Goal: Task Accomplishment & Management: Use online tool/utility

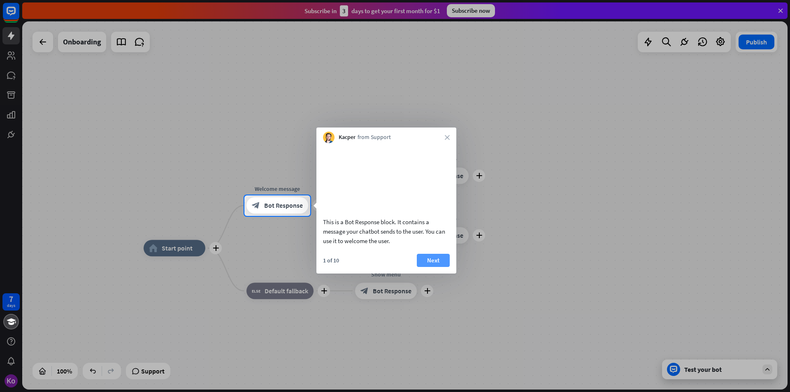
click at [438, 267] on button "Next" at bounding box center [433, 260] width 33 height 13
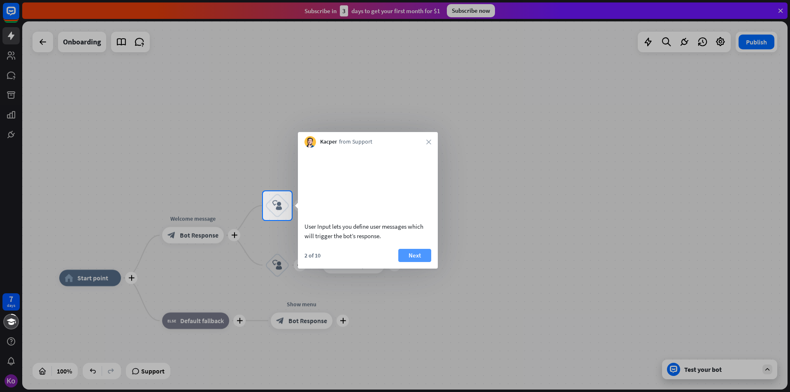
click at [412, 262] on button "Next" at bounding box center [414, 255] width 33 height 13
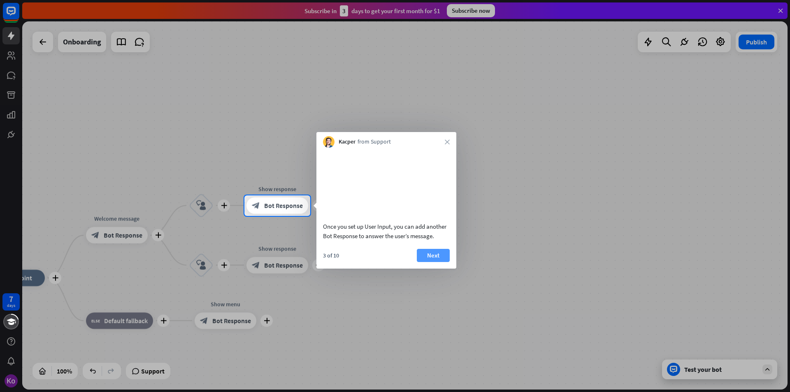
click at [428, 262] on button "Next" at bounding box center [433, 255] width 33 height 13
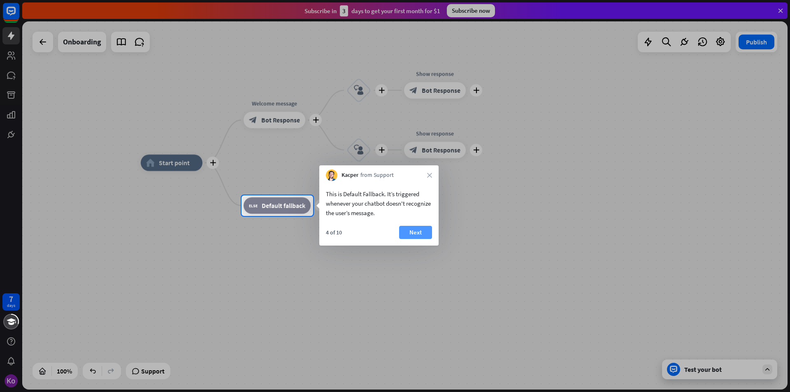
click at [415, 235] on button "Next" at bounding box center [415, 232] width 33 height 13
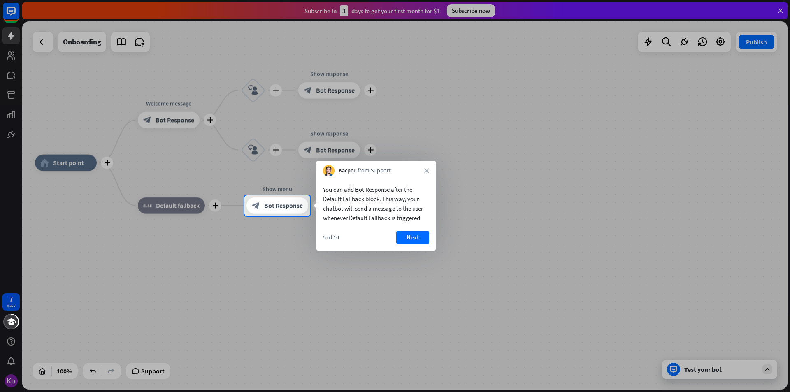
click at [415, 235] on button "Next" at bounding box center [412, 237] width 33 height 13
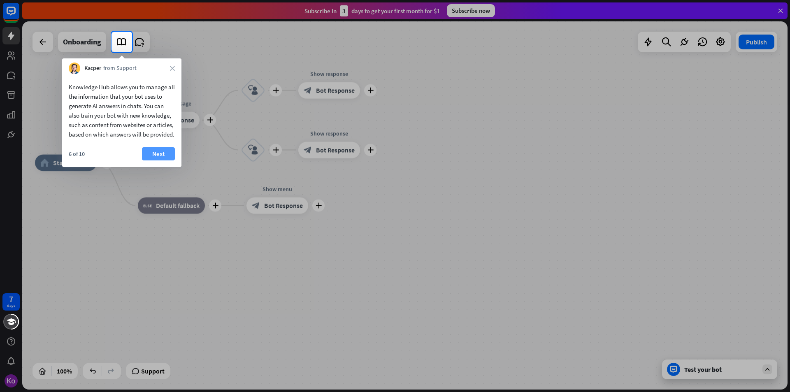
click at [157, 161] on button "Next" at bounding box center [158, 153] width 33 height 13
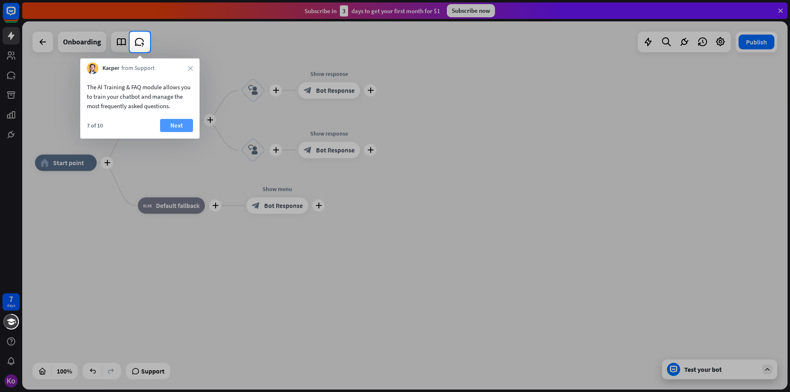
click at [174, 128] on button "Next" at bounding box center [176, 125] width 33 height 13
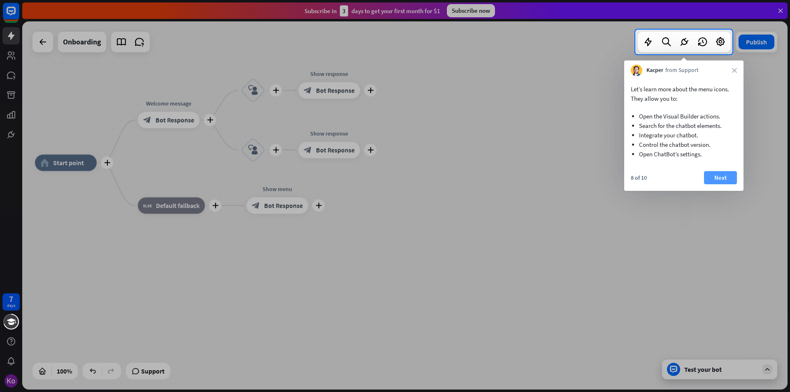
click at [720, 176] on button "Next" at bounding box center [720, 177] width 33 height 13
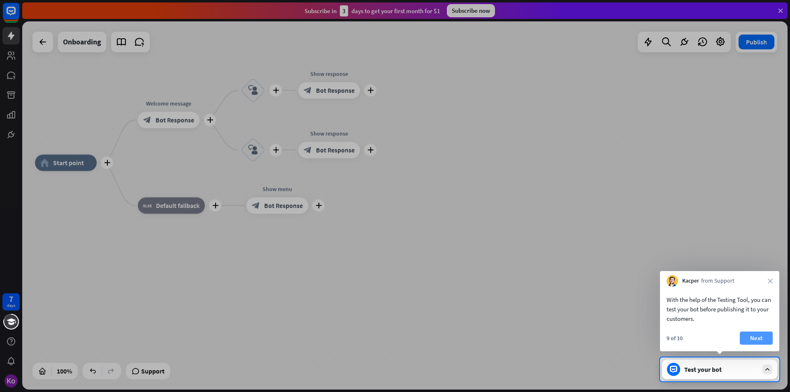
click at [760, 340] on button "Next" at bounding box center [756, 338] width 33 height 13
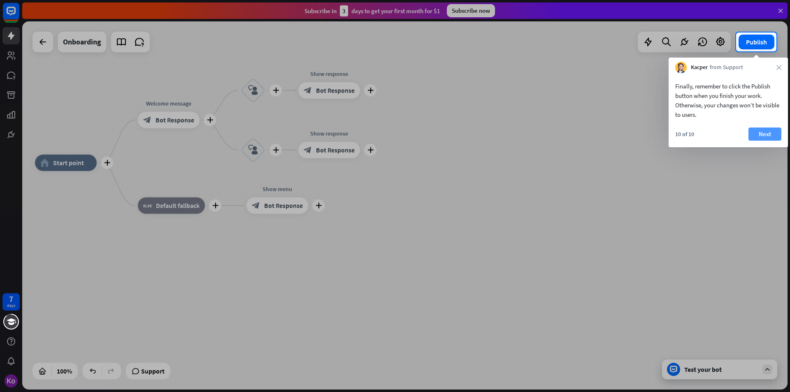
click at [764, 133] on button "Next" at bounding box center [765, 134] width 33 height 13
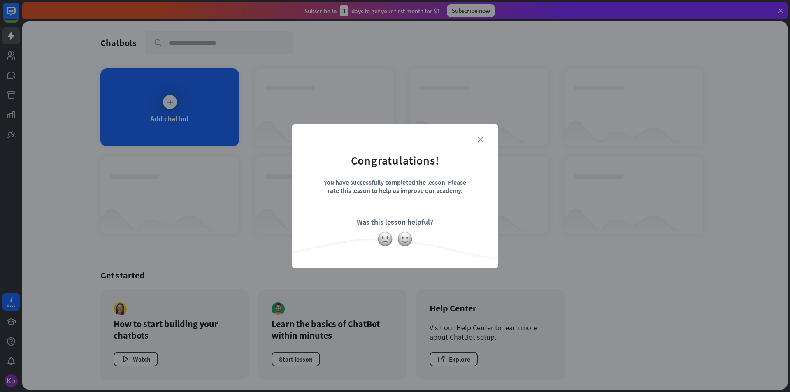
click at [479, 139] on icon "close" at bounding box center [480, 140] width 6 height 6
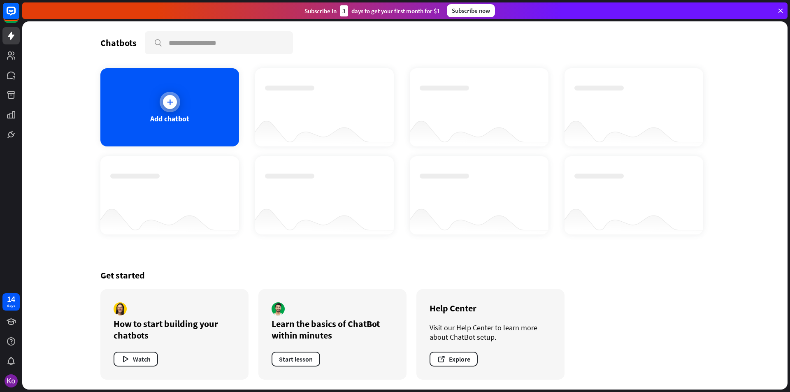
click at [172, 109] on div at bounding box center [170, 102] width 21 height 21
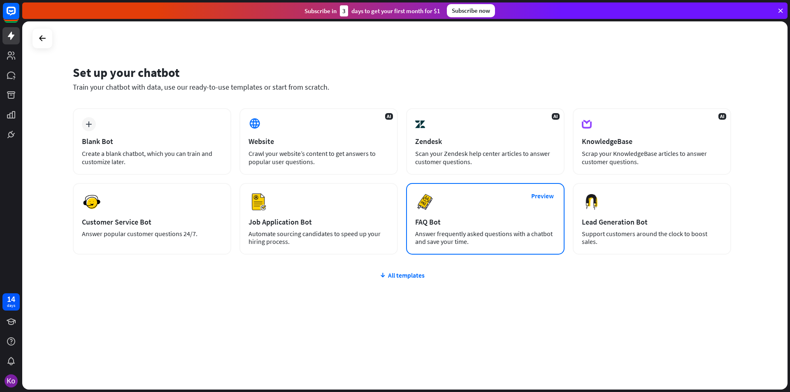
click at [447, 212] on div "Preview FAQ Bot Answer frequently asked questions with a chatbot and save your …" at bounding box center [485, 219] width 158 height 72
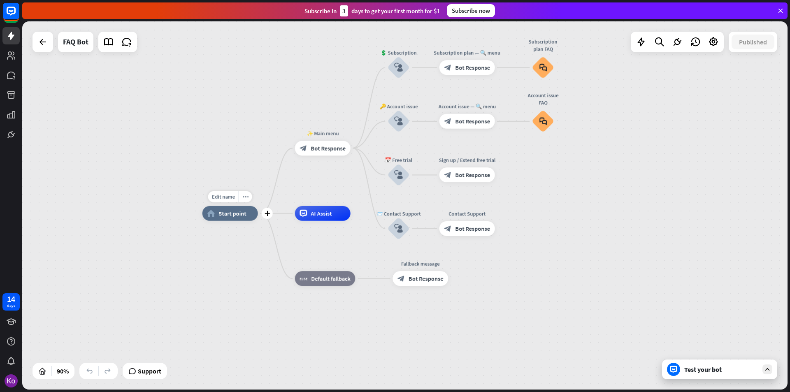
click at [228, 216] on span "Start point" at bounding box center [233, 213] width 28 height 7
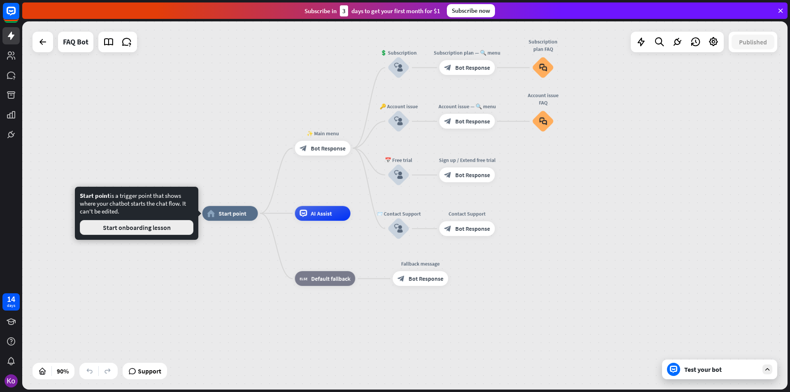
click at [158, 229] on button "Start onboarding lesson" at bounding box center [137, 227] width 114 height 15
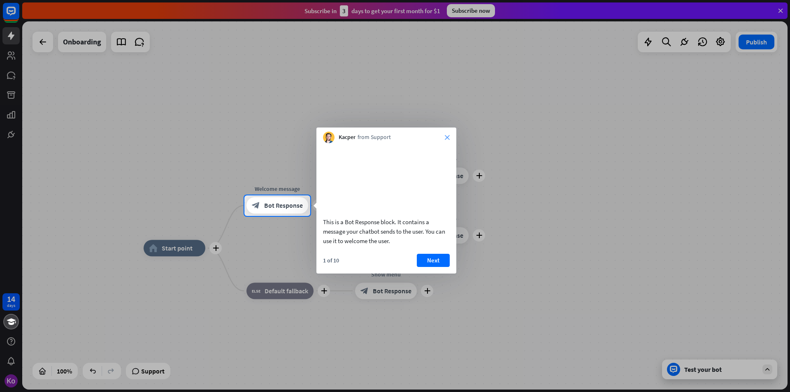
click at [446, 137] on icon "close" at bounding box center [447, 137] width 5 height 5
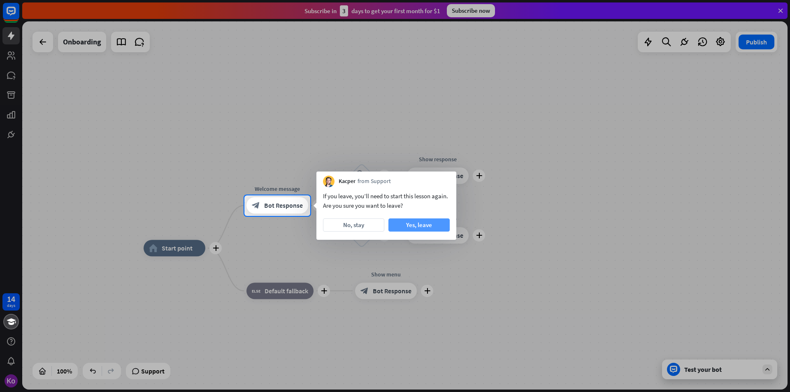
click at [417, 226] on button "Yes, leave" at bounding box center [419, 225] width 61 height 13
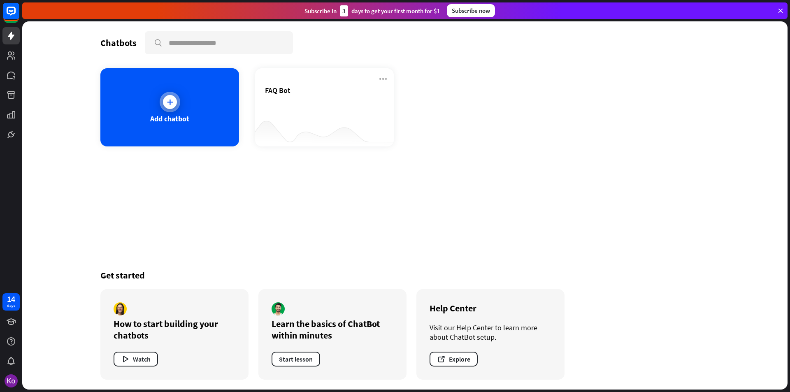
click at [179, 107] on div at bounding box center [170, 102] width 21 height 21
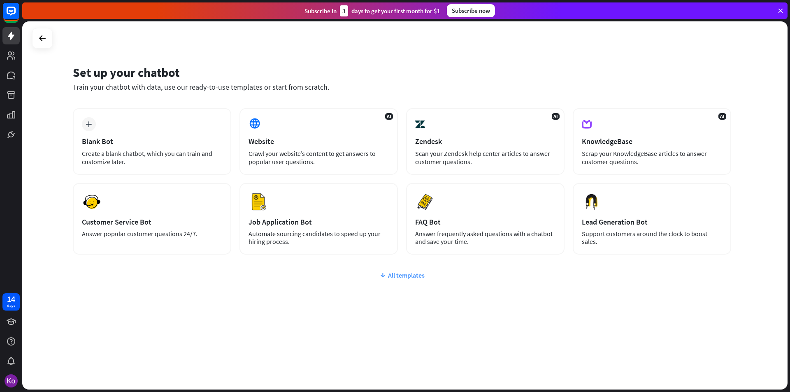
click at [391, 276] on div "All templates" at bounding box center [402, 275] width 659 height 8
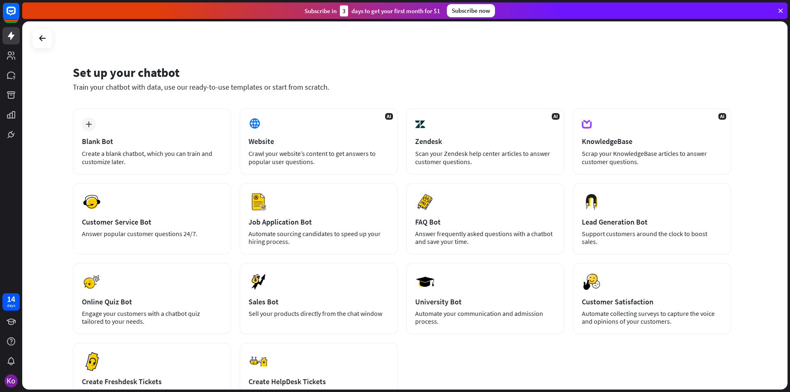
click at [782, 9] on icon at bounding box center [780, 10] width 7 height 7
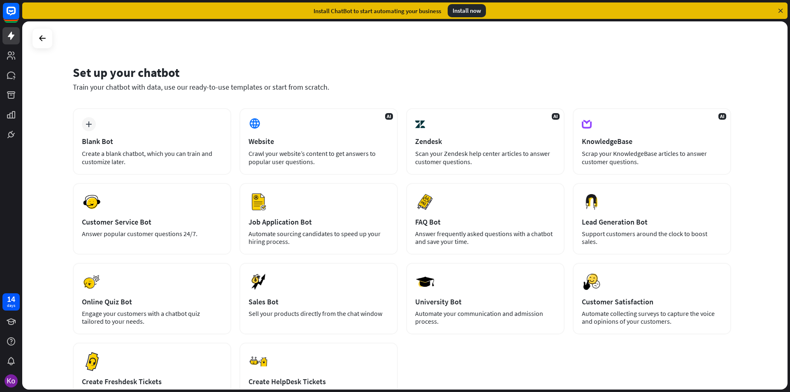
click at [468, 12] on div "Install now" at bounding box center [467, 10] width 38 height 13
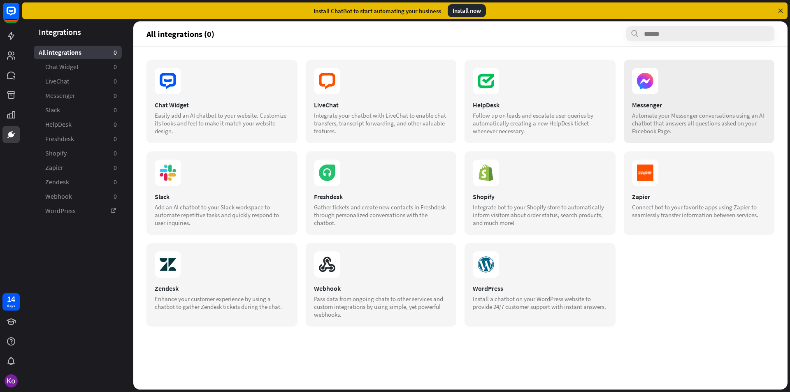
click at [646, 79] on icon at bounding box center [645, 81] width 16 height 16
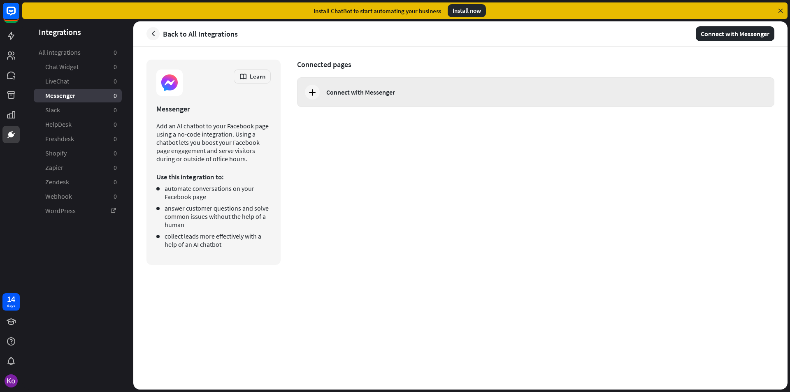
click at [407, 93] on div "Connect with Messenger" at bounding box center [543, 92] width 435 height 8
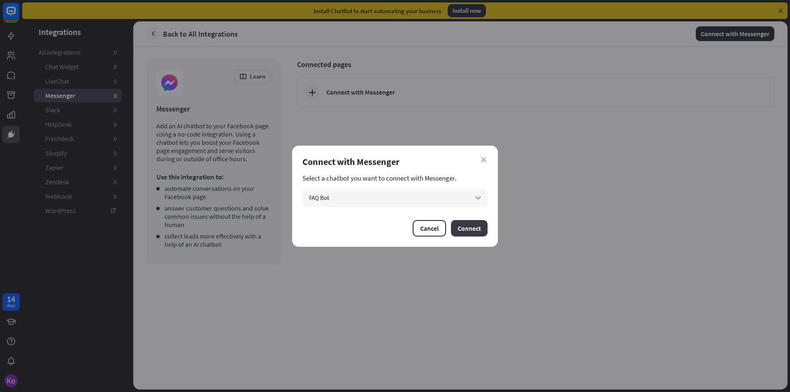
click at [470, 229] on button "Connect" at bounding box center [469, 228] width 37 height 16
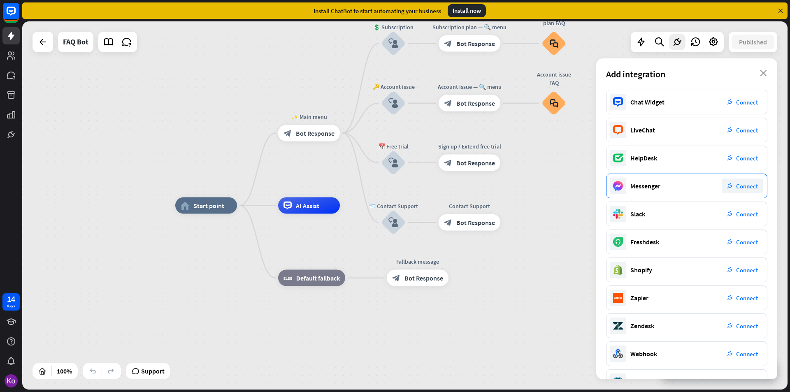
click at [749, 187] on span "Connect" at bounding box center [747, 186] width 22 height 8
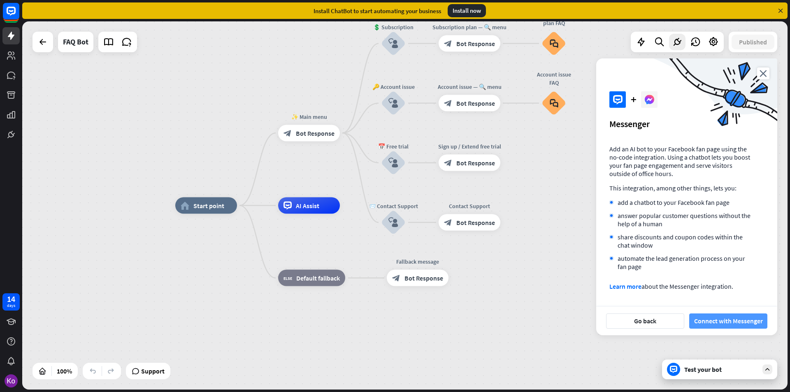
click at [735, 322] on button "Connect with Messenger" at bounding box center [728, 321] width 78 height 15
click at [225, 86] on div "home_2 Start point ✨ Main menu block_bot_response Bot Response 💲 Subscription b…" at bounding box center [405, 205] width 766 height 368
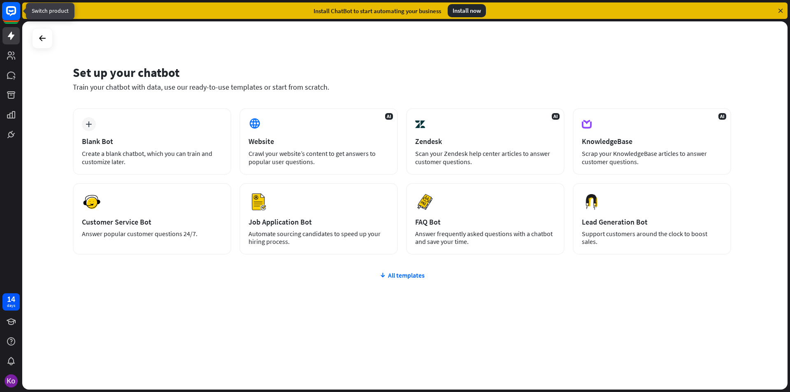
click at [9, 15] on rect at bounding box center [11, 11] width 18 height 18
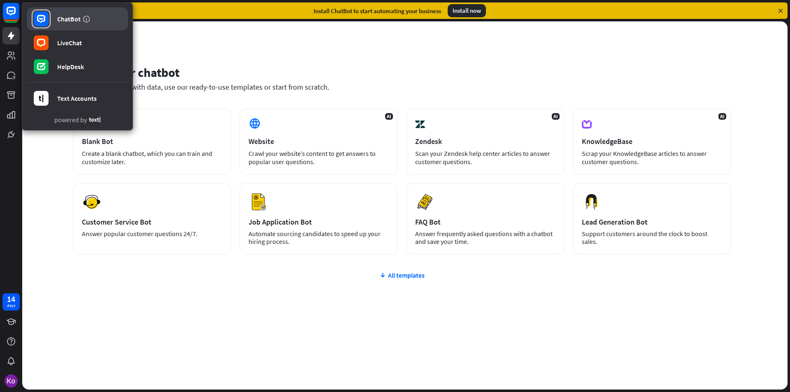
click at [66, 14] on link "ChatBot" at bounding box center [77, 18] width 101 height 23
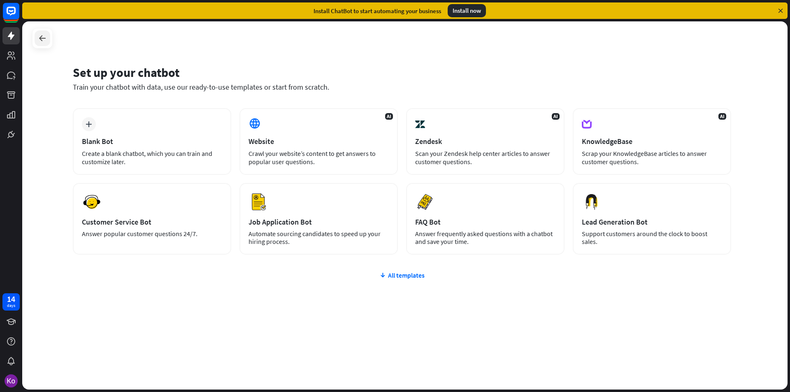
click at [44, 38] on icon at bounding box center [42, 38] width 10 height 10
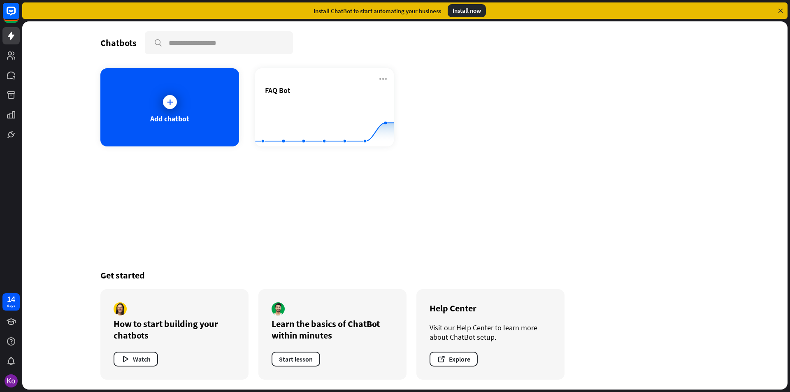
click at [780, 11] on icon at bounding box center [780, 10] width 7 height 7
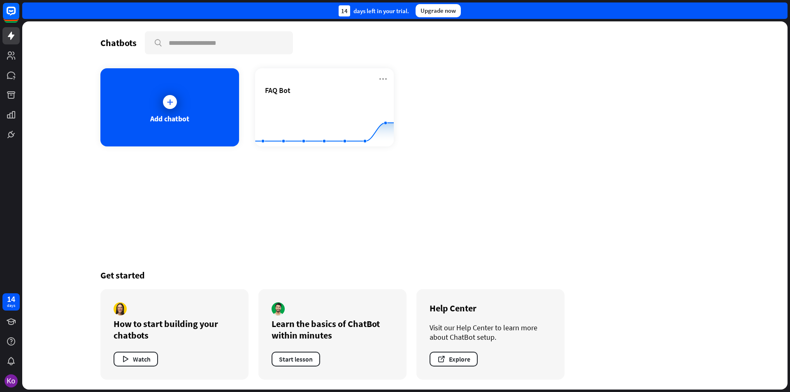
click at [504, 107] on div "Add chatbot FAQ Bot Created with Highcharts 10.1.0 0 5 10" at bounding box center [404, 107] width 609 height 78
click at [12, 377] on img at bounding box center [11, 381] width 13 height 13
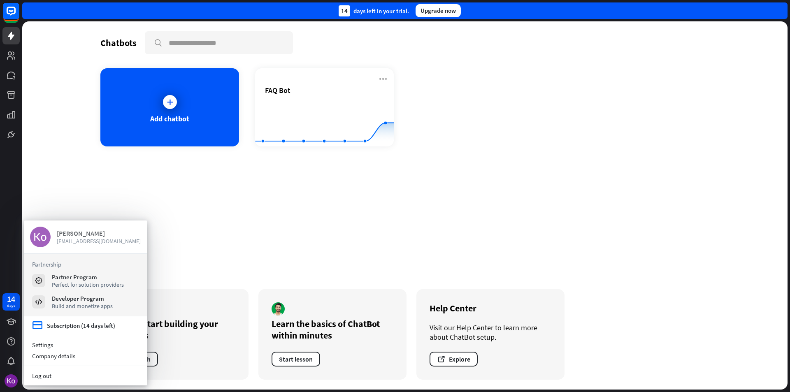
click at [77, 231] on div "[PERSON_NAME]" at bounding box center [99, 233] width 84 height 8
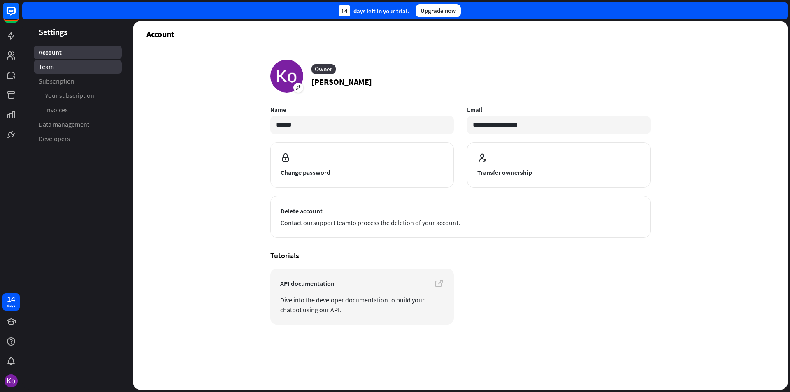
click at [56, 70] on link "Team" at bounding box center [78, 67] width 88 height 14
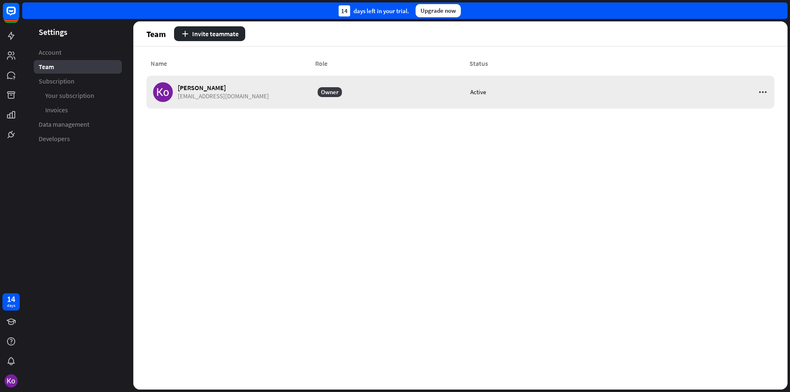
click at [179, 93] on span "[EMAIL_ADDRESS][DOMAIN_NAME]" at bounding box center [223, 96] width 91 height 7
click at [13, 78] on icon at bounding box center [11, 75] width 10 height 10
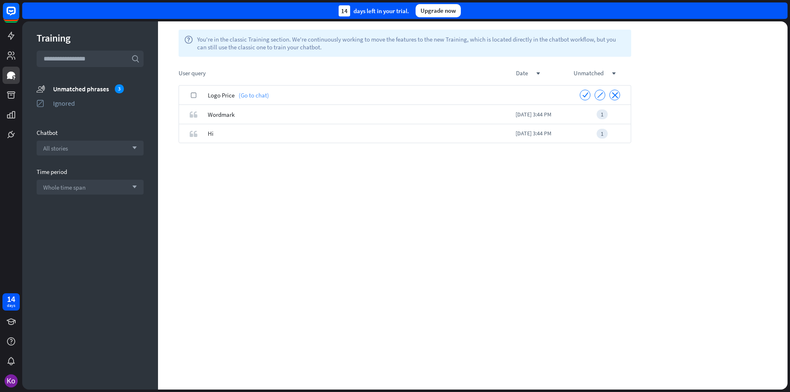
click at [256, 96] on link "(Go to chat)" at bounding box center [252, 95] width 35 height 19
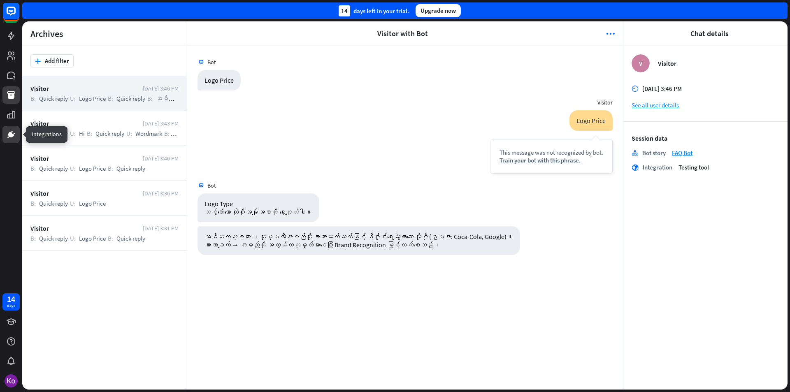
click at [10, 134] on icon at bounding box center [11, 134] width 5 height 5
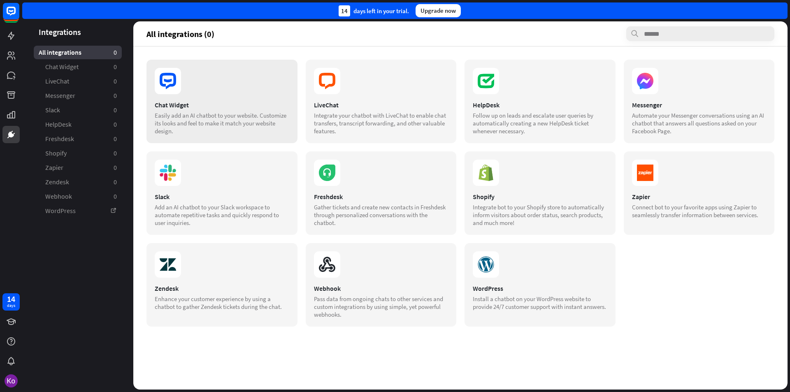
click at [168, 85] on icon at bounding box center [168, 81] width 26 height 26
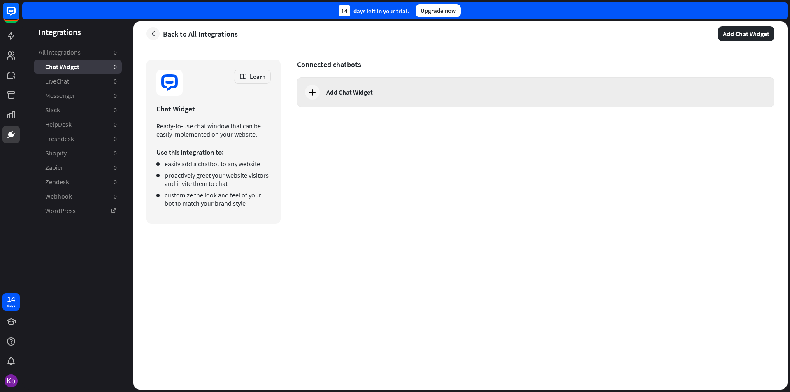
click at [358, 91] on div "Add Chat Widget" at bounding box center [349, 92] width 47 height 8
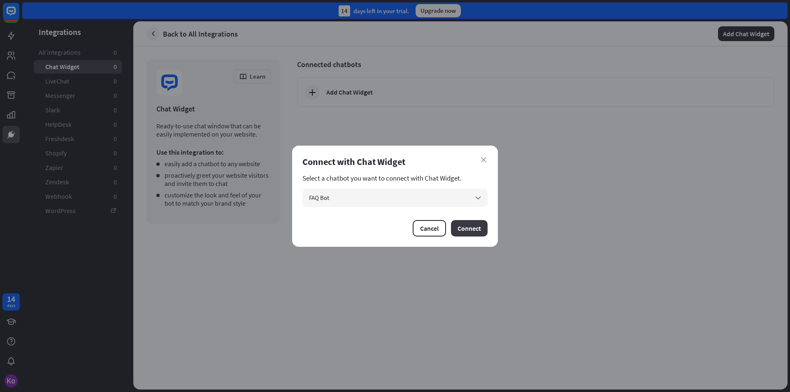
click at [472, 227] on button "Connect" at bounding box center [469, 228] width 37 height 16
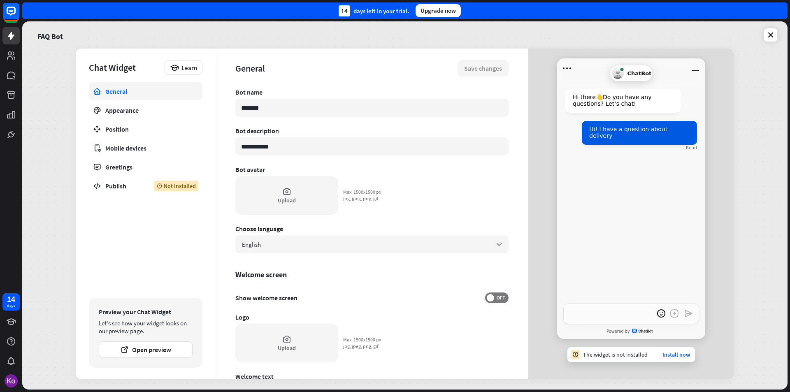
type textarea "*"
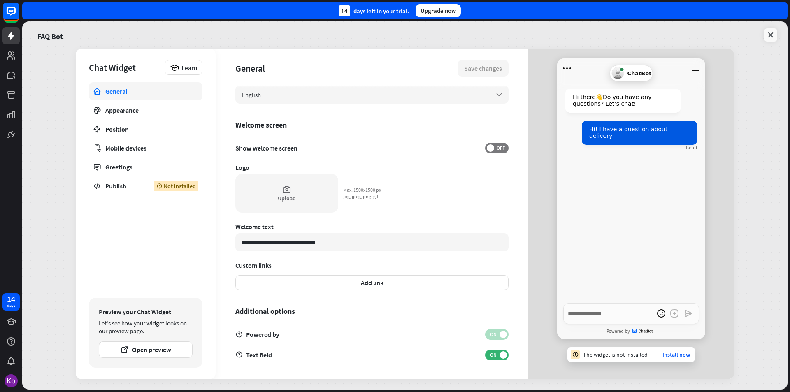
click at [769, 34] on icon at bounding box center [771, 35] width 8 height 8
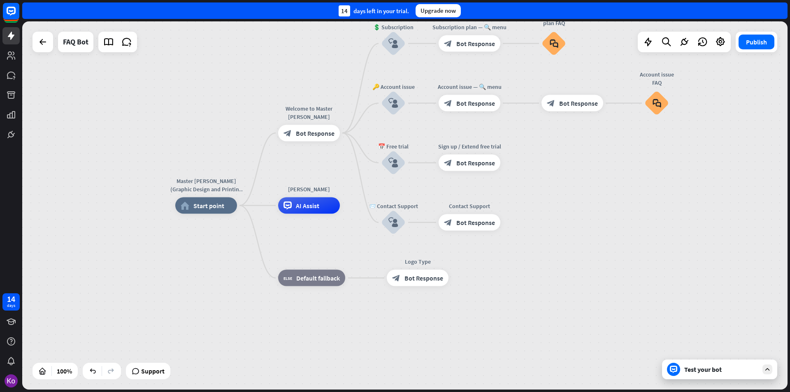
click at [344, 247] on div "Master [PERSON_NAME] (Graphic Design and Printing Services)) home_2 Start point…" at bounding box center [558, 390] width 766 height 368
click at [109, 44] on icon at bounding box center [108, 42] width 11 height 11
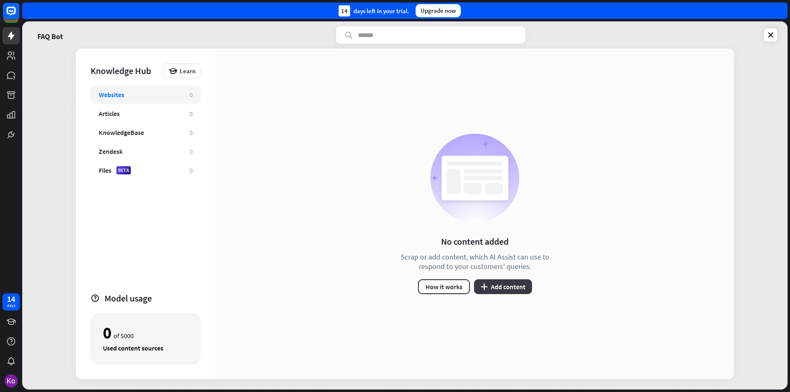
click at [509, 285] on button "plus Add content" at bounding box center [503, 286] width 58 height 15
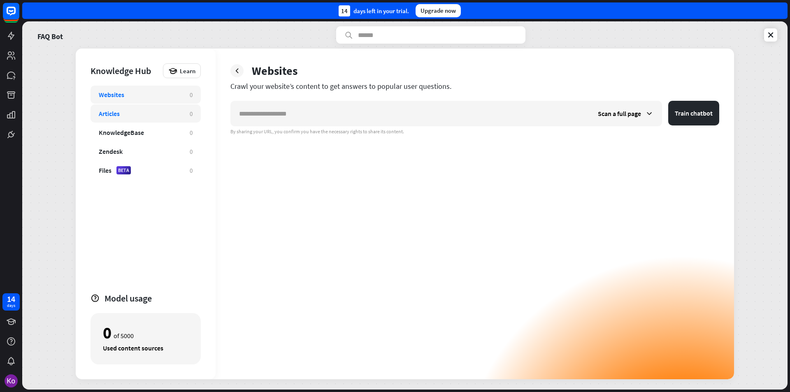
click at [110, 113] on div "Articles" at bounding box center [109, 113] width 21 height 8
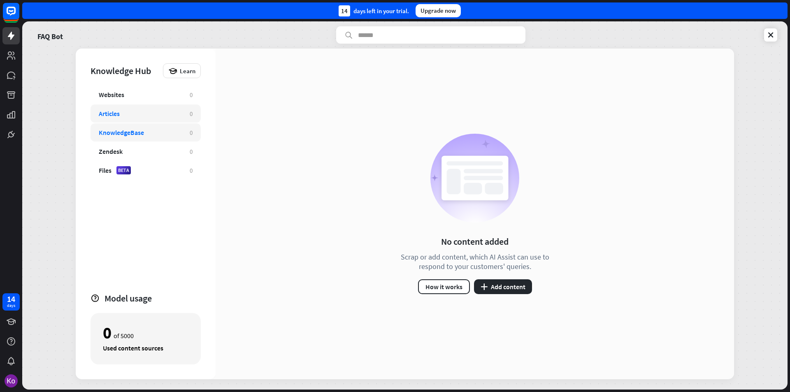
click at [123, 130] on div "KnowledgeBase" at bounding box center [121, 132] width 45 height 8
click at [508, 284] on button "plus Add content" at bounding box center [503, 286] width 58 height 15
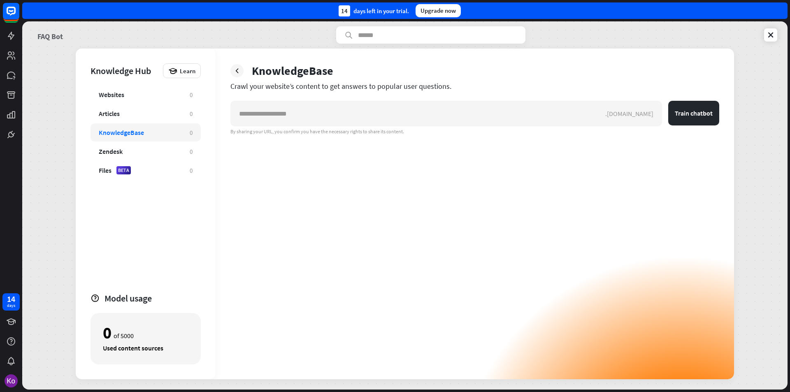
click at [45, 35] on link "FAQ Bot" at bounding box center [50, 34] width 26 height 17
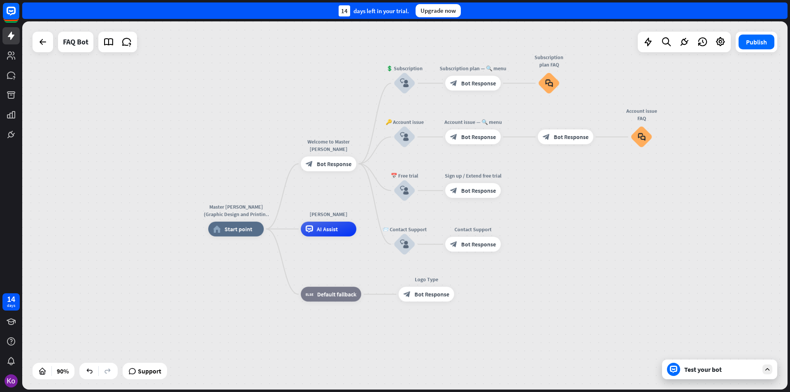
click at [708, 373] on div "Test your bot" at bounding box center [721, 369] width 74 height 8
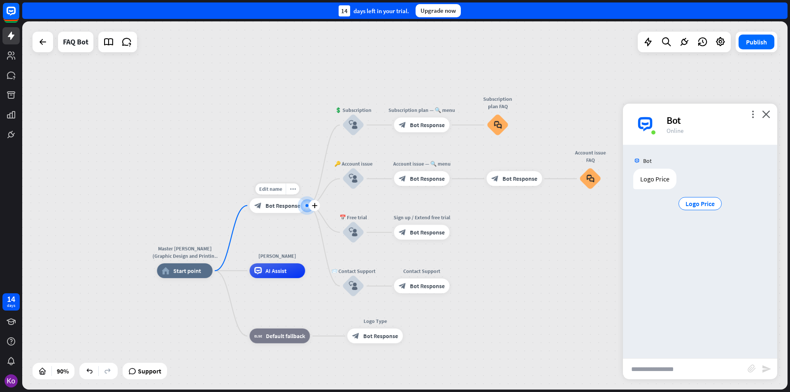
click at [286, 207] on span "Bot Response" at bounding box center [282, 205] width 35 height 7
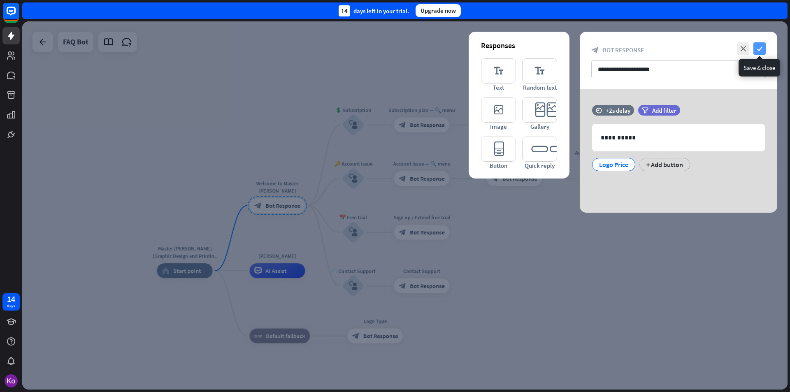
click at [762, 48] on icon "check" at bounding box center [760, 48] width 12 height 12
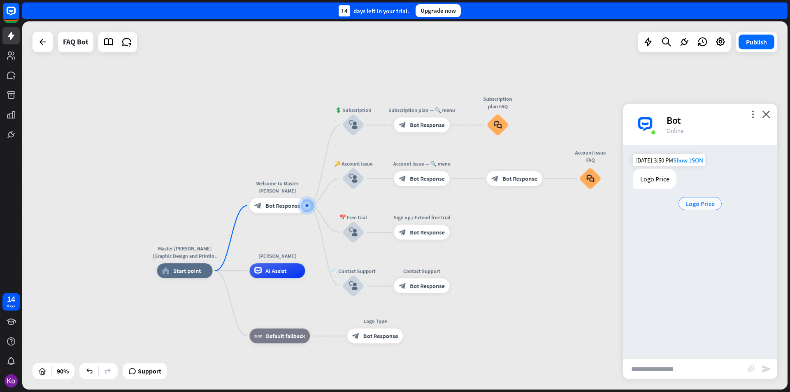
click at [708, 207] on span "Logo Price" at bounding box center [700, 204] width 29 height 8
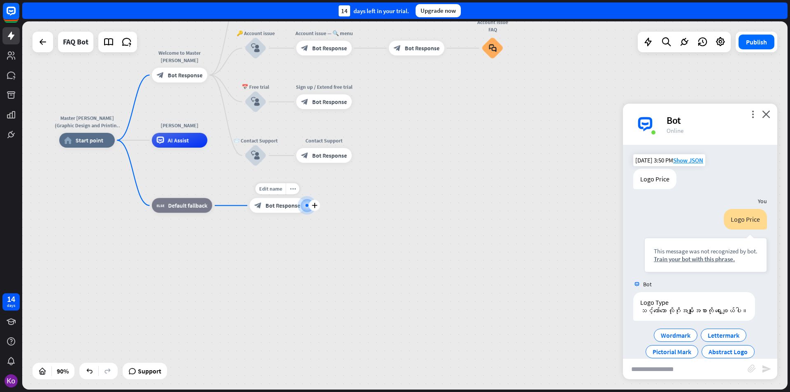
scroll to position [39, 0]
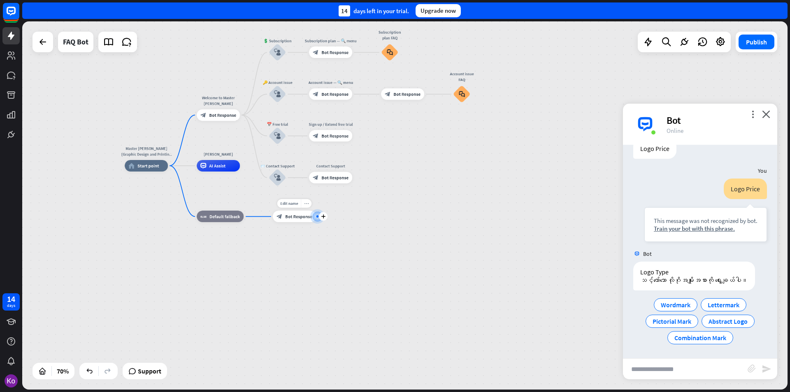
click at [305, 202] on icon "more_horiz" at bounding box center [306, 204] width 5 height 5
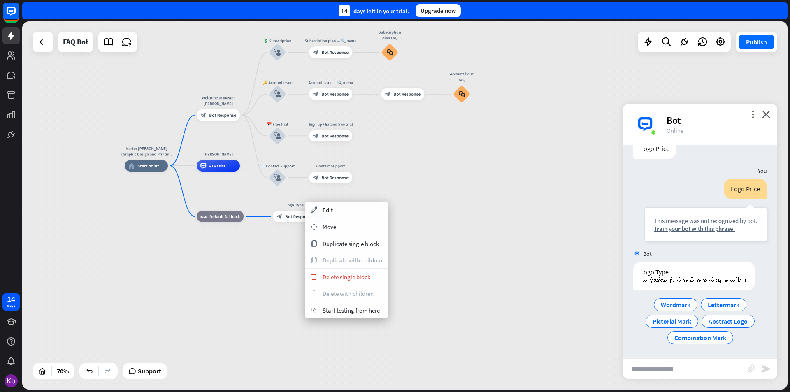
click at [407, 250] on div "Master [PERSON_NAME] (Graphic Design and Printing Services)) home_2 Start point…" at bounding box center [393, 295] width 536 height 258
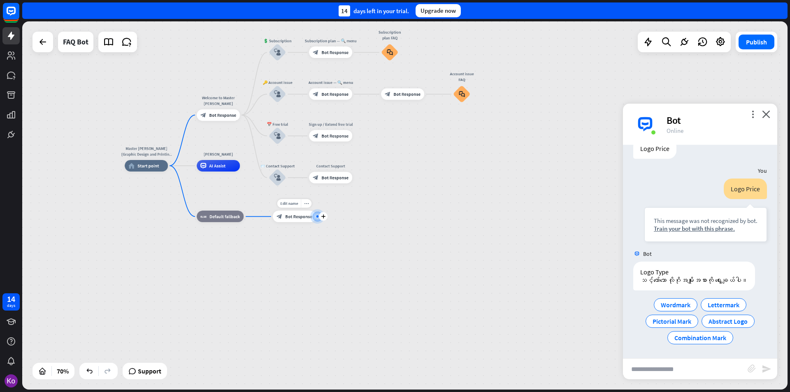
click at [317, 216] on div at bounding box center [318, 217] width 2 height 2
click at [698, 340] on span "Combination Mark" at bounding box center [701, 338] width 52 height 8
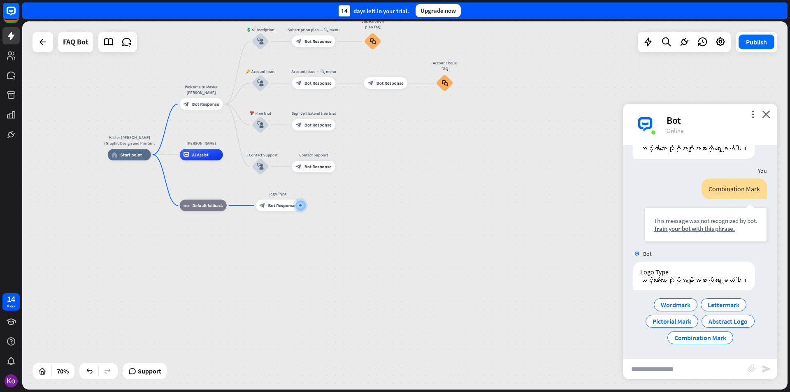
scroll to position [179, 0]
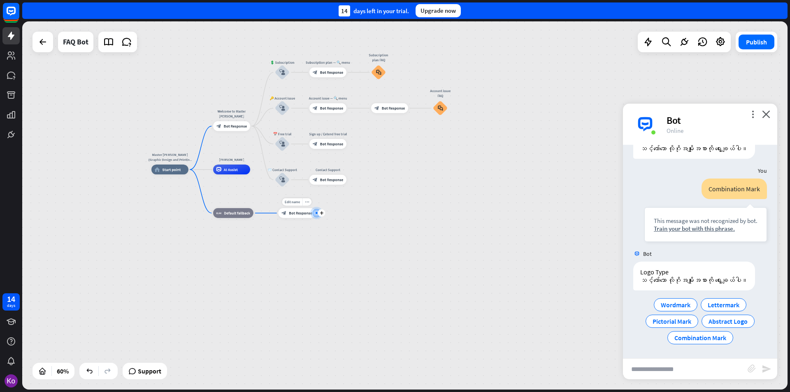
click at [299, 218] on div "Edit name more_horiz plus Logo Type block_bot_response Bot Response" at bounding box center [296, 213] width 37 height 10
click at [299, 215] on span "Bot Response" at bounding box center [300, 213] width 23 height 5
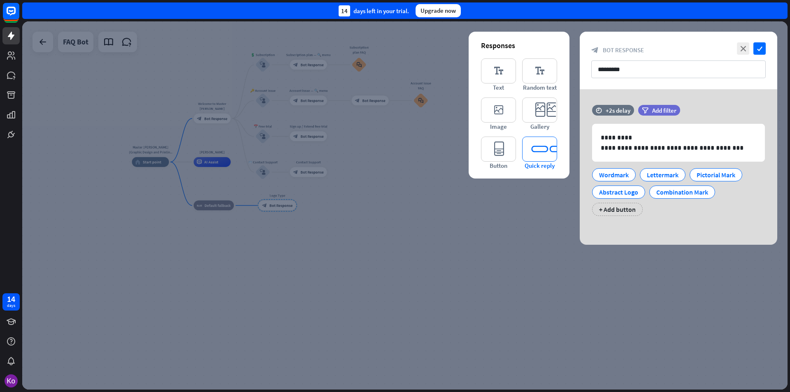
click at [536, 150] on icon "editor_quick_replies" at bounding box center [539, 149] width 35 height 25
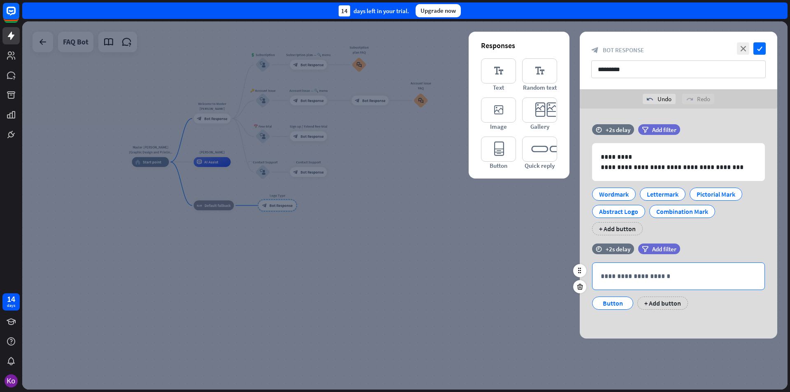
click at [666, 277] on p "**********" at bounding box center [679, 276] width 156 height 10
click at [651, 281] on p "**********" at bounding box center [679, 276] width 156 height 10
click at [577, 287] on icon at bounding box center [580, 286] width 8 height 7
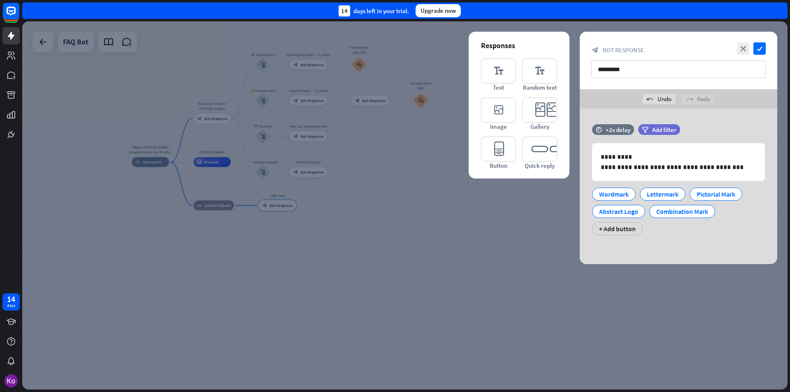
click at [660, 253] on div "**********" at bounding box center [679, 187] width 198 height 156
click at [498, 69] on icon "editor_text" at bounding box center [498, 70] width 35 height 25
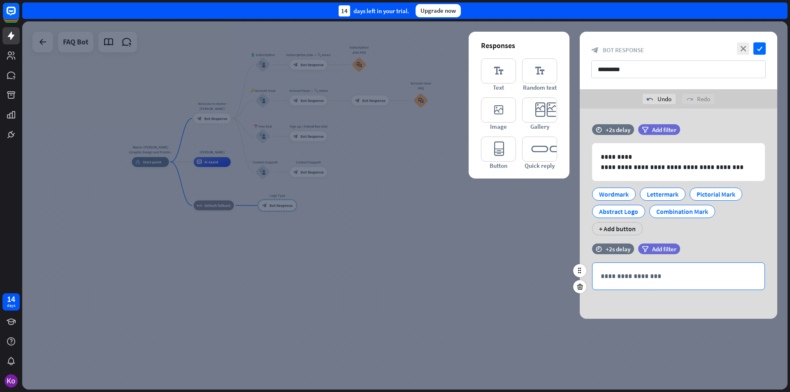
click at [628, 277] on p "**********" at bounding box center [679, 276] width 156 height 10
click at [679, 307] on div "**********" at bounding box center [679, 214] width 198 height 210
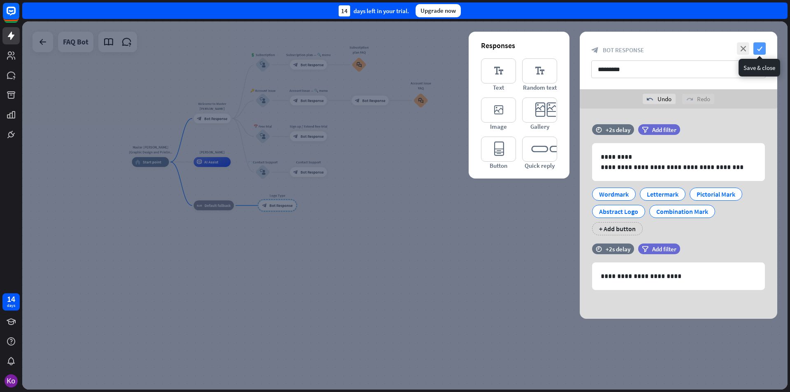
click at [759, 46] on icon "check" at bounding box center [760, 48] width 12 height 12
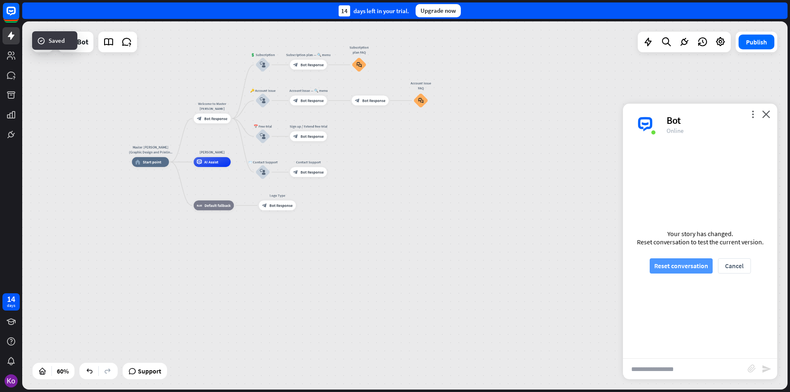
click at [680, 263] on button "Reset conversation" at bounding box center [681, 265] width 63 height 15
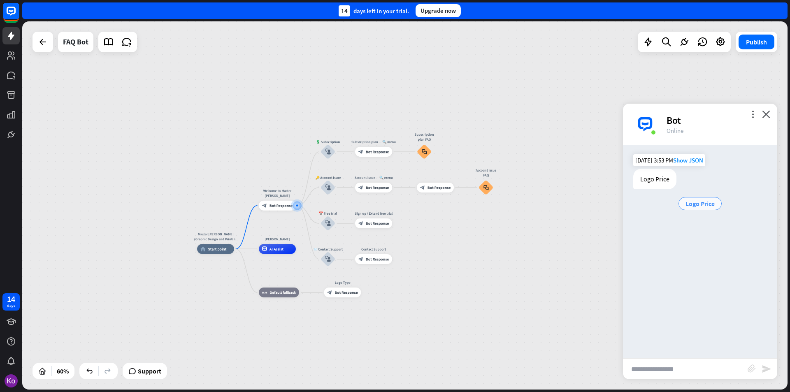
click at [709, 204] on span "Logo Price" at bounding box center [700, 204] width 29 height 8
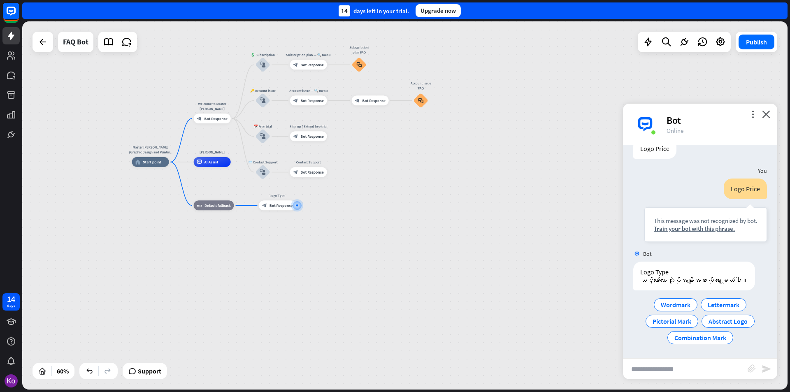
scroll to position [8, 0]
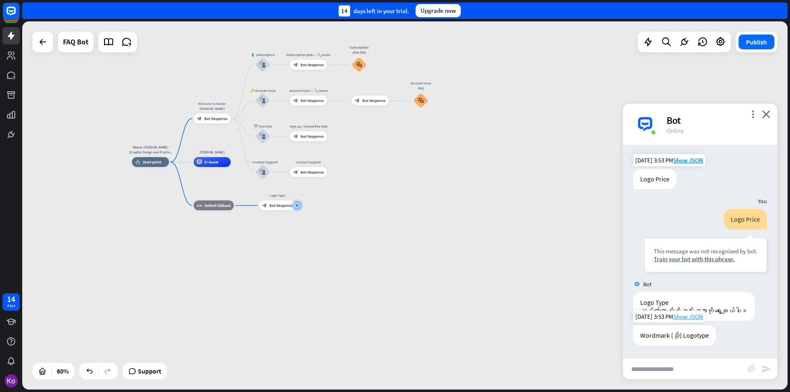
click at [697, 318] on span "Show JSON" at bounding box center [688, 317] width 30 height 8
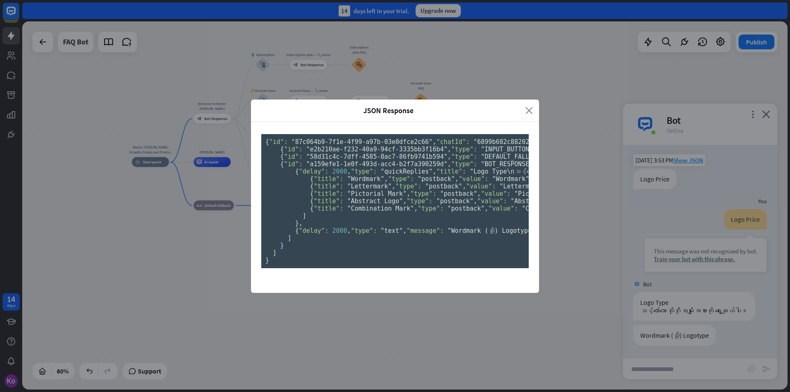
click at [526, 106] on icon "close" at bounding box center [529, 110] width 7 height 9
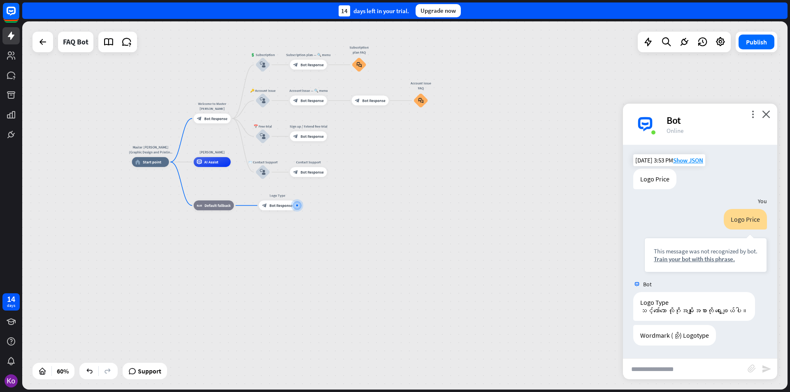
drag, startPoint x: 665, startPoint y: 338, endPoint x: 386, endPoint y: 293, distance: 282.0
click at [382, 293] on div "Master [PERSON_NAME] (Graphic Design and Printing Services)) home_2 Start point…" at bounding box center [361, 272] width 459 height 221
click at [279, 209] on div "block_bot_response Bot Response" at bounding box center [278, 206] width 37 height 10
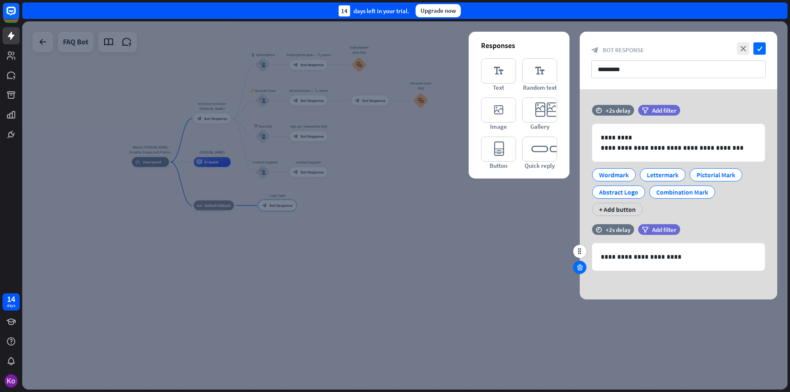
click at [579, 269] on icon at bounding box center [580, 267] width 8 height 7
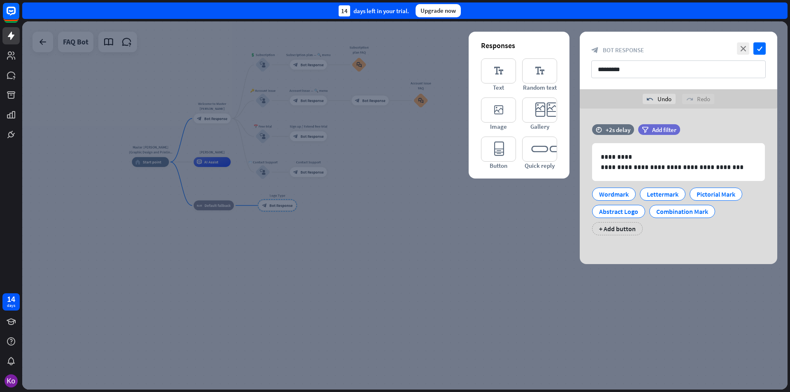
click at [681, 247] on div "**********" at bounding box center [679, 187] width 198 height 156
click at [741, 49] on icon "close" at bounding box center [743, 48] width 12 height 12
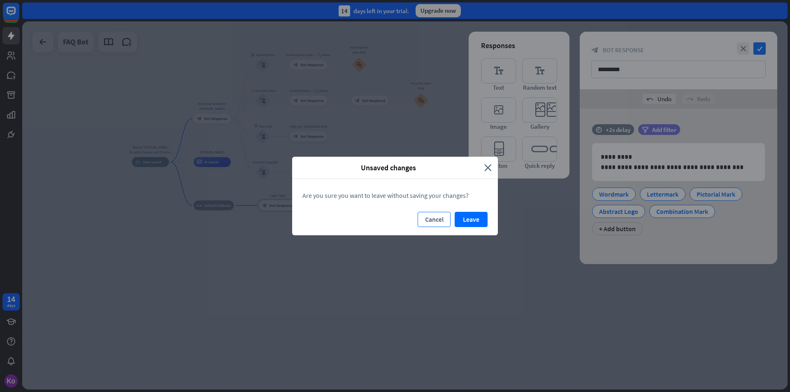
click at [440, 220] on button "Cancel" at bounding box center [434, 219] width 33 height 15
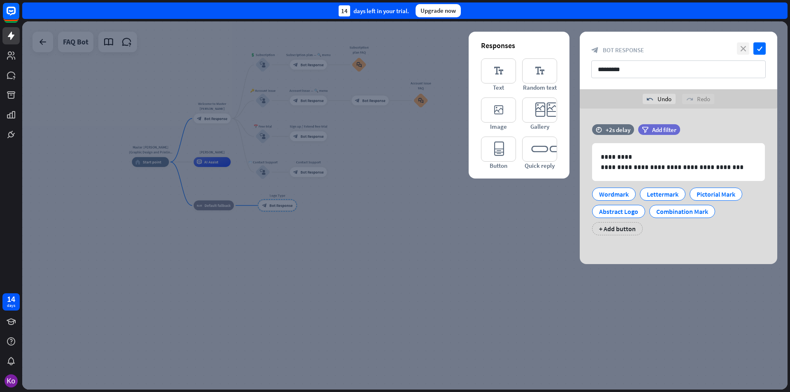
click at [742, 49] on icon "close" at bounding box center [743, 48] width 12 height 12
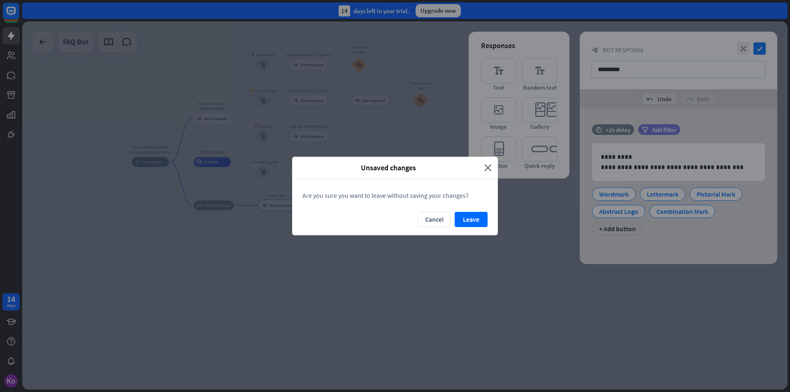
click at [474, 217] on button "Leave" at bounding box center [471, 219] width 33 height 15
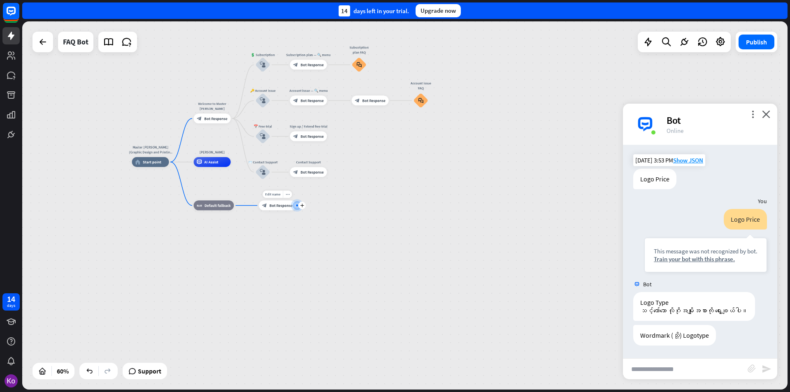
click at [286, 207] on span "Bot Response" at bounding box center [281, 205] width 23 height 5
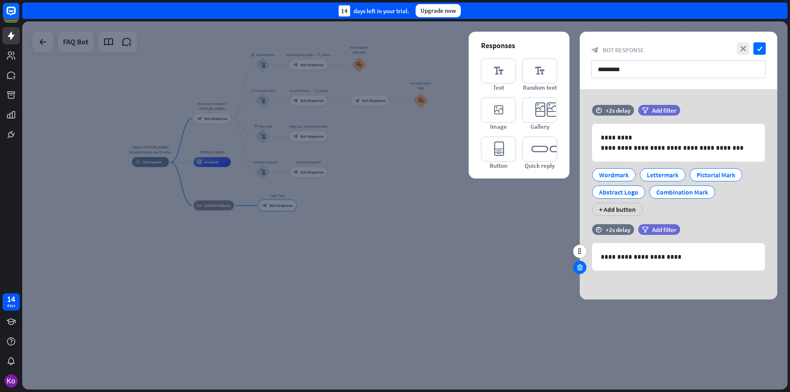
click at [582, 266] on icon at bounding box center [580, 267] width 8 height 7
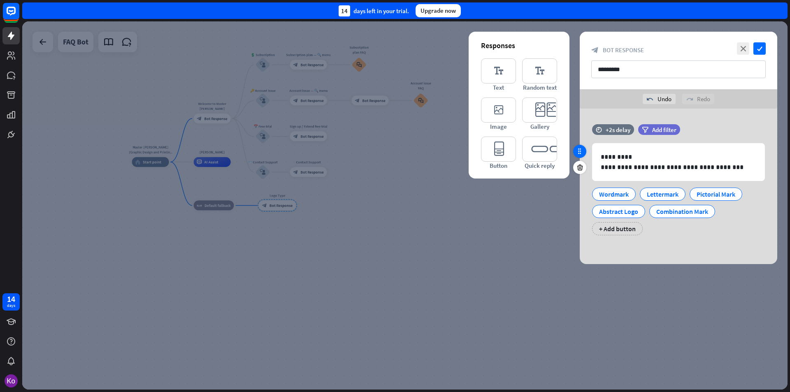
click at [580, 156] on div at bounding box center [579, 151] width 13 height 13
click at [581, 152] on icon at bounding box center [579, 151] width 7 height 7
drag, startPoint x: 581, startPoint y: 152, endPoint x: 565, endPoint y: 165, distance: 20.8
click at [580, 166] on div "**********" at bounding box center [679, 187] width 198 height 156
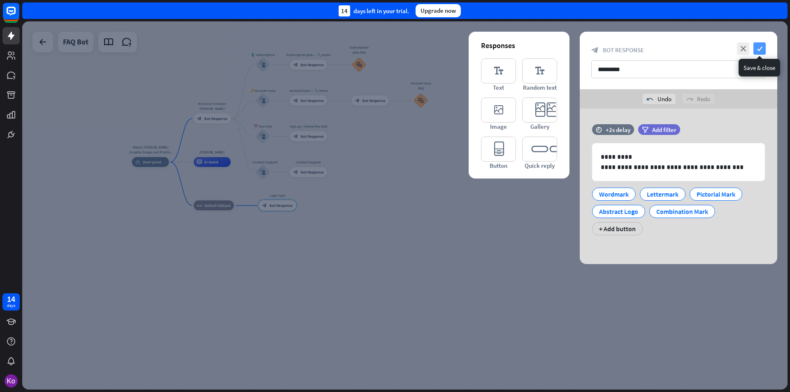
click at [761, 48] on icon "check" at bounding box center [760, 48] width 12 height 12
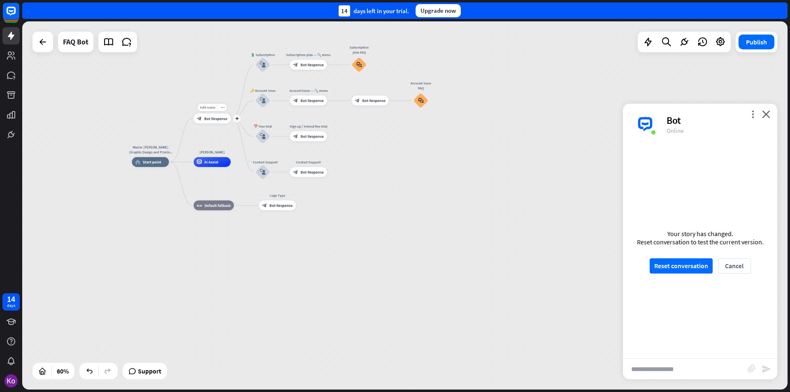
click at [215, 123] on div "block_bot_response Bot Response" at bounding box center [212, 119] width 37 height 10
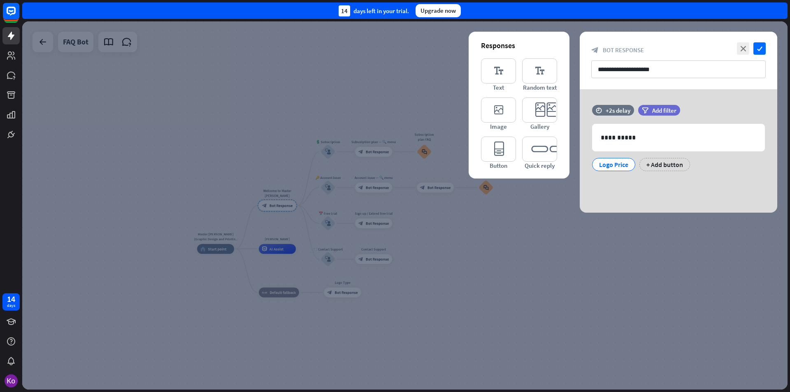
click at [328, 152] on div at bounding box center [405, 205] width 766 height 368
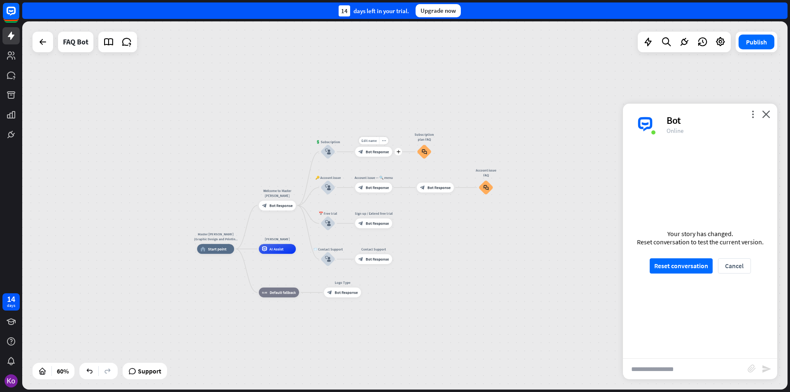
click at [380, 152] on span "Bot Response" at bounding box center [377, 151] width 23 height 5
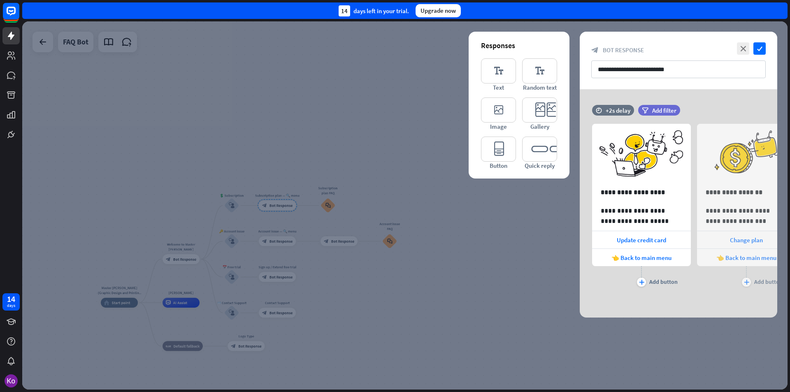
click at [296, 341] on div at bounding box center [405, 205] width 766 height 368
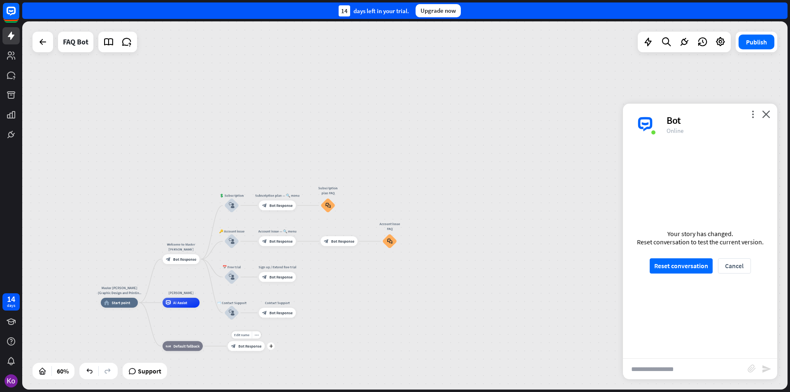
click at [254, 346] on span "Bot Response" at bounding box center [249, 346] width 23 height 5
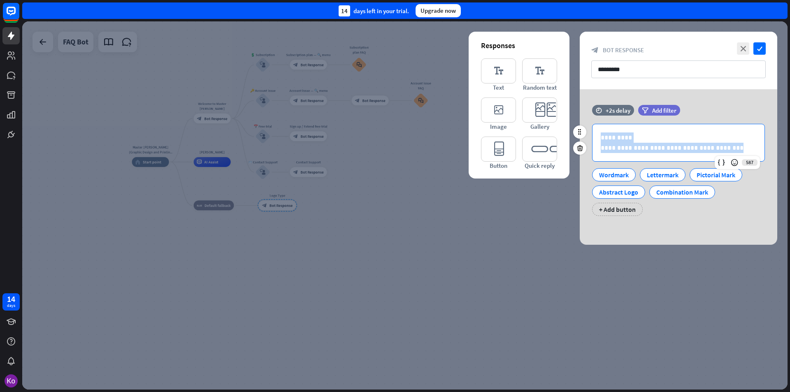
drag, startPoint x: 722, startPoint y: 149, endPoint x: 601, endPoint y: 130, distance: 122.5
click at [601, 130] on div "**********" at bounding box center [679, 142] width 172 height 37
copy div "**********"
click at [762, 49] on icon "check" at bounding box center [760, 48] width 12 height 12
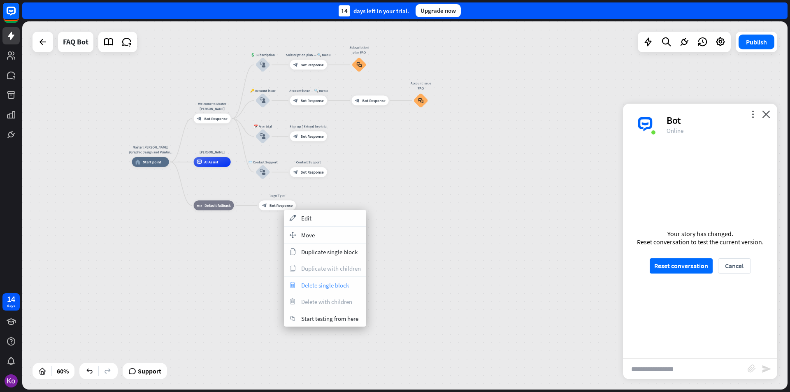
click at [325, 288] on span "Delete single block" at bounding box center [325, 286] width 48 height 8
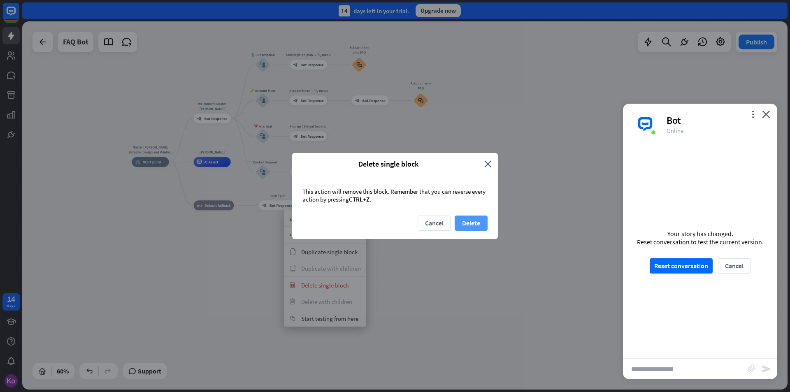
click at [472, 222] on button "Delete" at bounding box center [471, 223] width 33 height 15
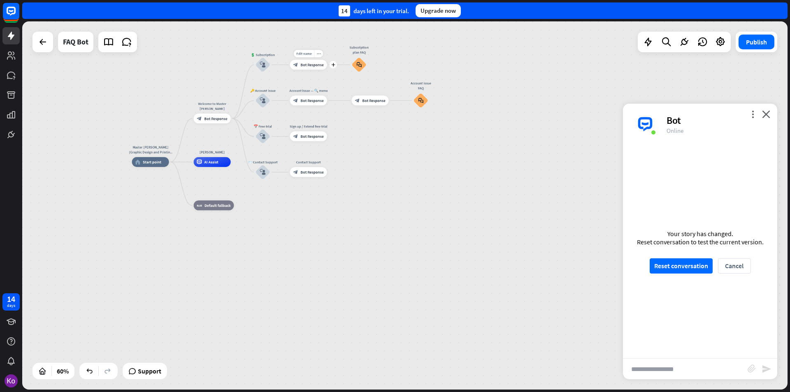
click at [308, 66] on span "Bot Response" at bounding box center [311, 64] width 23 height 5
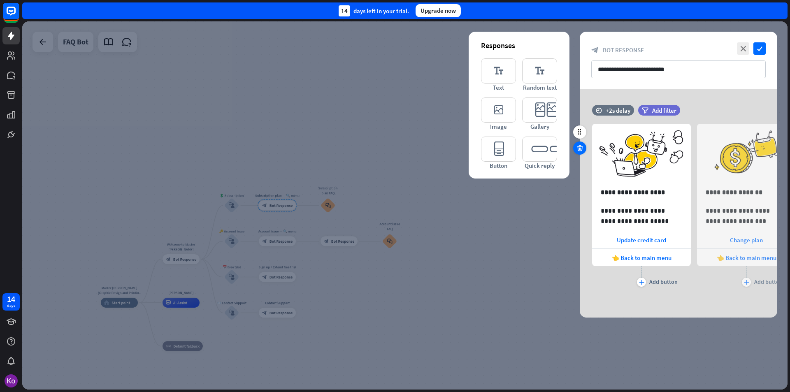
click at [578, 149] on icon at bounding box center [580, 147] width 8 height 7
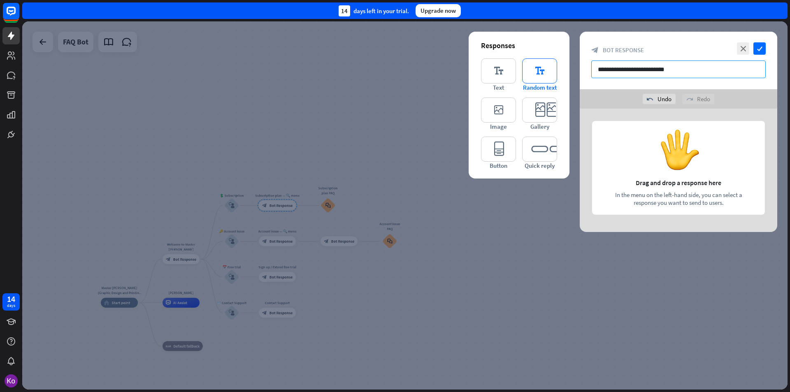
drag, startPoint x: 691, startPoint y: 70, endPoint x: 524, endPoint y: 66, distance: 167.1
click at [580, 66] on div "**********" at bounding box center [679, 132] width 198 height 200
paste input "**********"
click at [628, 69] on input "**********" at bounding box center [678, 70] width 175 height 18
type input "**********"
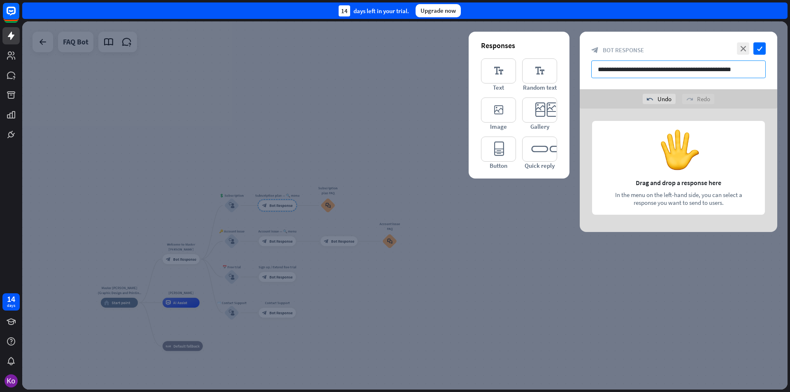
click at [747, 72] on input "**********" at bounding box center [678, 70] width 175 height 18
click at [618, 115] on div at bounding box center [679, 170] width 198 height 123
click at [538, 154] on icon "editor_quick_replies" at bounding box center [539, 149] width 35 height 25
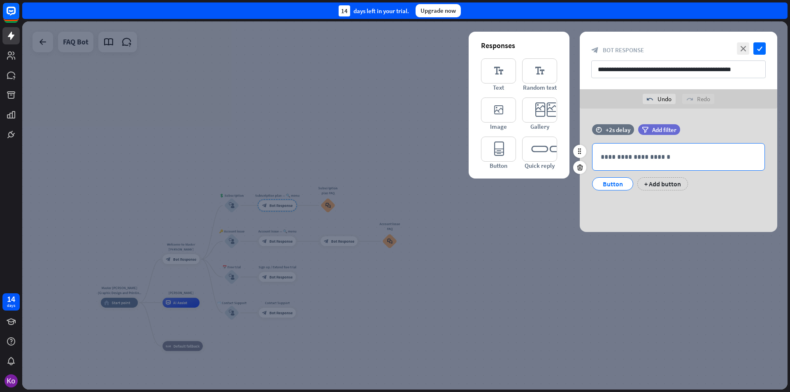
click at [625, 161] on p "**********" at bounding box center [679, 157] width 156 height 10
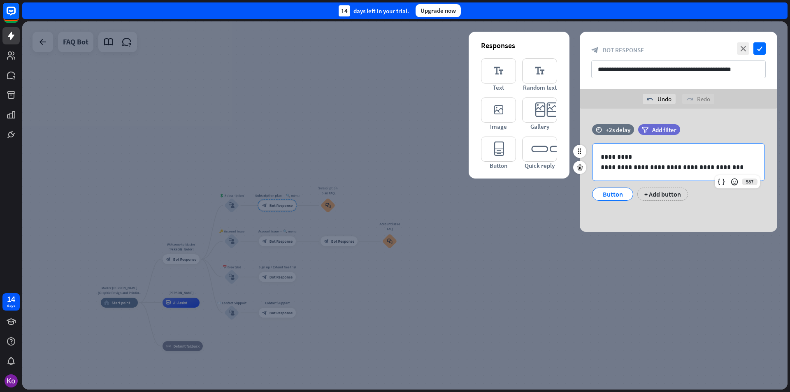
click at [610, 196] on div "Button" at bounding box center [612, 194] width 27 height 12
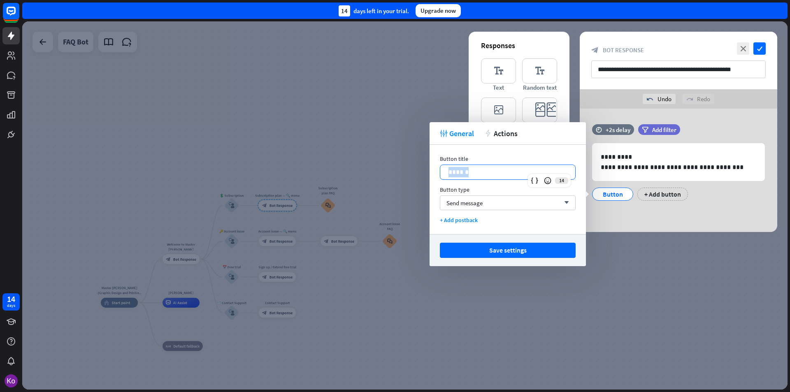
drag, startPoint x: 487, startPoint y: 174, endPoint x: 434, endPoint y: 167, distance: 53.6
click at [434, 167] on div "Button title 14 ****** Button type Send message arrow_down + Add postback" at bounding box center [508, 189] width 156 height 89
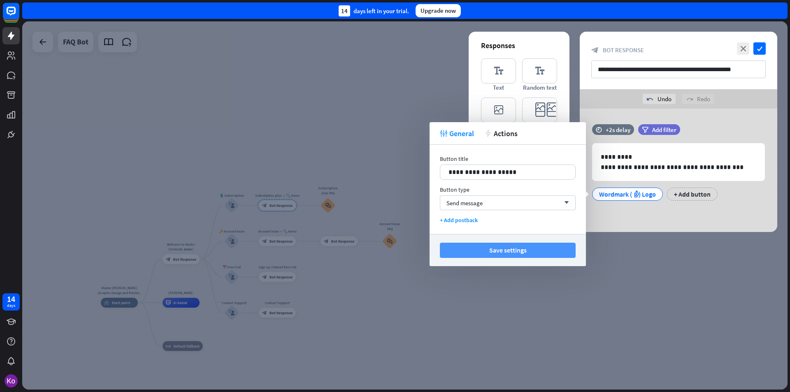
click at [506, 251] on button "Save settings" at bounding box center [508, 250] width 136 height 15
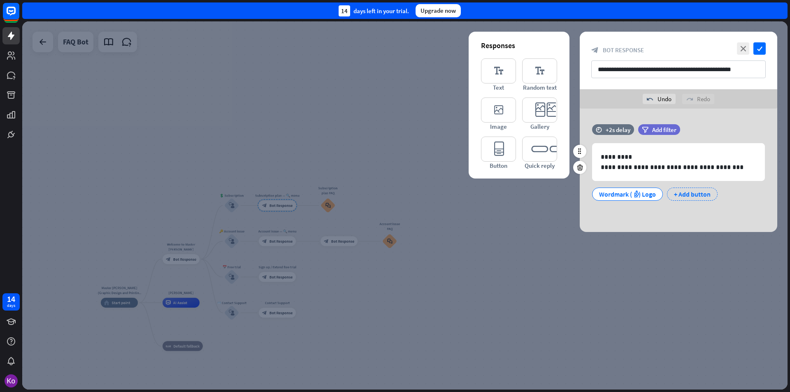
click at [685, 195] on div "+ Add button" at bounding box center [692, 194] width 51 height 13
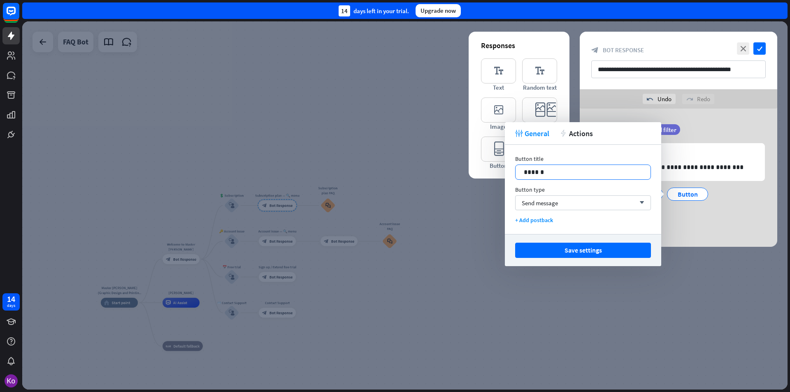
click at [579, 172] on p "******" at bounding box center [583, 172] width 119 height 10
drag, startPoint x: 576, startPoint y: 172, endPoint x: 427, endPoint y: 162, distance: 149.3
click at [427, 162] on body "14 days close Product Help First steps Get started with ChatBot Help Center Fol…" at bounding box center [395, 196] width 790 height 392
drag, startPoint x: 547, startPoint y: 176, endPoint x: 474, endPoint y: 161, distance: 74.7
click at [474, 161] on body "14 days close Product Help First steps Get started with ChatBot Help Center Fol…" at bounding box center [395, 196] width 790 height 392
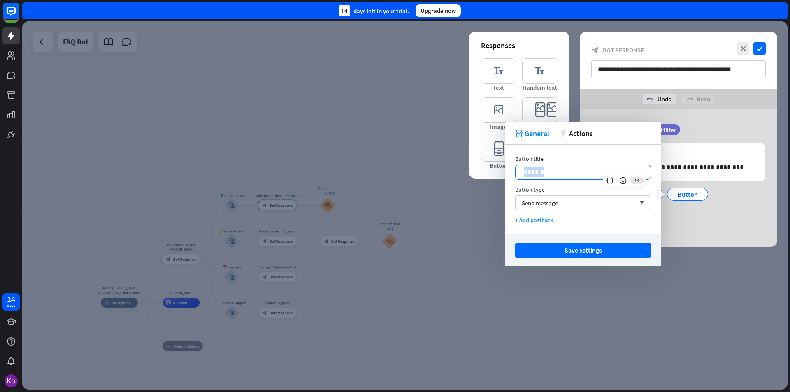
drag, startPoint x: 548, startPoint y: 175, endPoint x: 509, endPoint y: 175, distance: 39.5
click at [509, 175] on div "Button title 14 ****** Button type Send message arrow_down + Add postback" at bounding box center [583, 189] width 156 height 89
click at [569, 175] on p "**********" at bounding box center [583, 172] width 119 height 10
drag, startPoint x: 569, startPoint y: 173, endPoint x: 581, endPoint y: 174, distance: 12.4
click at [581, 174] on p "**********" at bounding box center [583, 172] width 119 height 10
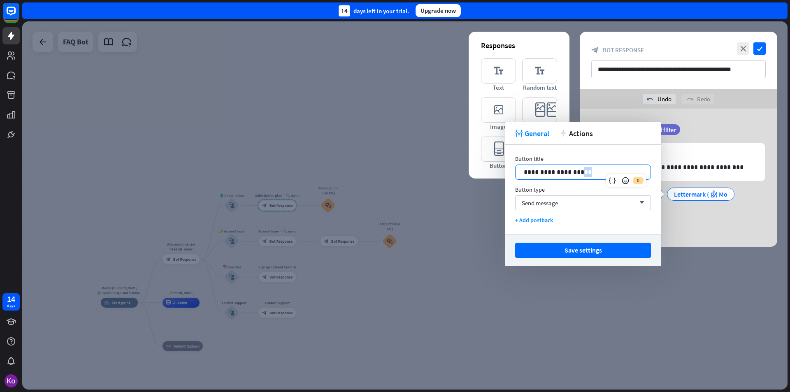
paste div
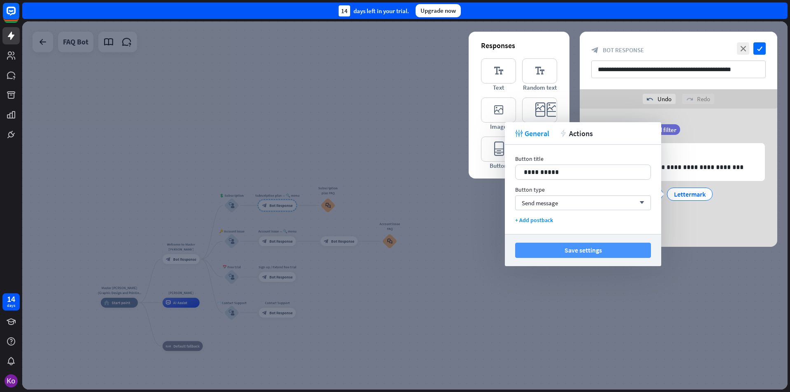
click at [582, 250] on button "Save settings" at bounding box center [583, 250] width 136 height 15
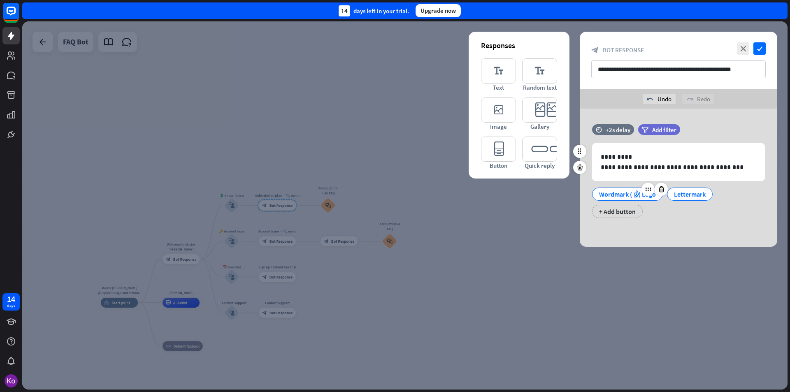
click at [627, 195] on div "Wordmark (သို့) Logo" at bounding box center [627, 194] width 57 height 12
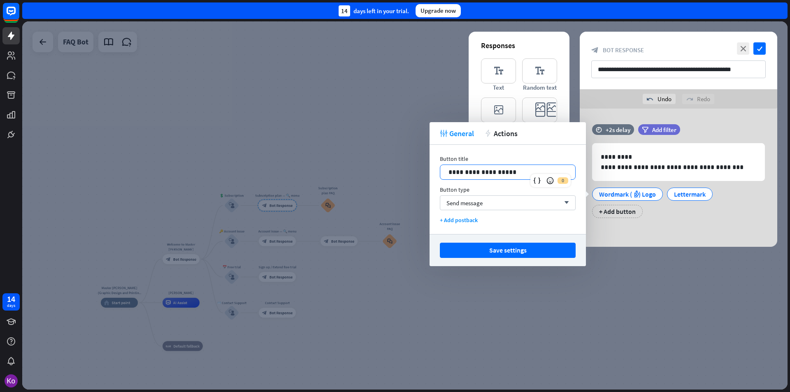
click at [507, 172] on p "**********" at bounding box center [508, 172] width 119 height 10
drag, startPoint x: 509, startPoint y: 172, endPoint x: 479, endPoint y: 175, distance: 30.2
click at [479, 175] on p "**********" at bounding box center [508, 172] width 119 height 10
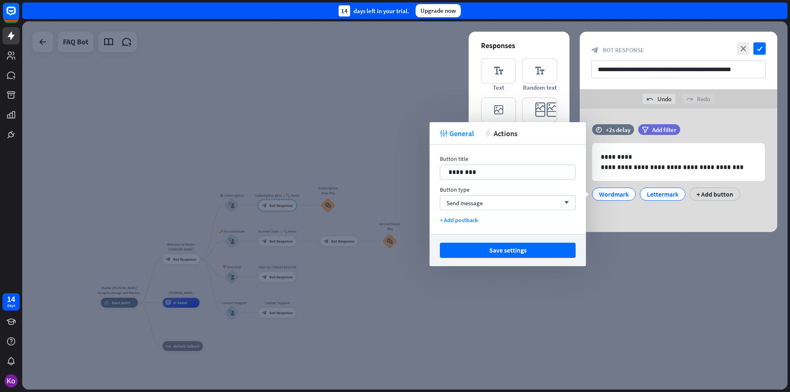
click at [514, 248] on button "Save settings" at bounding box center [508, 250] width 136 height 15
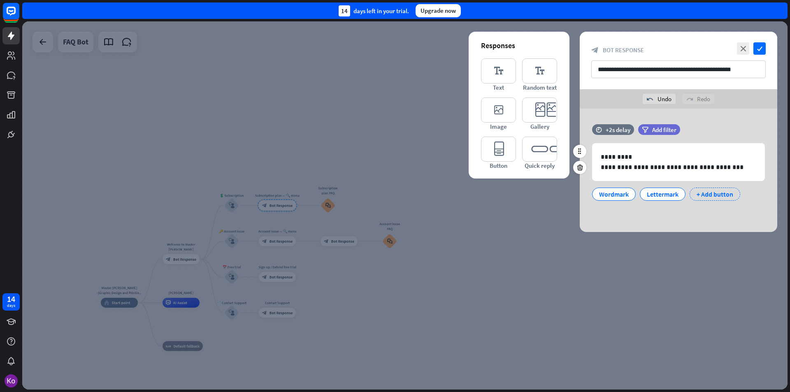
click at [718, 191] on div "+ Add button" at bounding box center [715, 194] width 51 height 13
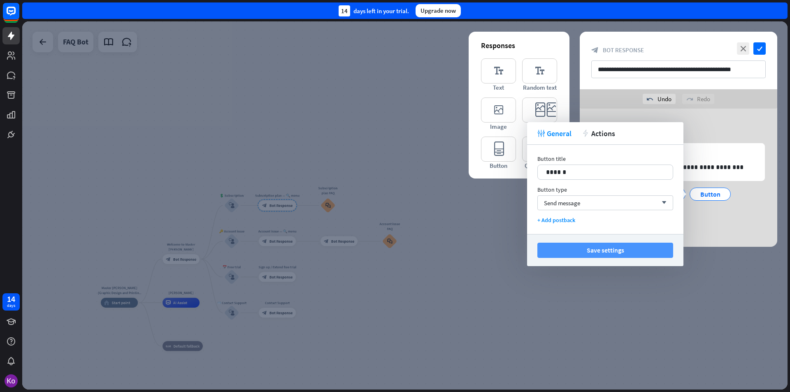
click at [618, 251] on button "Save settings" at bounding box center [606, 250] width 136 height 15
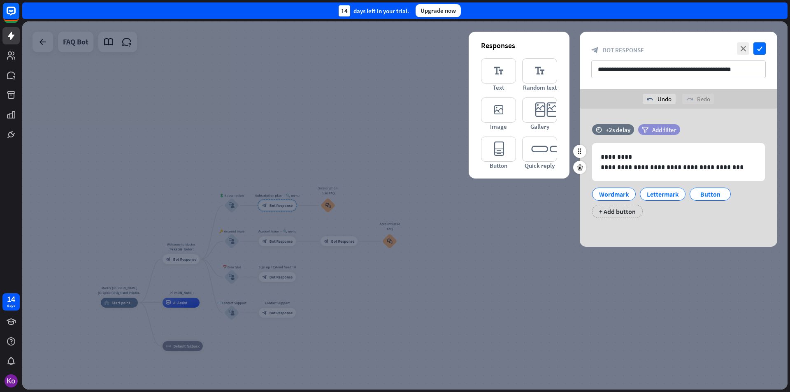
click at [655, 128] on span "Add filter" at bounding box center [664, 130] width 24 height 8
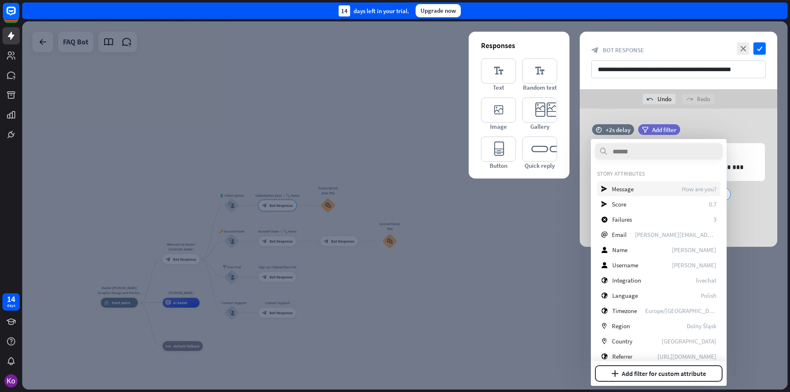
click at [621, 189] on span "Message" at bounding box center [623, 189] width 22 height 8
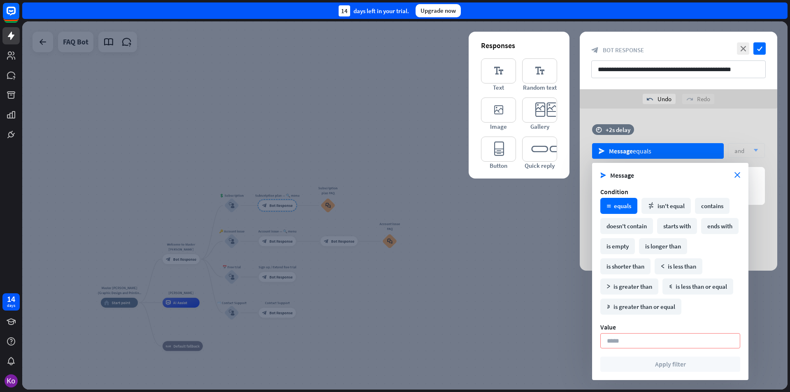
click at [613, 208] on div "math_equal equals" at bounding box center [618, 206] width 37 height 16
click at [670, 206] on div "math_not_equal isn't equal" at bounding box center [666, 206] width 49 height 16
click at [627, 202] on div "math_equal equals" at bounding box center [618, 206] width 37 height 16
click at [650, 342] on input at bounding box center [670, 340] width 140 height 15
type input "*"
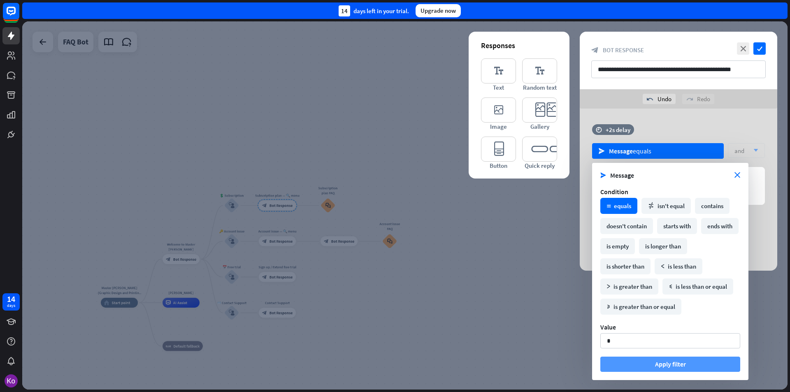
click at [639, 365] on button "Apply filter" at bounding box center [670, 364] width 140 height 15
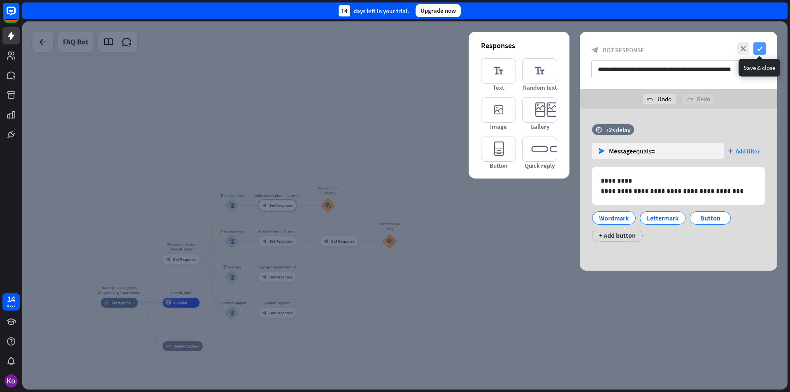
click at [763, 46] on icon "check" at bounding box center [760, 48] width 12 height 12
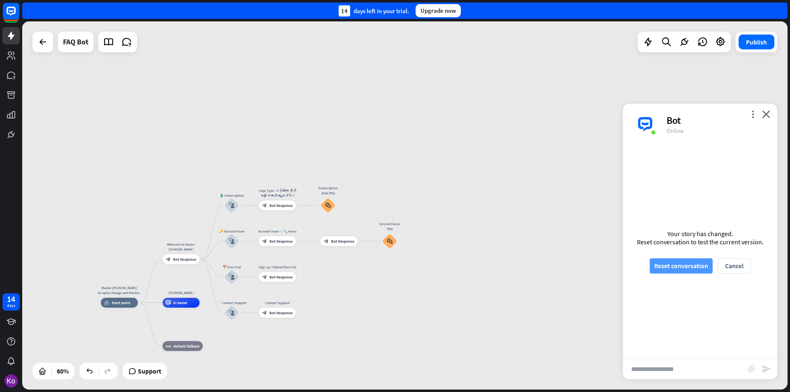
click at [692, 268] on button "Reset conversation" at bounding box center [681, 265] width 63 height 15
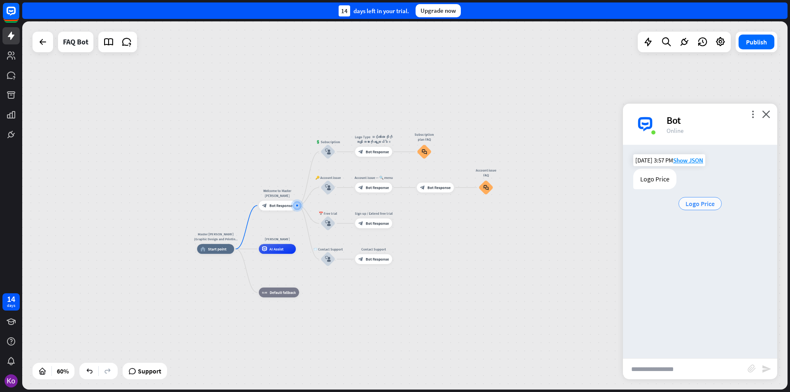
click at [692, 207] on span "Logo Price" at bounding box center [700, 204] width 29 height 8
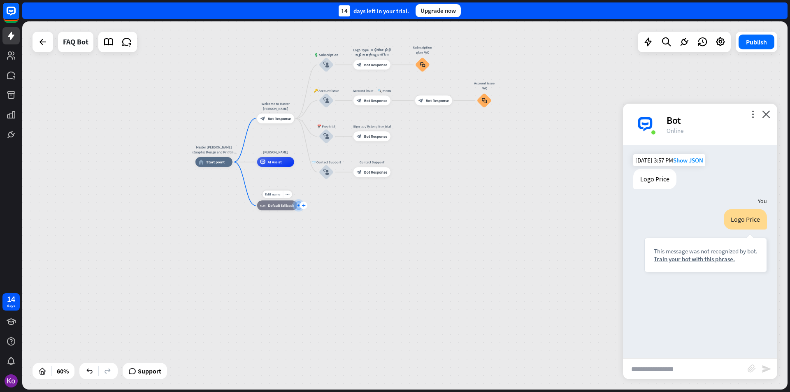
click at [300, 207] on div "plus" at bounding box center [303, 205] width 7 height 7
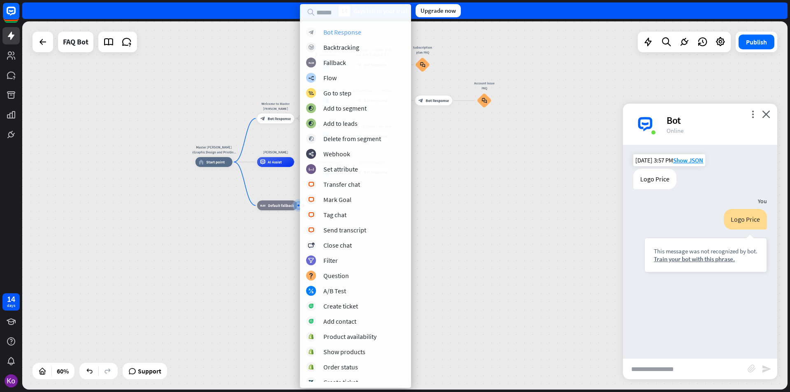
click at [355, 32] on div "Bot Response" at bounding box center [342, 32] width 38 height 8
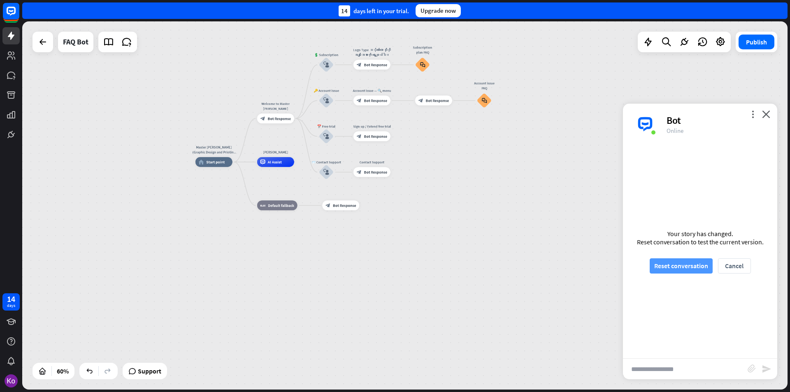
click at [688, 266] on button "Reset conversation" at bounding box center [681, 265] width 63 height 15
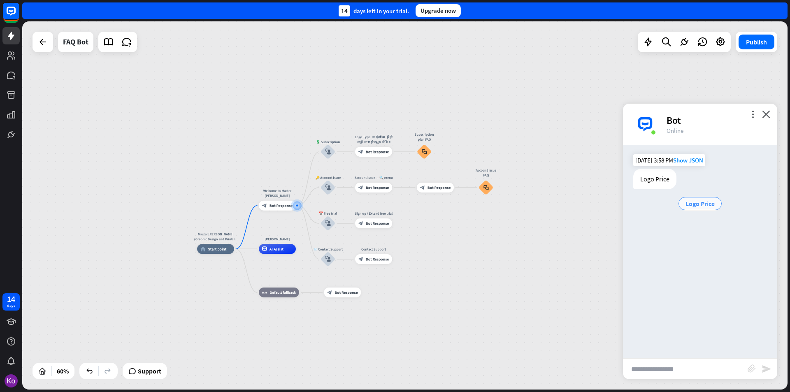
click at [705, 207] on span "Logo Price" at bounding box center [700, 204] width 29 height 8
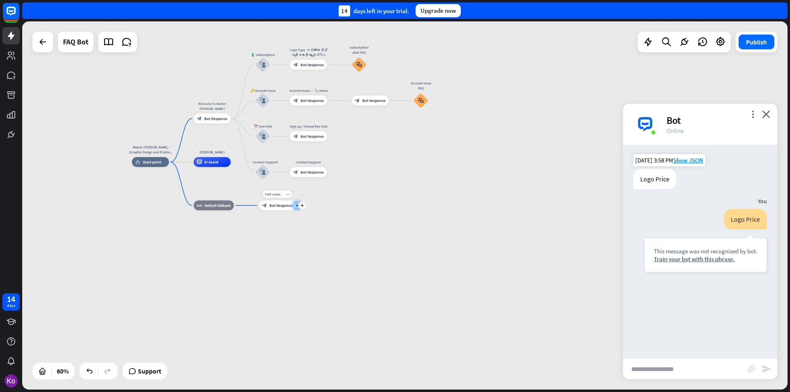
click at [282, 207] on span "Bot Response" at bounding box center [281, 205] width 23 height 5
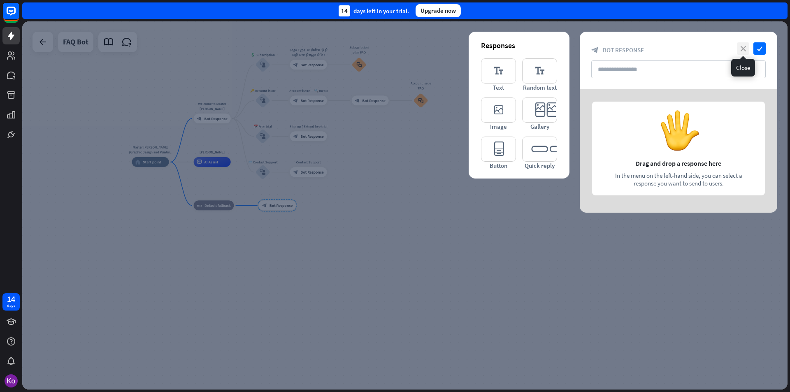
click at [740, 47] on icon "close" at bounding box center [743, 48] width 12 height 12
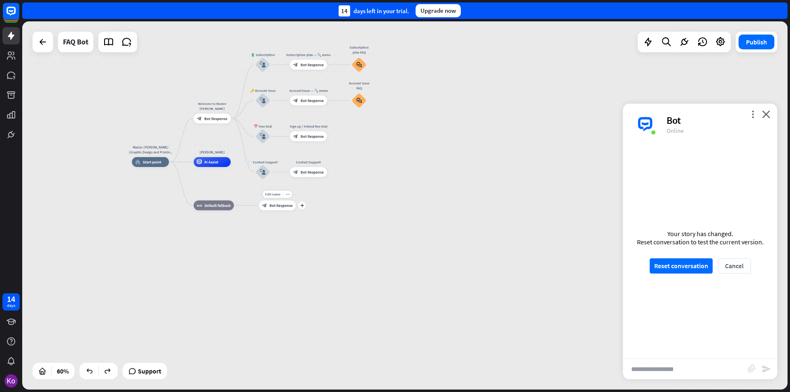
click at [282, 207] on span "Bot Response" at bounding box center [281, 205] width 23 height 5
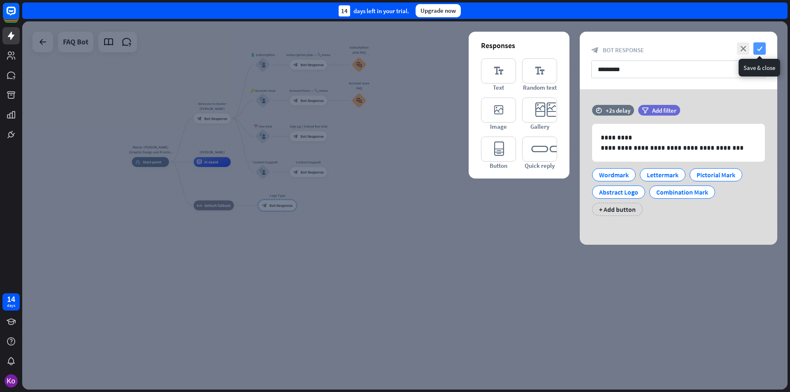
click at [763, 49] on icon "check" at bounding box center [760, 48] width 12 height 12
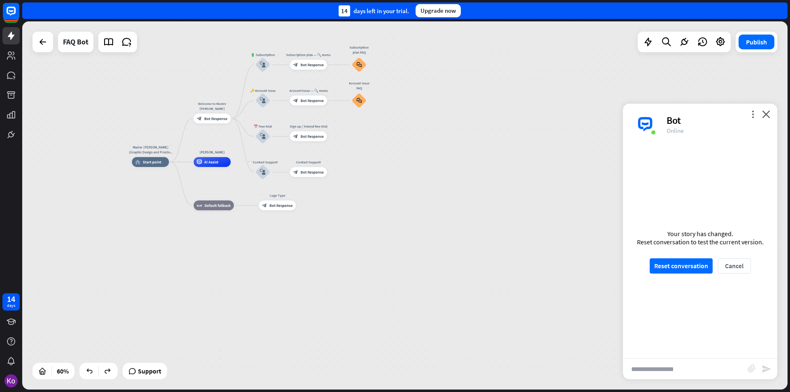
click at [493, 209] on div "Master [PERSON_NAME] (Graphic Design and Printing Services)) home_2 Start point…" at bounding box center [361, 272] width 459 height 221
click at [334, 65] on icon "plus" at bounding box center [334, 64] width 4 height 3
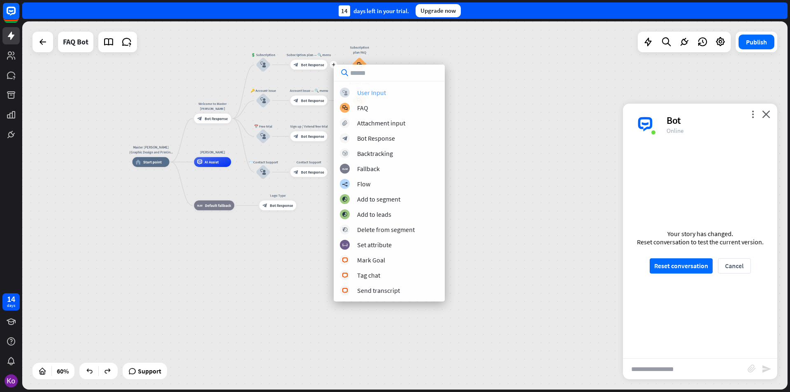
click at [380, 93] on div "User Input" at bounding box center [371, 92] width 29 height 8
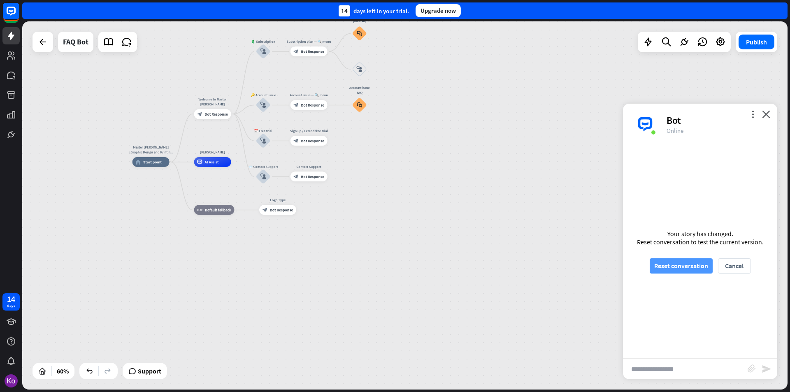
click at [690, 268] on button "Reset conversation" at bounding box center [681, 265] width 63 height 15
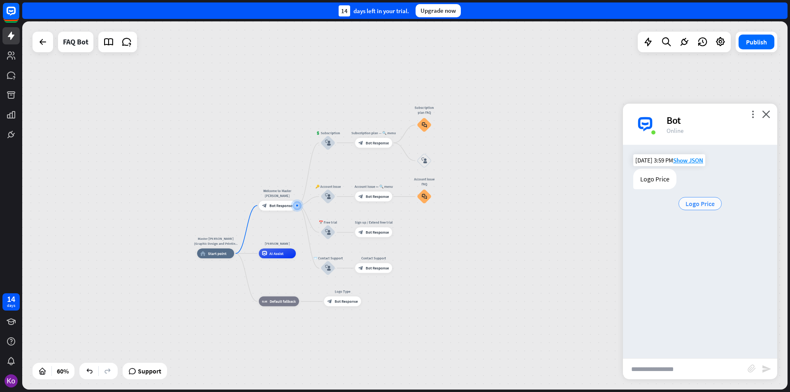
click at [700, 202] on span "Logo Price" at bounding box center [700, 204] width 29 height 8
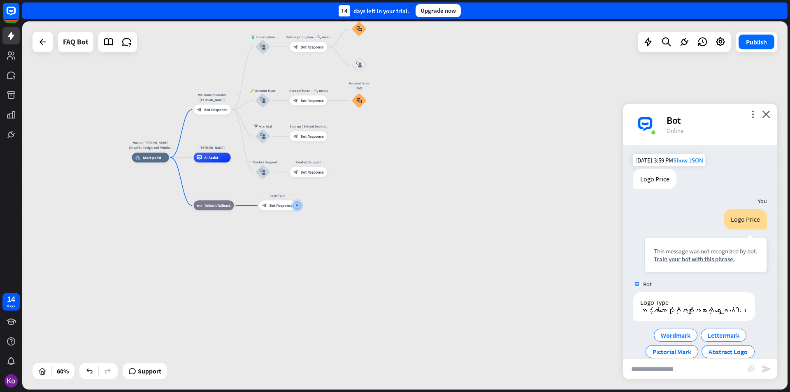
scroll to position [39, 0]
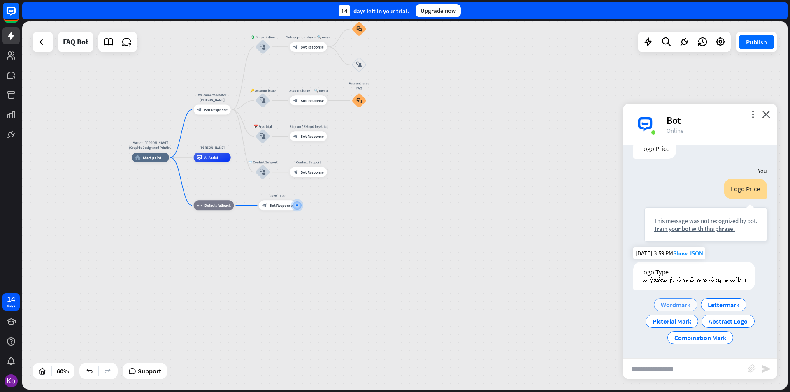
click at [678, 305] on span "Wordmark" at bounding box center [676, 305] width 30 height 8
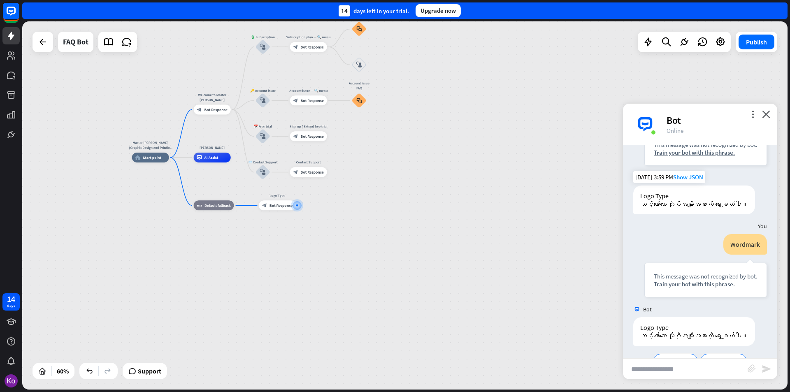
scroll to position [179, 0]
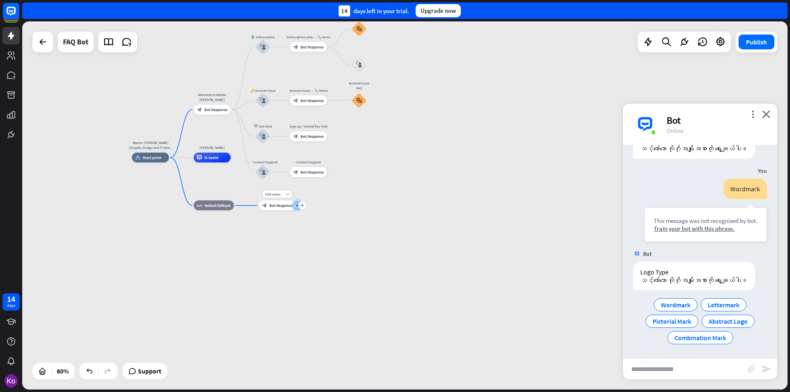
click at [304, 206] on icon "plus" at bounding box center [302, 205] width 4 height 3
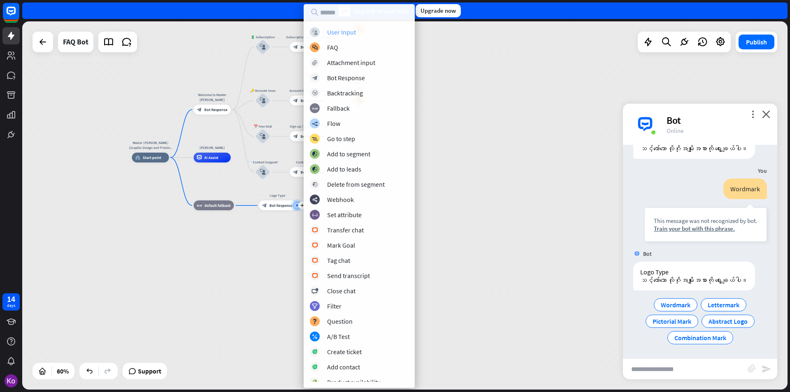
click at [343, 35] on div "User Input" at bounding box center [341, 32] width 29 height 8
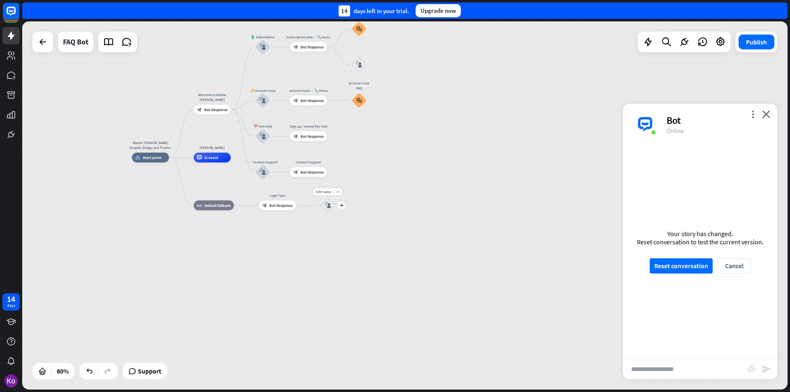
click at [335, 209] on div "Edit name more_horiz plus block_user_input" at bounding box center [328, 205] width 15 height 15
click at [343, 206] on icon "plus" at bounding box center [342, 205] width 4 height 3
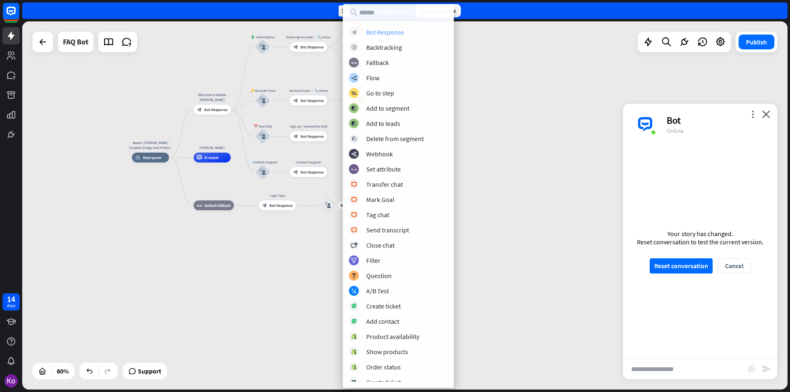
click at [391, 33] on div "Bot Response" at bounding box center [385, 32] width 38 height 8
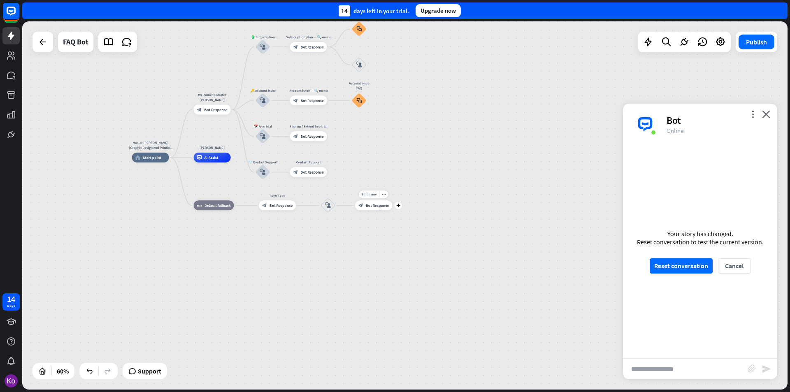
click at [382, 207] on span "Bot Response" at bounding box center [377, 205] width 23 height 5
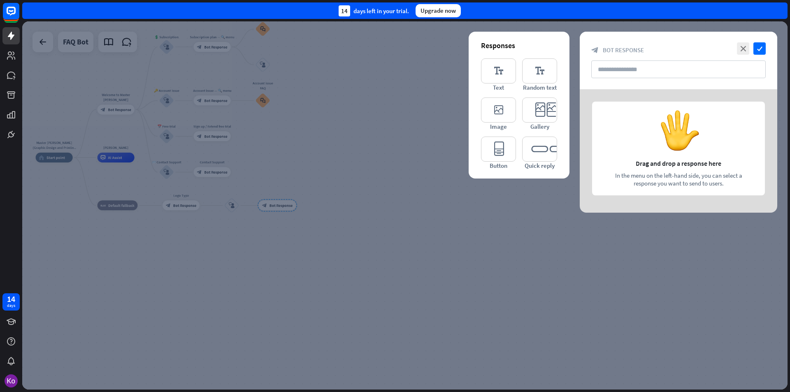
click at [426, 286] on div at bounding box center [405, 205] width 766 height 368
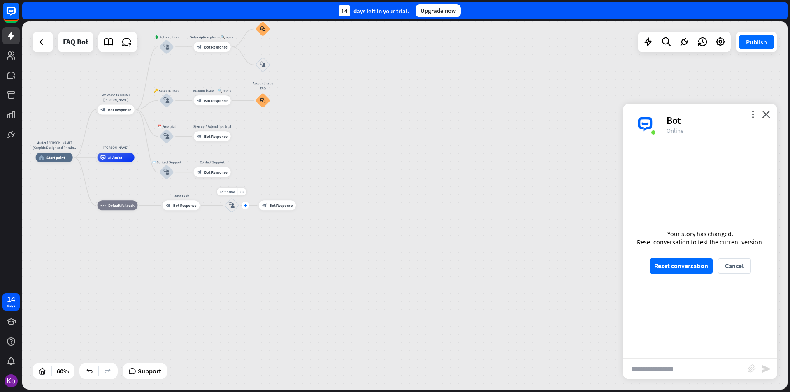
click at [247, 207] on div "plus" at bounding box center [245, 205] width 7 height 7
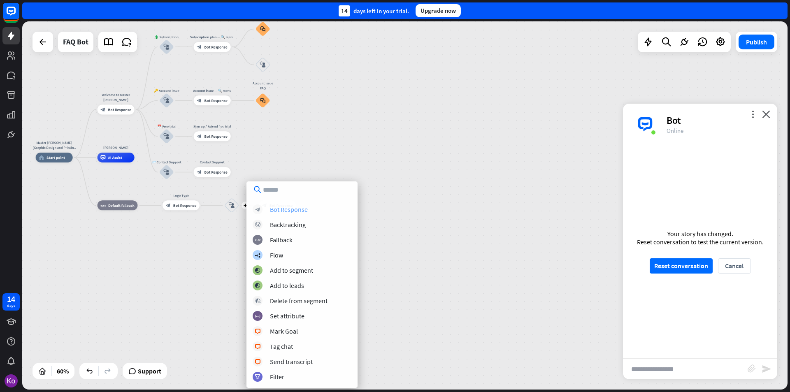
click at [291, 211] on div "Bot Response" at bounding box center [289, 209] width 38 height 8
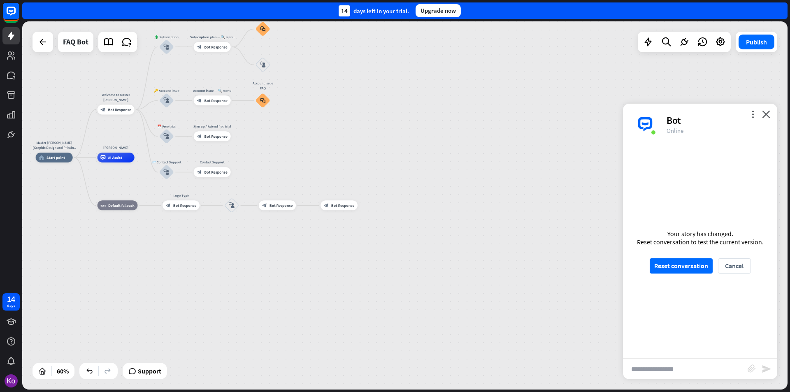
drag, startPoint x: 339, startPoint y: 206, endPoint x: 257, endPoint y: 246, distance: 91.3
click at [254, 249] on div "Master [PERSON_NAME] (Graphic Design and Printing Services)) home_2 Start point…" at bounding box center [265, 268] width 459 height 221
click at [364, 205] on icon "plus" at bounding box center [364, 205] width 4 height 3
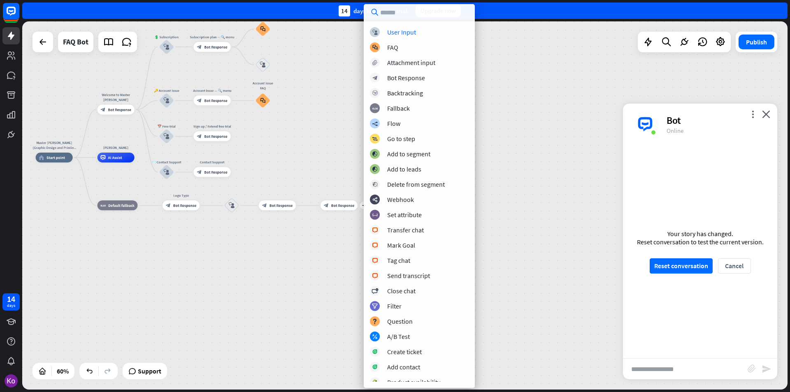
click at [321, 233] on div "Master [PERSON_NAME] (Graphic Design and Printing Services)) home_2 Start point…" at bounding box center [265, 268] width 459 height 221
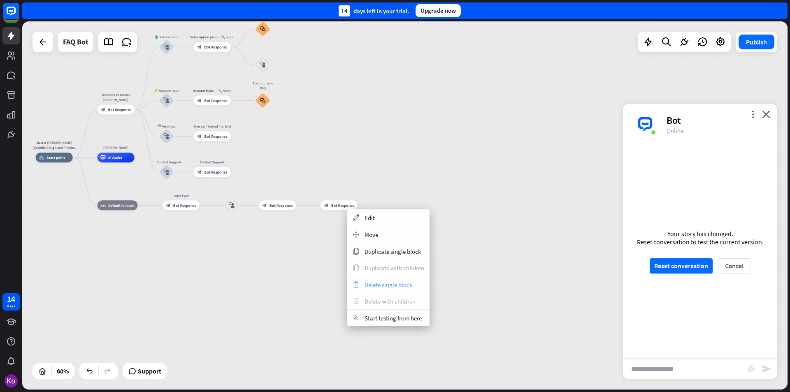
click at [389, 287] on span "Delete single block" at bounding box center [389, 285] width 48 height 8
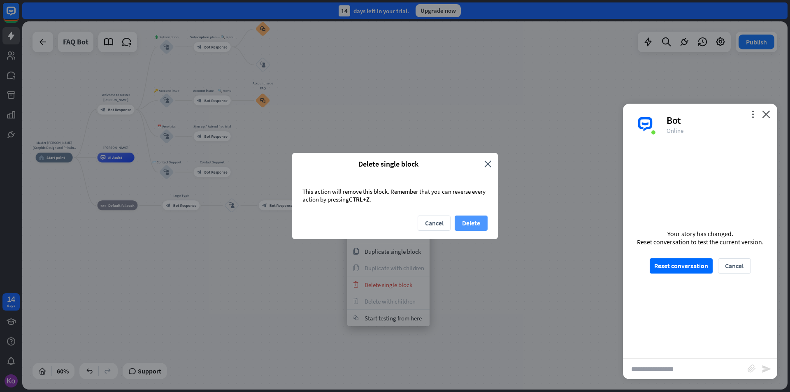
click at [475, 222] on button "Delete" at bounding box center [471, 223] width 33 height 15
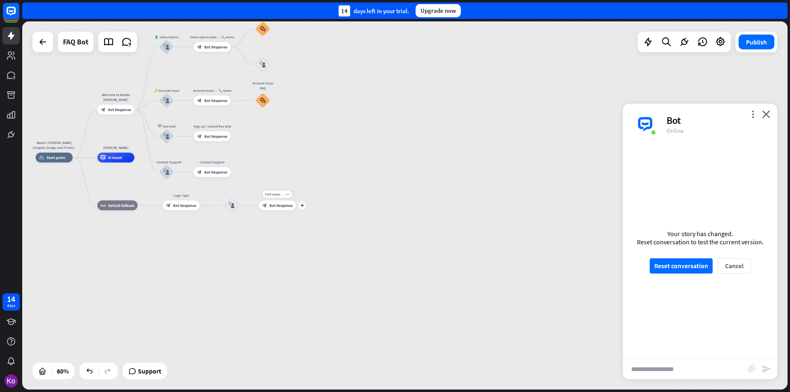
click at [281, 209] on div "block_bot_response Bot Response" at bounding box center [277, 206] width 37 height 10
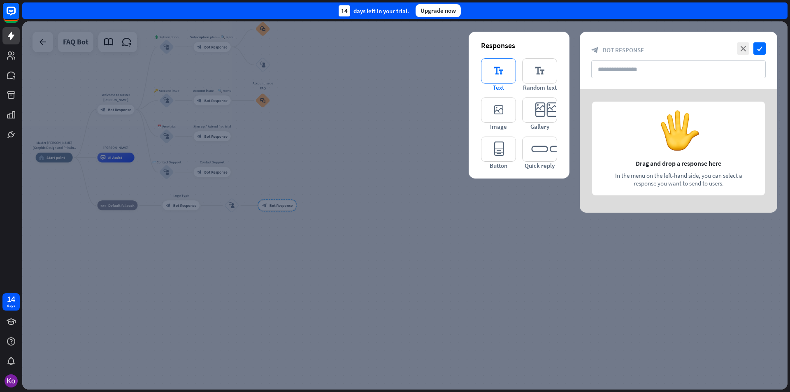
click at [506, 75] on icon "editor_text" at bounding box center [498, 70] width 35 height 25
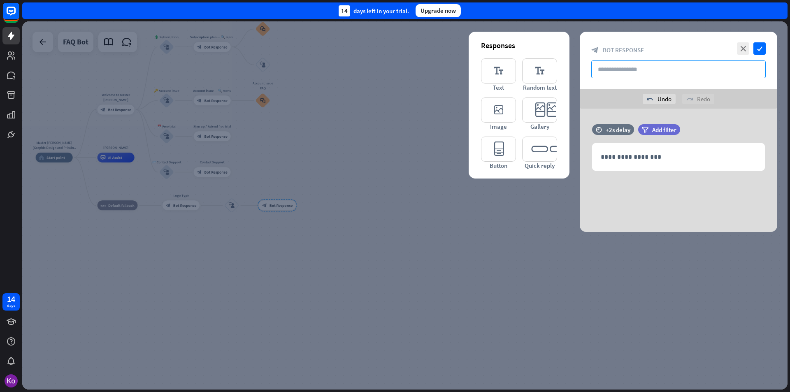
click at [616, 67] on input "text" at bounding box center [678, 70] width 175 height 18
drag, startPoint x: 634, startPoint y: 70, endPoint x: 610, endPoint y: 70, distance: 23.5
click at [610, 70] on input "text" at bounding box center [678, 70] width 175 height 18
paste input "********"
type input "********"
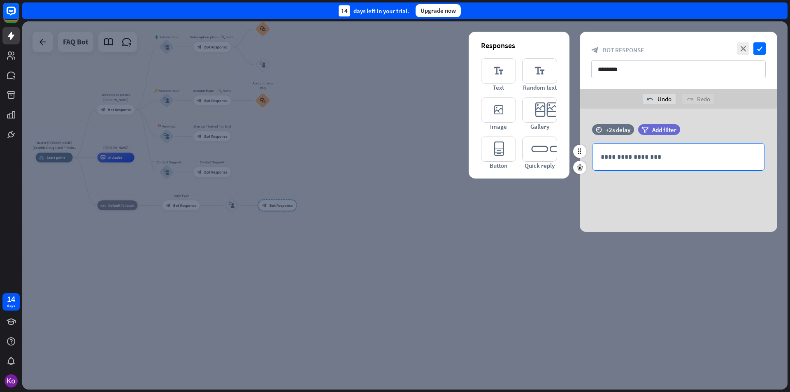
click at [626, 158] on p "**********" at bounding box center [679, 157] width 156 height 10
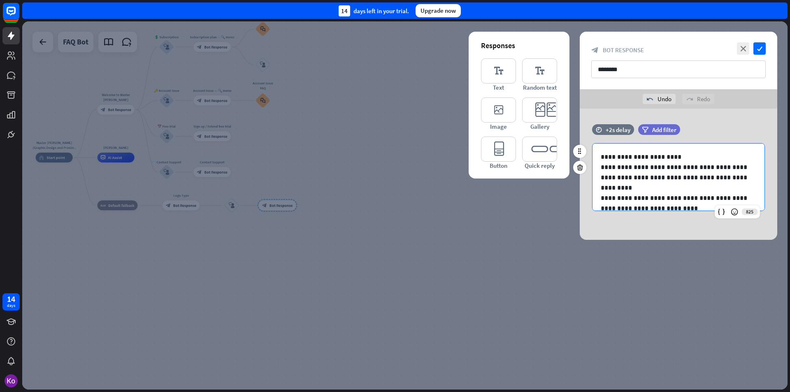
scroll to position [4, 0]
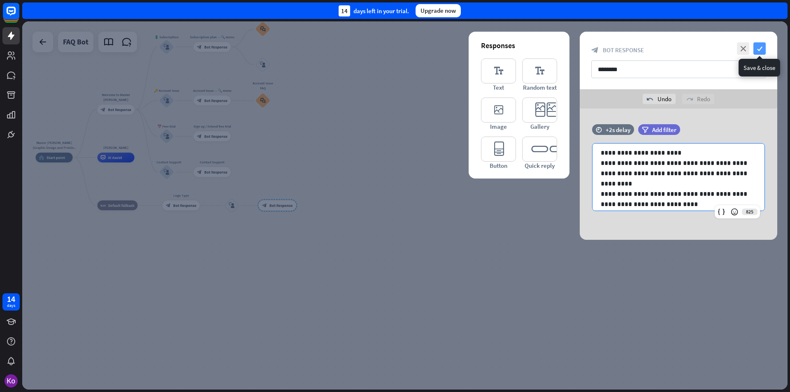
click at [761, 49] on icon "check" at bounding box center [760, 48] width 12 height 12
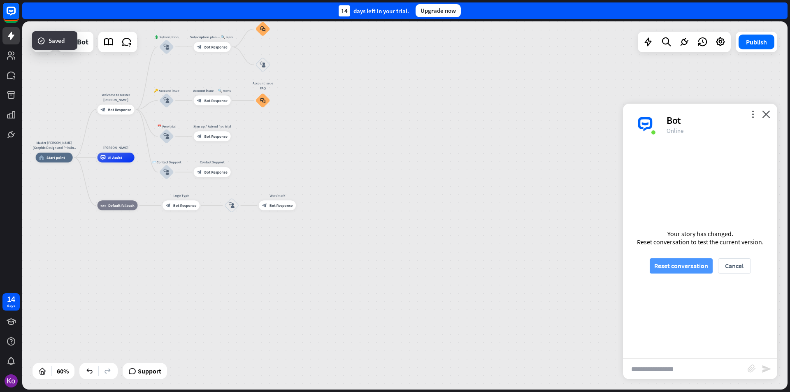
click at [668, 269] on button "Reset conversation" at bounding box center [681, 265] width 63 height 15
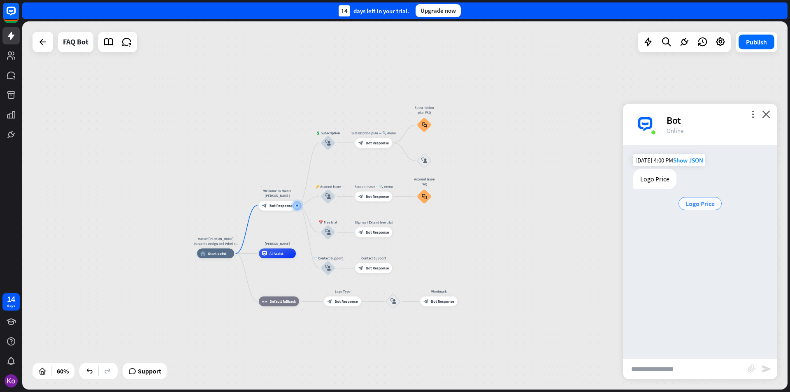
click at [698, 206] on span "Logo Price" at bounding box center [700, 204] width 29 height 8
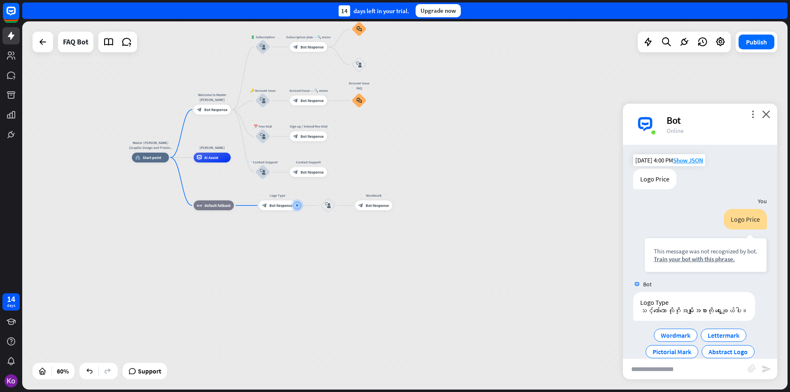
scroll to position [39, 0]
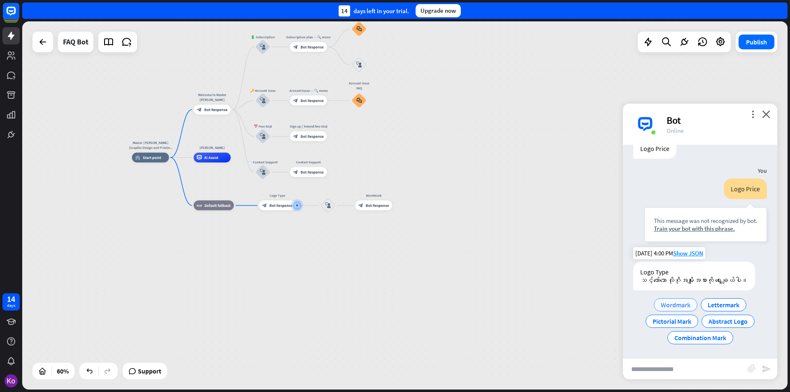
click at [677, 304] on span "Wordmark" at bounding box center [676, 305] width 30 height 8
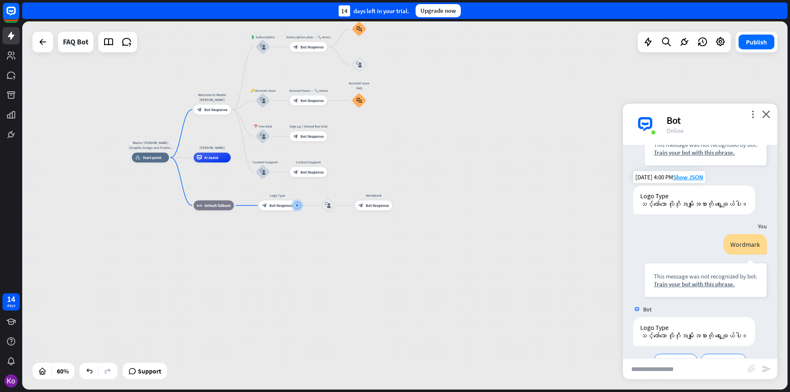
scroll to position [179, 0]
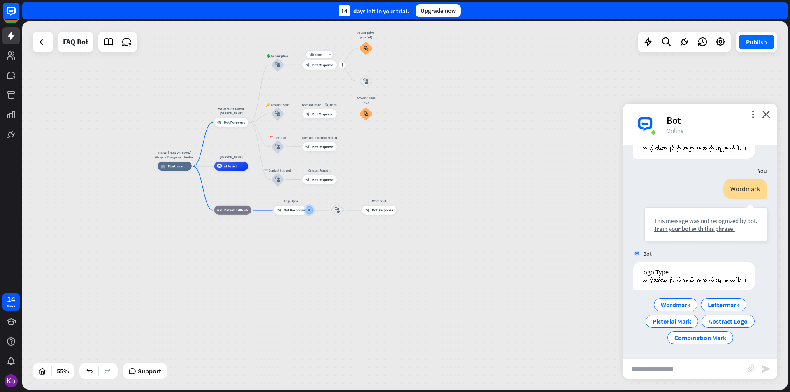
click at [325, 65] on span "Bot Response" at bounding box center [322, 65] width 21 height 5
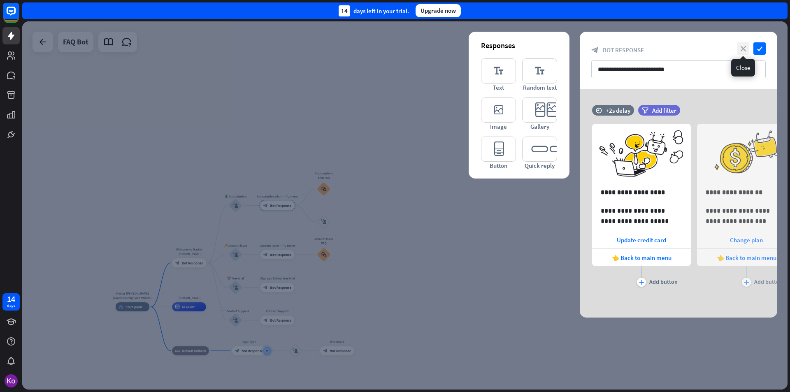
click at [745, 49] on icon "close" at bounding box center [743, 48] width 12 height 12
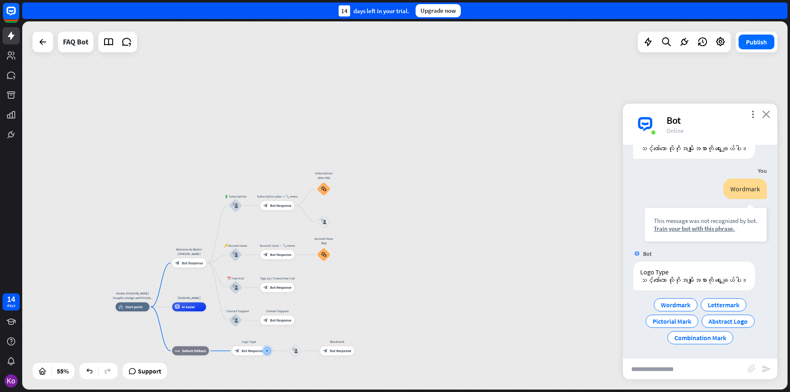
click at [768, 116] on icon "close" at bounding box center [766, 114] width 8 height 8
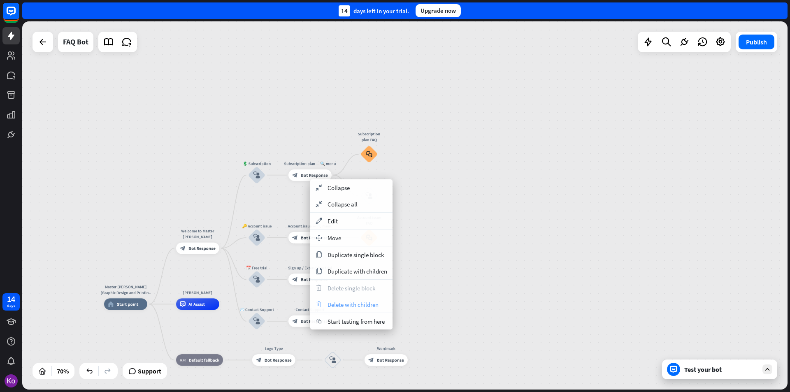
click at [355, 305] on span "Delete with children" at bounding box center [353, 305] width 51 height 8
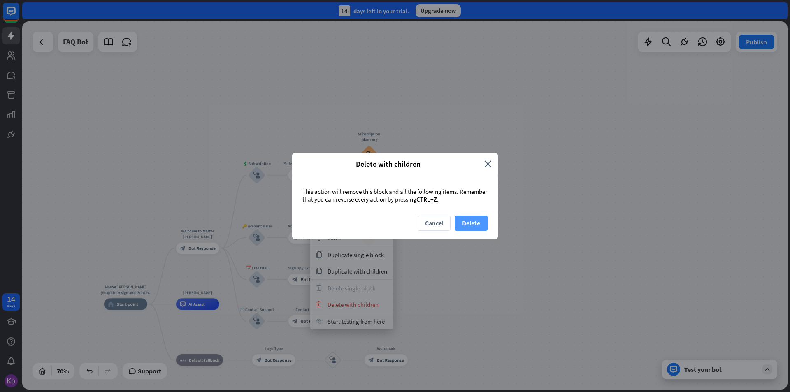
click at [474, 223] on button "Delete" at bounding box center [471, 223] width 33 height 15
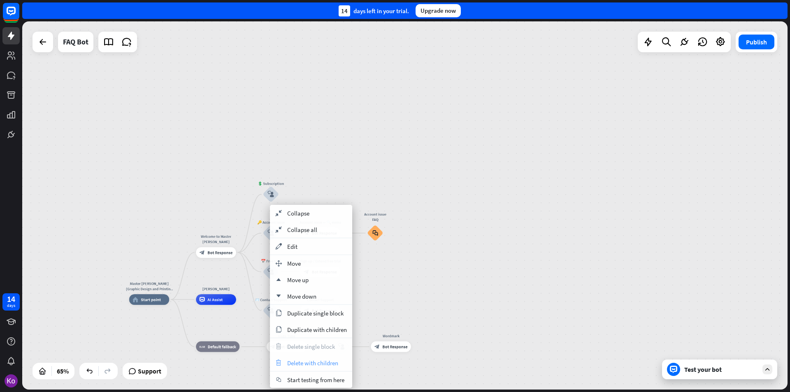
click at [328, 365] on span "Delete with children" at bounding box center [312, 363] width 51 height 8
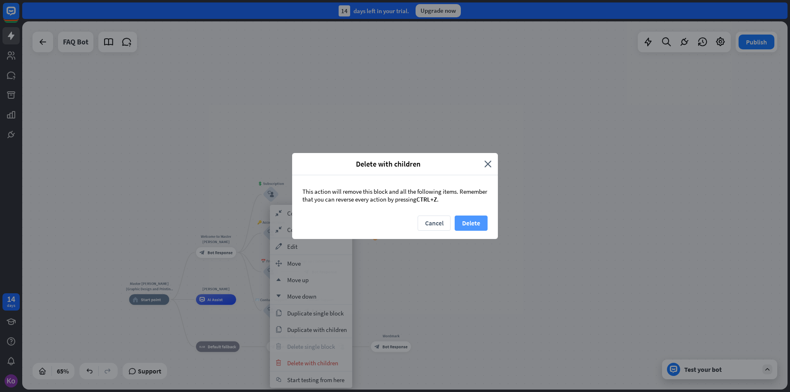
click at [470, 220] on button "Delete" at bounding box center [471, 223] width 33 height 15
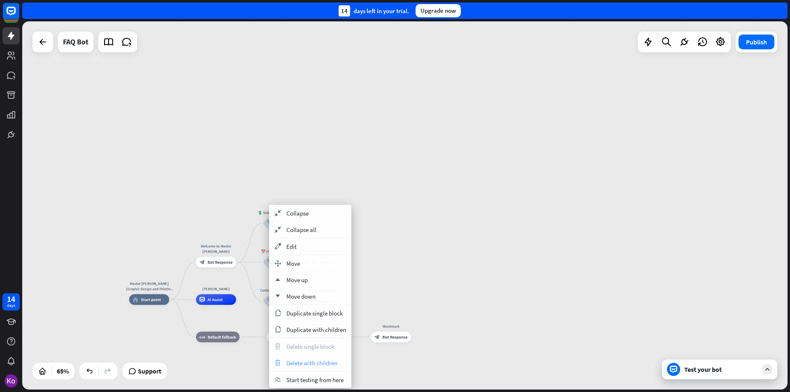
click at [312, 363] on span "Delete with children" at bounding box center [311, 363] width 51 height 8
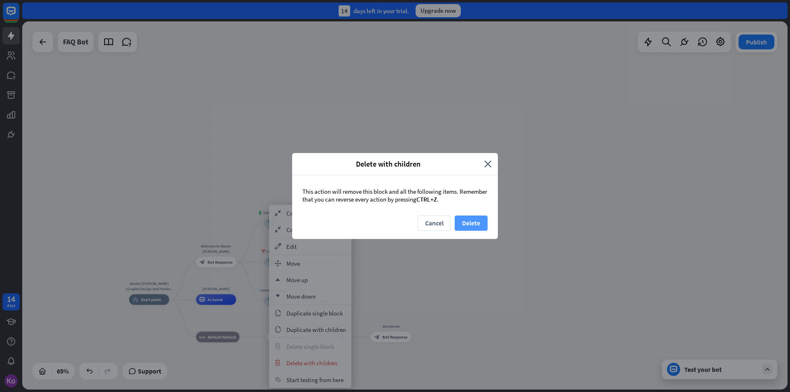
click at [473, 221] on button "Delete" at bounding box center [471, 223] width 33 height 15
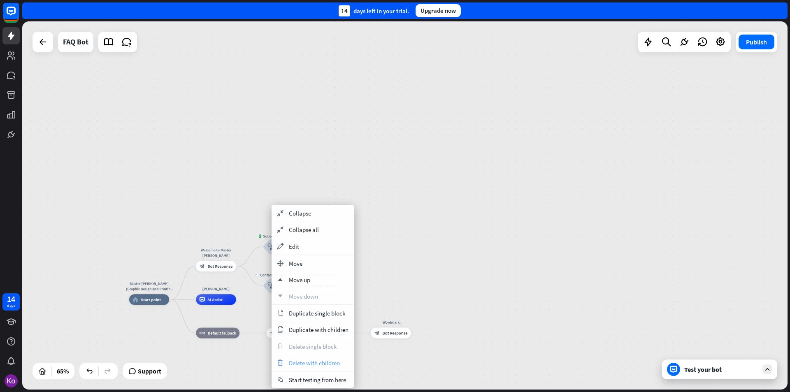
click at [324, 363] on span "Delete with children" at bounding box center [314, 363] width 51 height 8
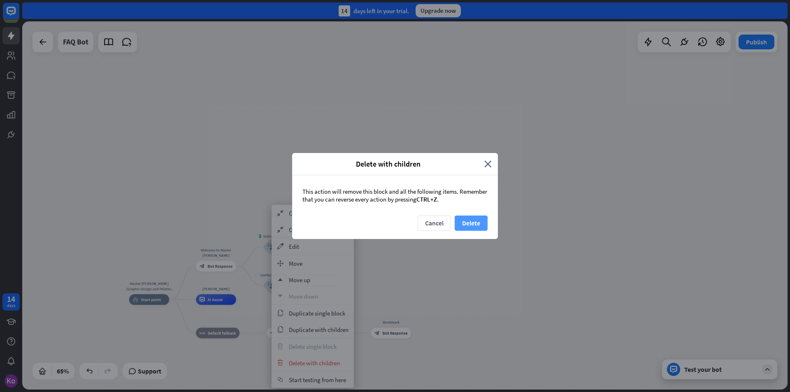
click at [471, 220] on button "Delete" at bounding box center [471, 223] width 33 height 15
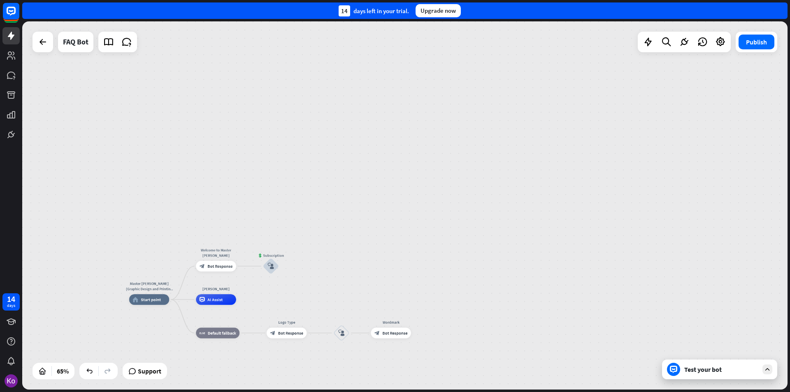
click at [392, 277] on div "Master [PERSON_NAME] (Graphic Design and Printing Services)) home_2 Start point…" at bounding box center [405, 205] width 766 height 368
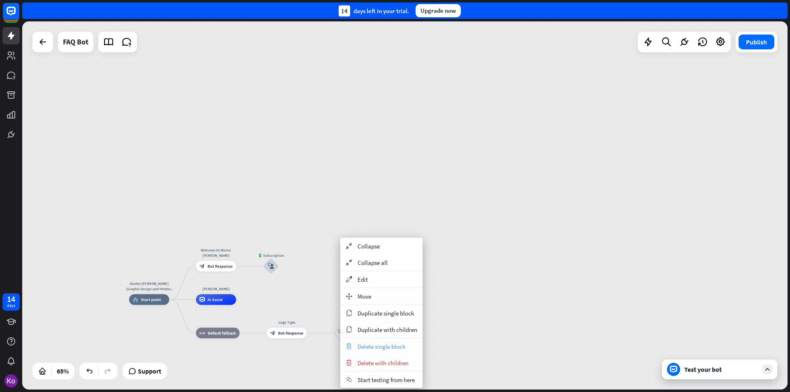
click at [395, 348] on span "Delete single block" at bounding box center [382, 347] width 48 height 8
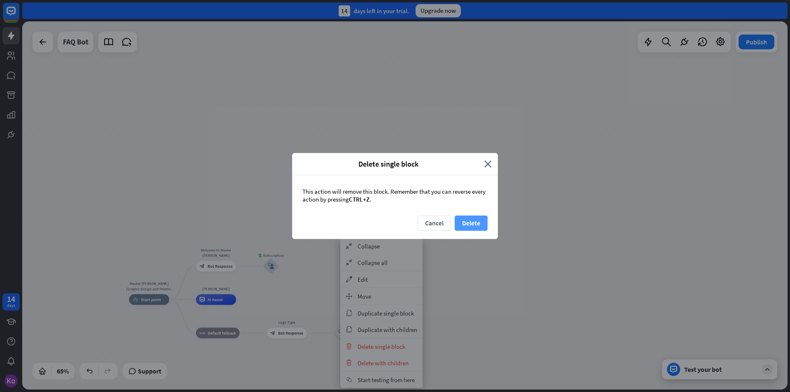
click at [473, 220] on button "Delete" at bounding box center [471, 223] width 33 height 15
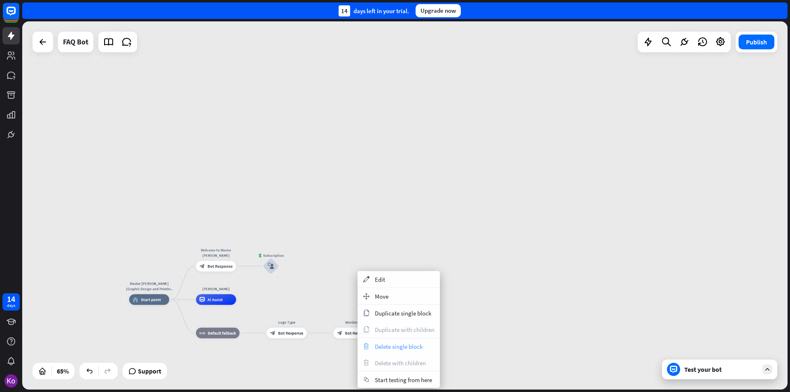
click at [409, 348] on span "Delete single block" at bounding box center [399, 347] width 48 height 8
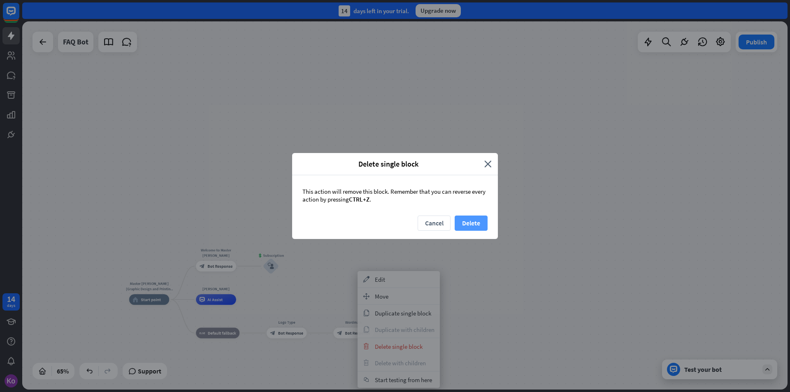
click at [472, 222] on button "Delete" at bounding box center [471, 223] width 33 height 15
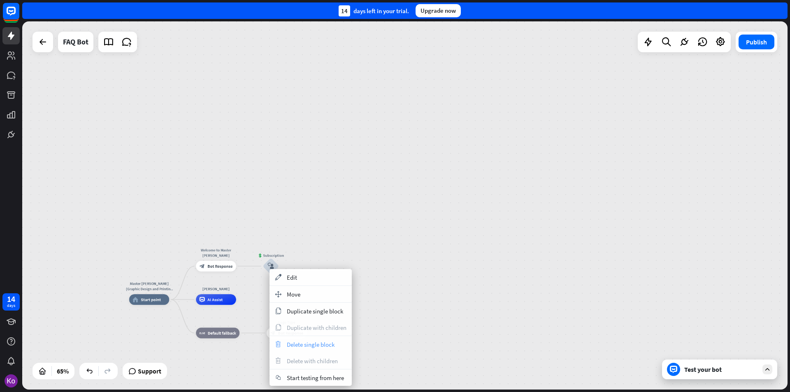
click at [324, 346] on span "Delete single block" at bounding box center [311, 345] width 48 height 8
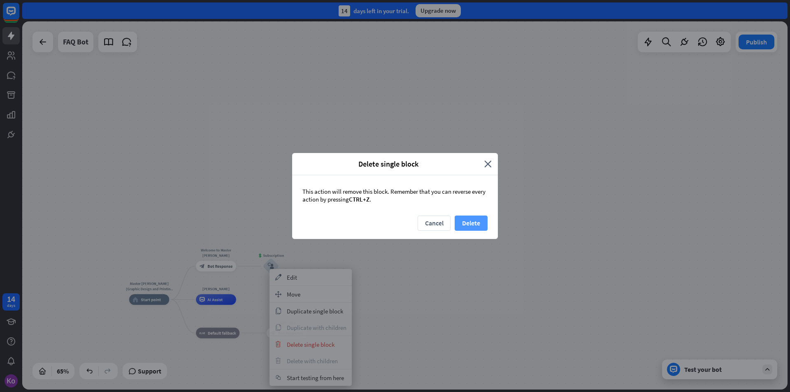
click at [471, 225] on button "Delete" at bounding box center [471, 223] width 33 height 15
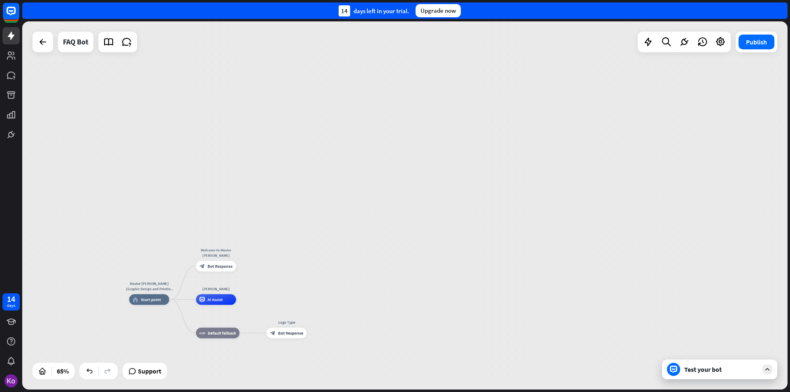
click at [713, 370] on div "Test your bot" at bounding box center [721, 369] width 74 height 8
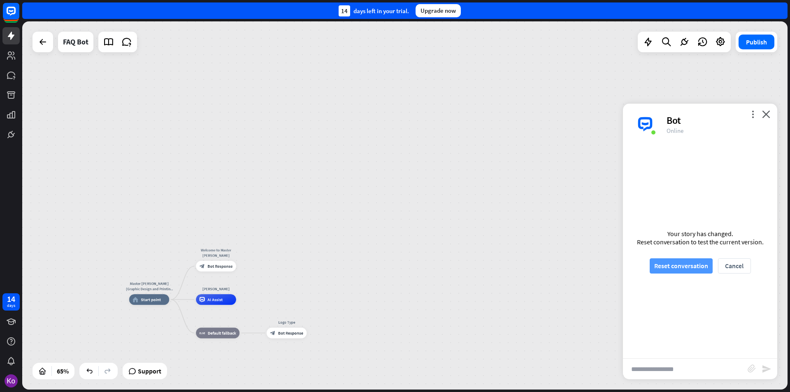
click at [681, 265] on button "Reset conversation" at bounding box center [681, 265] width 63 height 15
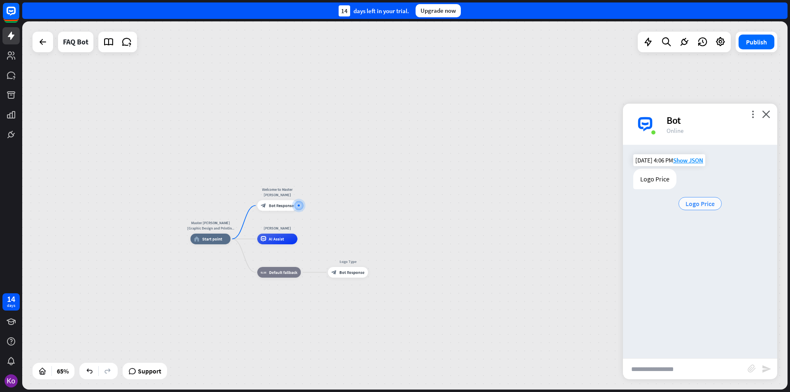
click at [703, 203] on span "Logo Price" at bounding box center [700, 204] width 29 height 8
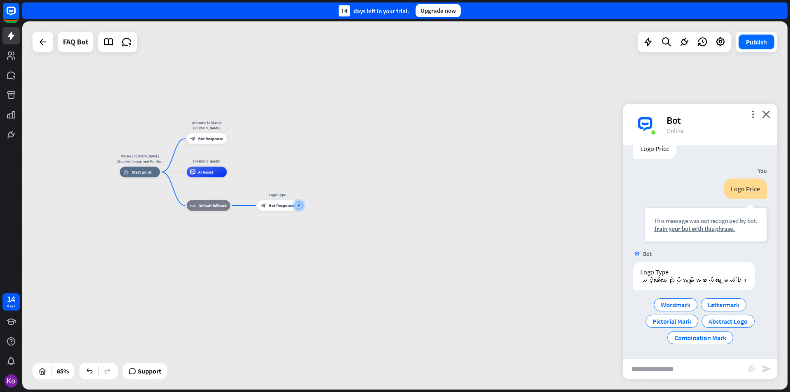
scroll to position [39, 0]
click at [670, 304] on span "Wordmark" at bounding box center [676, 305] width 30 height 8
click at [240, 308] on div "Master [PERSON_NAME] (Graphic Design and Printing Services)) home_2 Start point…" at bounding box center [369, 292] width 498 height 240
click at [305, 205] on icon "plus" at bounding box center [304, 206] width 4 height 4
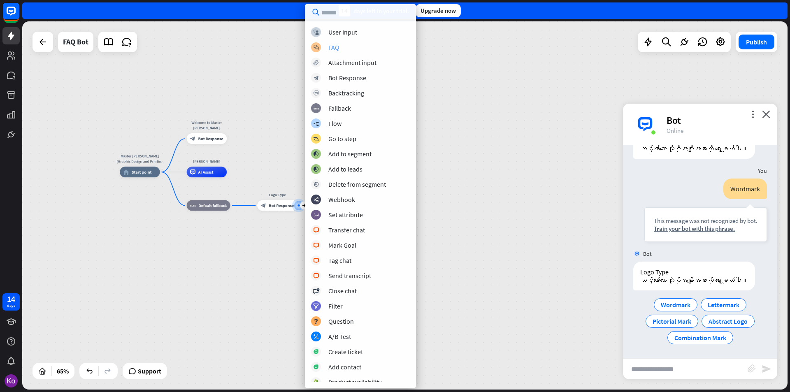
click at [339, 46] on div "FAQ" at bounding box center [333, 47] width 11 height 8
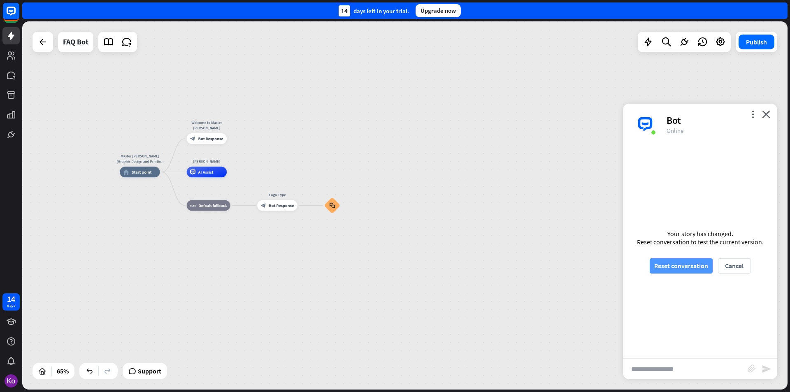
drag, startPoint x: 668, startPoint y: 268, endPoint x: 661, endPoint y: 266, distance: 7.2
click at [667, 267] on button "Reset conversation" at bounding box center [681, 265] width 63 height 15
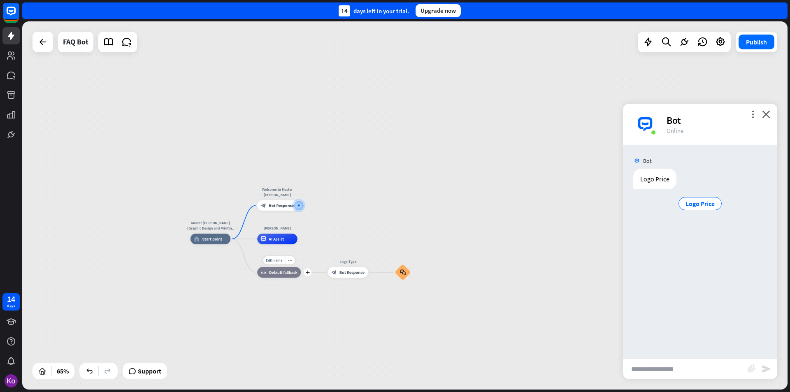
click at [279, 278] on div "Edit name more_horiz plus block_fallback Default fallback" at bounding box center [279, 272] width 44 height 11
click at [700, 208] on div "Logo Price" at bounding box center [700, 203] width 43 height 13
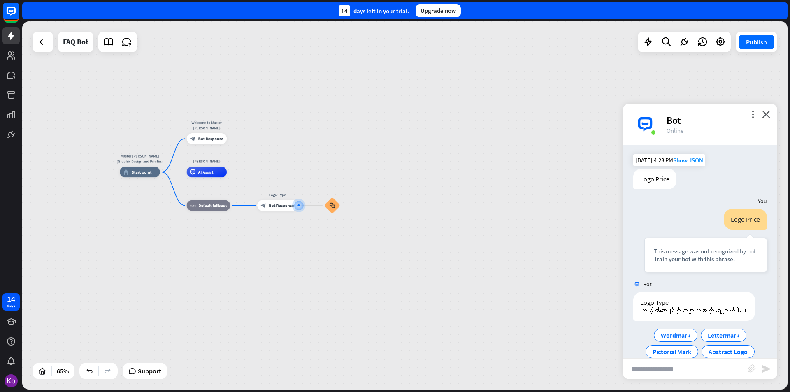
scroll to position [39, 0]
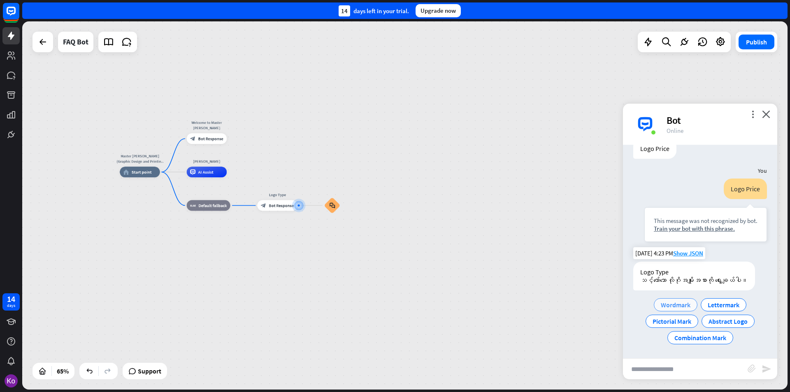
click at [682, 305] on span "Wordmark" at bounding box center [676, 305] width 30 height 8
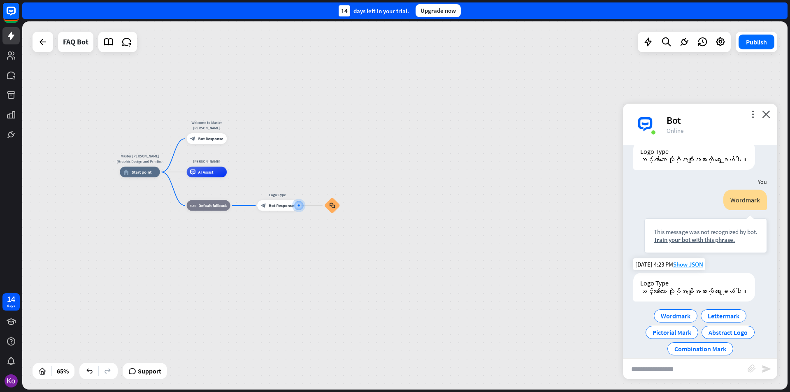
scroll to position [179, 0]
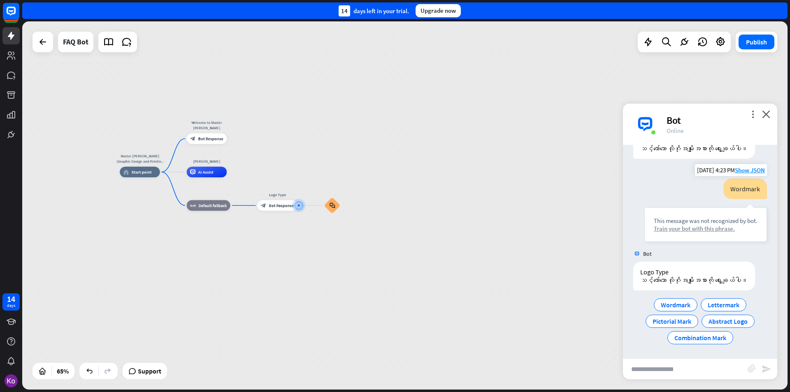
click at [701, 225] on div "Train your bot with this phrase." at bounding box center [706, 229] width 104 height 8
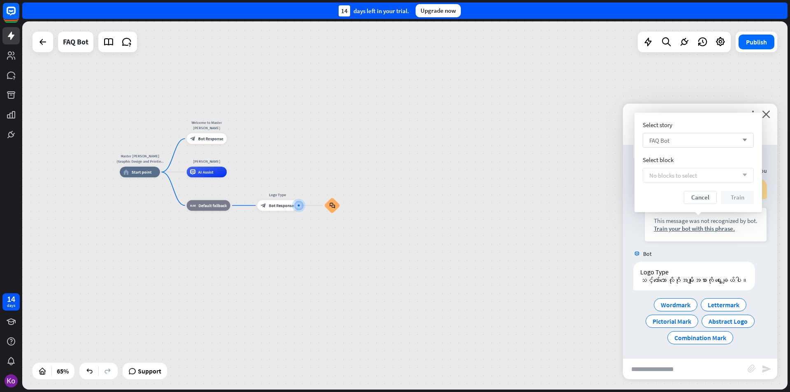
click at [743, 139] on icon "arrow_down" at bounding box center [742, 140] width 9 height 5
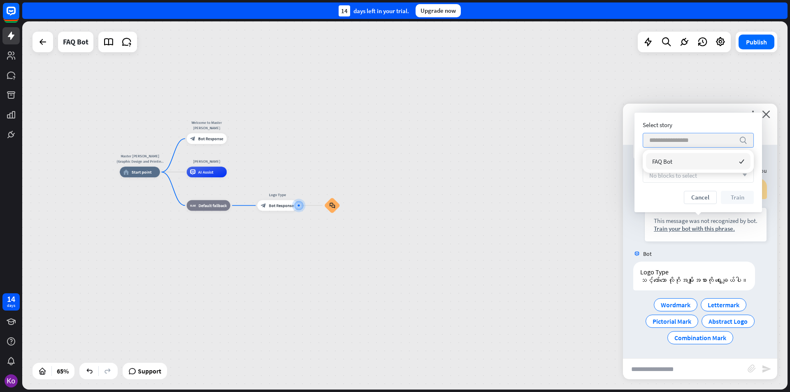
click at [743, 139] on icon "search" at bounding box center [743, 140] width 8 height 8
click at [703, 179] on div "No blocks to select arrow_down" at bounding box center [698, 175] width 111 height 15
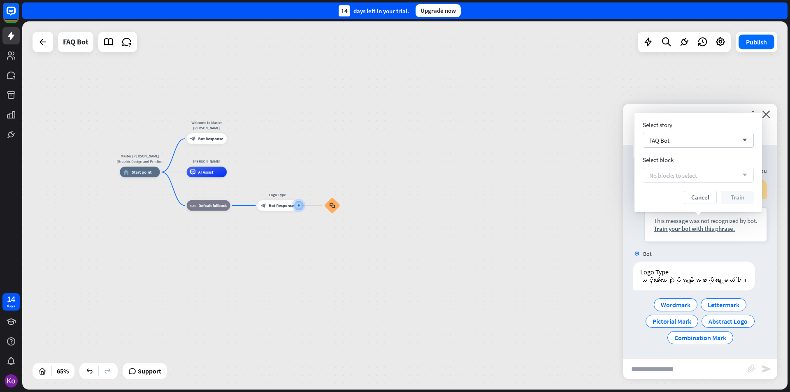
click at [701, 179] on div "No blocks to select arrow_down" at bounding box center [698, 175] width 111 height 15
click at [747, 176] on icon "arrow_down" at bounding box center [742, 175] width 9 height 5
click at [747, 139] on icon "arrow_down" at bounding box center [742, 140] width 9 height 5
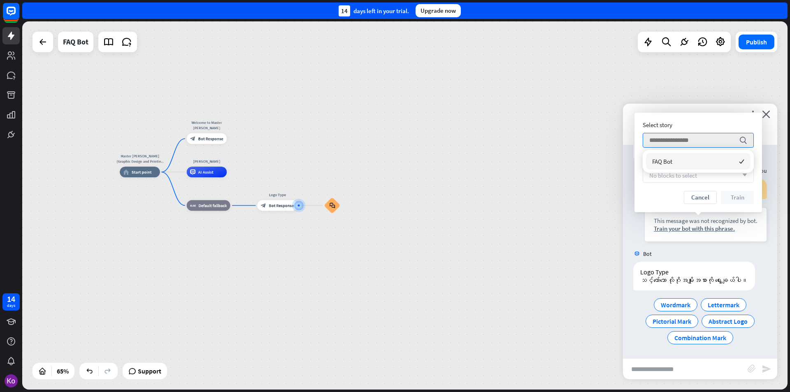
click at [476, 225] on div "Master [PERSON_NAME] (Graphic Design and Printing Services)) home_2 Start point…" at bounding box center [369, 292] width 498 height 240
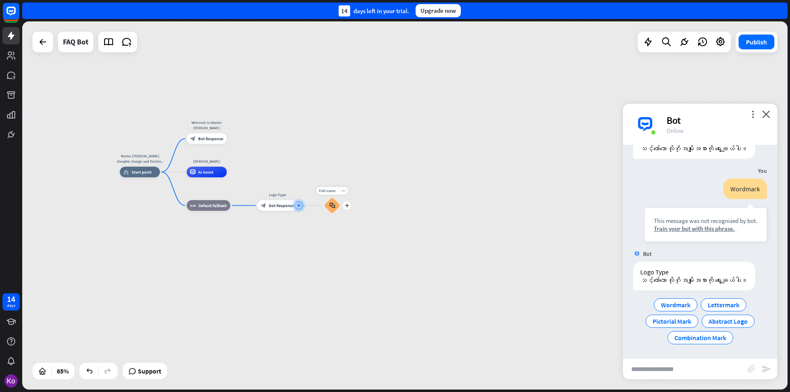
click at [333, 207] on icon "block_faq" at bounding box center [332, 205] width 6 height 6
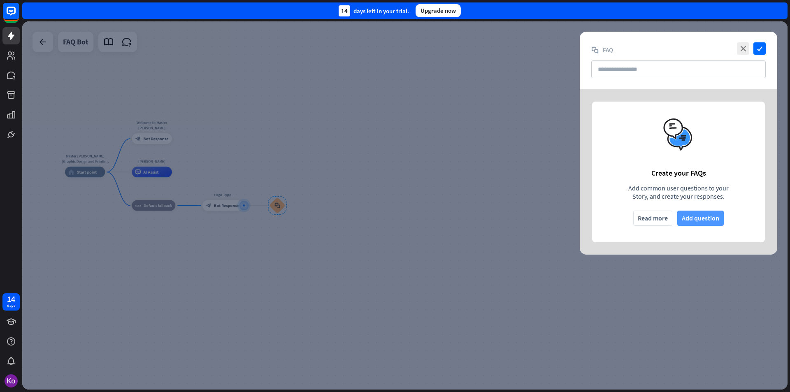
click at [705, 217] on button "Add question" at bounding box center [700, 218] width 47 height 15
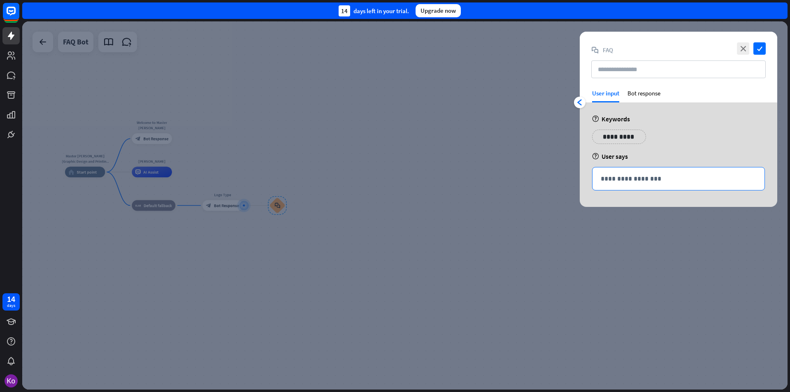
click at [621, 179] on p "**********" at bounding box center [679, 179] width 156 height 10
click at [620, 177] on p "**********" at bounding box center [679, 179] width 156 height 10
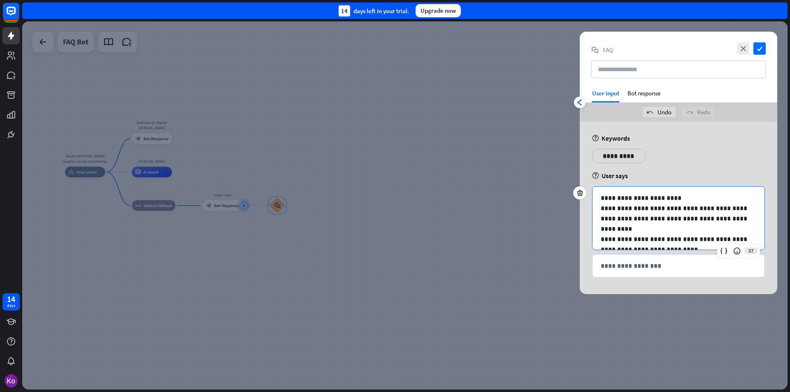
scroll to position [6, 0]
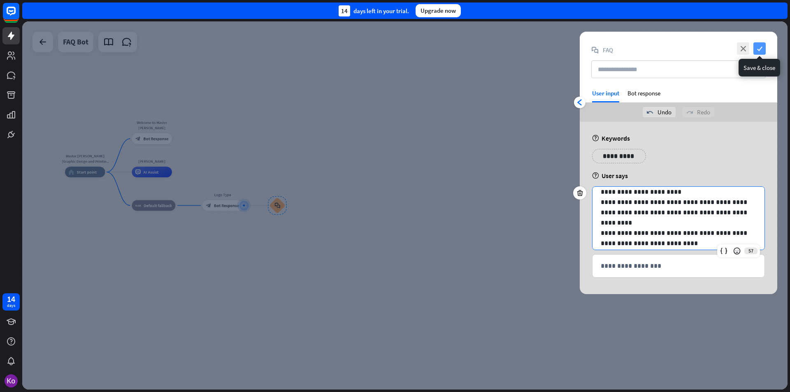
click at [760, 45] on icon "check" at bounding box center [760, 48] width 12 height 12
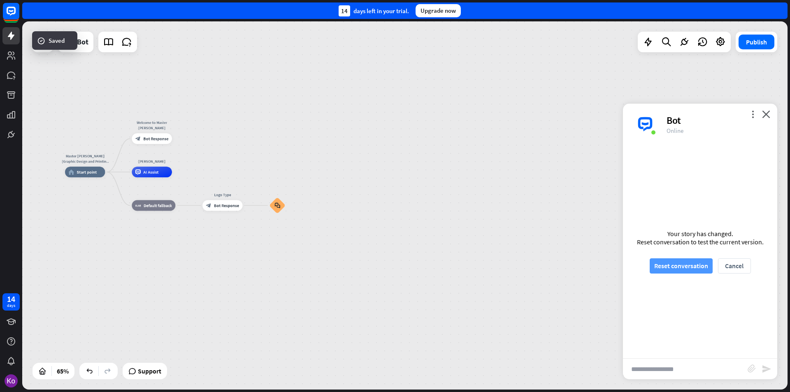
click at [668, 266] on button "Reset conversation" at bounding box center [681, 265] width 63 height 15
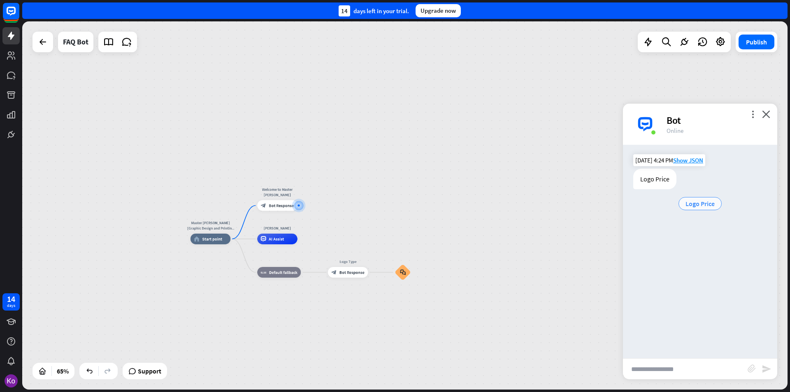
click at [711, 202] on span "Logo Price" at bounding box center [700, 204] width 29 height 8
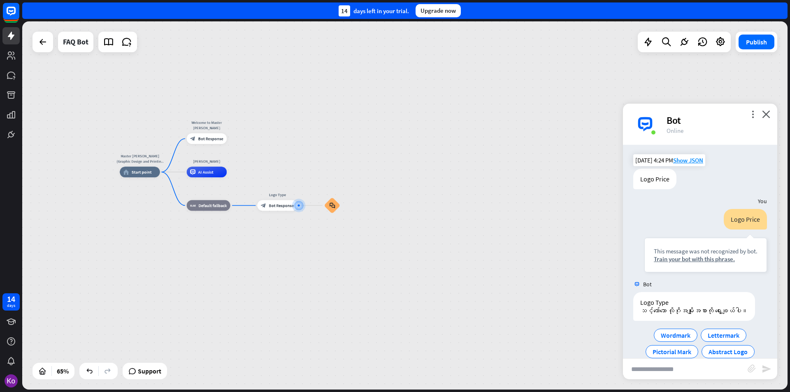
scroll to position [39, 0]
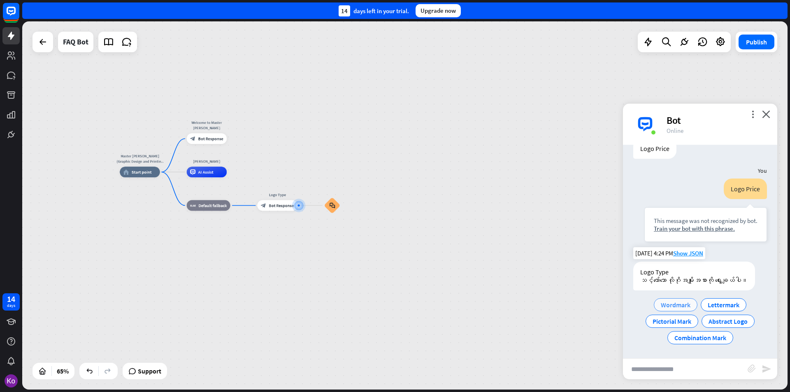
click at [671, 305] on span "Wordmark" at bounding box center [676, 305] width 30 height 8
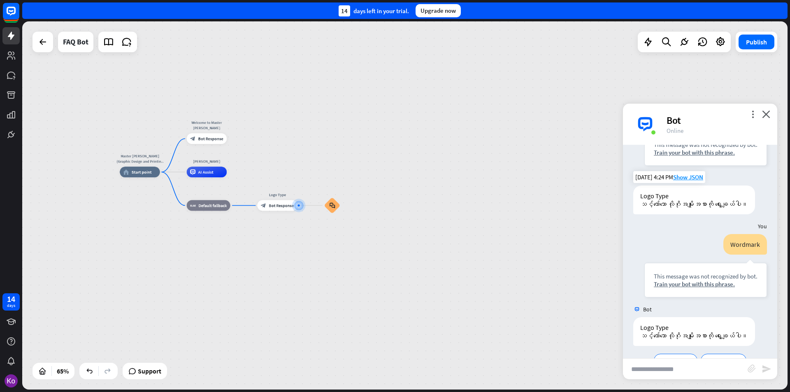
scroll to position [179, 0]
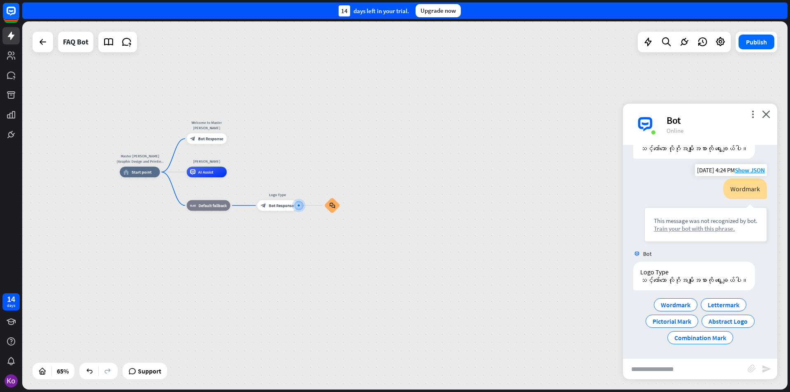
click at [698, 225] on div "Train your bot with this phrase." at bounding box center [706, 229] width 104 height 8
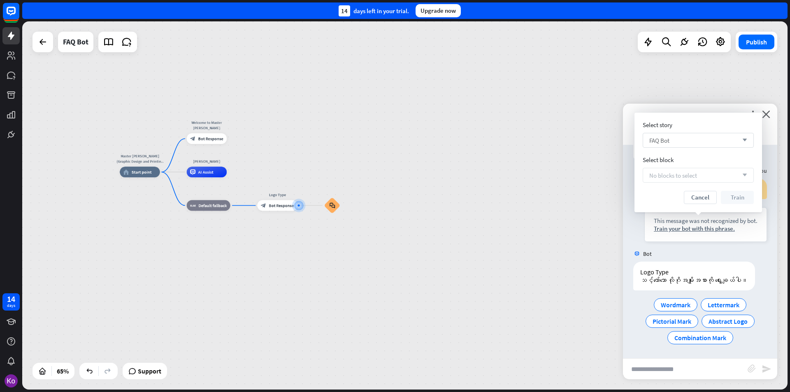
click at [745, 138] on icon "arrow_down" at bounding box center [742, 140] width 9 height 5
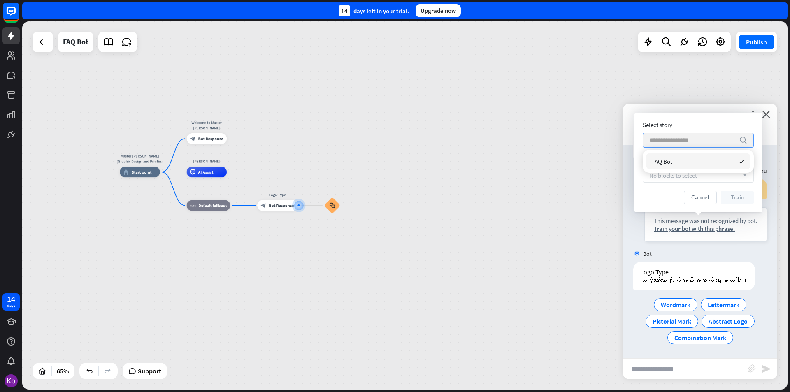
click at [745, 138] on icon "search" at bounding box center [743, 140] width 8 height 8
click at [720, 123] on div "Select story" at bounding box center [698, 125] width 111 height 8
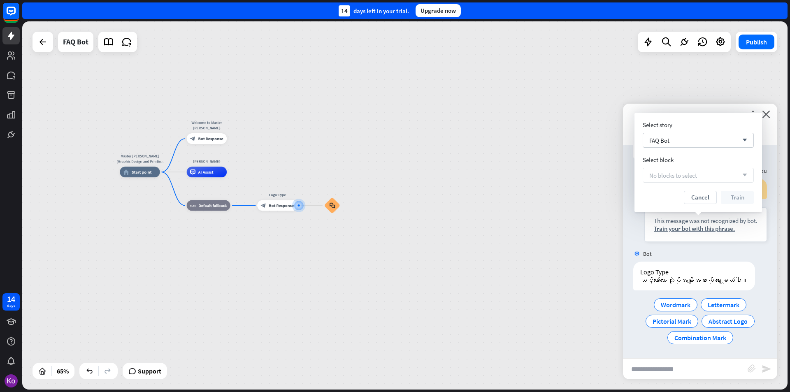
click at [742, 176] on icon "arrow_down" at bounding box center [742, 175] width 9 height 5
click at [705, 200] on button "Cancel" at bounding box center [700, 197] width 33 height 13
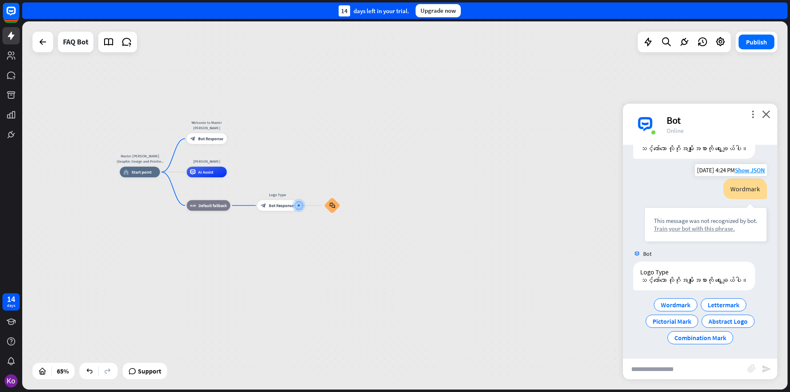
click at [688, 225] on div "Train your bot with this phrase." at bounding box center [706, 229] width 104 height 8
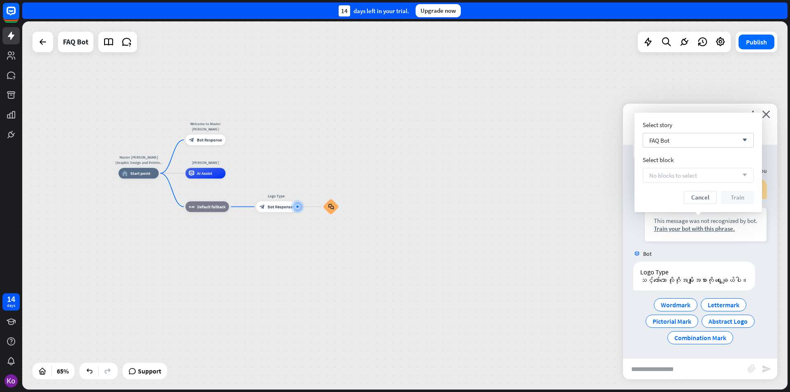
drag, startPoint x: 541, startPoint y: 200, endPoint x: 533, endPoint y: 202, distance: 7.8
click at [538, 202] on div "Master [PERSON_NAME] (Graphic Design and Printing Services)) home_2 Start point…" at bounding box center [368, 293] width 498 height 240
click at [330, 209] on icon "block_faq" at bounding box center [330, 207] width 6 height 6
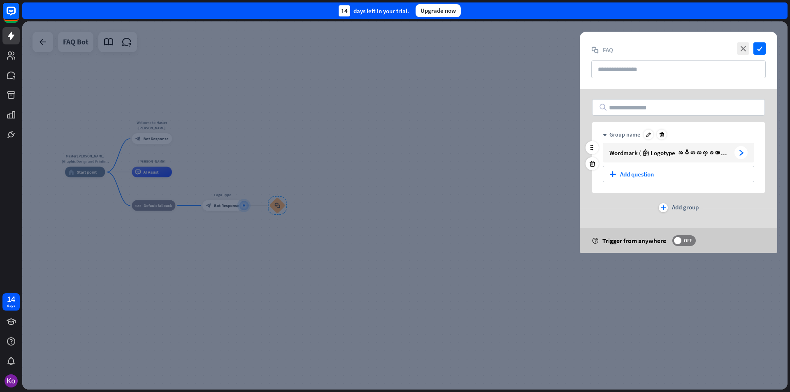
click at [724, 152] on div "Wordmark (သို့) Logotype အဓိကလက္ခဏာ → ကုမ္ပဏီအမည်ကို စာသားသက်သက်ဖြင့် ဒီဇိုင်းရ…" at bounding box center [671, 153] width 122 height 8
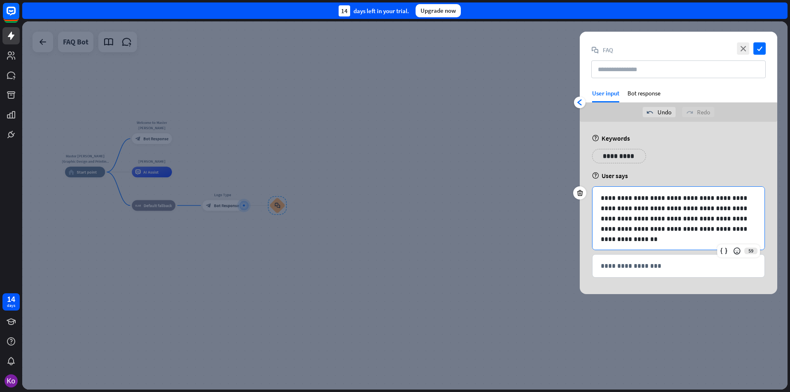
drag, startPoint x: 645, startPoint y: 220, endPoint x: 602, endPoint y: 206, distance: 45.0
click at [602, 206] on p "**********" at bounding box center [675, 218] width 149 height 51
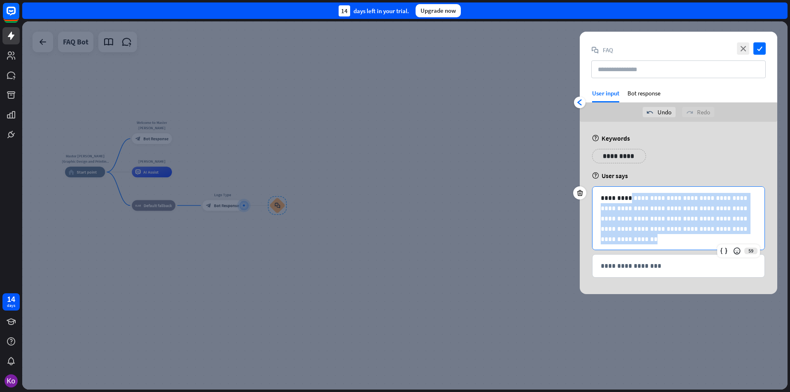
drag, startPoint x: 642, startPoint y: 241, endPoint x: 698, endPoint y: 225, distance: 58.6
click at [631, 198] on p "**********" at bounding box center [675, 218] width 149 height 51
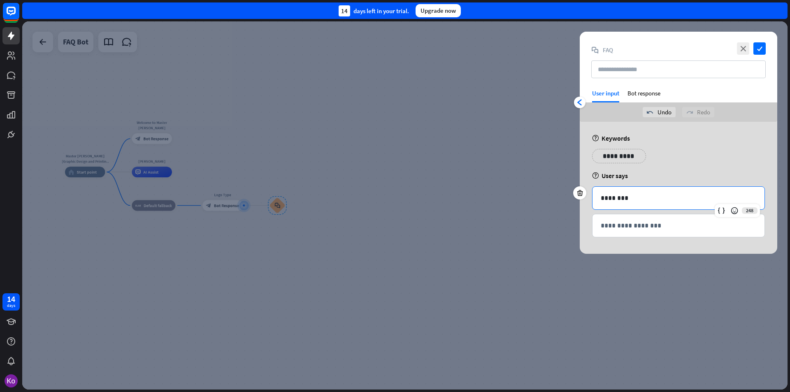
click at [680, 160] on div "**********" at bounding box center [679, 159] width 178 height 21
click at [658, 227] on p "**********" at bounding box center [679, 226] width 156 height 10
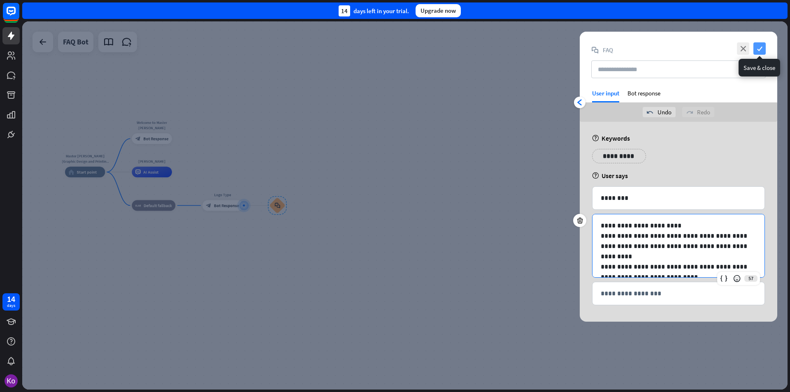
click at [760, 49] on icon "check" at bounding box center [760, 48] width 12 height 12
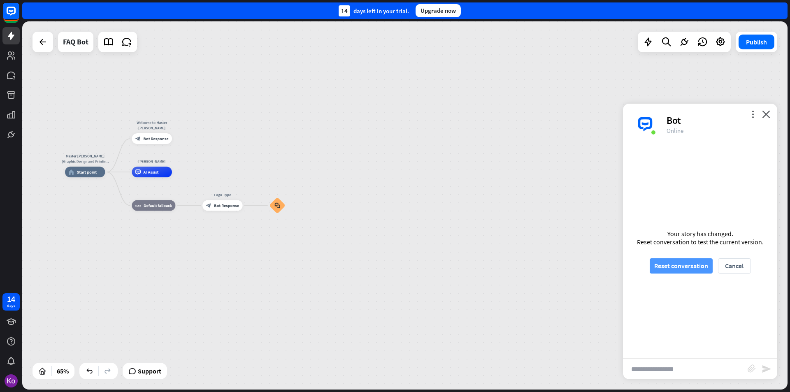
click at [672, 263] on button "Reset conversation" at bounding box center [681, 265] width 63 height 15
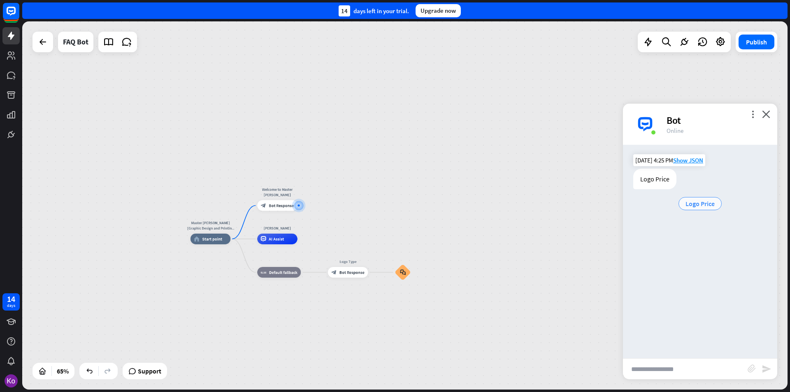
click at [701, 205] on span "Logo Price" at bounding box center [700, 204] width 29 height 8
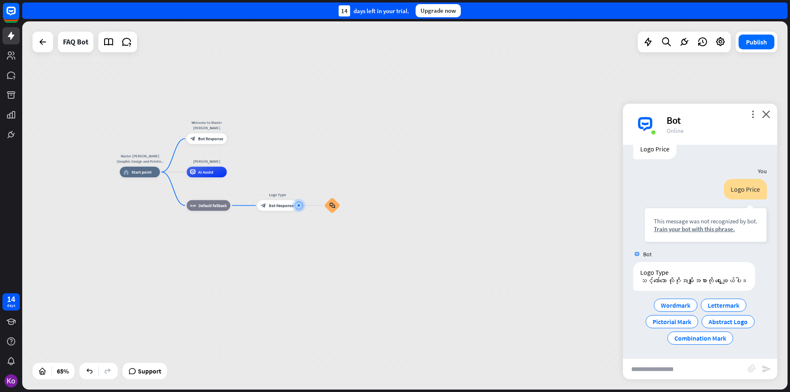
scroll to position [39, 0]
click at [680, 305] on span "Wordmark" at bounding box center [676, 305] width 30 height 8
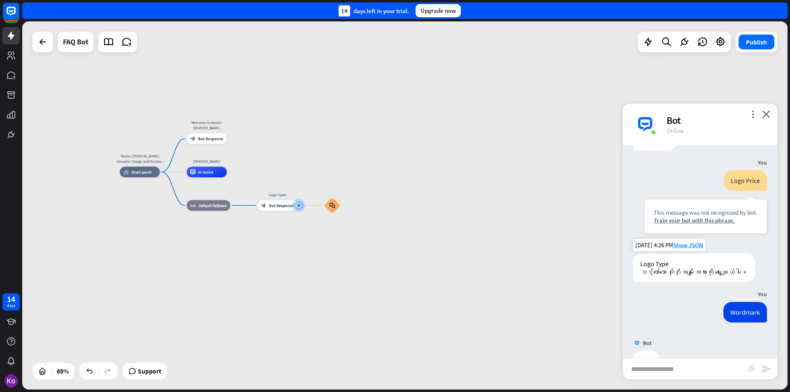
scroll to position [23, 0]
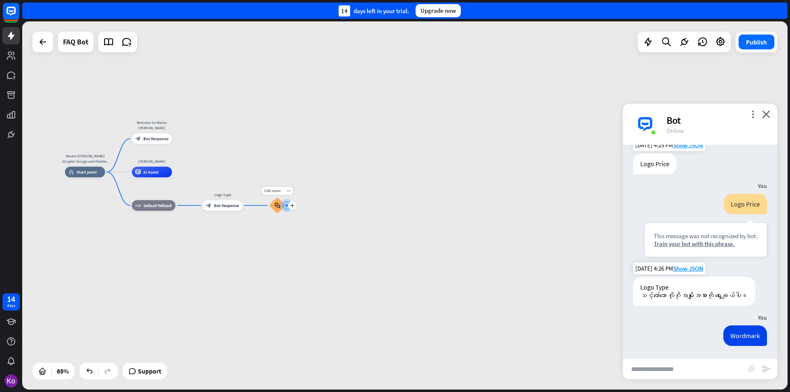
click at [287, 207] on div at bounding box center [286, 205] width 5 height 5
click at [293, 206] on icon "plus" at bounding box center [292, 206] width 4 height 4
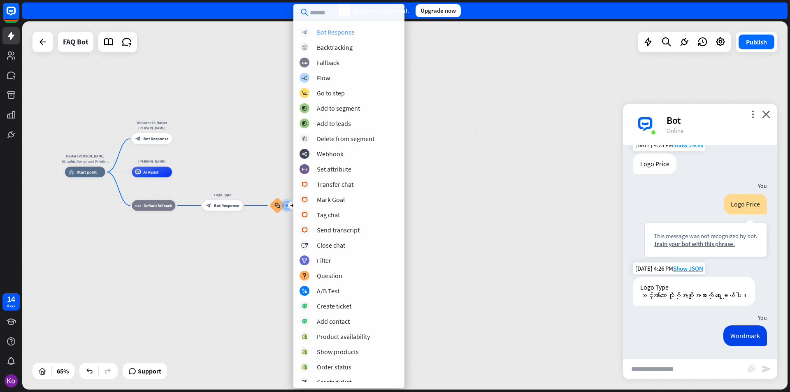
click at [338, 30] on div "Bot Response" at bounding box center [336, 32] width 38 height 8
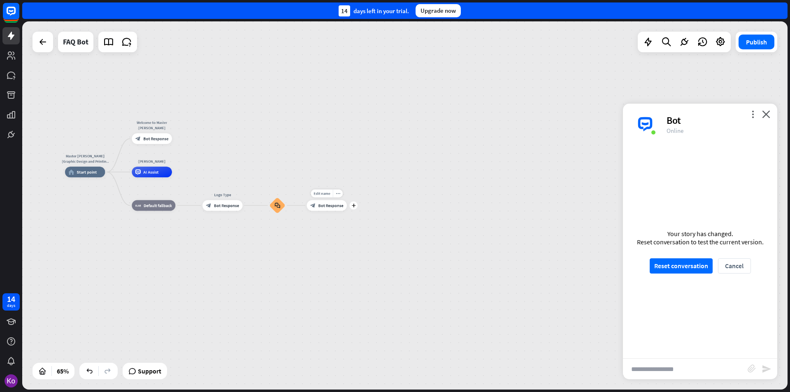
click at [330, 206] on span "Bot Response" at bounding box center [330, 205] width 25 height 5
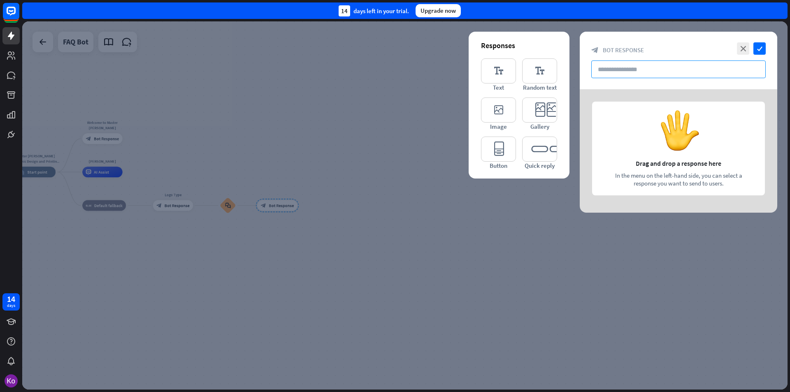
click at [623, 69] on input "text" at bounding box center [678, 70] width 175 height 18
paste input "**********"
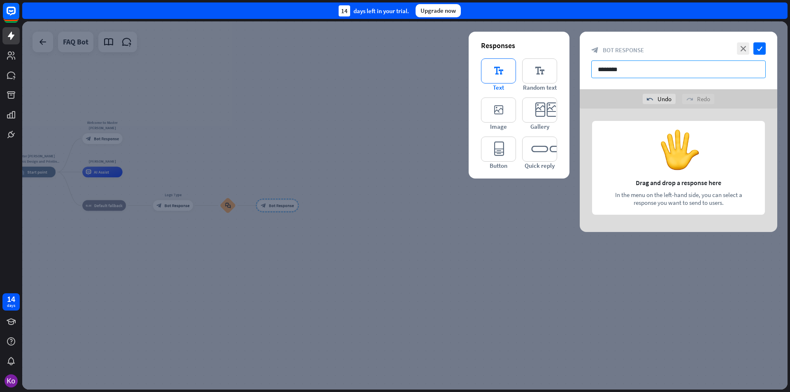
type input "********"
click at [503, 70] on icon "editor_text" at bounding box center [498, 70] width 35 height 25
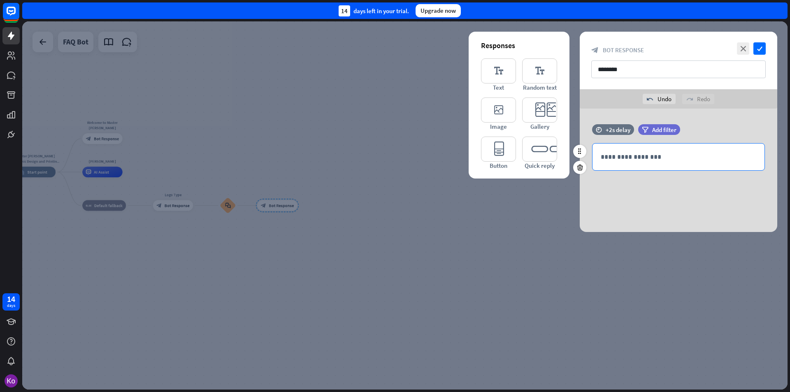
click at [633, 158] on p "**********" at bounding box center [679, 157] width 156 height 10
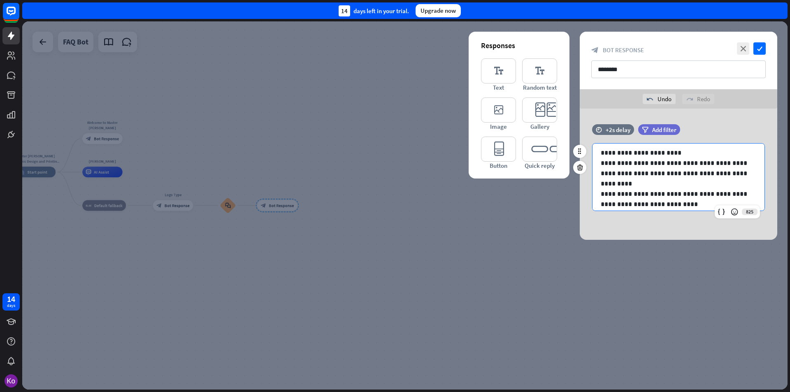
scroll to position [11, 0]
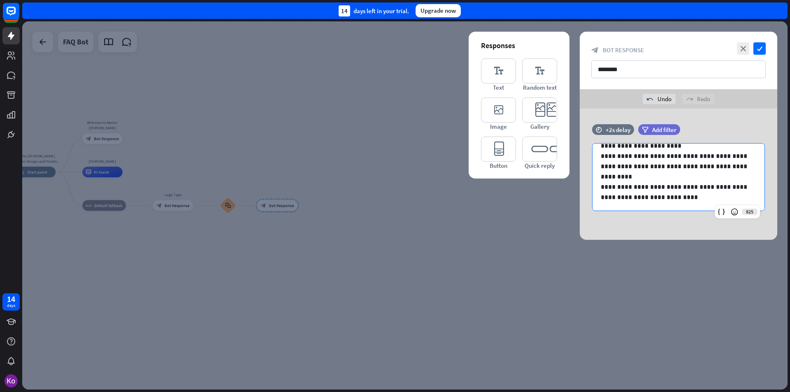
click at [656, 227] on div "**********" at bounding box center [679, 174] width 198 height 131
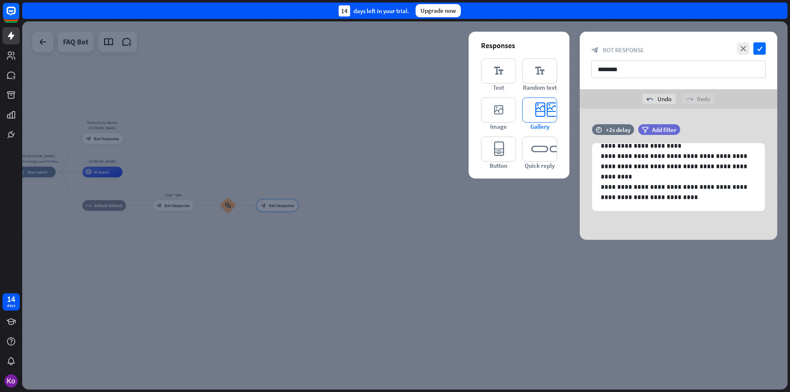
click at [545, 114] on icon "editor_card" at bounding box center [539, 110] width 35 height 25
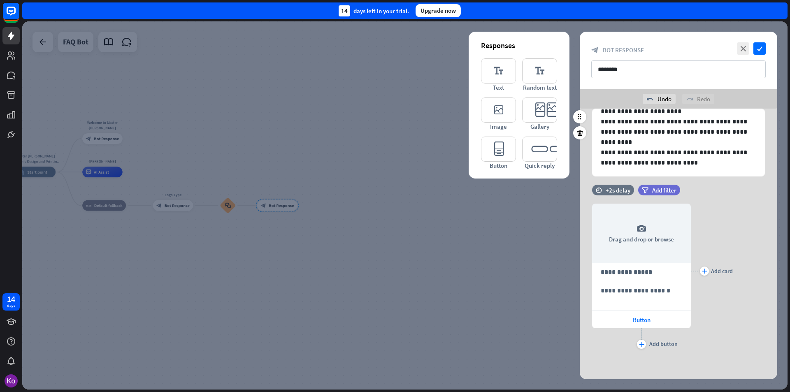
scroll to position [35, 0]
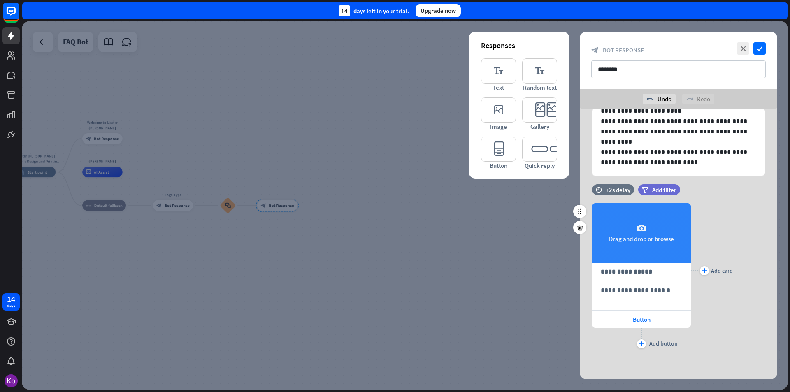
click at [657, 237] on div "camera Drag and drop or browse" at bounding box center [641, 233] width 99 height 60
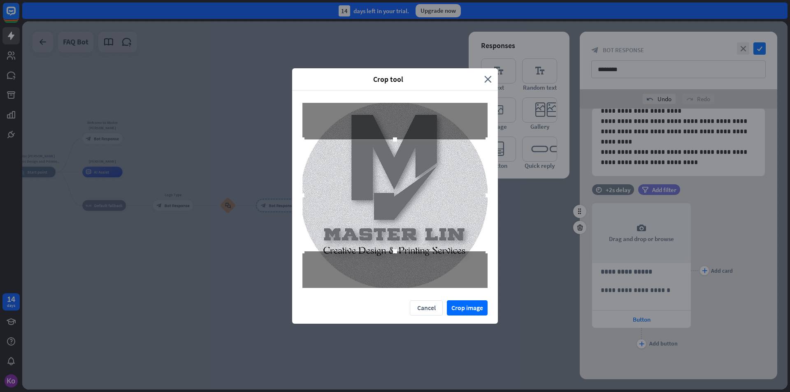
drag, startPoint x: 395, startPoint y: 252, endPoint x: 398, endPoint y: 277, distance: 25.7
click at [393, 284] on div at bounding box center [395, 195] width 185 height 185
drag, startPoint x: 395, startPoint y: 139, endPoint x: 414, endPoint y: 202, distance: 66.4
click at [395, 108] on div at bounding box center [395, 195] width 185 height 185
click at [416, 196] on div at bounding box center [395, 196] width 185 height 112
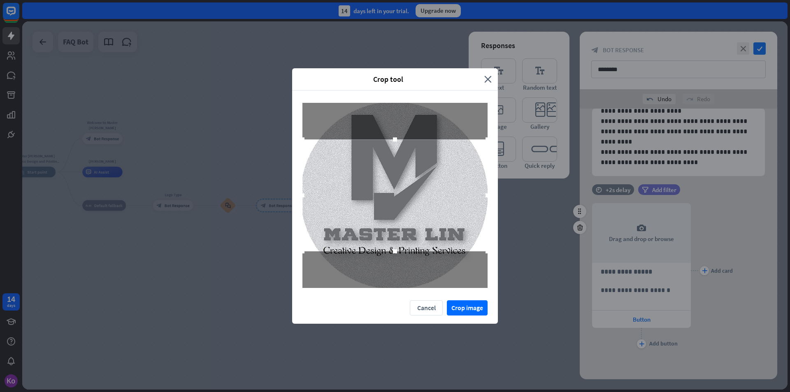
click at [412, 197] on div at bounding box center [395, 196] width 185 height 112
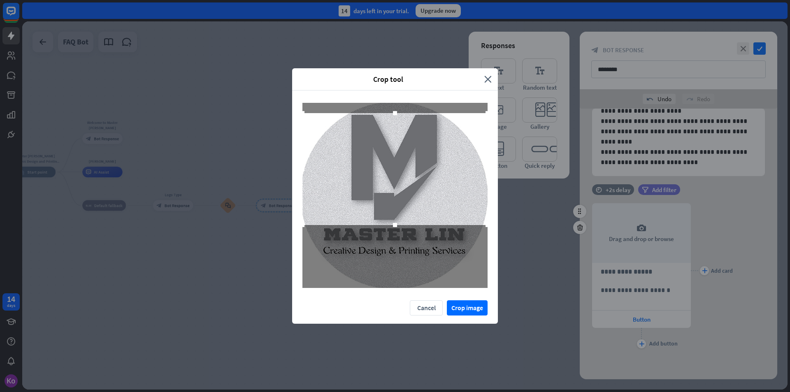
drag, startPoint x: 399, startPoint y: 198, endPoint x: 412, endPoint y: 172, distance: 29.5
click at [412, 172] on div at bounding box center [395, 169] width 185 height 112
click at [472, 310] on button "Crop image" at bounding box center [467, 307] width 41 height 15
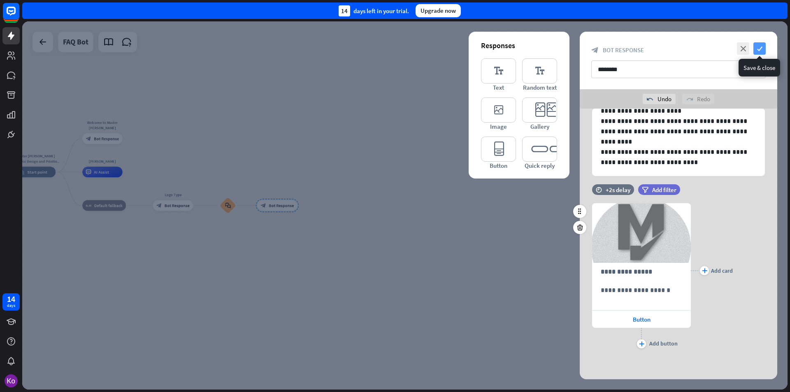
click at [762, 48] on icon "check" at bounding box center [760, 48] width 12 height 12
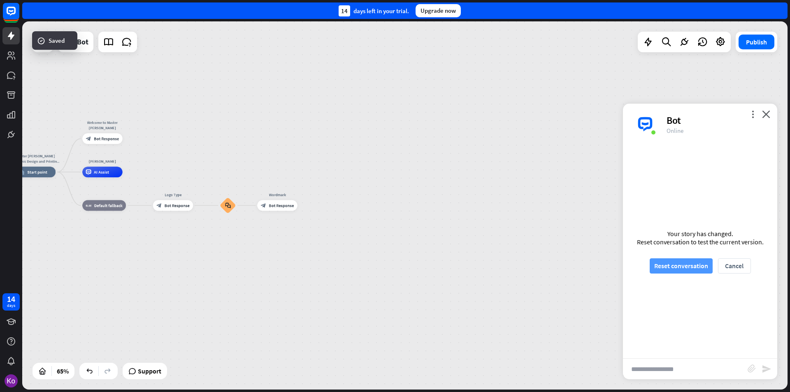
click at [687, 267] on button "Reset conversation" at bounding box center [681, 265] width 63 height 15
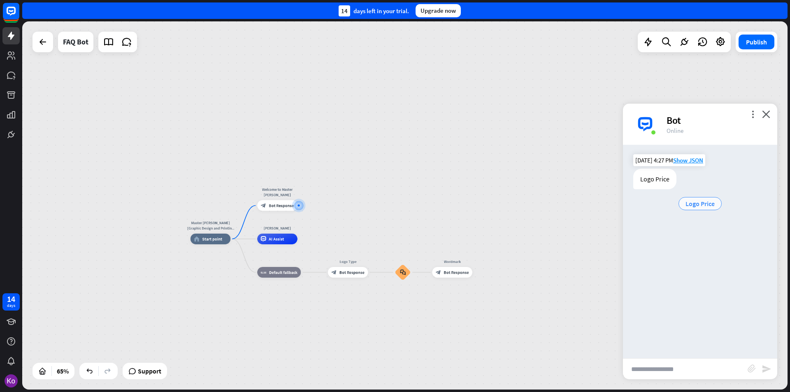
click at [701, 203] on span "Logo Price" at bounding box center [700, 204] width 29 height 8
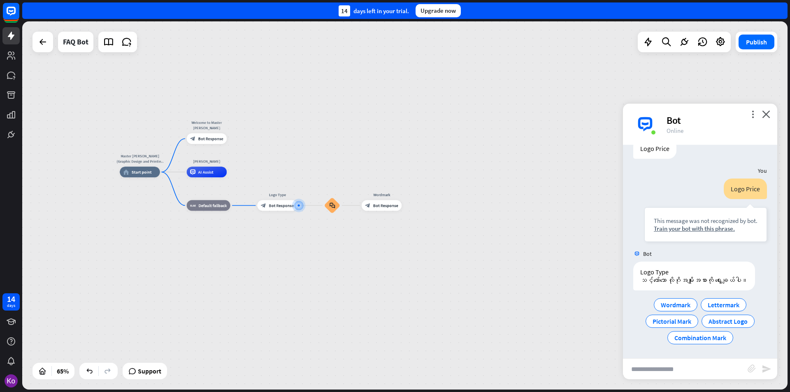
scroll to position [39, 0]
click at [679, 305] on span "Wordmark" at bounding box center [676, 305] width 30 height 8
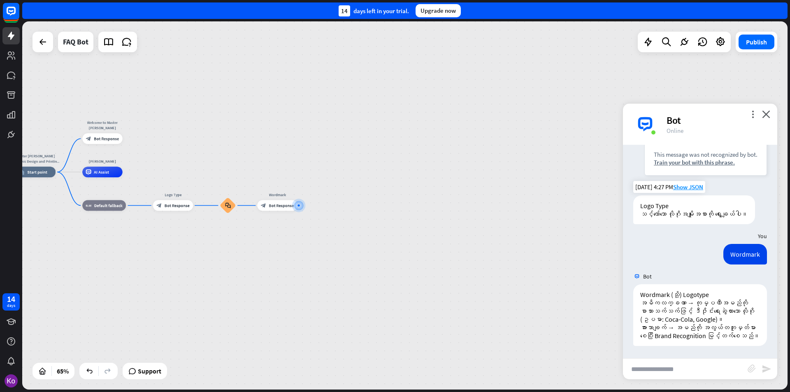
scroll to position [113, 0]
click at [524, 330] on div "Master [PERSON_NAME] (Graphic Design and Printing Services)) home_2 Start point…" at bounding box center [405, 205] width 766 height 368
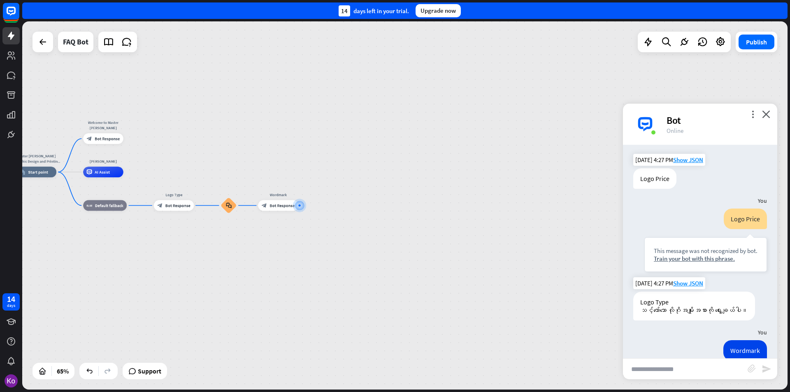
scroll to position [0, 0]
click at [687, 311] on div "Logo Type သင့်တော်သော လိုဂိုအမျိုးအစားကို ရွေးချယ်ပါ။" at bounding box center [694, 306] width 122 height 29
click at [671, 321] on div "Logo Type သင့်တော်သော လိုဂိုအမျိုးအစားကို ရွေးချယ်ပါ။" at bounding box center [694, 306] width 122 height 29
click at [669, 334] on div "You" at bounding box center [700, 333] width 154 height 16
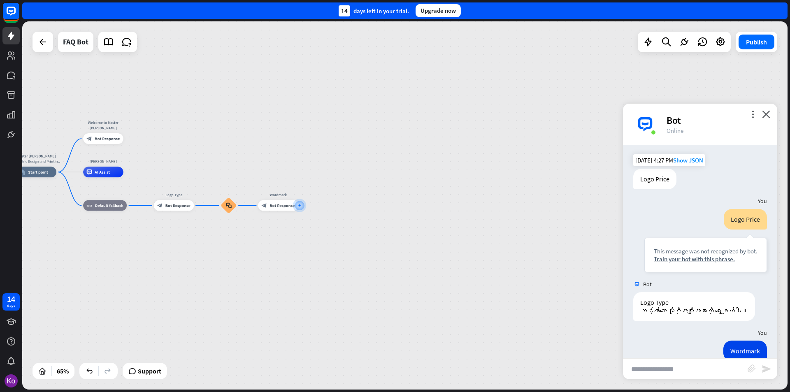
click at [664, 326] on div at bounding box center [664, 326] width 0 height 0
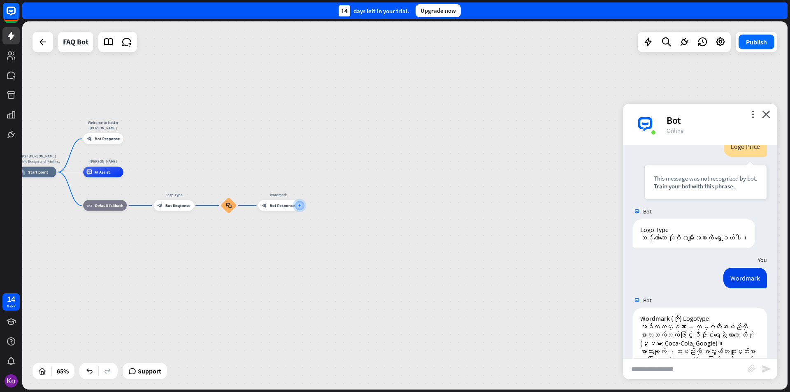
scroll to position [113, 0]
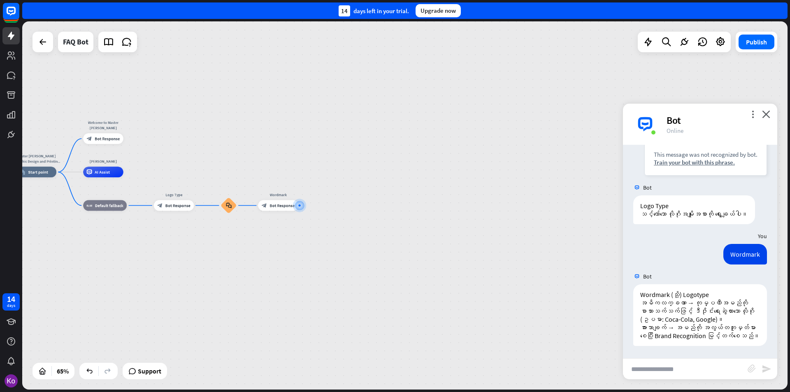
click at [675, 244] on div "Wordmark [DATE] 4:27 PM Show JSON" at bounding box center [700, 256] width 154 height 25
click at [167, 204] on span "Bot Response" at bounding box center [177, 205] width 25 height 5
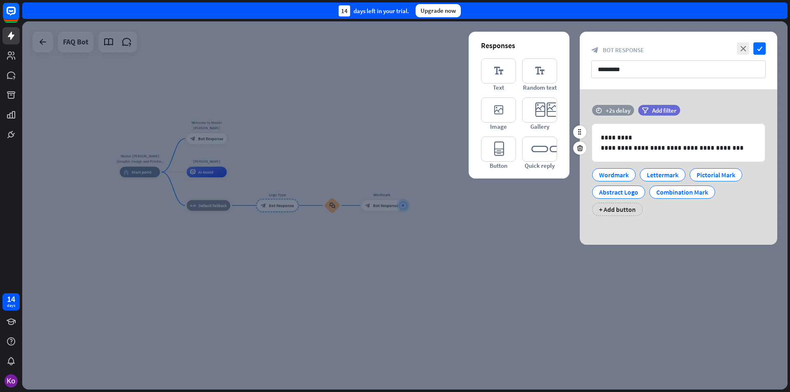
click at [614, 109] on div "+2s delay" at bounding box center [618, 111] width 25 height 8
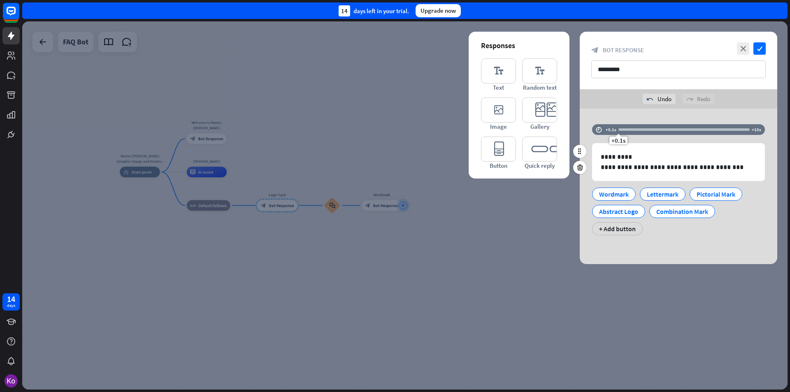
drag, startPoint x: 641, startPoint y: 119, endPoint x: 609, endPoint y: 126, distance: 32.9
click at [609, 126] on div "time +0.1s +0.1s +10s" at bounding box center [678, 129] width 173 height 11
click at [759, 44] on icon "check" at bounding box center [760, 48] width 12 height 12
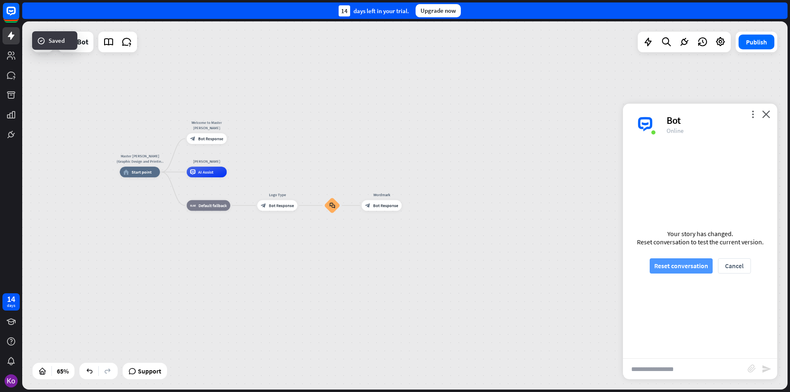
click at [677, 267] on button "Reset conversation" at bounding box center [681, 265] width 63 height 15
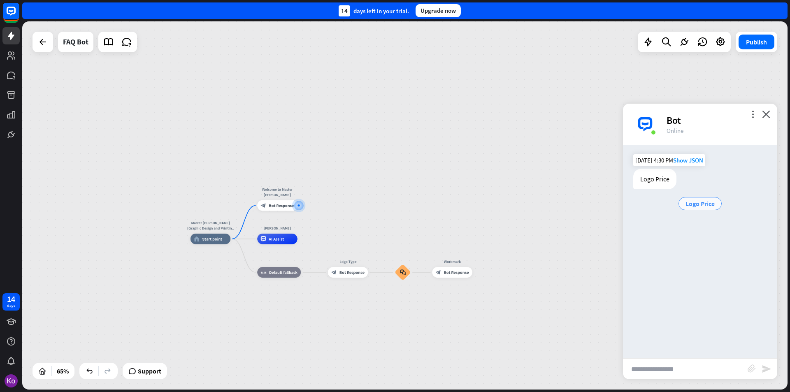
click at [704, 202] on span "Logo Price" at bounding box center [700, 204] width 29 height 8
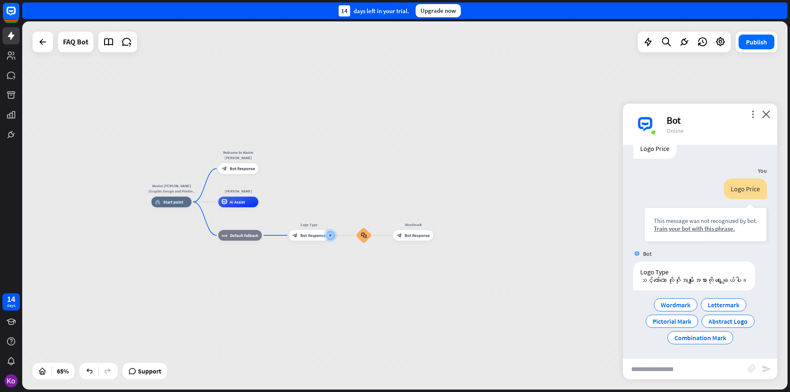
scroll to position [39, 0]
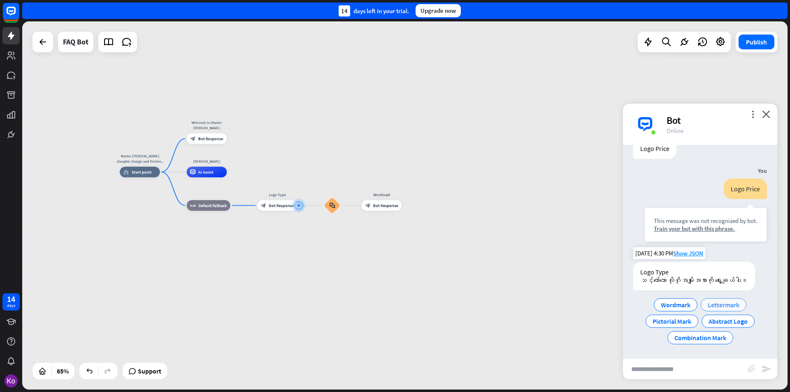
click at [727, 307] on span "Lettermark" at bounding box center [724, 305] width 32 height 8
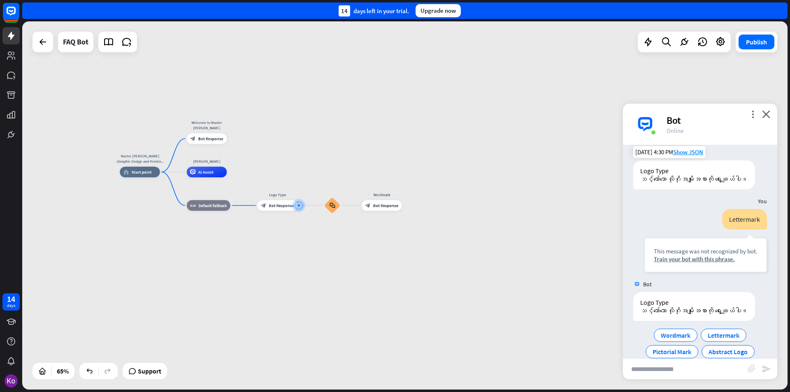
scroll to position [179, 0]
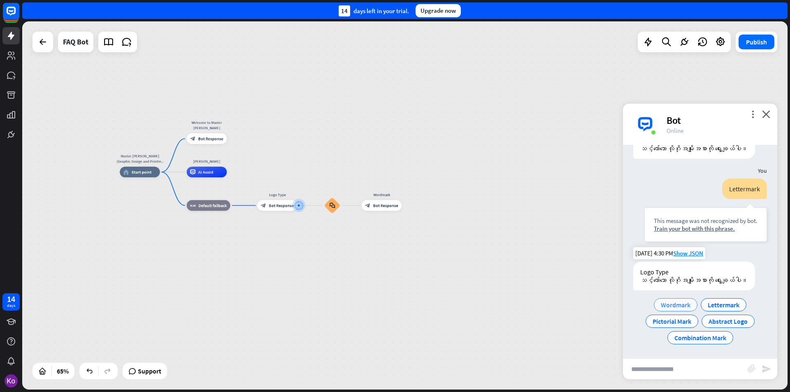
click at [678, 307] on span "Wordmark" at bounding box center [676, 305] width 30 height 8
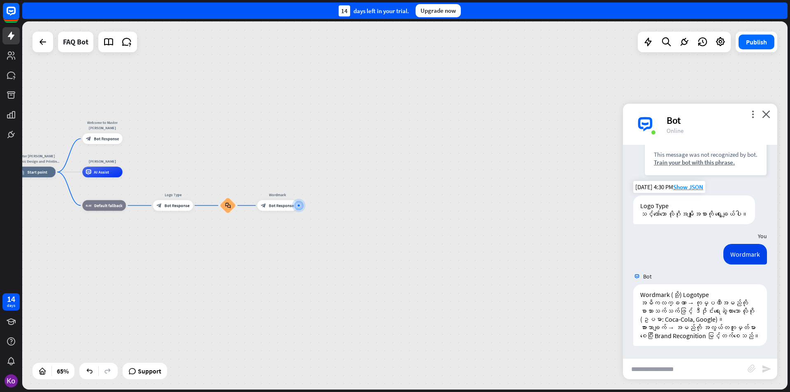
scroll to position [253, 0]
click at [175, 208] on span "Bot Response" at bounding box center [177, 205] width 25 height 5
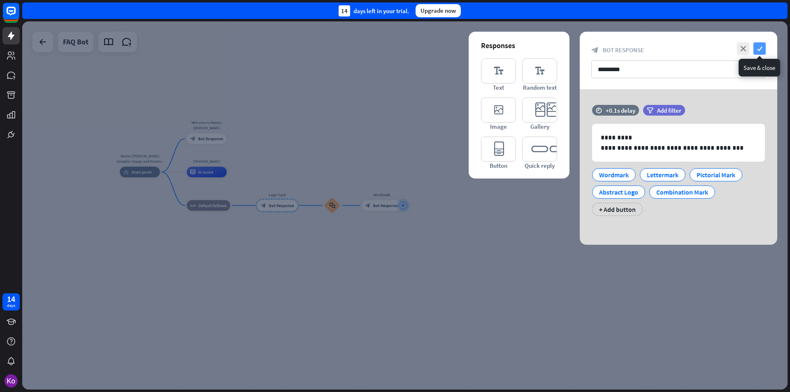
click at [762, 47] on icon "check" at bounding box center [760, 48] width 12 height 12
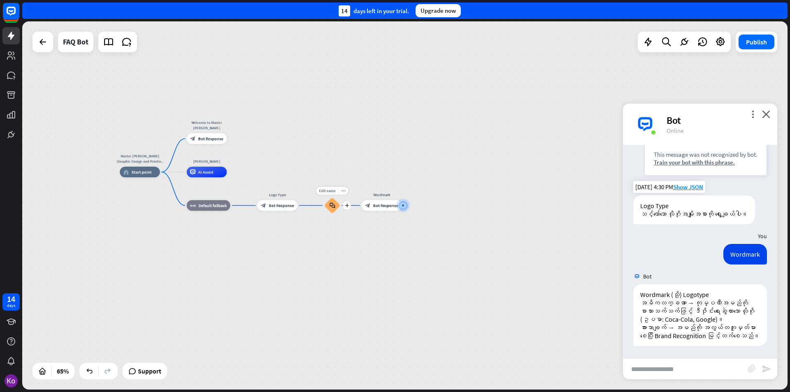
click at [330, 209] on div "block_faq" at bounding box center [332, 206] width 16 height 16
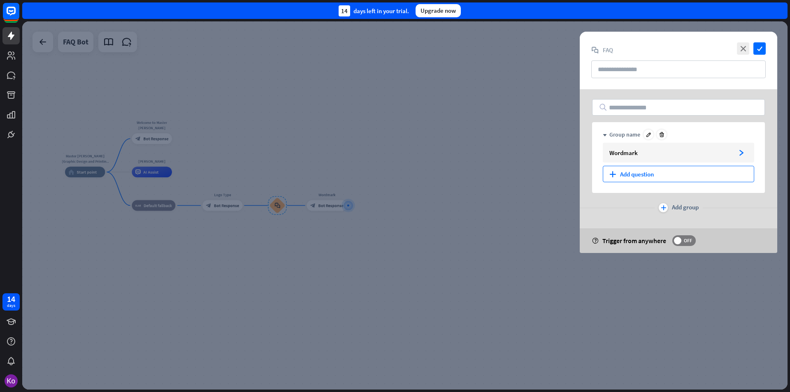
click at [631, 173] on div "plus Add question" at bounding box center [678, 174] width 151 height 16
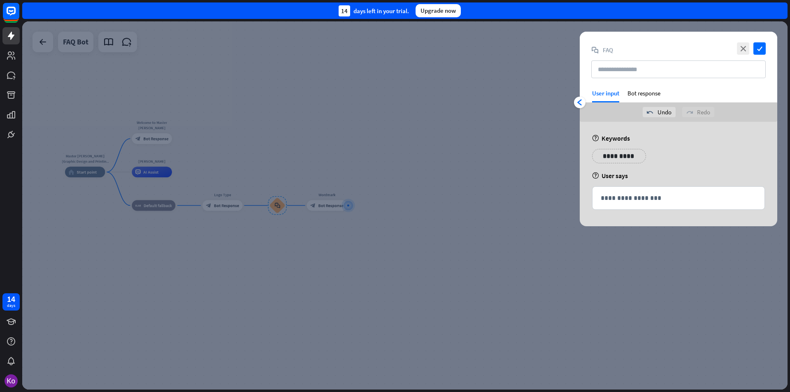
click at [547, 225] on div at bounding box center [405, 205] width 766 height 368
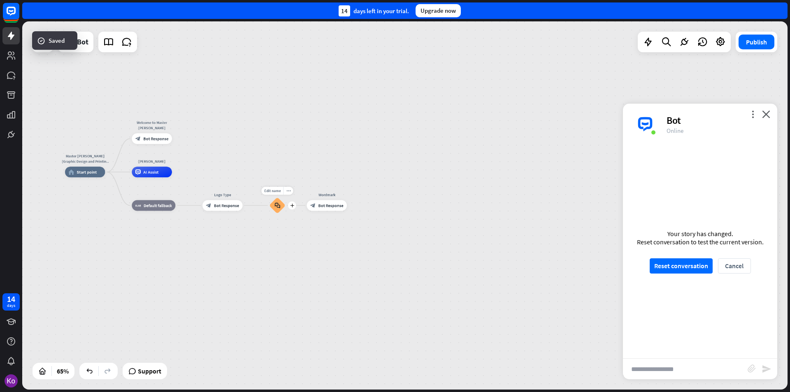
click at [280, 206] on icon "block_faq" at bounding box center [278, 205] width 6 height 6
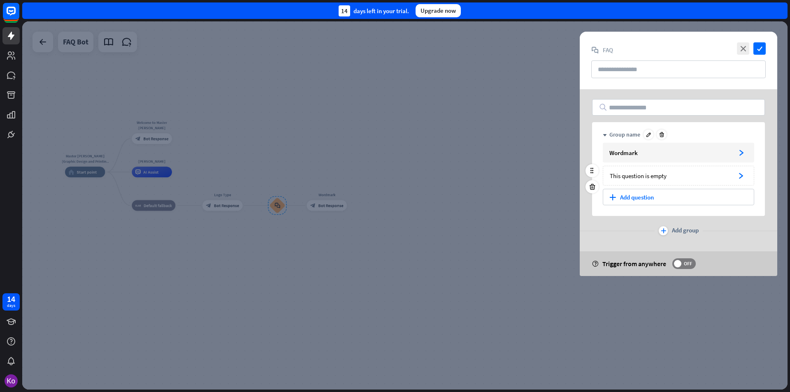
click at [736, 173] on div "arrowhead_right" at bounding box center [740, 175] width 13 height 13
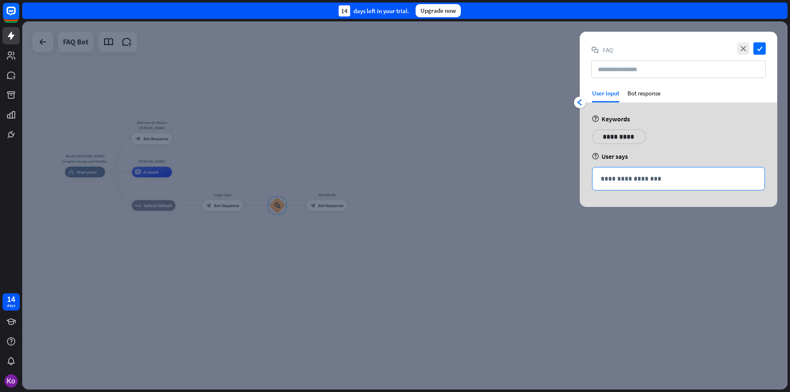
click at [645, 177] on p "**********" at bounding box center [679, 179] width 156 height 10
click at [614, 176] on p "**********" at bounding box center [679, 179] width 156 height 10
paste div
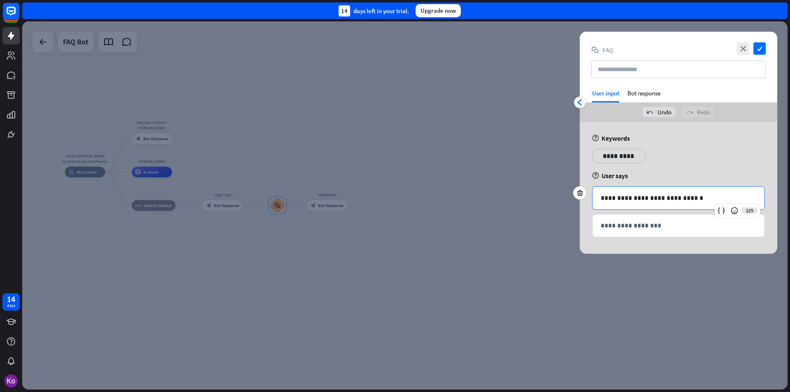
click at [700, 200] on p "**********" at bounding box center [679, 198] width 156 height 10
click at [711, 168] on div "**********" at bounding box center [679, 159] width 178 height 21
click at [646, 227] on p "**********" at bounding box center [679, 226] width 156 height 10
click at [626, 225] on p "**********" at bounding box center [679, 226] width 156 height 10
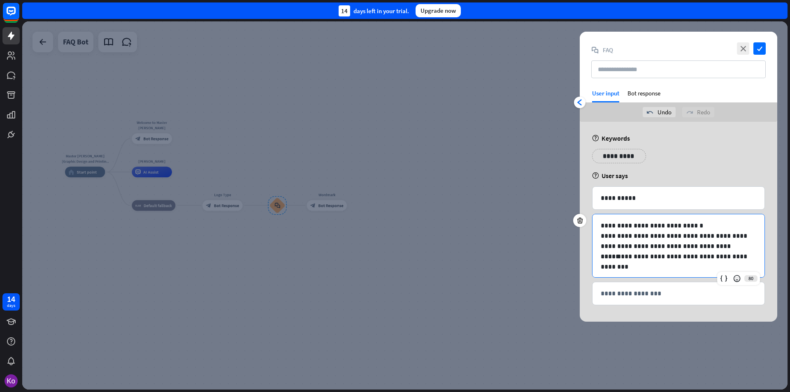
click at [724, 169] on div "**********" at bounding box center [679, 159] width 178 height 21
click at [582, 103] on icon "arrowhead_left" at bounding box center [580, 102] width 7 height 7
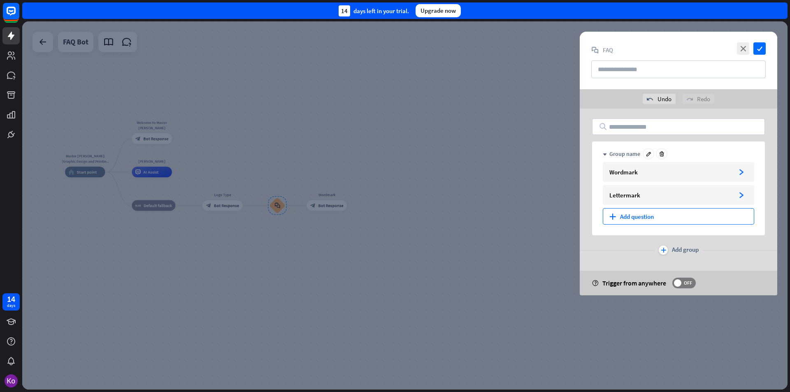
click at [647, 217] on div "plus Add question" at bounding box center [678, 216] width 151 height 16
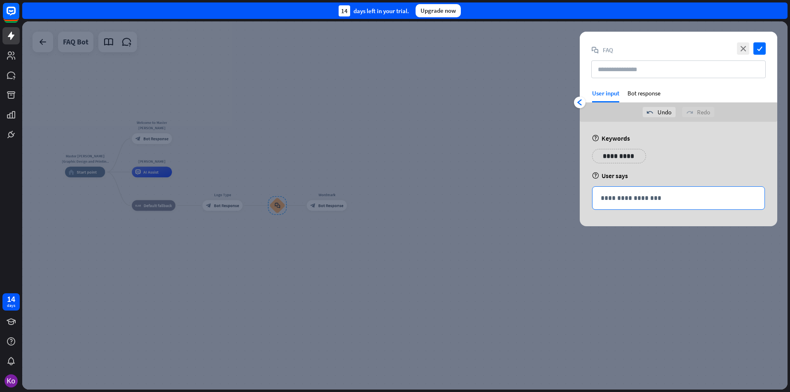
click at [614, 202] on p "**********" at bounding box center [679, 198] width 156 height 10
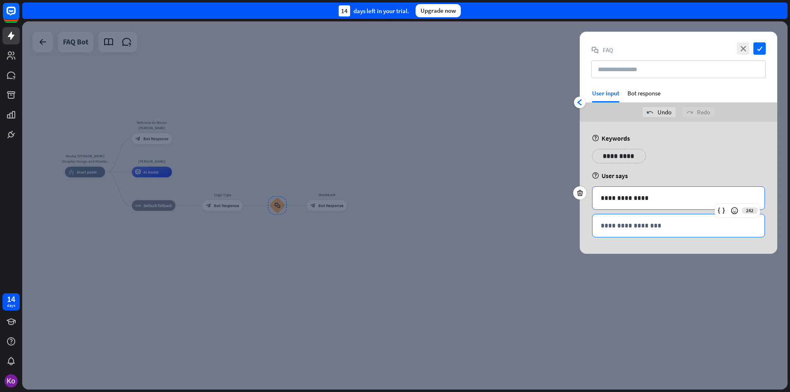
click at [644, 227] on p "**********" at bounding box center [679, 226] width 156 height 10
click at [622, 222] on p "**********" at bounding box center [679, 226] width 156 height 10
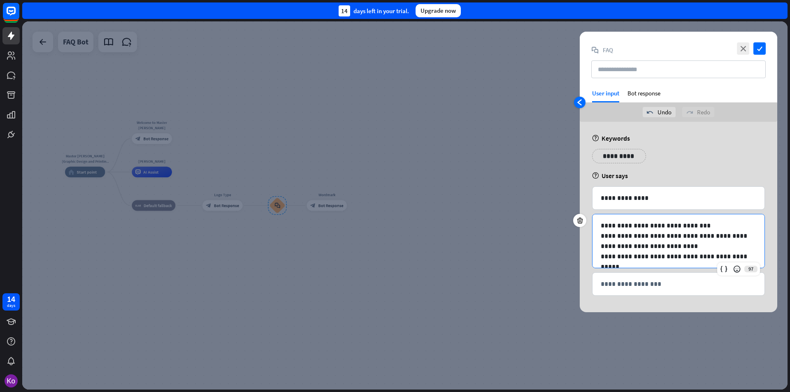
click at [580, 104] on icon "arrowhead_left" at bounding box center [580, 102] width 7 height 7
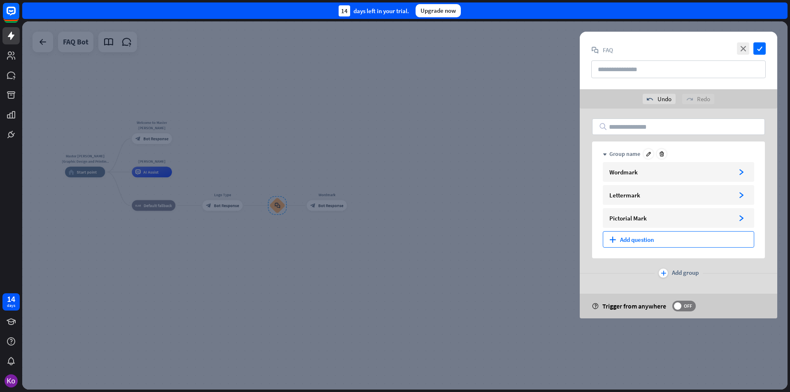
click at [643, 241] on div "plus Add question" at bounding box center [678, 239] width 151 height 16
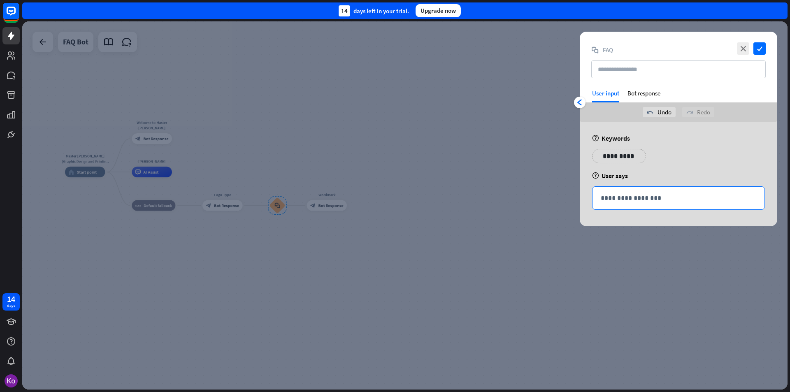
click at [653, 198] on p "**********" at bounding box center [679, 198] width 156 height 10
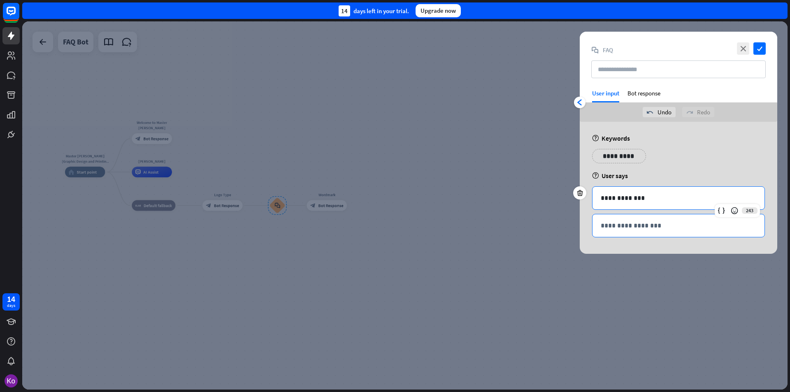
click at [637, 228] on p "**********" at bounding box center [679, 226] width 156 height 10
click at [630, 227] on p "**********" at bounding box center [679, 226] width 156 height 10
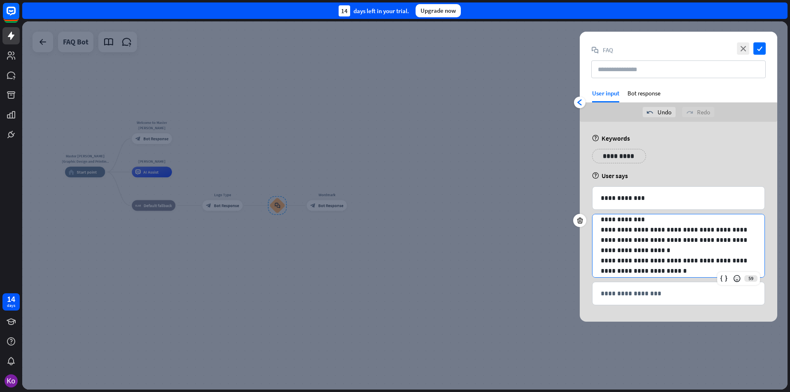
scroll to position [11, 0]
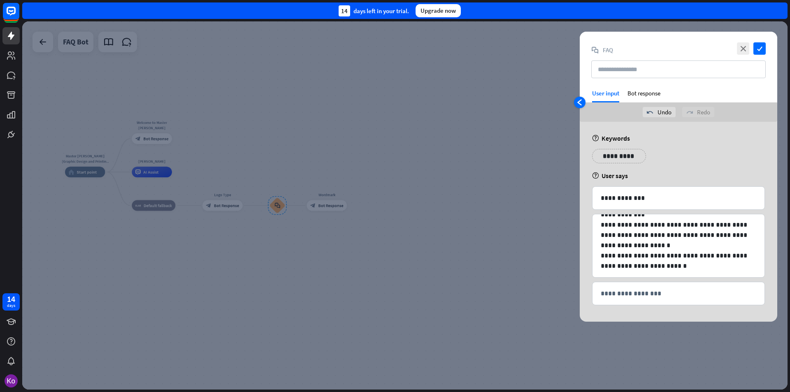
click at [579, 104] on icon "arrowhead_left" at bounding box center [580, 102] width 7 height 7
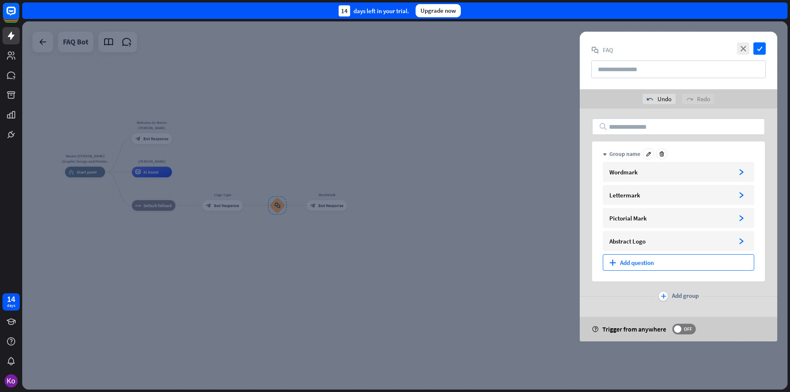
click at [637, 263] on div "plus Add question" at bounding box center [678, 262] width 151 height 16
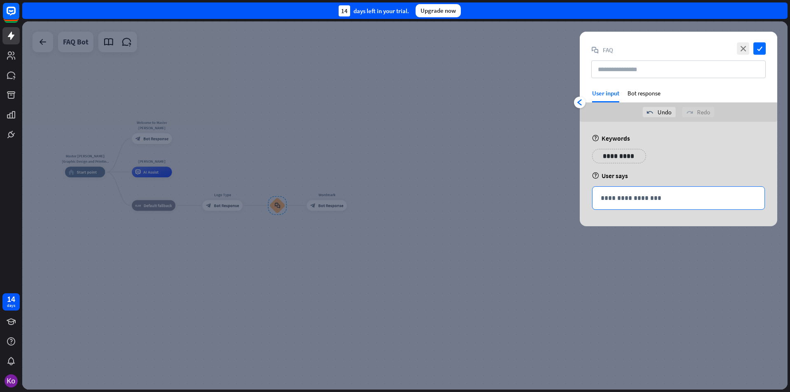
click at [619, 201] on p "**********" at bounding box center [679, 198] width 156 height 10
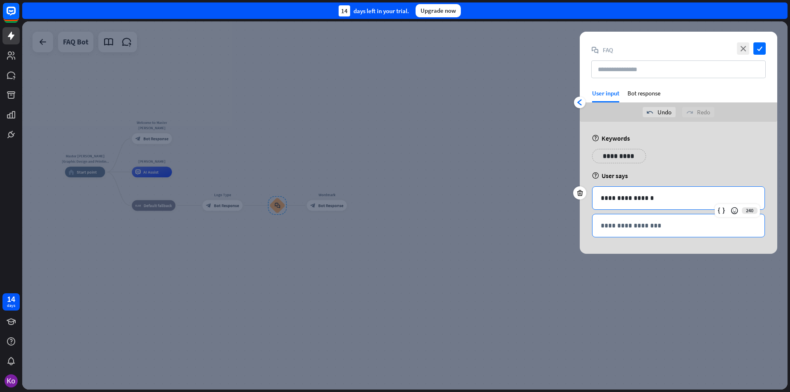
click at [638, 228] on p "**********" at bounding box center [679, 226] width 156 height 10
click at [623, 234] on div "**********" at bounding box center [679, 225] width 172 height 23
click at [620, 231] on div "**********" at bounding box center [679, 225] width 172 height 23
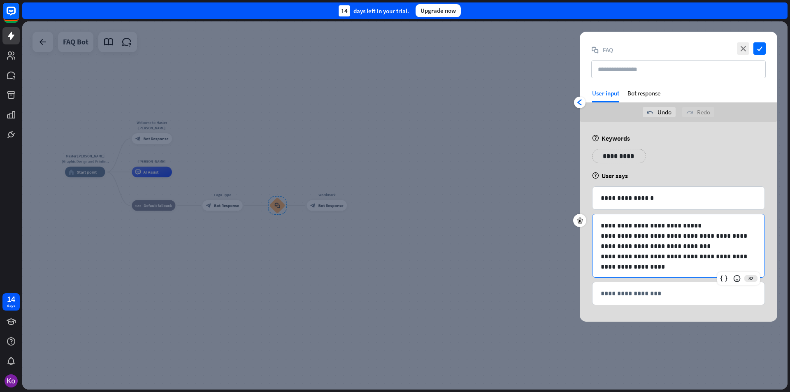
scroll to position [1, 0]
click at [759, 51] on icon "check" at bounding box center [760, 48] width 12 height 12
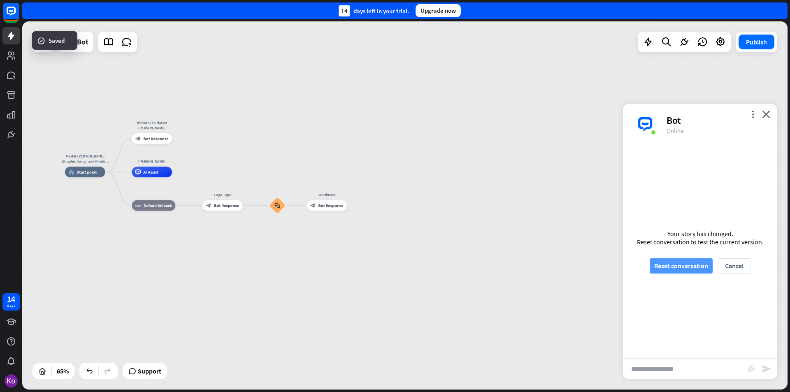
click at [690, 264] on button "Reset conversation" at bounding box center [681, 265] width 63 height 15
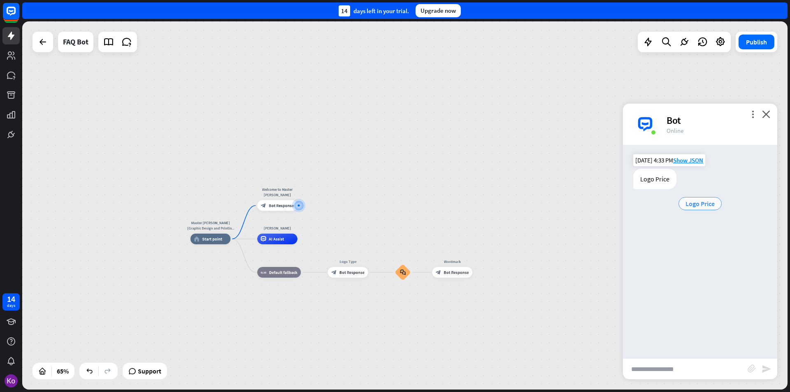
click at [700, 204] on span "Logo Price" at bounding box center [700, 204] width 29 height 8
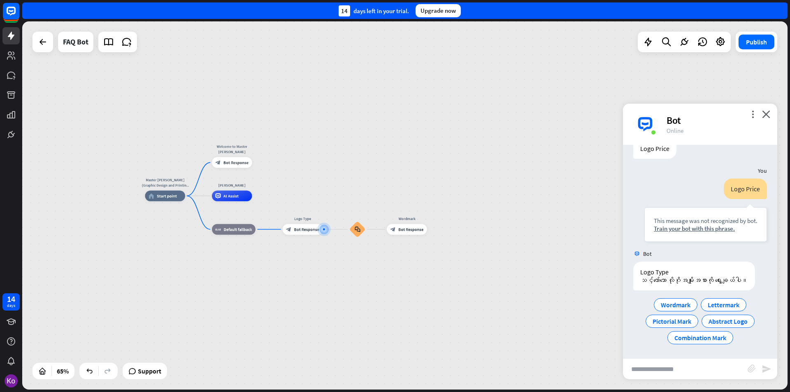
scroll to position [39, 0]
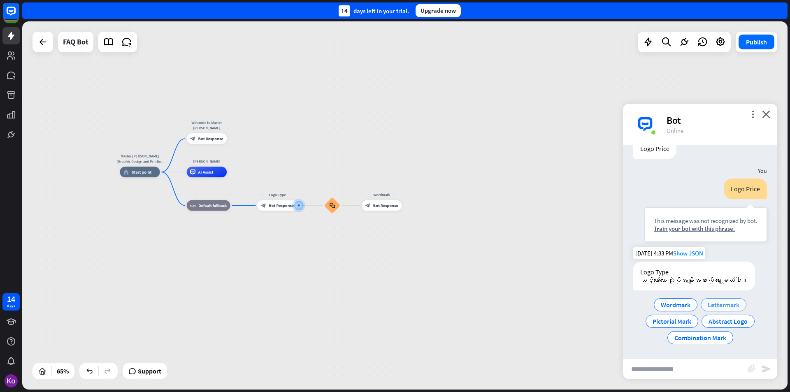
click at [723, 305] on span "Lettermark" at bounding box center [724, 305] width 32 height 8
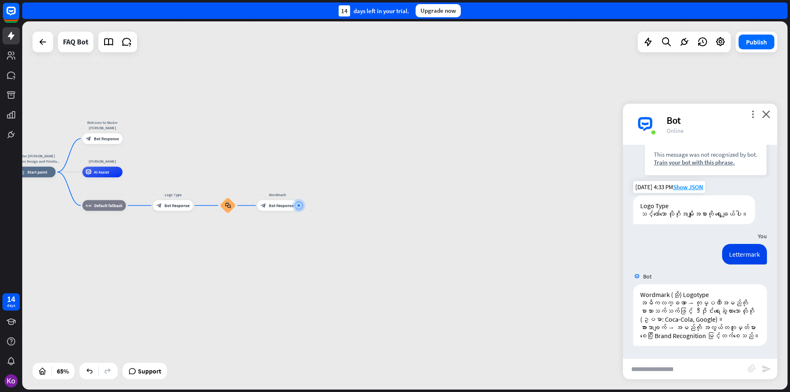
scroll to position [113, 0]
click at [277, 206] on span "Bot Response" at bounding box center [281, 205] width 25 height 5
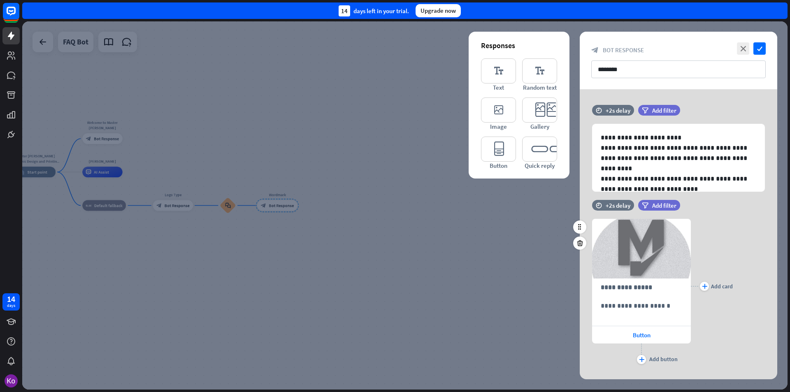
scroll to position [16, 0]
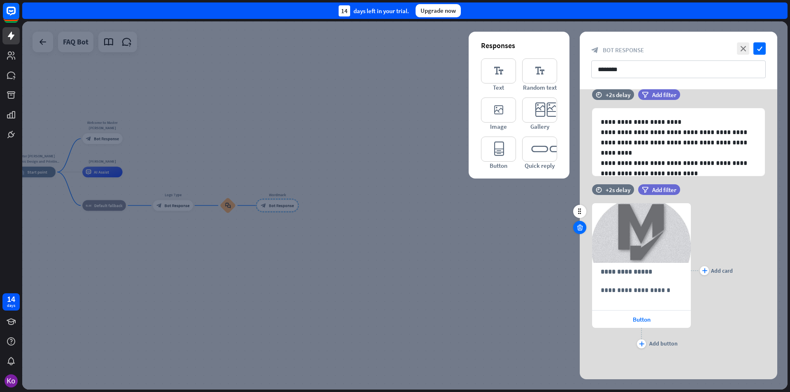
click at [577, 226] on icon at bounding box center [580, 227] width 8 height 7
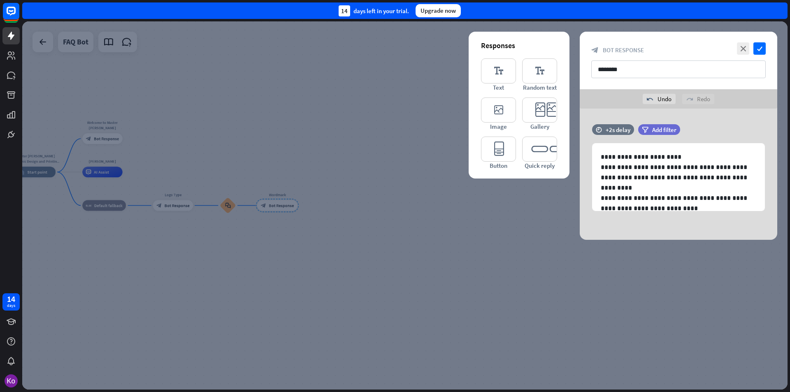
click at [518, 270] on div at bounding box center [405, 205] width 766 height 368
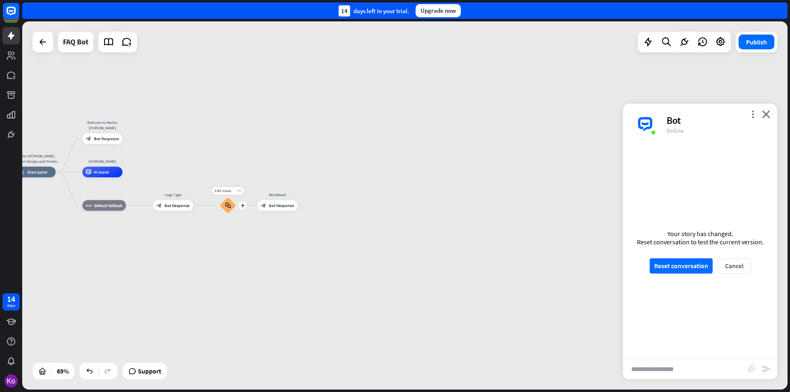
click at [228, 206] on icon "block_faq" at bounding box center [228, 205] width 6 height 6
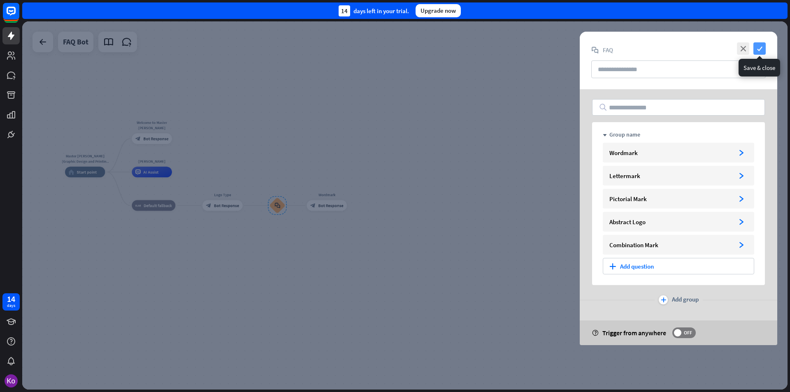
click at [760, 45] on icon "check" at bounding box center [760, 48] width 12 height 12
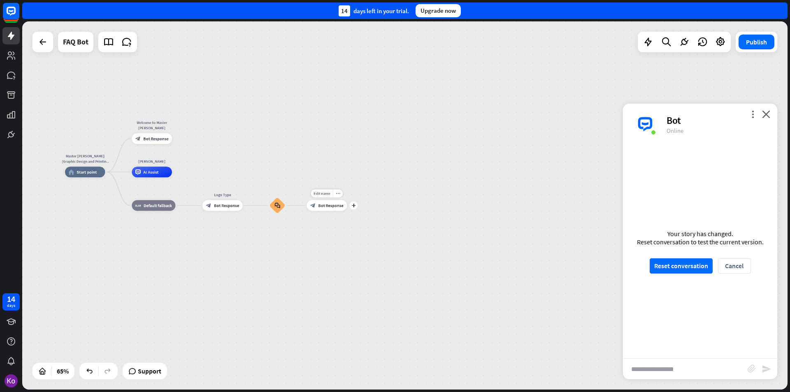
click at [325, 208] on span "Bot Response" at bounding box center [330, 205] width 25 height 5
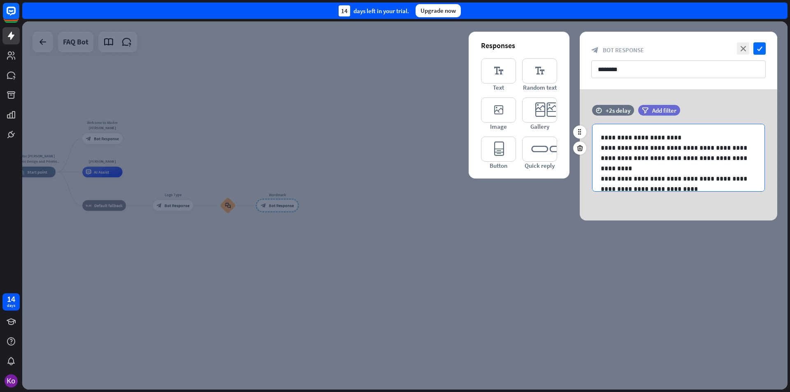
scroll to position [11, 0]
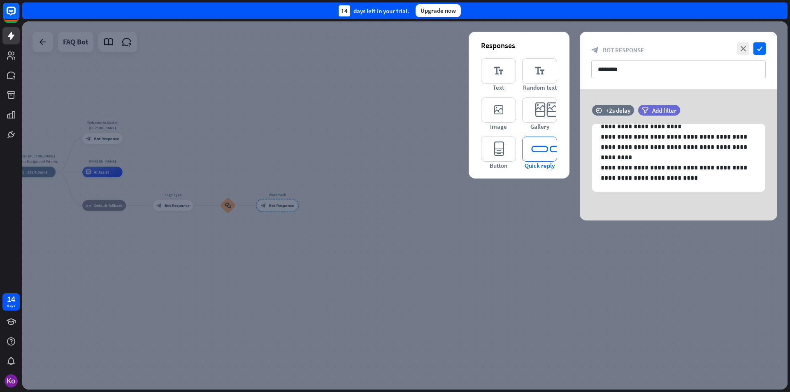
click at [545, 150] on icon "editor_quick_replies" at bounding box center [539, 149] width 35 height 25
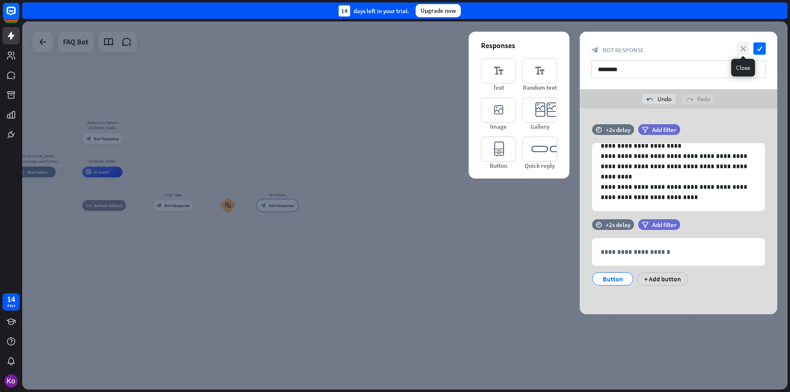
click at [745, 48] on icon "close" at bounding box center [743, 48] width 12 height 12
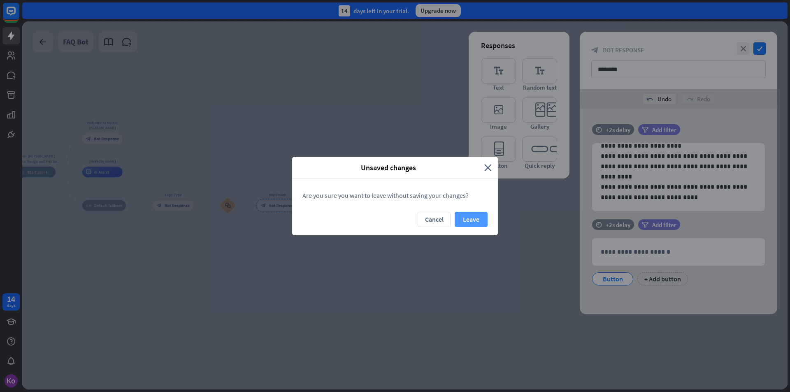
click at [479, 221] on button "Leave" at bounding box center [471, 219] width 33 height 15
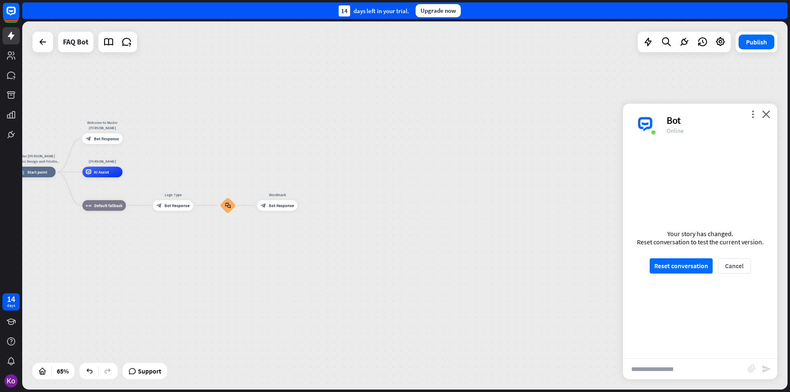
drag, startPoint x: 270, startPoint y: 238, endPoint x: 300, endPoint y: 219, distance: 35.9
click at [270, 262] on div "Master [PERSON_NAME] (Graphic Design and Printing Services)) home_2 Start point…" at bounding box center [265, 292] width 498 height 240
click at [298, 209] on div "Edit name more_horiz plus block_bot_response Bot Response" at bounding box center [277, 205] width 40 height 11
click at [303, 204] on icon "plus" at bounding box center [304, 206] width 4 height 4
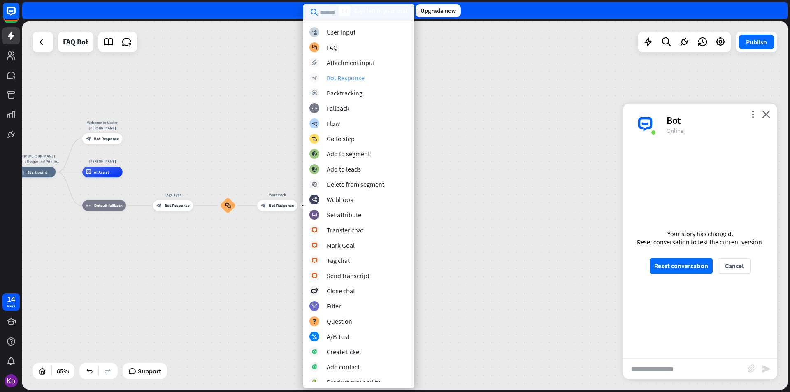
click at [356, 80] on div "Bot Response" at bounding box center [346, 78] width 38 height 8
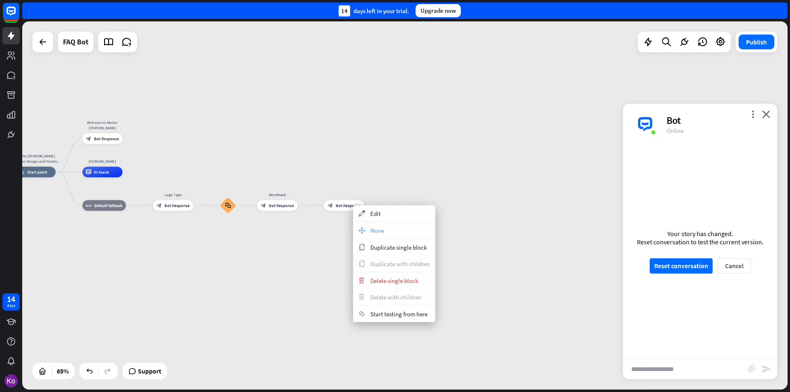
click at [372, 231] on span "Move" at bounding box center [377, 231] width 14 height 8
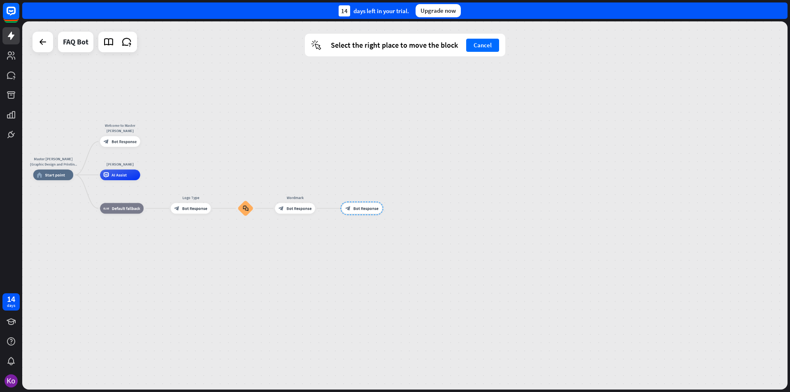
drag, startPoint x: 344, startPoint y: 206, endPoint x: 361, endPoint y: 209, distance: 17.9
click at [361, 209] on div at bounding box center [362, 209] width 43 height 14
click at [354, 208] on div at bounding box center [362, 208] width 43 height 14
click at [283, 230] on div "Master [PERSON_NAME] (Graphic Design and Printing Services)) home_2 Start point…" at bounding box center [283, 295] width 498 height 240
click at [258, 209] on div "plus" at bounding box center [260, 208] width 8 height 8
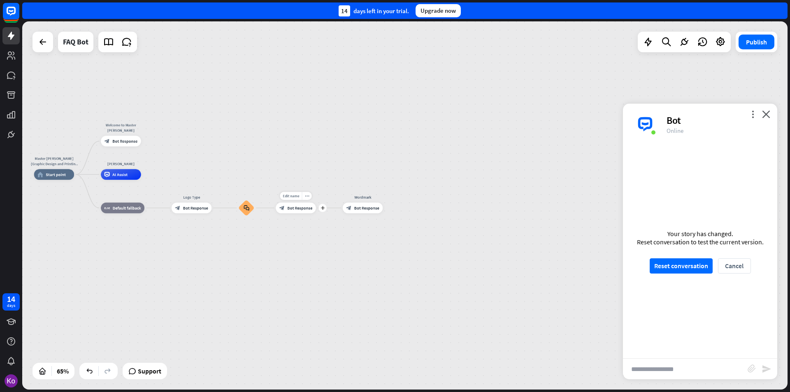
click at [296, 208] on span "Bot Response" at bounding box center [299, 207] width 25 height 5
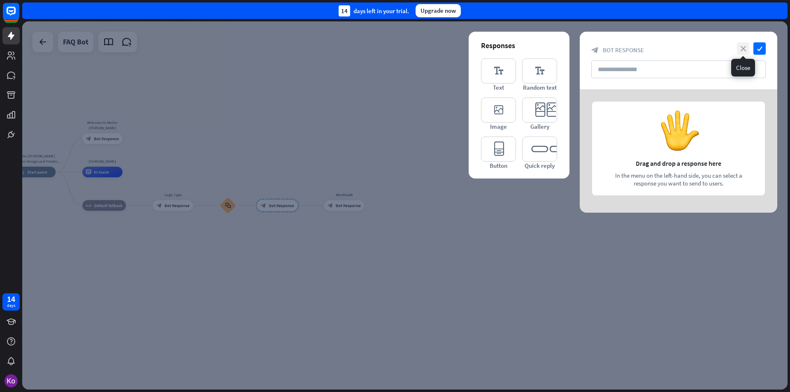
click at [743, 49] on icon "close" at bounding box center [743, 48] width 12 height 12
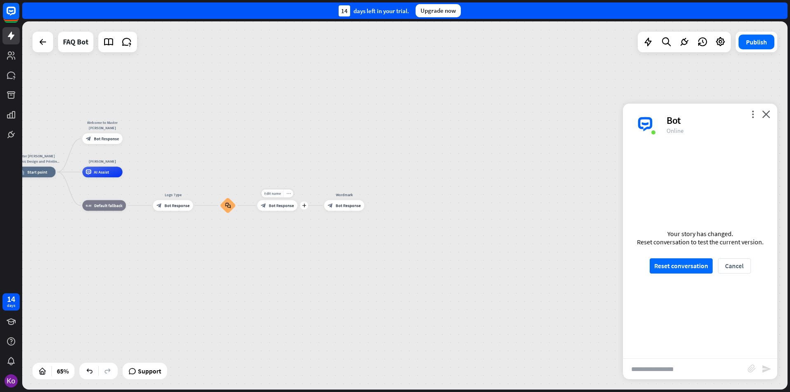
click at [287, 193] on icon "more_horiz" at bounding box center [288, 193] width 4 height 4
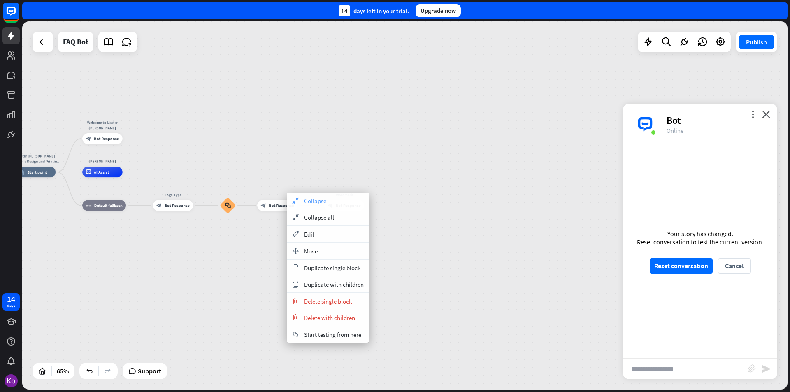
click at [330, 204] on div "collapse Collapse" at bounding box center [328, 201] width 82 height 16
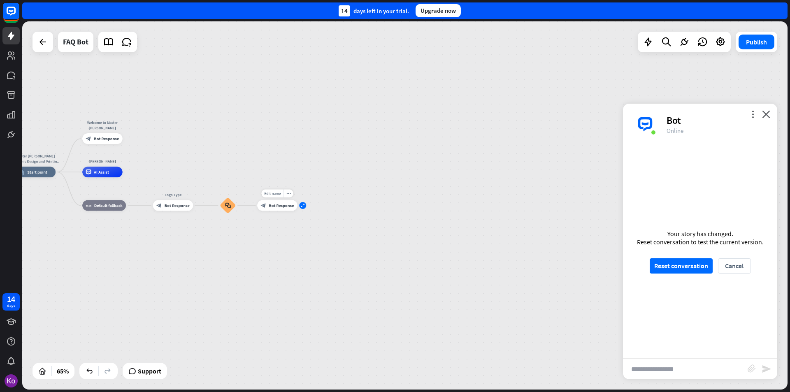
click at [304, 208] on div "expand" at bounding box center [302, 205] width 7 height 7
click at [284, 206] on span "Bot Response" at bounding box center [281, 205] width 25 height 5
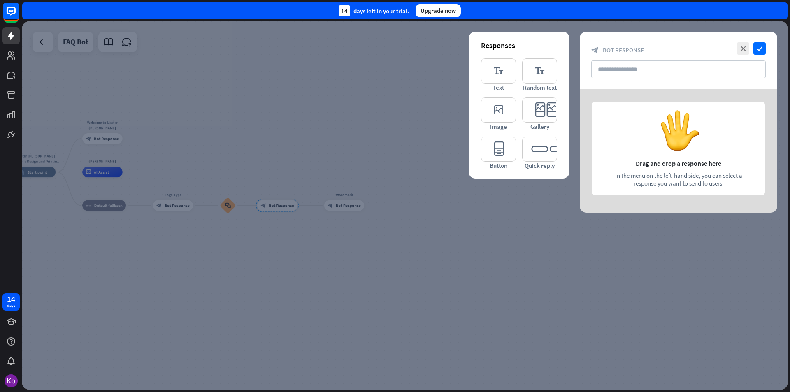
click at [284, 206] on div at bounding box center [405, 205] width 766 height 368
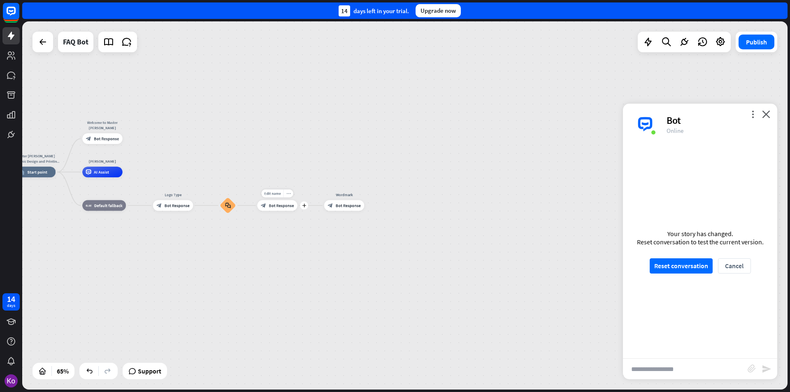
click at [288, 193] on icon "more_horiz" at bounding box center [288, 193] width 4 height 4
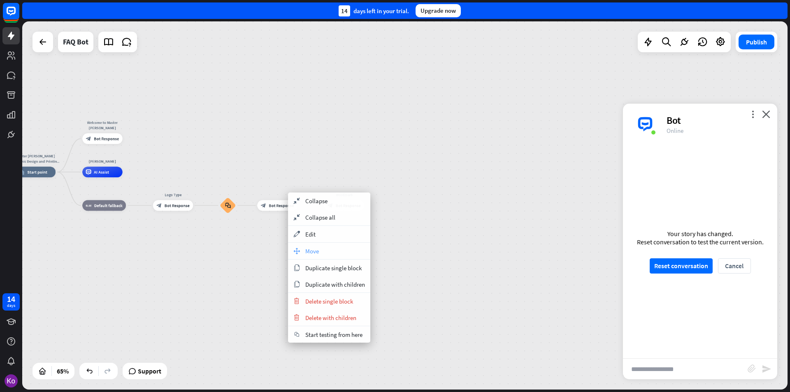
click at [318, 251] on span "Move" at bounding box center [312, 251] width 14 height 8
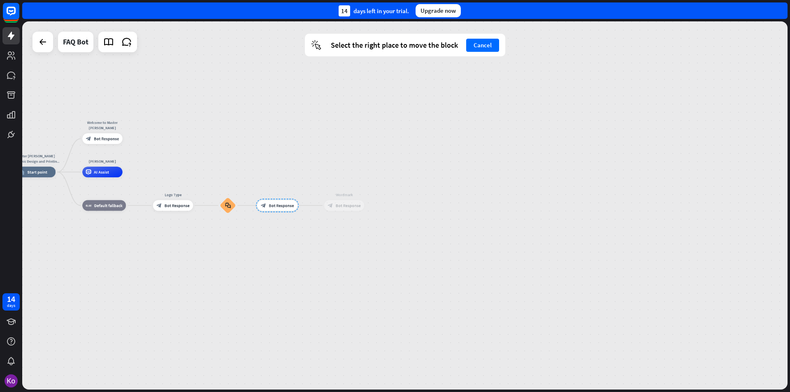
click at [358, 206] on span "Bot Response" at bounding box center [348, 205] width 25 height 5
click at [365, 209] on div "Wordmark block_bot_response Bot Response" at bounding box center [344, 205] width 40 height 11
click at [363, 209] on div "block_bot_response Bot Response" at bounding box center [345, 205] width 40 height 11
click at [349, 210] on div "block_bot_response Bot Response" at bounding box center [345, 205] width 40 height 11
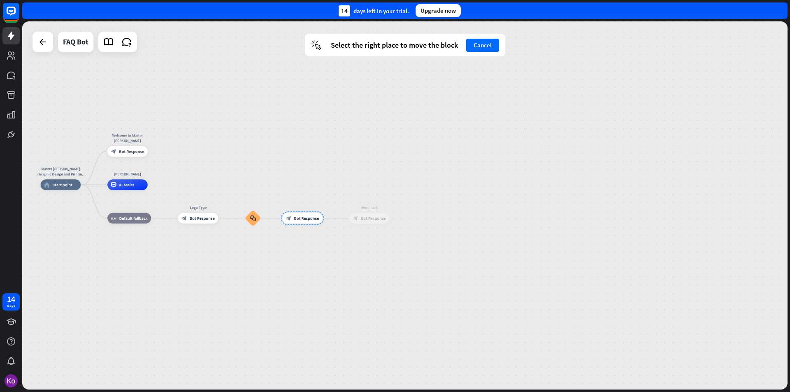
drag, startPoint x: 277, startPoint y: 211, endPoint x: 300, endPoint y: 223, distance: 25.8
click at [300, 223] on div at bounding box center [302, 219] width 43 height 14
click at [346, 240] on div "Master [PERSON_NAME] (Graphic Design and Printing Services)) home_2 Start point…" at bounding box center [290, 305] width 498 height 240
click at [375, 220] on span "Bot Response" at bounding box center [373, 218] width 25 height 5
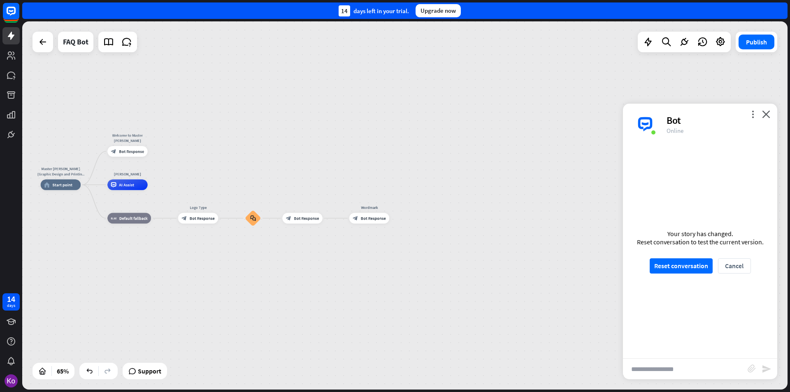
click at [369, 217] on span "Bot Response" at bounding box center [373, 218] width 25 height 5
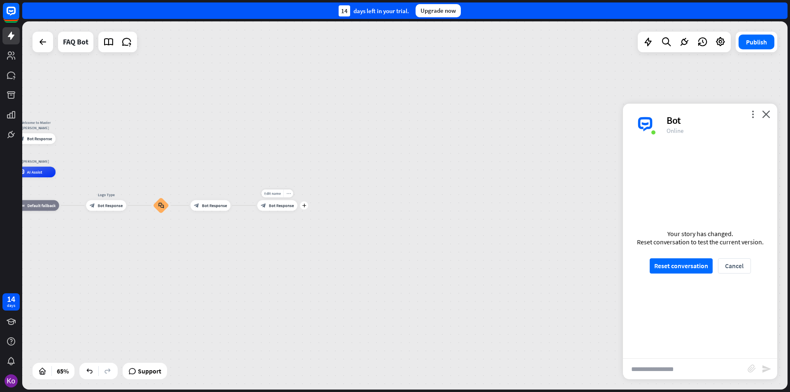
click at [290, 193] on icon "more_horiz" at bounding box center [288, 193] width 4 height 4
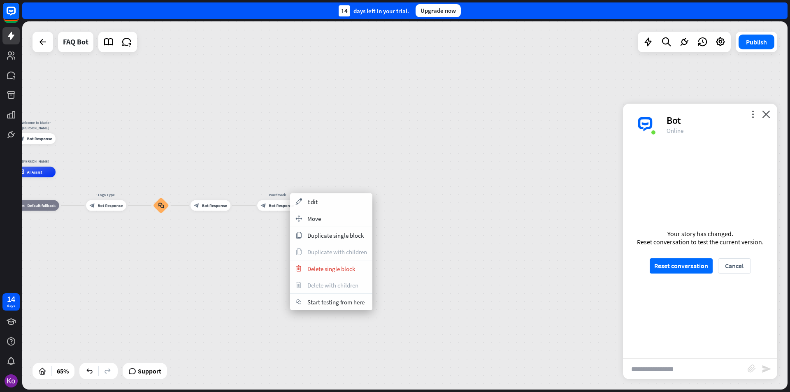
click at [321, 222] on div "move_block Move" at bounding box center [331, 218] width 82 height 16
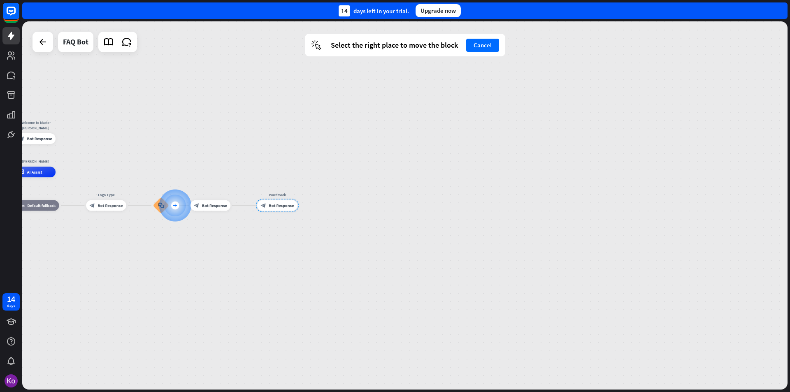
click at [177, 208] on div "plus" at bounding box center [175, 206] width 8 height 8
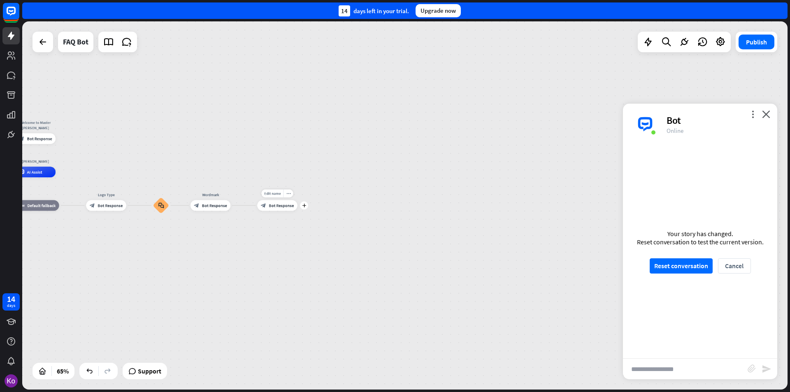
click at [280, 207] on span "Bot Response" at bounding box center [281, 205] width 25 height 5
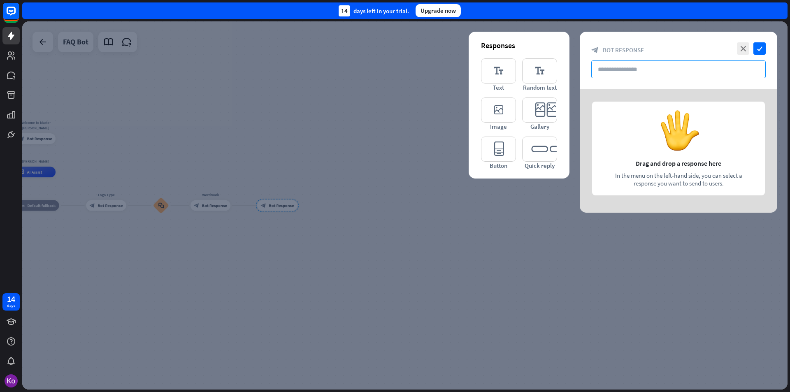
click at [638, 71] on input "text" at bounding box center [678, 70] width 175 height 18
click at [645, 69] on input "text" at bounding box center [678, 70] width 175 height 18
paste input "**********"
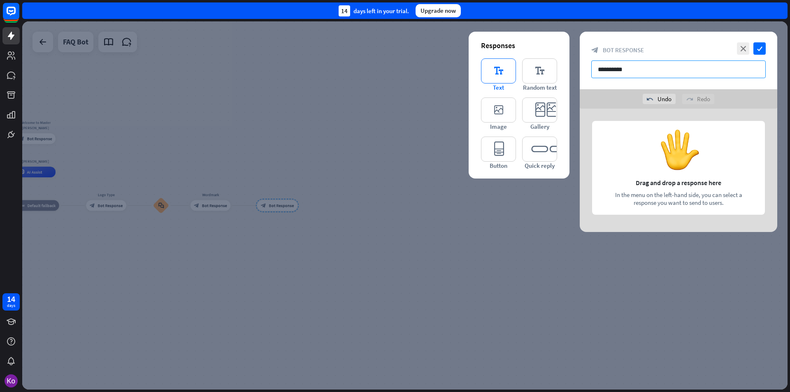
type input "**********"
click at [495, 70] on icon "editor_text" at bounding box center [498, 70] width 35 height 25
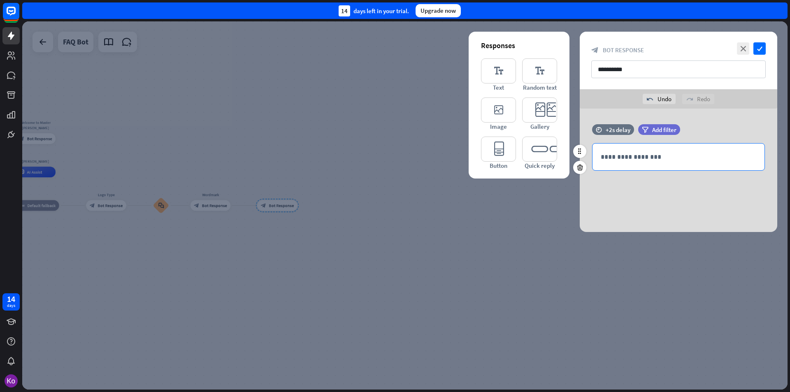
click at [626, 158] on p "**********" at bounding box center [679, 157] width 156 height 10
click at [629, 158] on p "**********" at bounding box center [679, 157] width 156 height 10
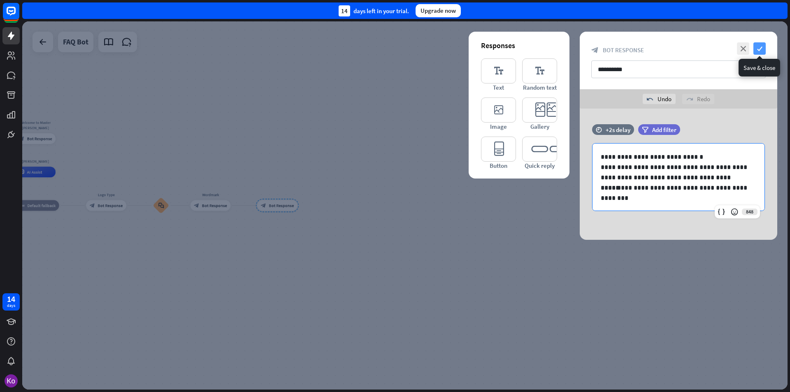
click at [761, 52] on icon "check" at bounding box center [760, 48] width 12 height 12
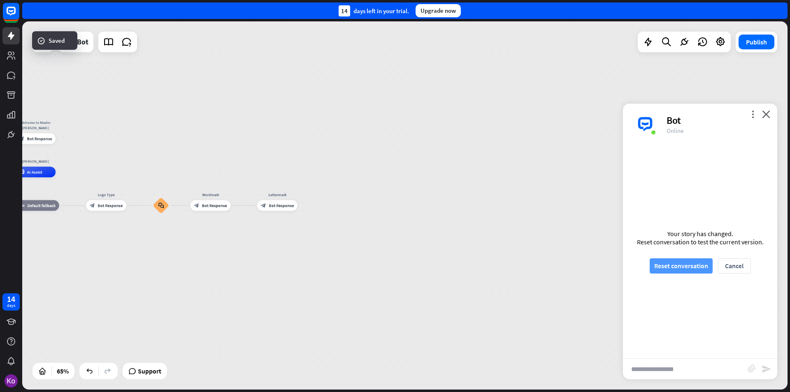
click at [685, 268] on button "Reset conversation" at bounding box center [681, 265] width 63 height 15
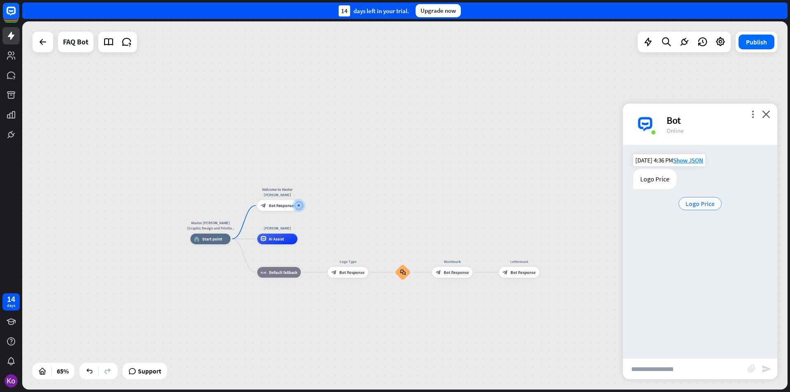
click at [697, 204] on span "Logo Price" at bounding box center [700, 204] width 29 height 8
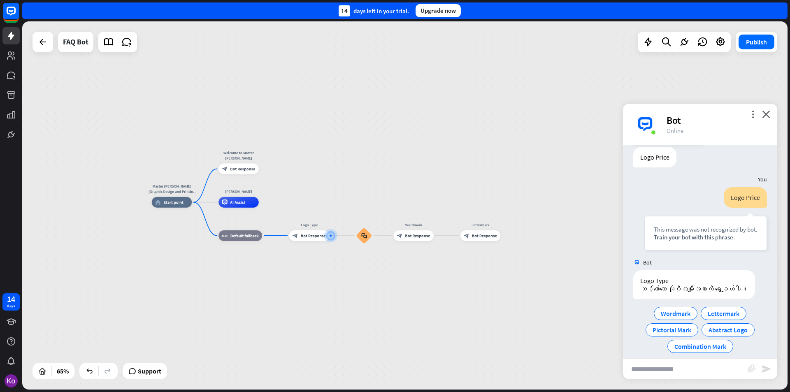
scroll to position [39, 0]
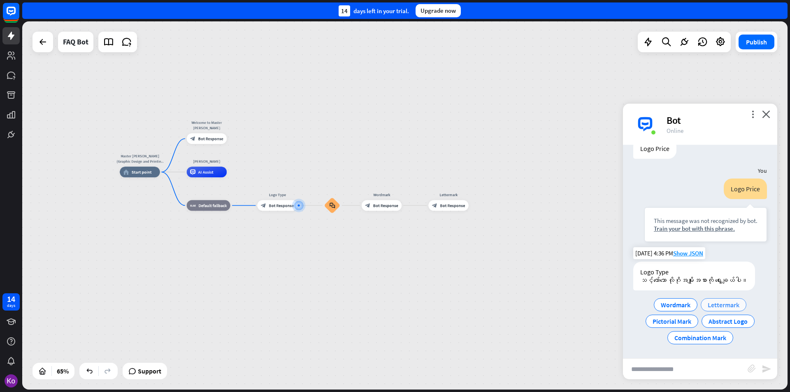
click at [721, 305] on span "Lettermark" at bounding box center [724, 305] width 32 height 8
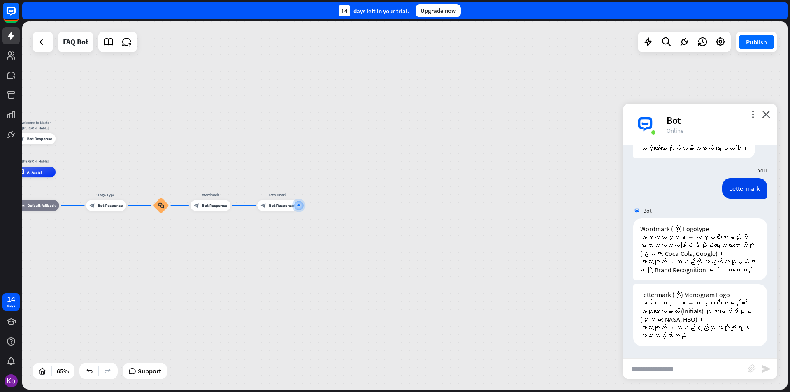
scroll to position [179, 0]
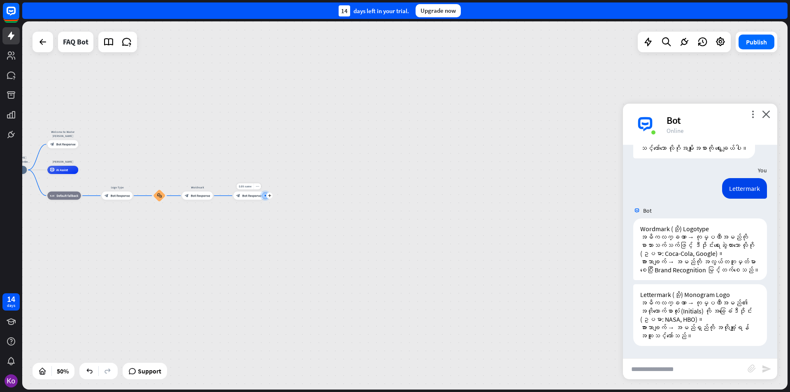
click at [258, 187] on icon "more_horiz" at bounding box center [257, 186] width 3 height 3
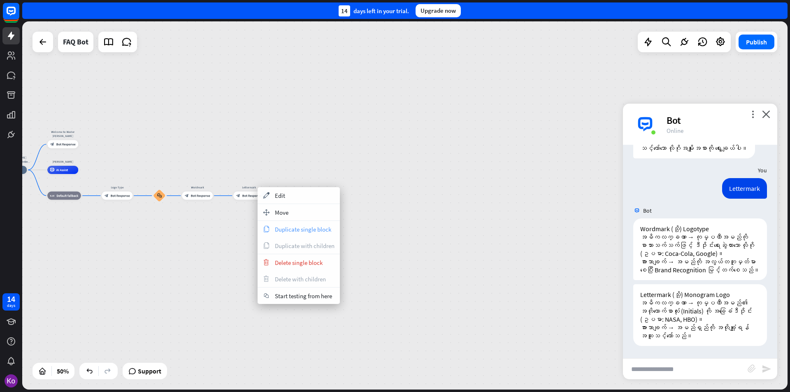
click at [301, 231] on span "Duplicate single block" at bounding box center [303, 230] width 56 height 8
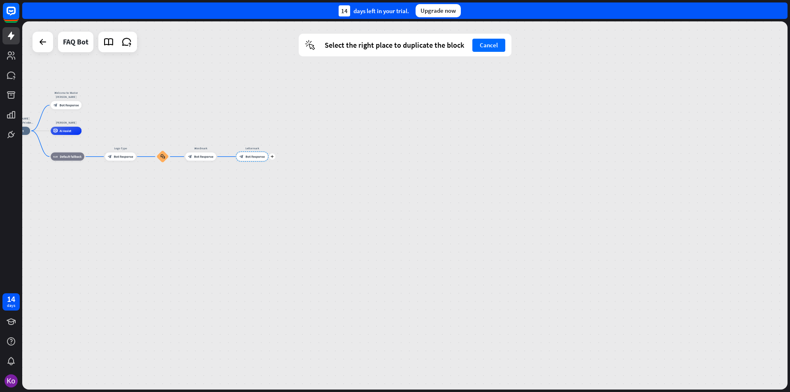
drag, startPoint x: 251, startPoint y: 192, endPoint x: 254, endPoint y: 154, distance: 38.8
click at [254, 154] on div at bounding box center [252, 156] width 33 height 10
click at [198, 154] on div "block_bot_response Bot Response" at bounding box center [200, 157] width 31 height 8
click at [199, 156] on span "Bot Response" at bounding box center [203, 157] width 19 height 4
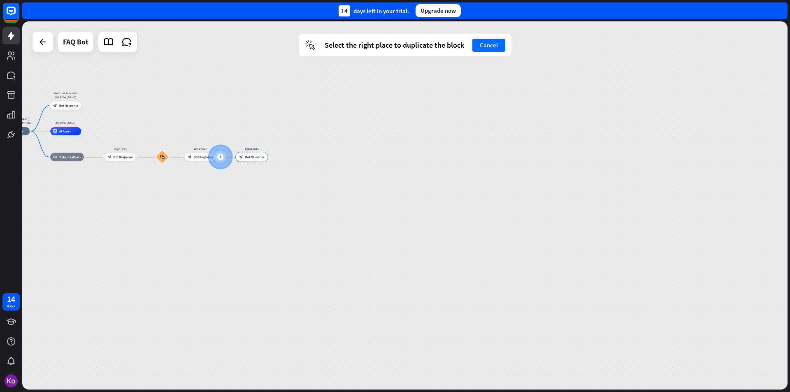
click at [222, 159] on div "plus" at bounding box center [220, 157] width 6 height 6
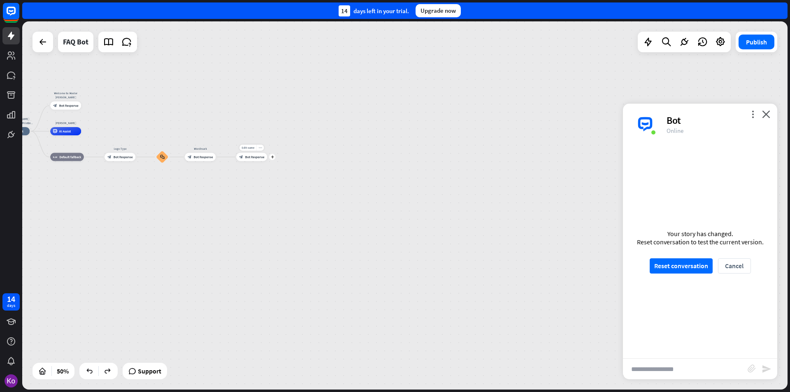
click at [261, 147] on icon "more_horiz" at bounding box center [259, 147] width 3 height 3
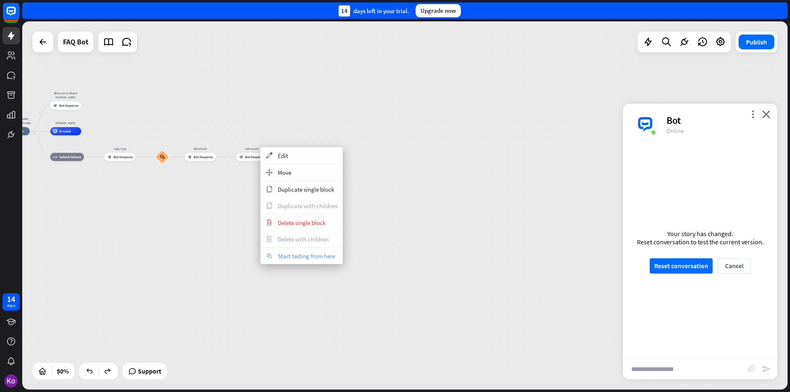
click at [318, 260] on span "Start testing from here" at bounding box center [306, 256] width 57 height 8
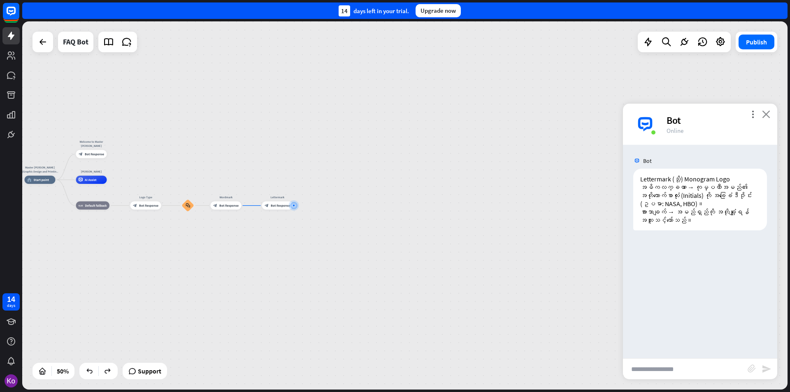
click at [765, 114] on icon "close" at bounding box center [766, 114] width 8 height 8
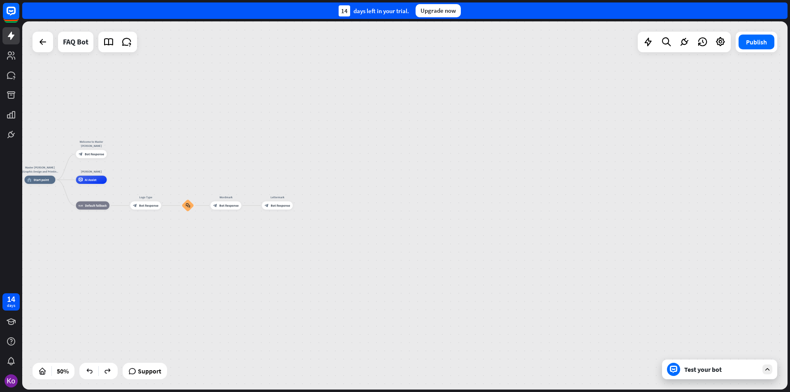
click at [249, 258] on div "Master [PERSON_NAME] (Graphic Design and Printing Services)) home_2 Start point…" at bounding box center [216, 272] width 383 height 184
click at [236, 206] on span "Bot Response" at bounding box center [228, 206] width 19 height 4
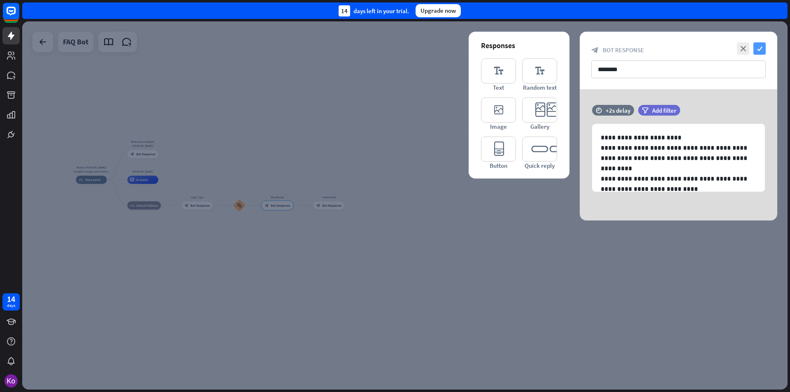
drag, startPoint x: 762, startPoint y: 48, endPoint x: 550, endPoint y: 145, distance: 232.6
click at [761, 48] on icon "check" at bounding box center [760, 48] width 12 height 12
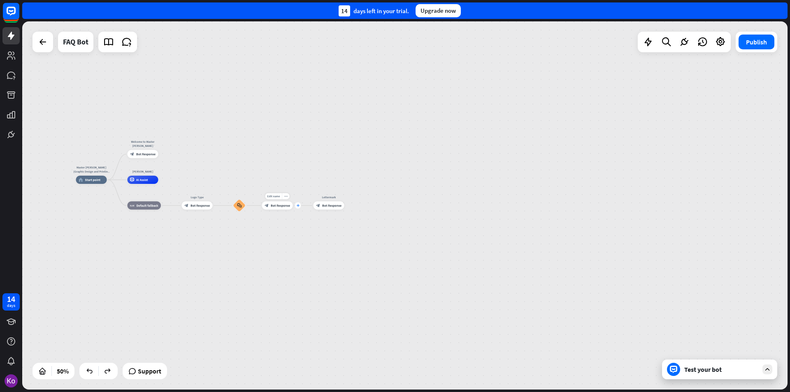
click at [298, 208] on div "plus" at bounding box center [298, 205] width 6 height 6
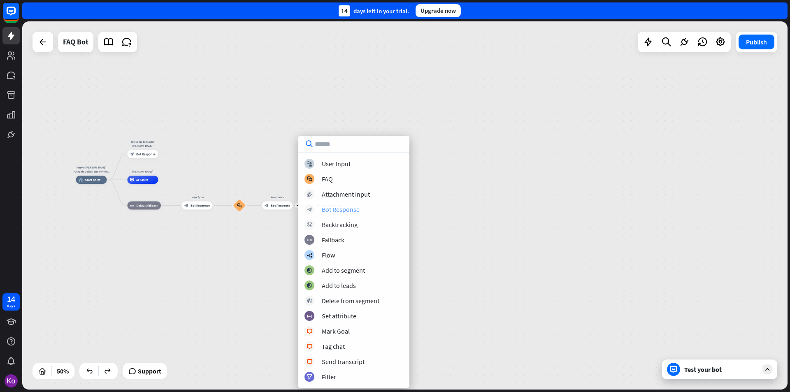
click at [344, 209] on div "Bot Response" at bounding box center [341, 209] width 38 height 8
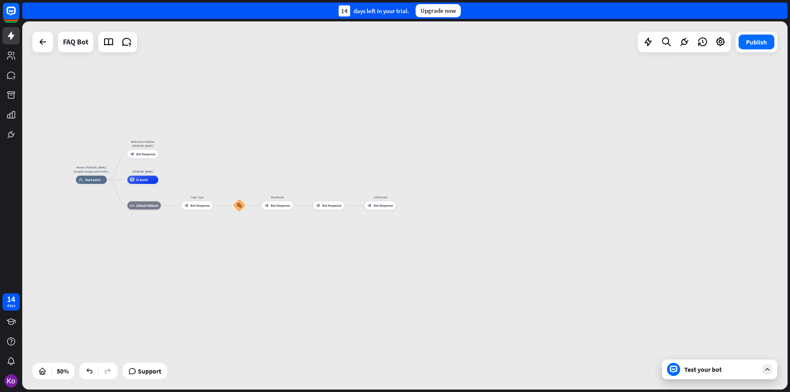
drag, startPoint x: 326, startPoint y: 206, endPoint x: 322, endPoint y: 232, distance: 25.8
click at [328, 235] on div "Master [PERSON_NAME] (Graphic Design and Printing Services)) home_2 Start point…" at bounding box center [267, 272] width 383 height 184
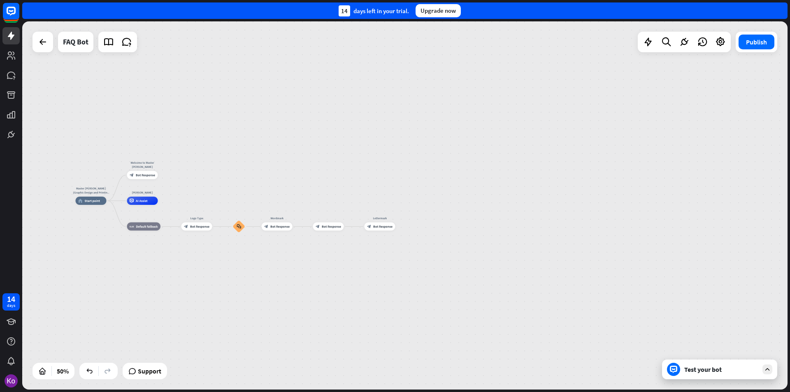
drag, startPoint x: 305, startPoint y: 209, endPoint x: 304, endPoint y: 228, distance: 19.8
click at [304, 228] on div "Master [PERSON_NAME] (Graphic Design and Printing Services)) home_2 Start point…" at bounding box center [267, 293] width 383 height 184
click at [313, 226] on div "Edit name more_horiz plus block_bot_response Bot Response" at bounding box center [328, 225] width 31 height 8
click at [304, 226] on div "Master [PERSON_NAME] (Graphic Design and Printing Services)) home_2 Start point…" at bounding box center [267, 292] width 383 height 184
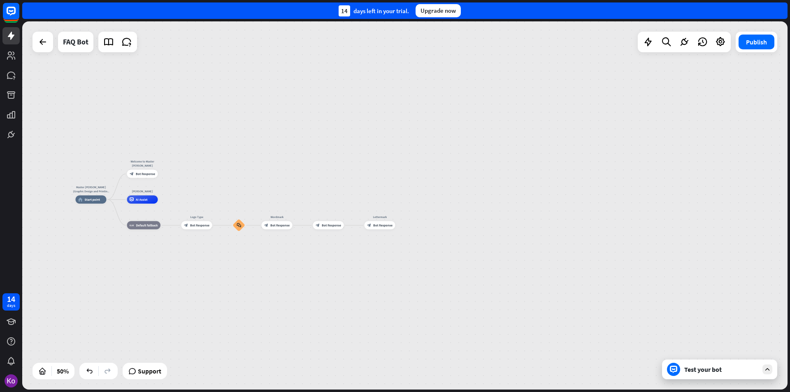
click at [304, 226] on div "Master [PERSON_NAME] (Graphic Design and Printing Services)) home_2 Start point…" at bounding box center [267, 292] width 383 height 184
click at [335, 219] on div "more_horiz" at bounding box center [337, 216] width 8 height 6
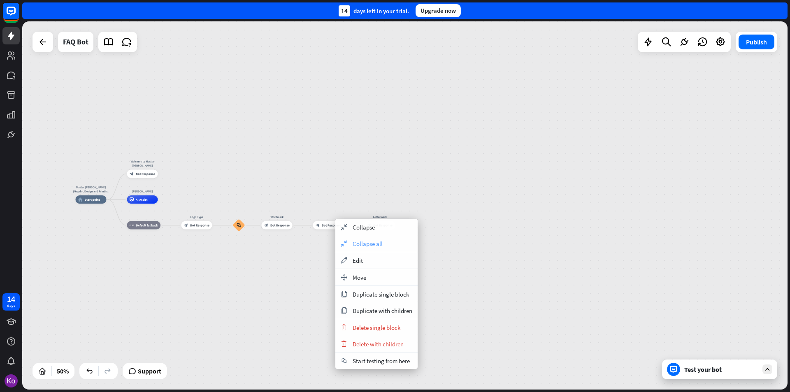
click at [361, 246] on span "Collapse all" at bounding box center [368, 244] width 30 height 8
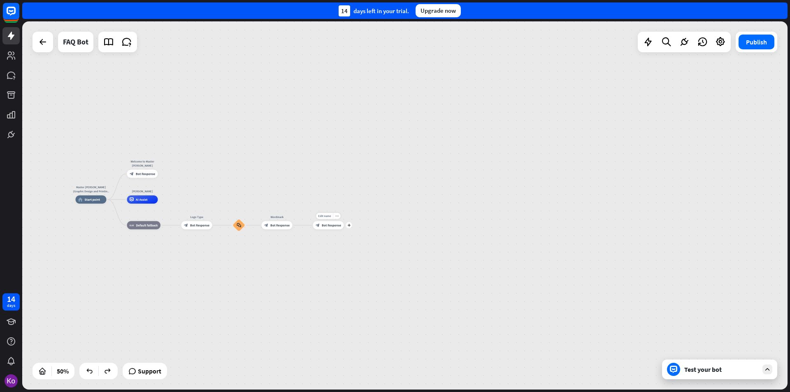
click at [329, 225] on span "Bot Response" at bounding box center [331, 225] width 19 height 4
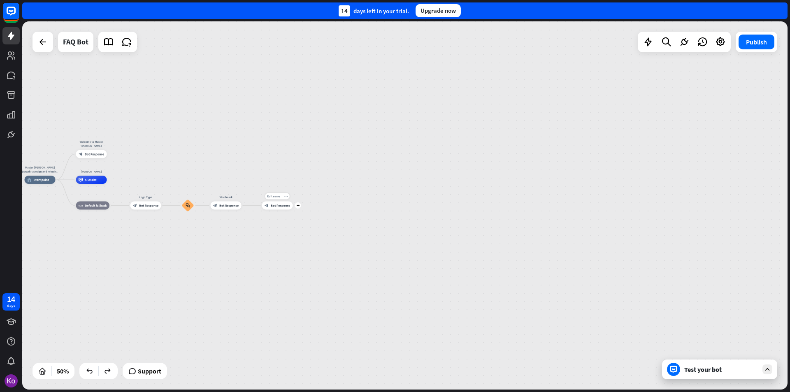
click at [282, 207] on span "Bot Response" at bounding box center [280, 206] width 19 height 4
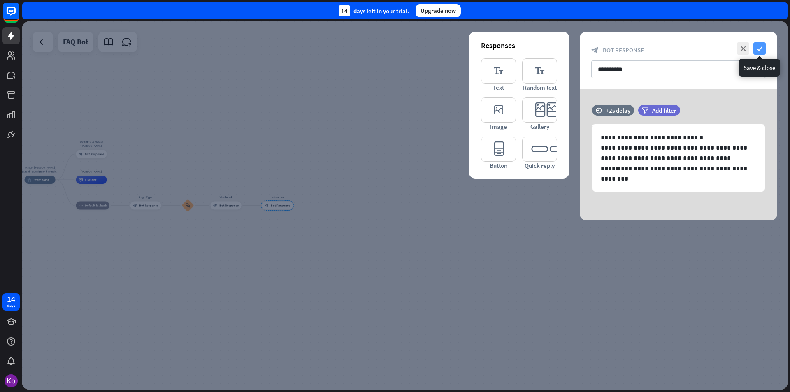
click at [759, 46] on icon "check" at bounding box center [760, 48] width 12 height 12
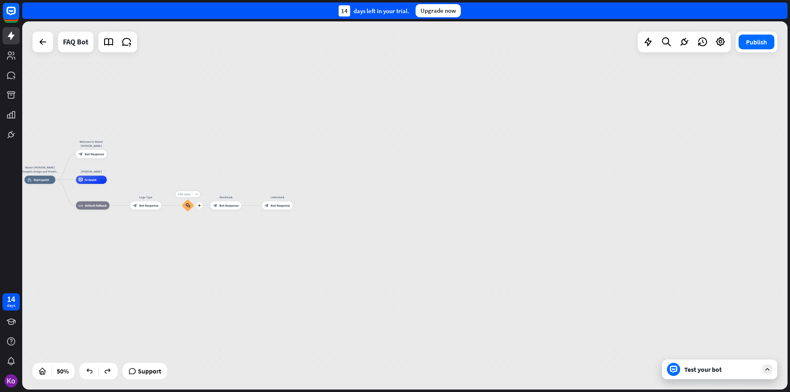
click at [187, 194] on span "Edit name" at bounding box center [184, 195] width 13 height 4
click at [225, 237] on div "Master [PERSON_NAME] (Graphic Design and Printing Services)) home_2 Start point…" at bounding box center [216, 272] width 383 height 184
drag, startPoint x: 280, startPoint y: 234, endPoint x: 276, endPoint y: 234, distance: 4.1
click at [277, 234] on div "Master [PERSON_NAME] (Graphic Design and Printing Services)) home_2 Start point…" at bounding box center [216, 272] width 383 height 184
click at [109, 156] on icon "plus" at bounding box center [108, 154] width 3 height 3
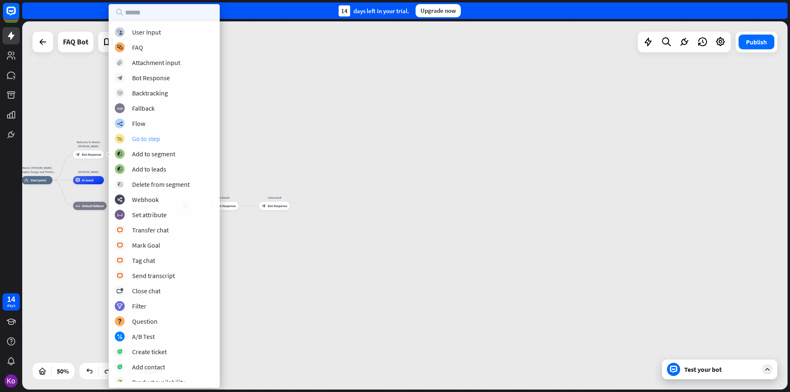
click at [146, 140] on div "Go to step" at bounding box center [146, 139] width 28 height 8
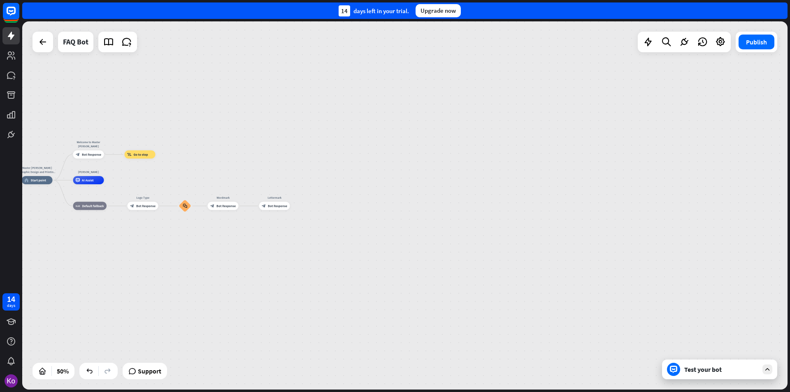
drag, startPoint x: 140, startPoint y: 154, endPoint x: 140, endPoint y: 182, distance: 28.0
click at [140, 182] on div "Master [PERSON_NAME] (Graphic Design and Printing Services)) home_2 Start point…" at bounding box center [213, 272] width 383 height 184
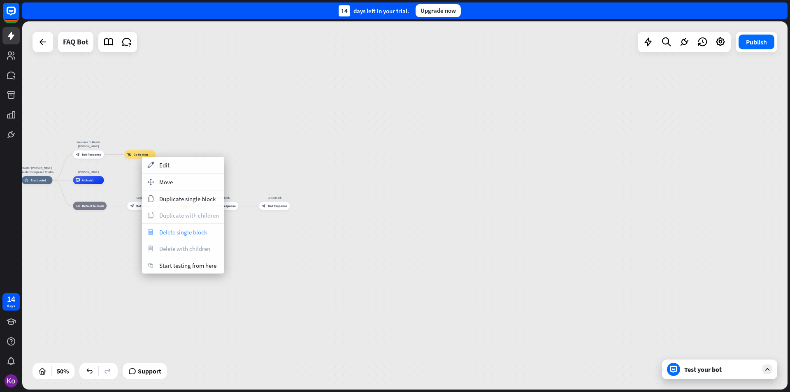
click at [183, 234] on span "Delete single block" at bounding box center [183, 232] width 48 height 8
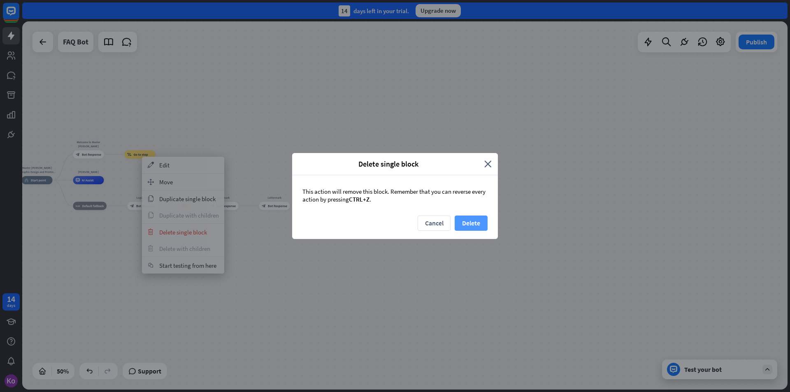
click at [476, 225] on button "Delete" at bounding box center [471, 223] width 33 height 15
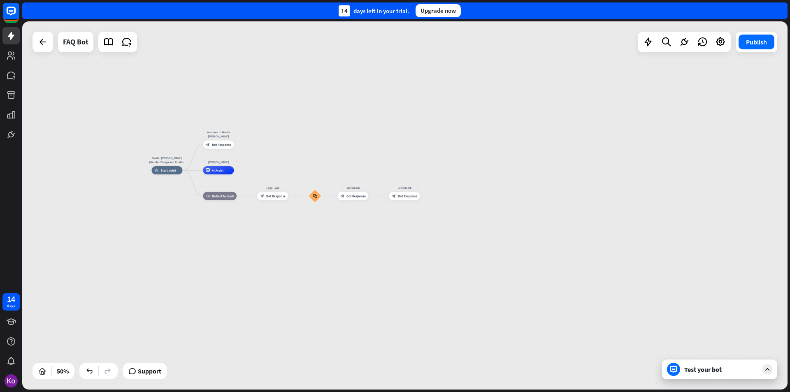
drag, startPoint x: 63, startPoint y: 167, endPoint x: 193, endPoint y: 157, distance: 130.4
click at [193, 157] on div "Master [PERSON_NAME] (Graphic Design and Printing Services)) home_2 Start point…" at bounding box center [405, 205] width 766 height 368
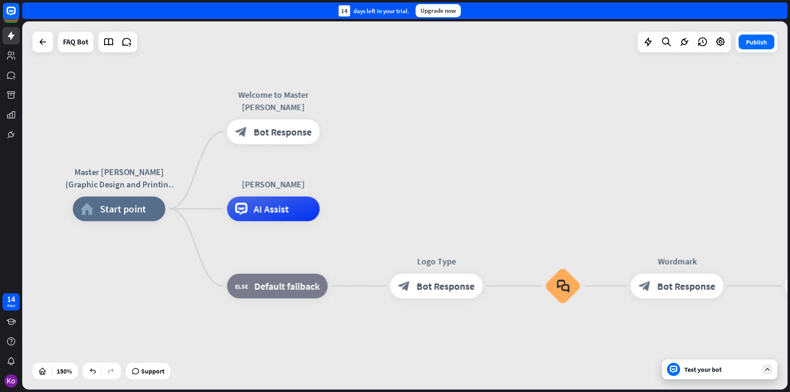
drag, startPoint x: 226, startPoint y: 168, endPoint x: 193, endPoint y: 222, distance: 63.5
click at [131, 216] on div "home_2 Start point" at bounding box center [119, 209] width 93 height 25
click at [201, 164] on div "Master [PERSON_NAME] (Graphic Design and Printing Services)) home_2 Start point…" at bounding box center [405, 205] width 766 height 368
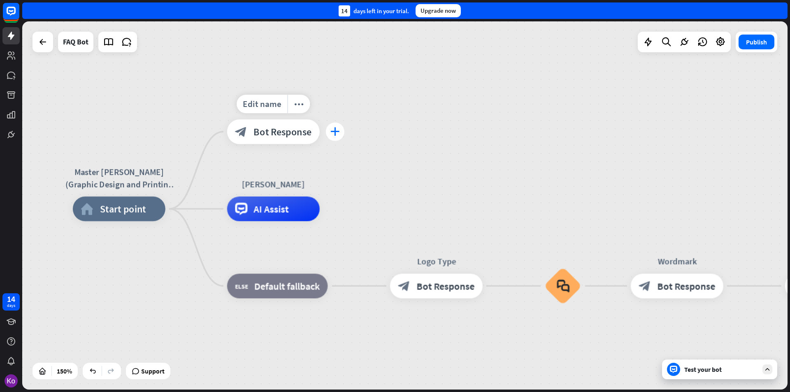
click at [335, 132] on icon "plus" at bounding box center [334, 132] width 9 height 9
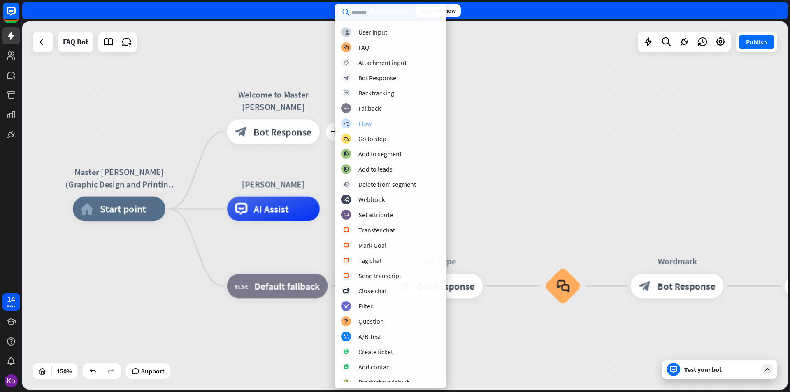
click at [361, 125] on div "Flow" at bounding box center [364, 123] width 13 height 8
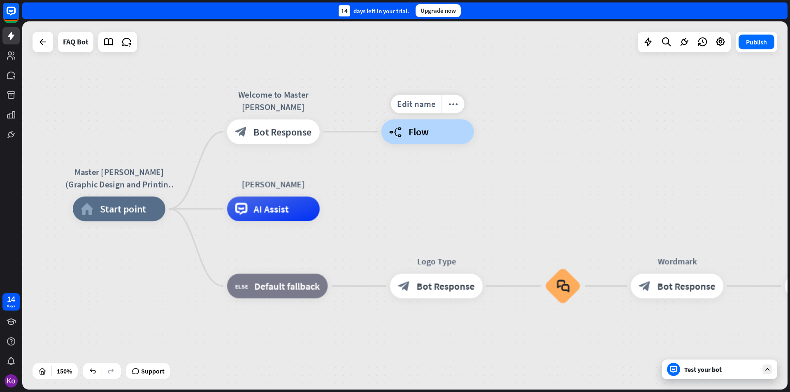
click at [406, 133] on div "builder_tree Flow" at bounding box center [428, 131] width 93 height 25
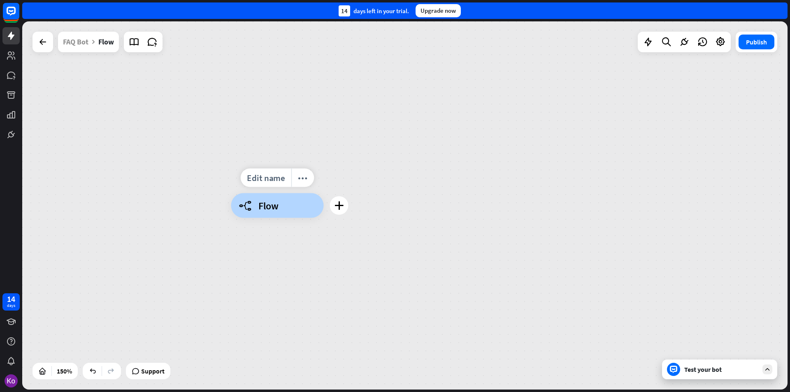
click at [270, 200] on span "Flow" at bounding box center [268, 206] width 21 height 12
click at [297, 205] on div "builder_tree Flow" at bounding box center [277, 205] width 93 height 25
click at [342, 207] on icon "plus" at bounding box center [339, 205] width 9 height 9
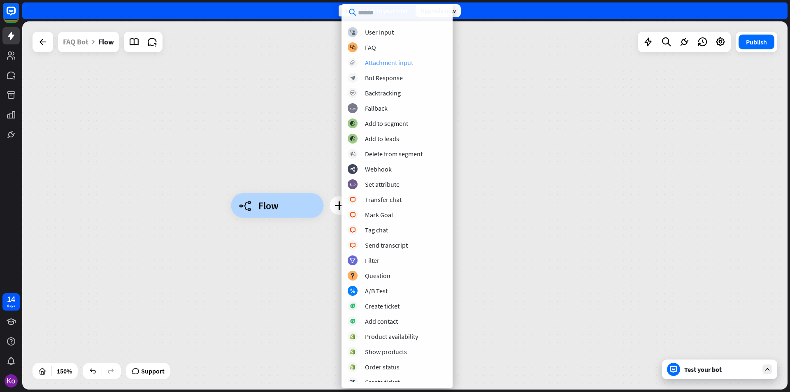
click at [389, 63] on div "Attachment input" at bounding box center [389, 62] width 48 height 8
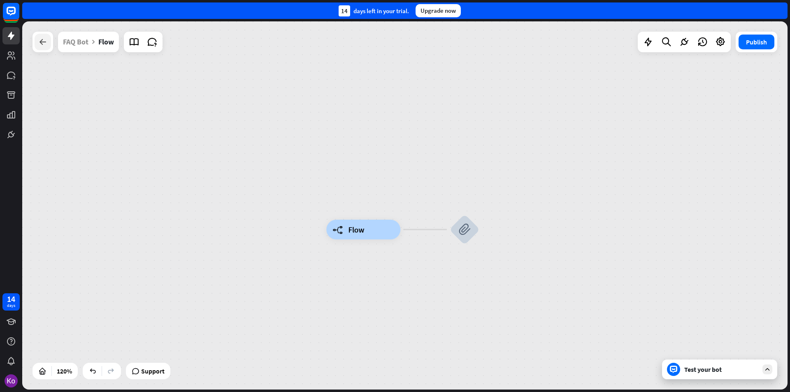
click at [45, 42] on icon at bounding box center [43, 42] width 10 height 10
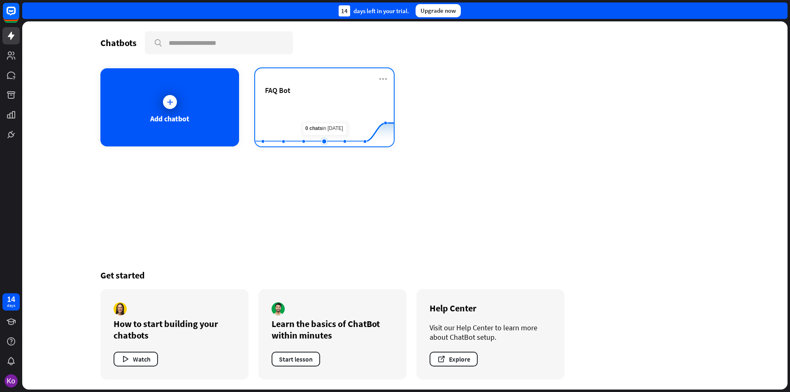
click at [328, 111] on rect at bounding box center [324, 125] width 139 height 51
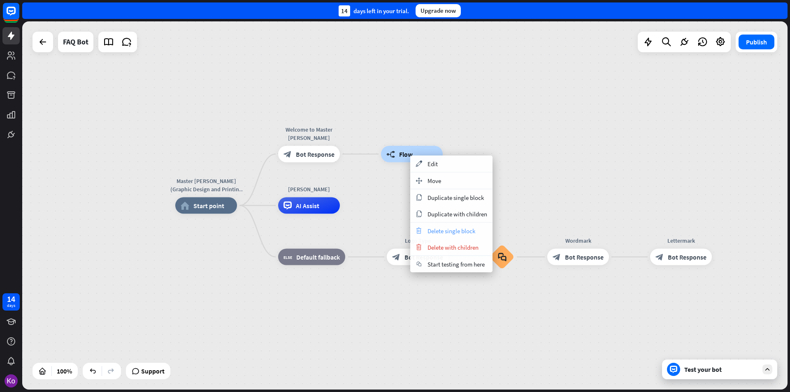
click at [453, 231] on span "Delete single block" at bounding box center [452, 231] width 48 height 8
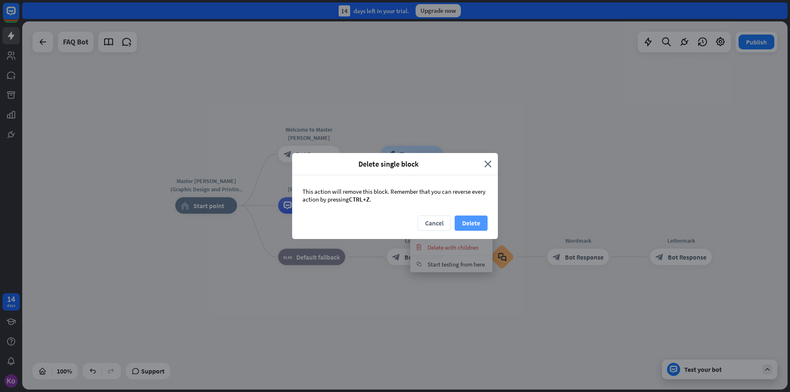
click at [469, 222] on button "Delete" at bounding box center [471, 223] width 33 height 15
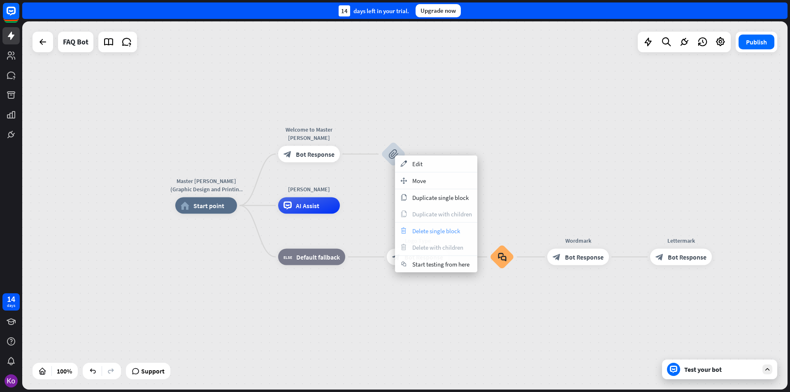
click at [431, 233] on span "Delete single block" at bounding box center [436, 231] width 48 height 8
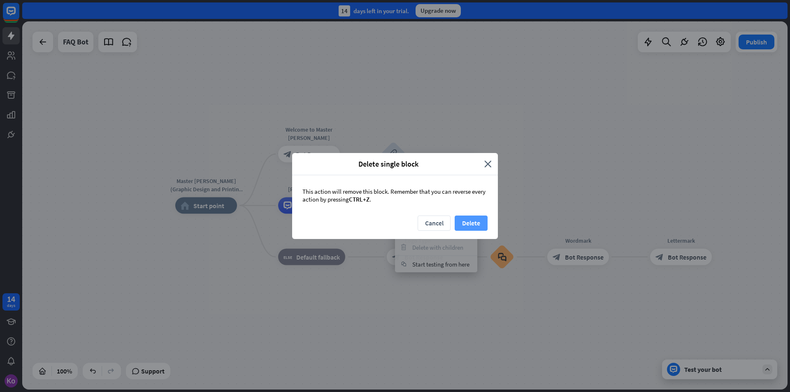
click at [463, 222] on button "Delete" at bounding box center [471, 223] width 33 height 15
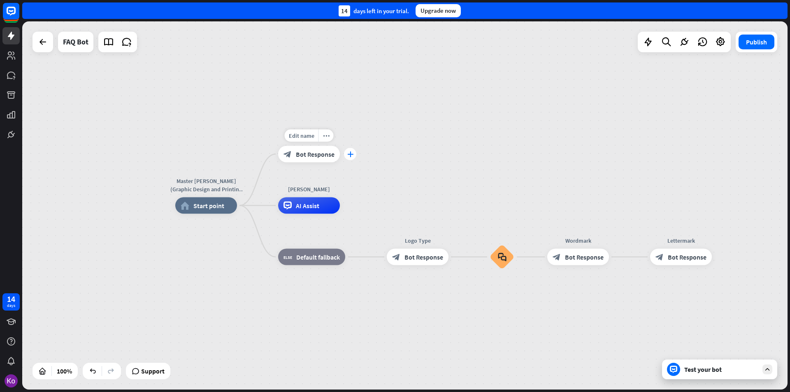
click at [350, 156] on icon "plus" at bounding box center [350, 154] width 6 height 6
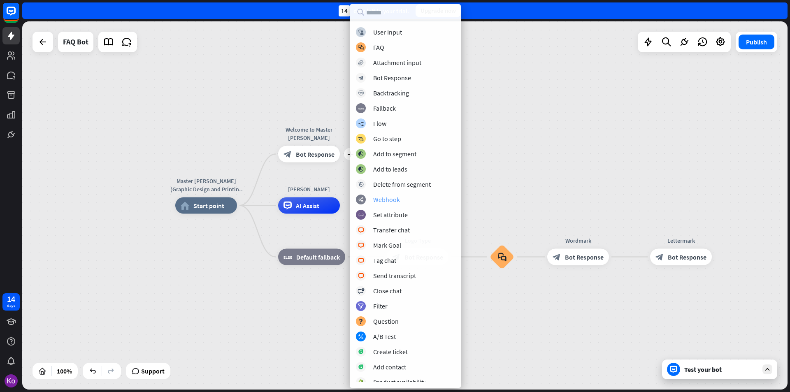
click at [382, 201] on div "Webhook" at bounding box center [386, 199] width 27 height 8
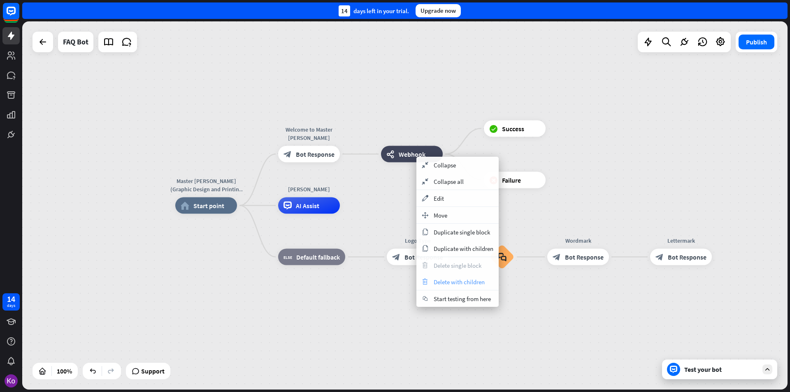
click at [449, 282] on span "Delete with children" at bounding box center [459, 282] width 51 height 8
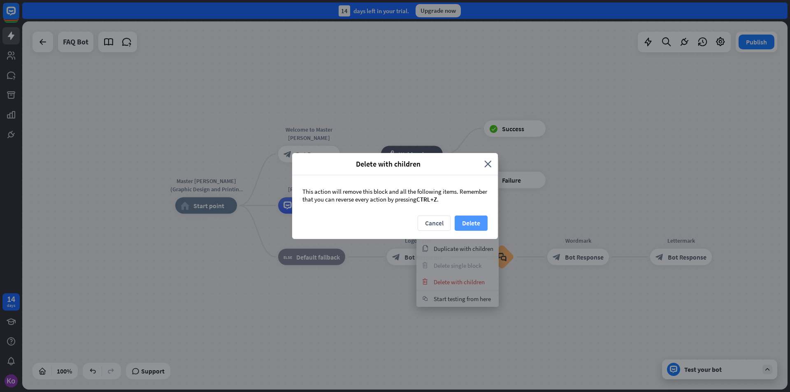
click at [467, 221] on button "Delete" at bounding box center [471, 223] width 33 height 15
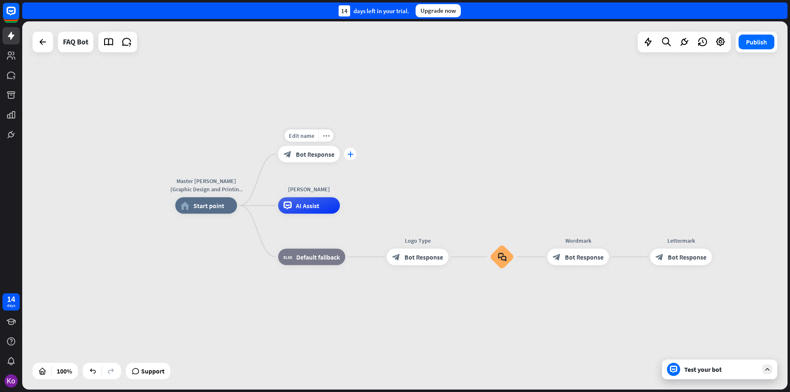
click at [352, 155] on icon "plus" at bounding box center [350, 154] width 6 height 6
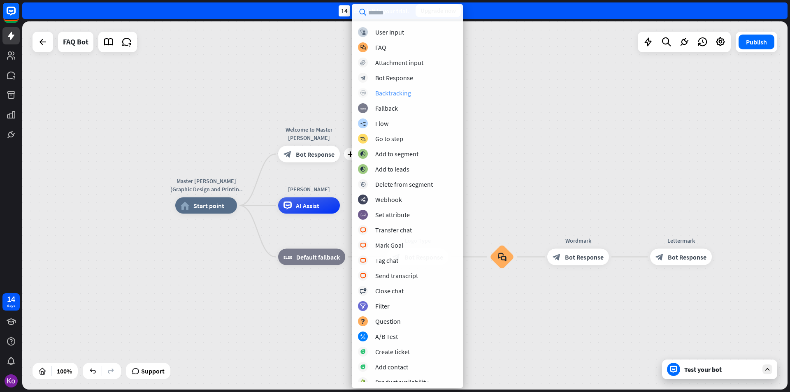
click at [395, 98] on div "block_backtracking Backtracking" at bounding box center [407, 93] width 99 height 10
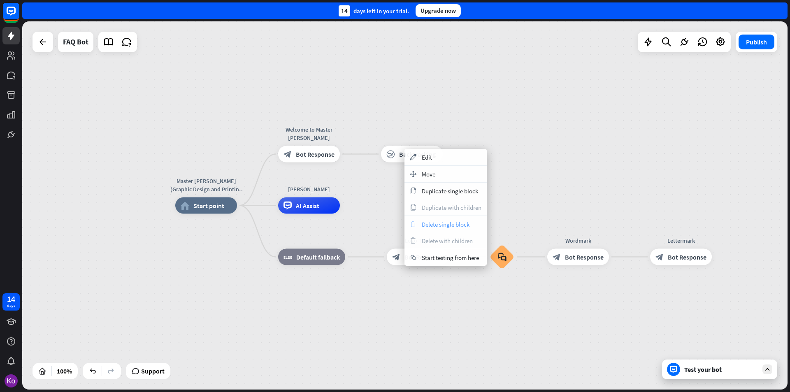
click at [442, 226] on span "Delete single block" at bounding box center [446, 225] width 48 height 8
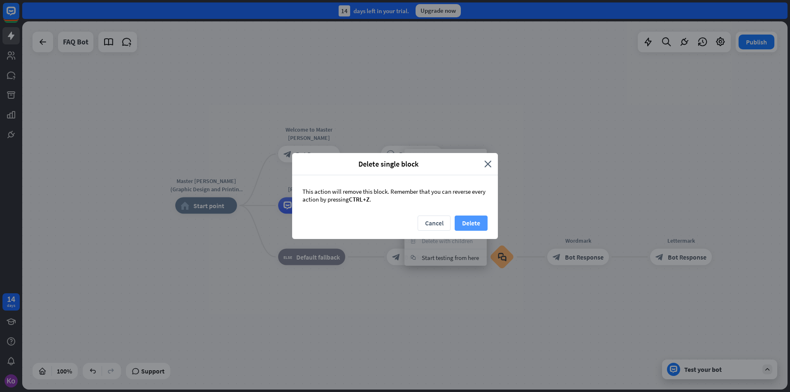
click at [466, 223] on button "Delete" at bounding box center [471, 223] width 33 height 15
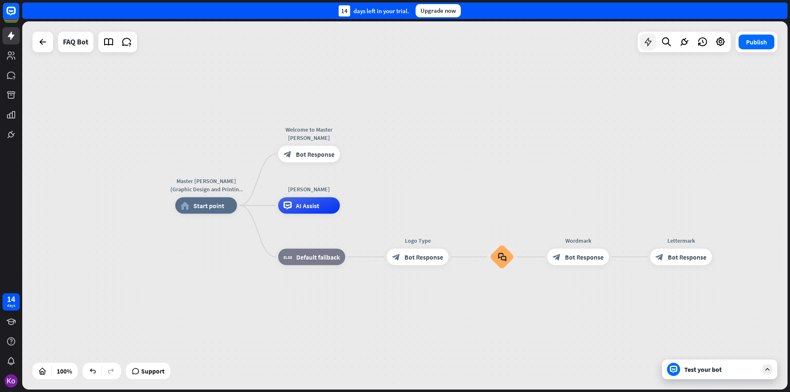
click at [648, 44] on icon at bounding box center [648, 42] width 11 height 11
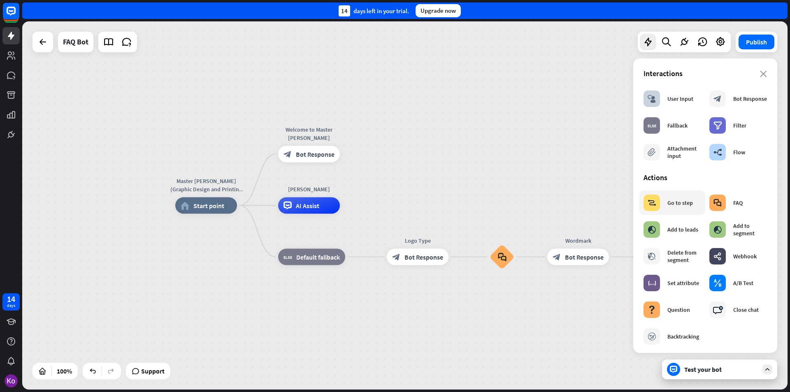
click at [669, 205] on div "Go to step" at bounding box center [681, 202] width 26 height 7
click at [653, 205] on icon "block_goto" at bounding box center [652, 203] width 9 height 8
drag, startPoint x: 417, startPoint y: 156, endPoint x: 420, endPoint y: 194, distance: 37.6
click at [420, 194] on div "Master [PERSON_NAME] (Graphic Design and Printing Services)) home_2 Start point…" at bounding box center [405, 205] width 766 height 368
click at [422, 156] on span "Go to step" at bounding box center [413, 154] width 29 height 8
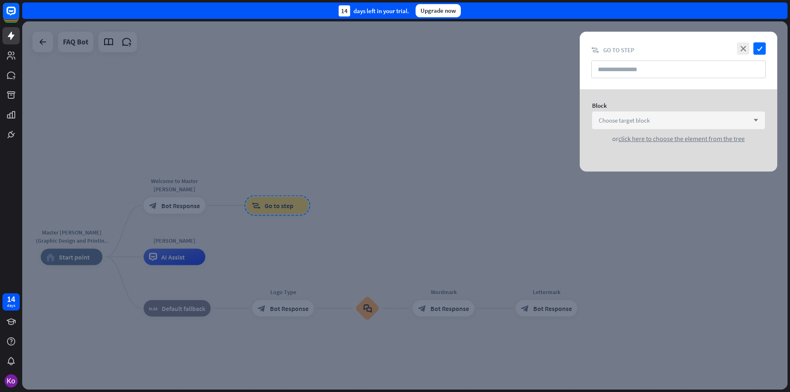
click at [754, 119] on icon "arrow_down" at bounding box center [753, 120] width 9 height 5
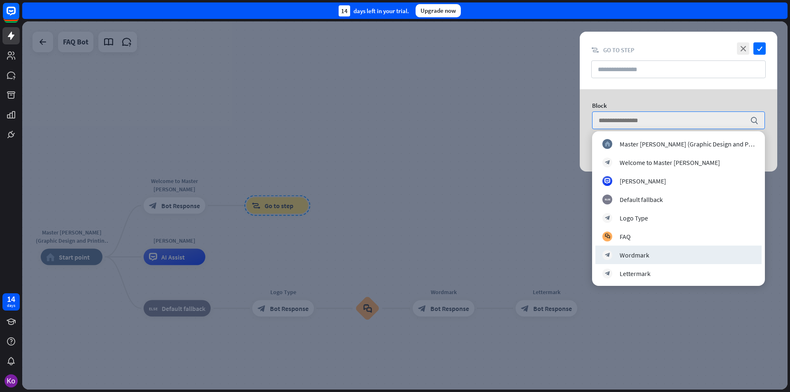
click at [637, 254] on div "Wordmark" at bounding box center [635, 255] width 30 height 8
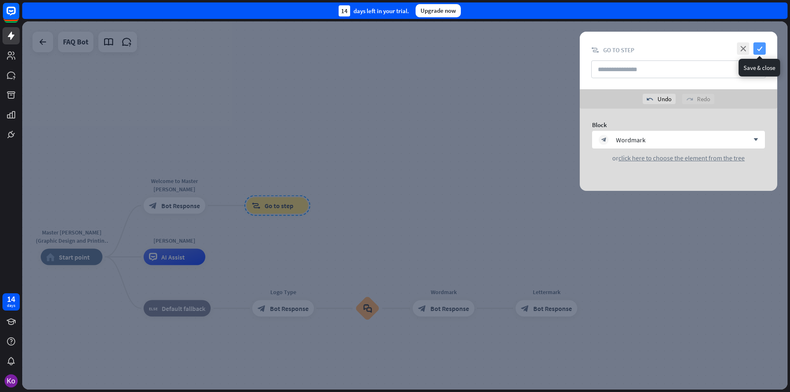
click at [759, 49] on icon "check" at bounding box center [760, 48] width 12 height 12
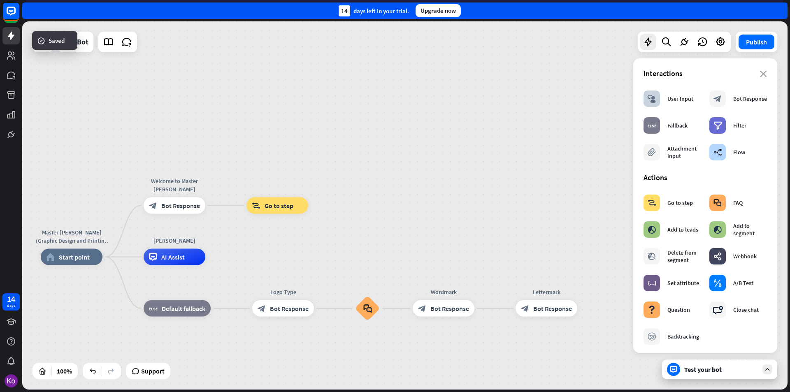
click at [694, 370] on div "Test your bot" at bounding box center [721, 369] width 74 height 8
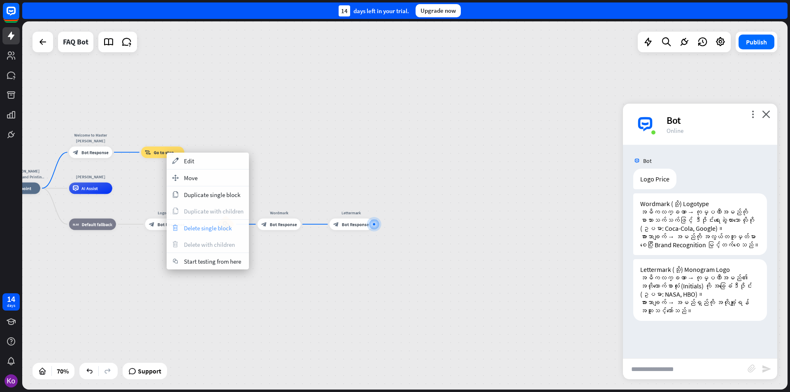
click at [201, 229] on span "Delete single block" at bounding box center [208, 228] width 48 height 8
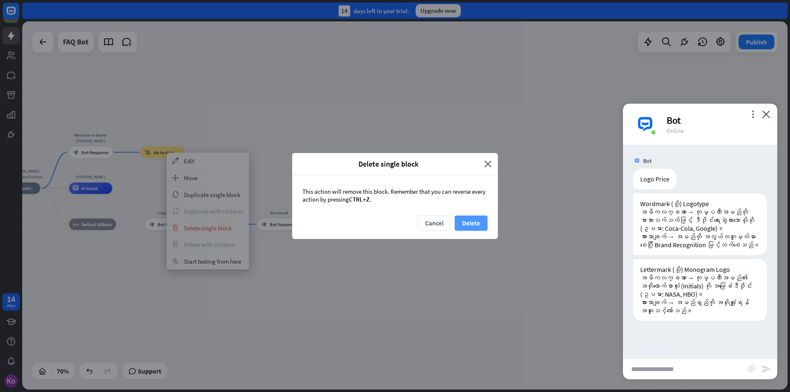
click at [476, 223] on button "Delete" at bounding box center [471, 223] width 33 height 15
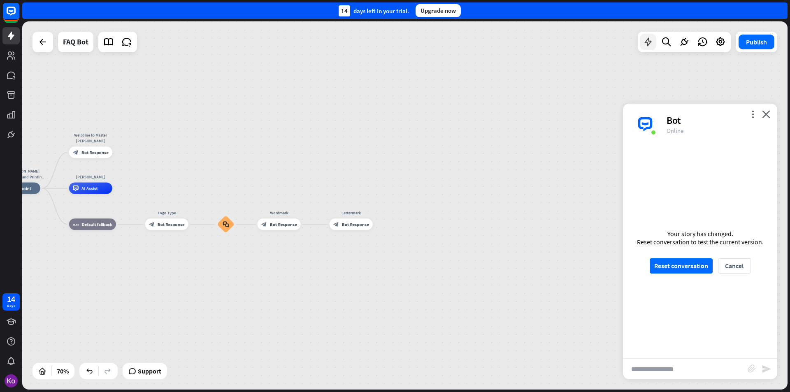
click at [647, 40] on icon at bounding box center [648, 42] width 11 height 11
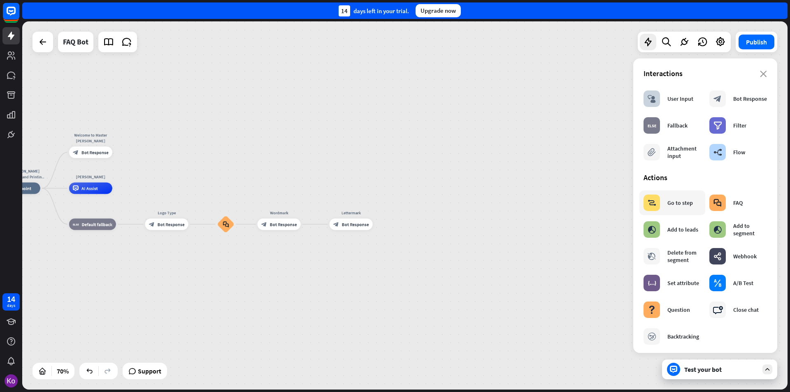
click at [672, 210] on div "block_goto Go to step" at bounding box center [668, 203] width 49 height 16
drag, startPoint x: 669, startPoint y: 206, endPoint x: 619, endPoint y: 232, distance: 56.0
click at [619, 232] on div "Master [PERSON_NAME] (Graphic Design and Printing Services)) home_2 Start point…" at bounding box center [405, 205] width 766 height 368
click at [719, 205] on icon "block_faq" at bounding box center [718, 203] width 8 height 8
click at [158, 155] on div "Edit name more_horiz plus block_faq" at bounding box center [149, 152] width 17 height 17
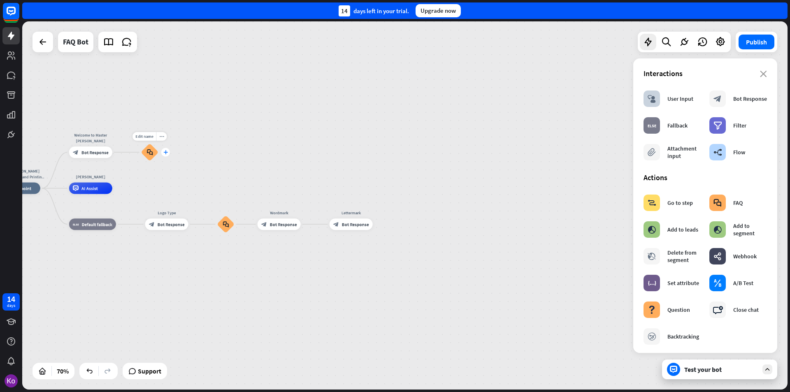
click at [166, 152] on icon "plus" at bounding box center [165, 152] width 5 height 4
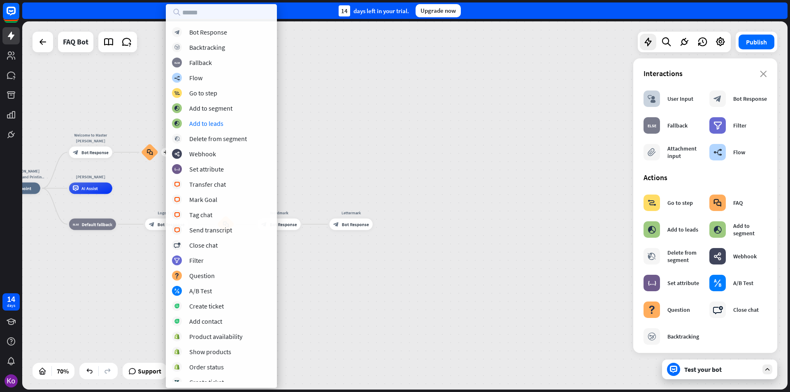
click at [550, 176] on div "Master [PERSON_NAME] (Graphic Design and Printing Services)) home_2 Start point…" at bounding box center [405, 205] width 766 height 368
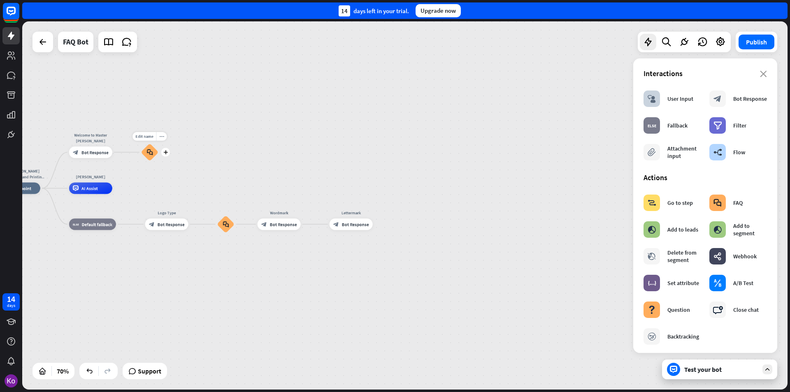
click at [166, 153] on icon "plus" at bounding box center [165, 152] width 5 height 4
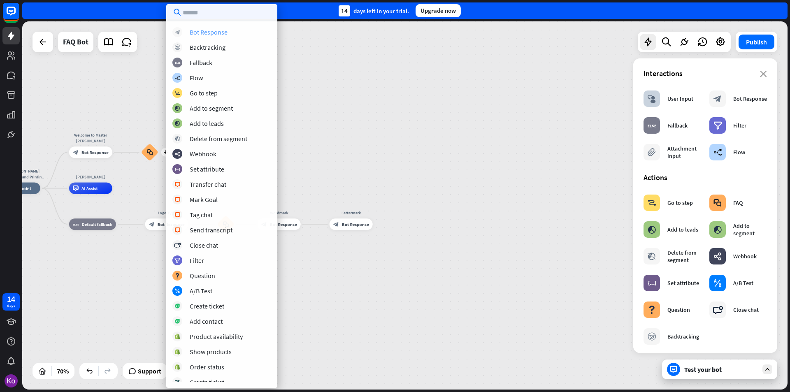
click at [219, 35] on div "Bot Response" at bounding box center [209, 32] width 38 height 8
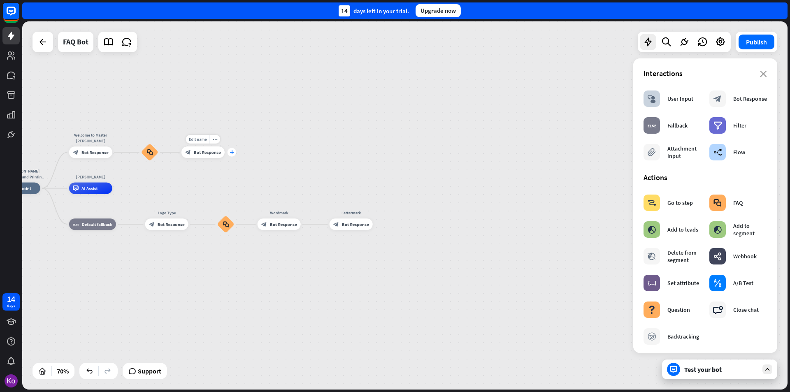
click at [233, 154] on icon "plus" at bounding box center [232, 152] width 4 height 4
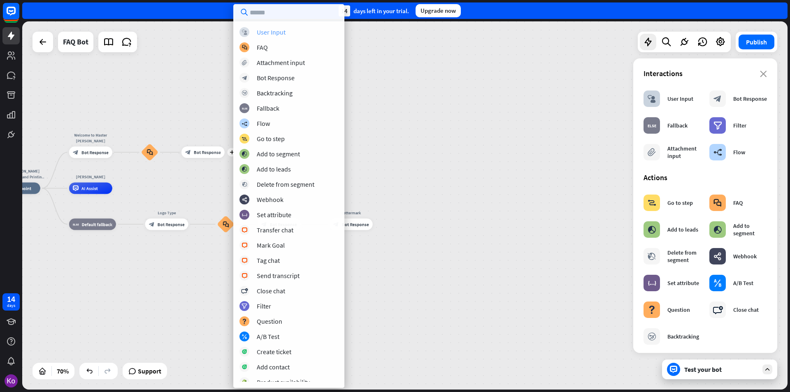
click at [276, 32] on div "User Input" at bounding box center [271, 32] width 29 height 8
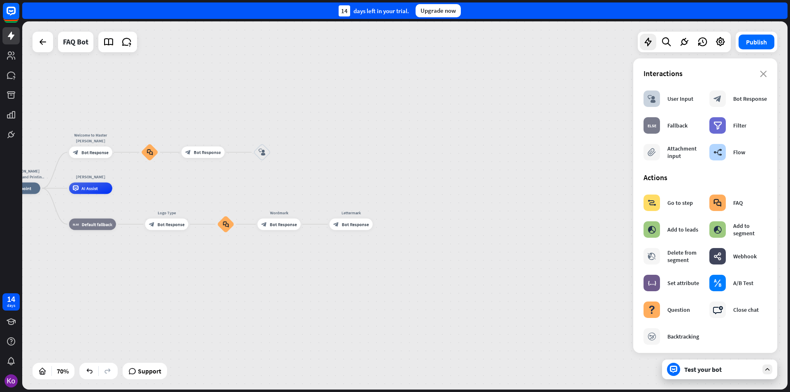
click at [698, 370] on div "Test your bot" at bounding box center [721, 369] width 74 height 8
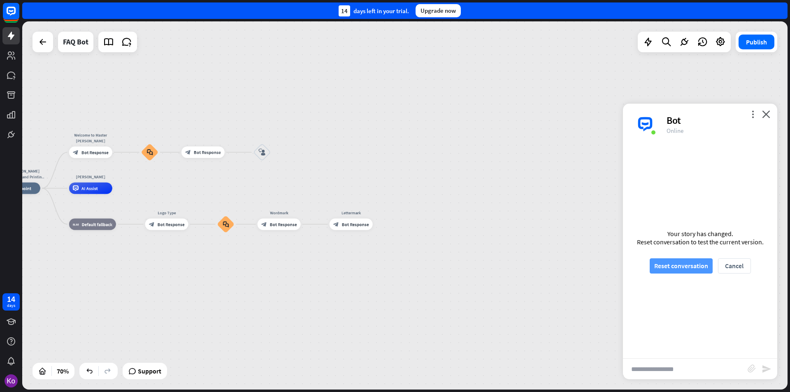
click at [687, 265] on button "Reset conversation" at bounding box center [681, 265] width 63 height 15
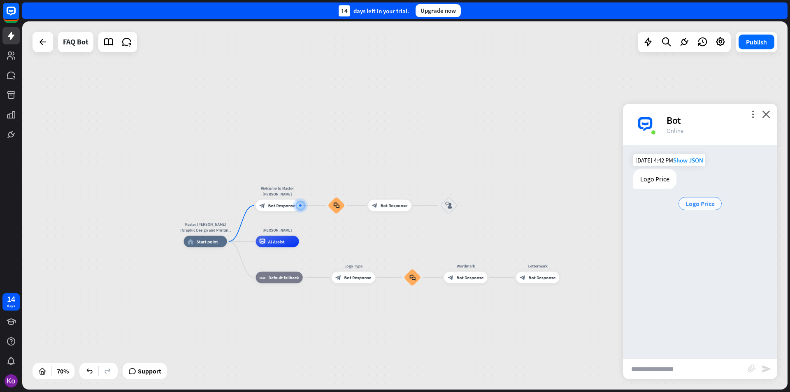
click at [701, 204] on span "Logo Price" at bounding box center [700, 204] width 29 height 8
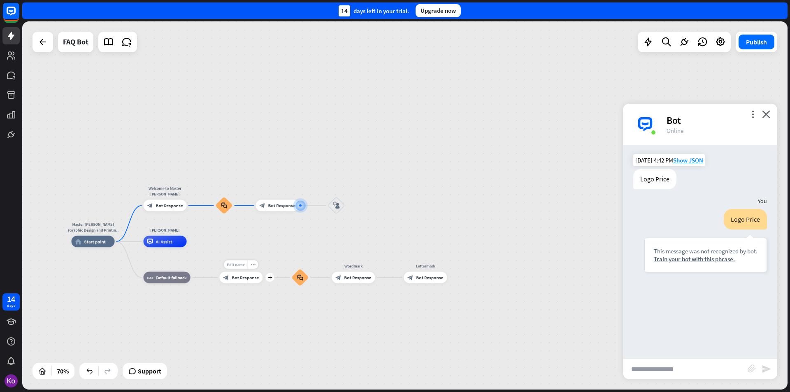
click at [234, 265] on span "Edit name" at bounding box center [236, 264] width 18 height 5
click at [296, 247] on div "Master [PERSON_NAME] (Graphic Design and Printing Services)) home_2 Start point…" at bounding box center [340, 371] width 536 height 258
click at [284, 206] on span "Bot Response" at bounding box center [281, 206] width 27 height 6
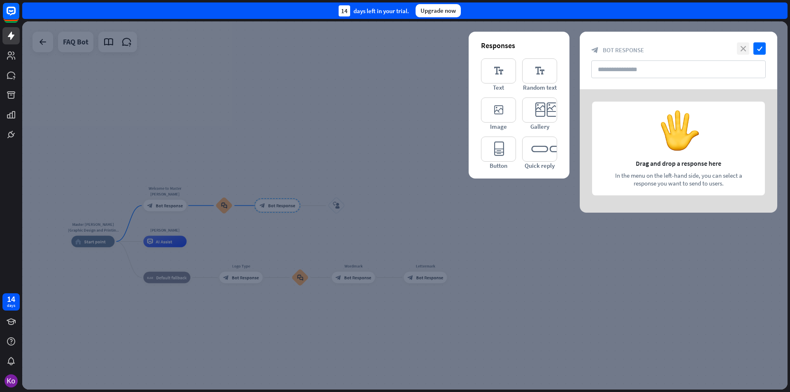
click at [748, 52] on icon "close" at bounding box center [743, 48] width 12 height 12
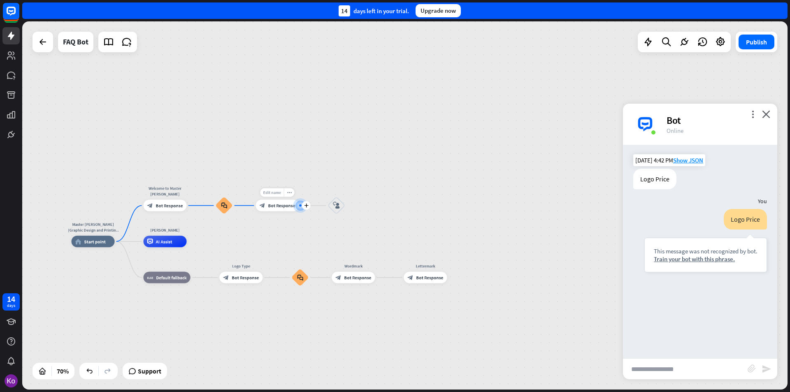
click at [277, 193] on span "Edit name" at bounding box center [272, 192] width 18 height 5
type input "*********"
click at [765, 116] on icon "close" at bounding box center [766, 114] width 8 height 8
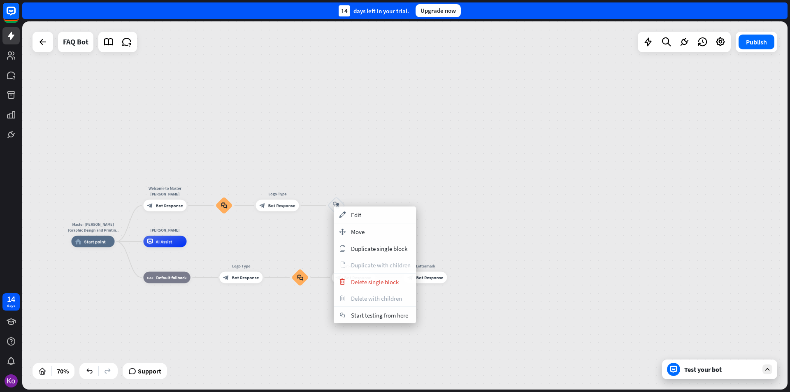
click at [389, 314] on span "Start testing from here" at bounding box center [379, 316] width 57 height 8
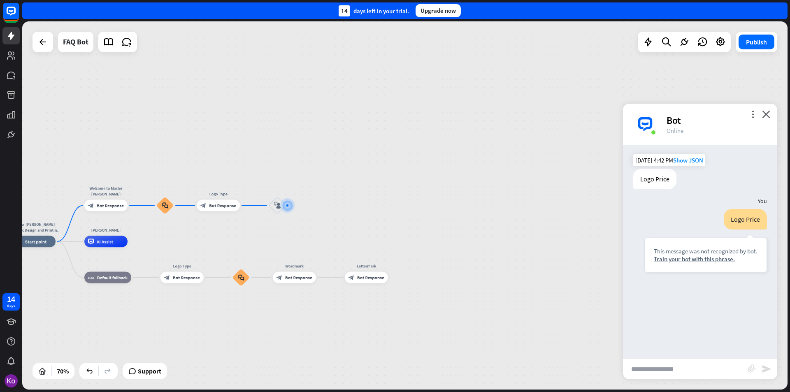
drag, startPoint x: 508, startPoint y: 299, endPoint x: 516, endPoint y: 297, distance: 7.7
click at [510, 299] on div "Master [PERSON_NAME] (Graphic Design and Printing Services)) home_2 Start point…" at bounding box center [280, 371] width 536 height 258
click at [765, 114] on icon "close" at bounding box center [766, 114] width 8 height 8
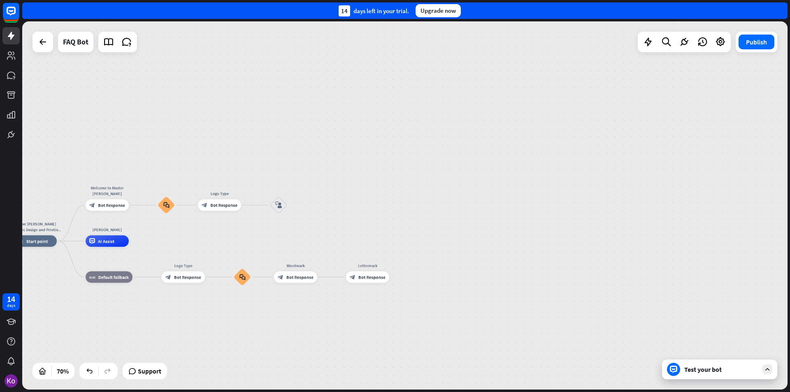
click at [695, 368] on div "Test your bot" at bounding box center [721, 369] width 74 height 8
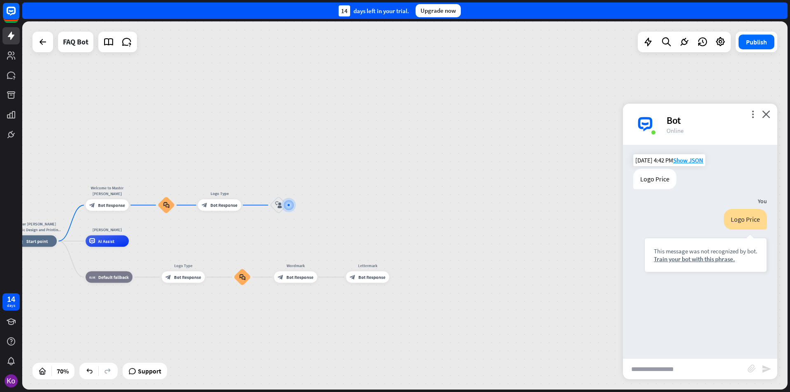
click at [656, 366] on input "text" at bounding box center [685, 369] width 125 height 21
type input "**"
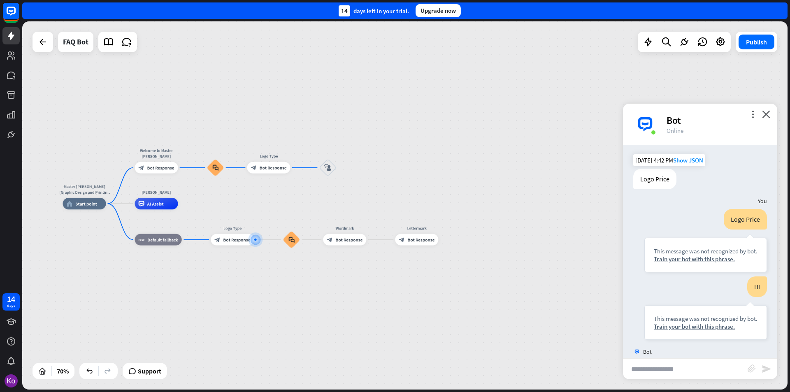
scroll to position [106, 0]
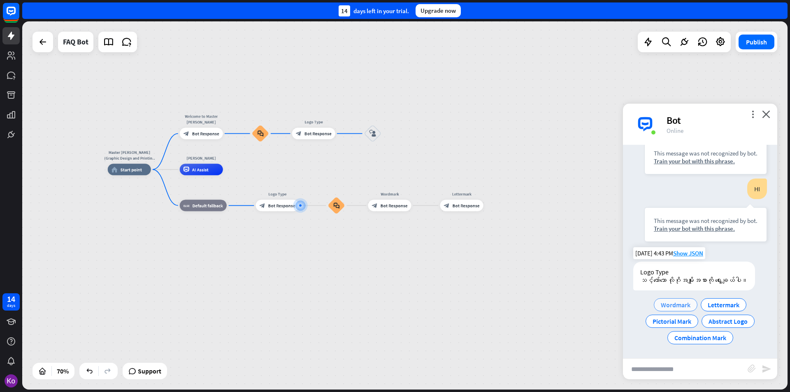
click at [673, 304] on span "Wordmark" at bounding box center [676, 305] width 30 height 8
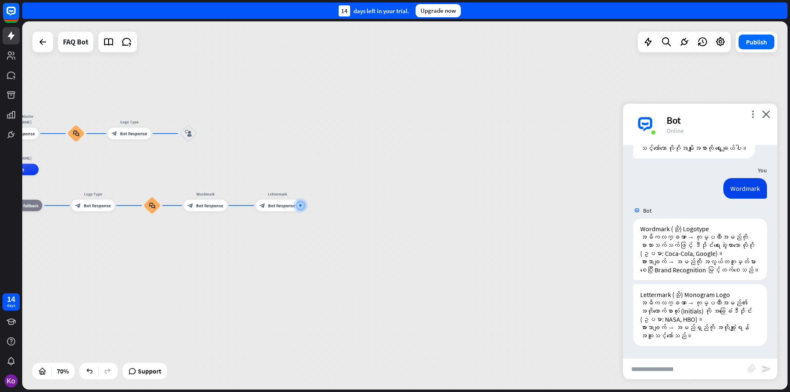
scroll to position [247, 0]
click at [766, 116] on icon "close" at bounding box center [766, 114] width 8 height 8
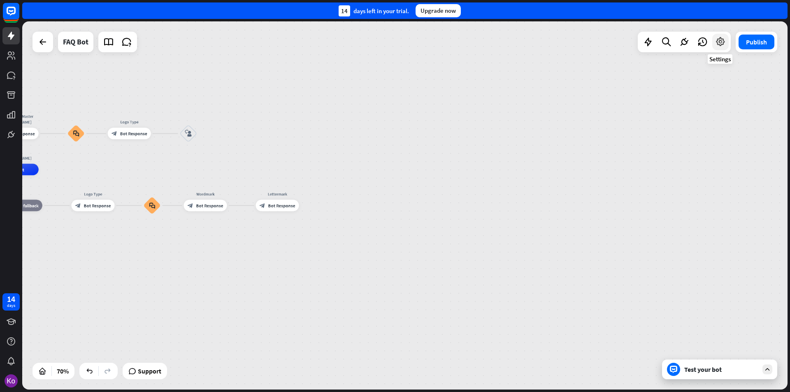
click at [717, 43] on icon at bounding box center [720, 42] width 11 height 11
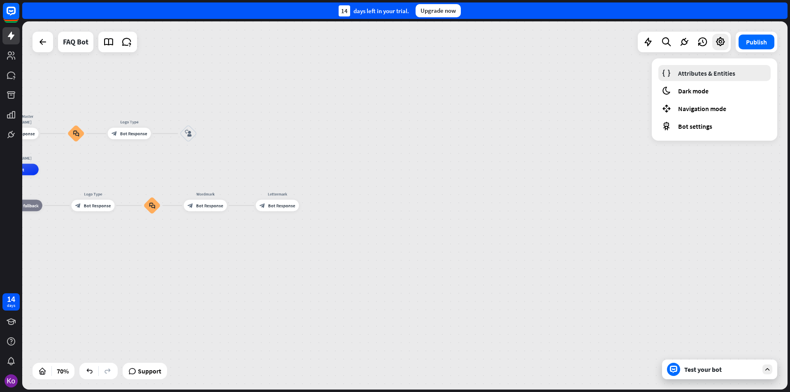
click at [717, 73] on span "Attributes & Entities" at bounding box center [706, 73] width 57 height 8
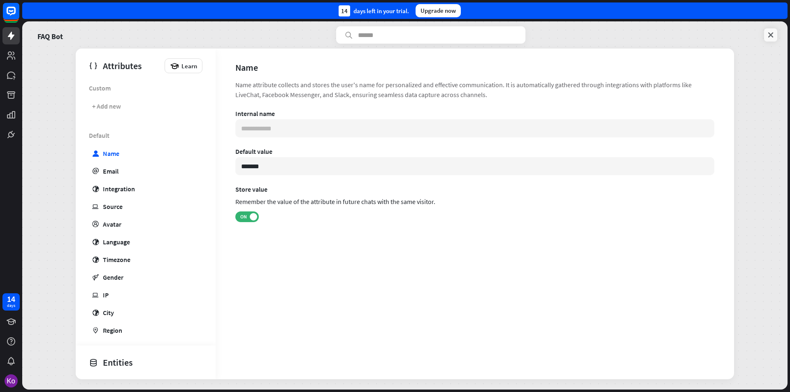
click at [771, 35] on icon at bounding box center [771, 35] width 8 height 8
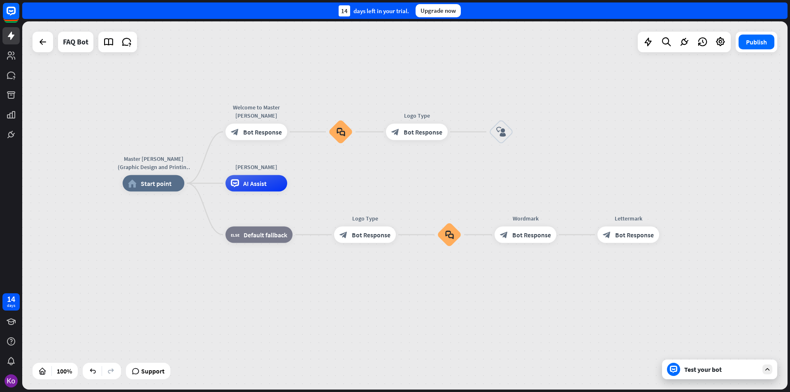
drag, startPoint x: 261, startPoint y: 170, endPoint x: 205, endPoint y: 147, distance: 60.7
click at [206, 147] on div "Master [PERSON_NAME] (Graphic Design and Printing Services)) home_2 Start point…" at bounding box center [405, 205] width 766 height 368
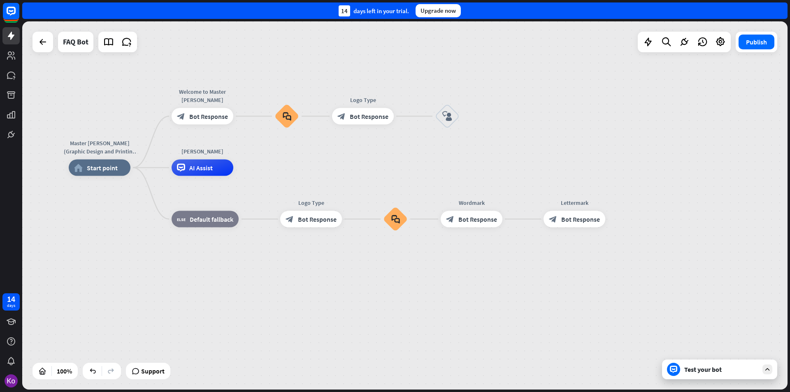
drag, startPoint x: 382, startPoint y: 195, endPoint x: 218, endPoint y: 185, distance: 165.0
click at [330, 182] on div "Master [PERSON_NAME] (Graphic Design and Printing Services)) home_2 Start point…" at bounding box center [452, 352] width 766 height 368
click at [206, 169] on span "AI Assist" at bounding box center [197, 168] width 23 height 8
click at [311, 191] on div "Master [PERSON_NAME] (Graphic Design and Printing Services)) home_2 Start point…" at bounding box center [449, 352] width 766 height 368
click at [683, 39] on icon at bounding box center [684, 42] width 11 height 11
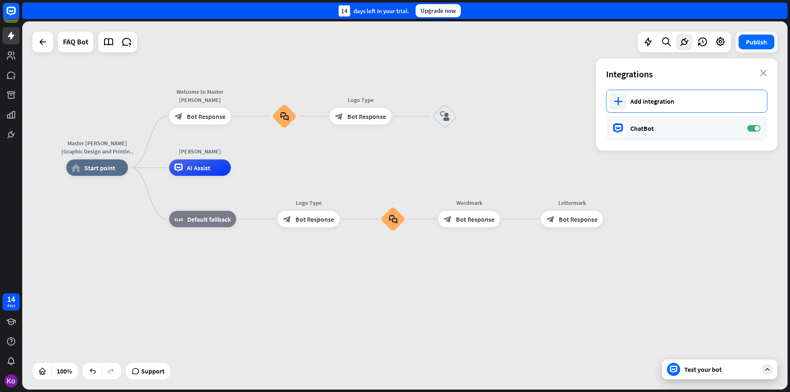
click at [669, 103] on div "Add integration" at bounding box center [695, 101] width 128 height 8
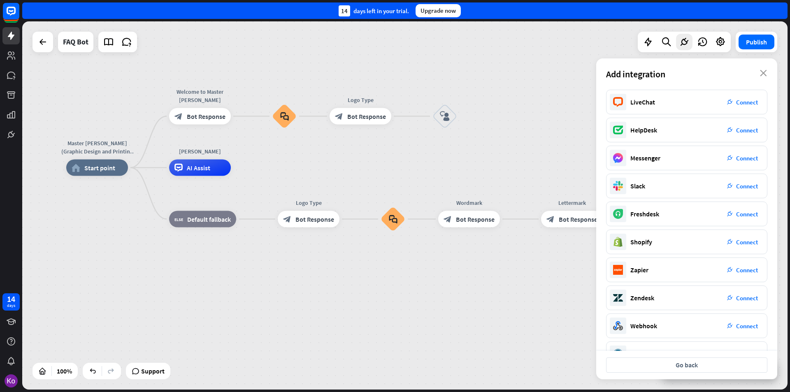
click at [532, 149] on div "Master [PERSON_NAME] (Graphic Design and Printing Services)) home_2 Start point…" at bounding box center [405, 205] width 766 height 368
click at [704, 362] on button "Go back" at bounding box center [686, 365] width 161 height 15
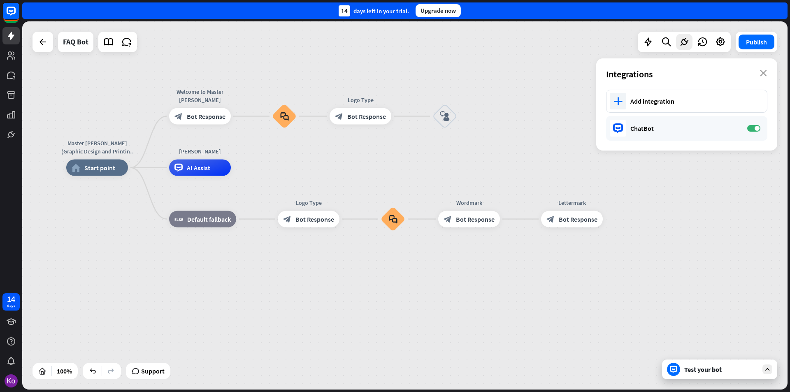
click at [513, 328] on div "Master [PERSON_NAME] (Graphic Design and Printing Services)) home_2 Start point…" at bounding box center [449, 352] width 766 height 368
click at [764, 72] on icon "close" at bounding box center [763, 73] width 7 height 7
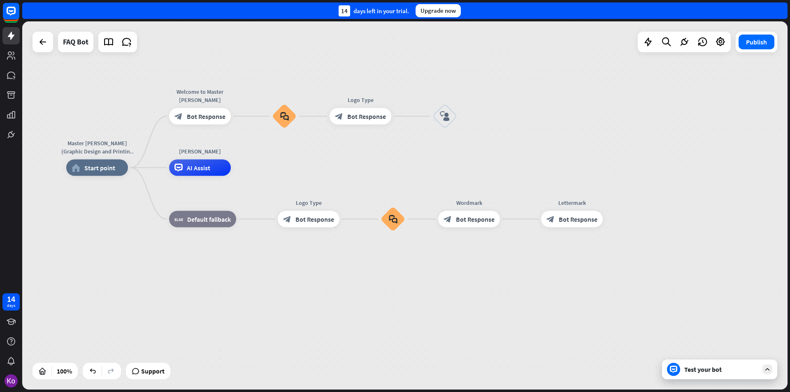
drag, startPoint x: 569, startPoint y: 143, endPoint x: 574, endPoint y: 140, distance: 5.2
click at [570, 143] on div "Master [PERSON_NAME] (Graphic Design and Printing Services)) home_2 Start point…" at bounding box center [405, 205] width 766 height 368
click at [612, 222] on icon "plus" at bounding box center [614, 220] width 6 height 6
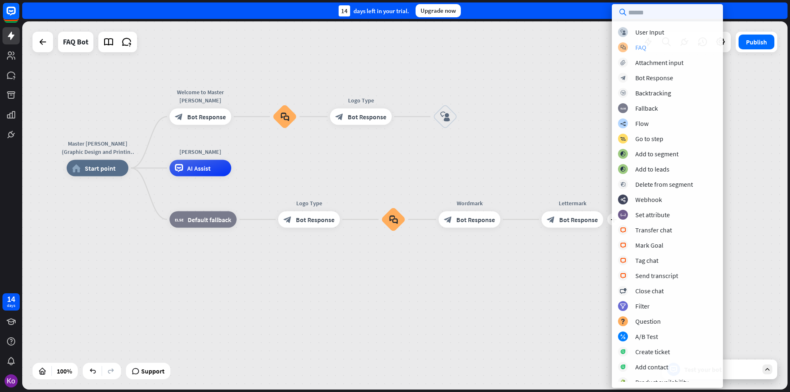
click at [640, 49] on div "FAQ" at bounding box center [640, 47] width 11 height 8
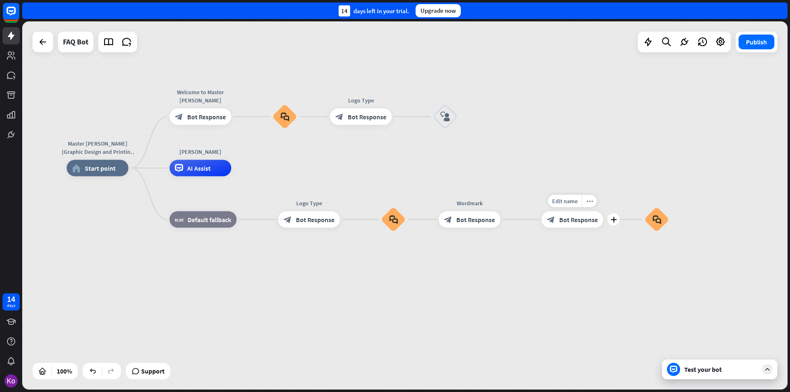
drag, startPoint x: 657, startPoint y: 219, endPoint x: 526, endPoint y: 221, distance: 130.5
click at [526, 221] on div "Master [PERSON_NAME] (Graphic Design and Printing Services)) home_2 Start point…" at bounding box center [450, 352] width 766 height 368
click at [672, 196] on icon "more_horiz" at bounding box center [674, 197] width 7 height 6
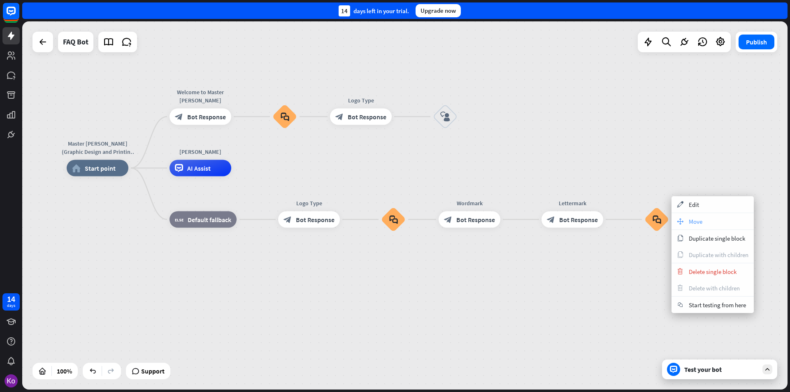
click at [692, 219] on span "Move" at bounding box center [696, 222] width 14 height 8
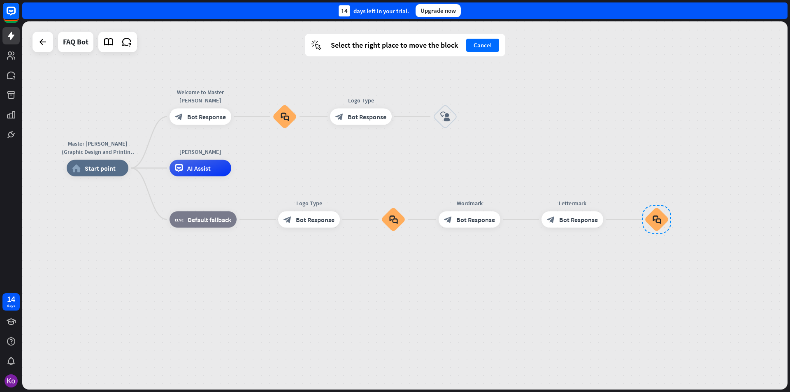
click at [521, 221] on div "Master [PERSON_NAME] (Graphic Design and Printing Services)) home_2 Start point…" at bounding box center [450, 352] width 766 height 368
click at [522, 221] on div "Master [PERSON_NAME] (Graphic Design and Printing Services)) home_2 Start point…" at bounding box center [450, 352] width 766 height 368
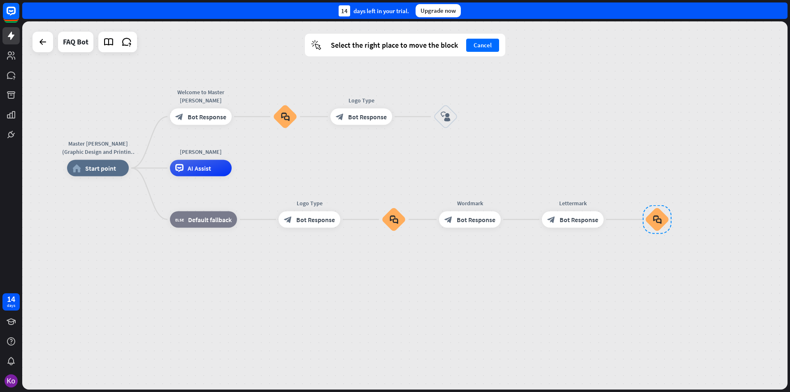
click at [522, 221] on div "Master [PERSON_NAME] (Graphic Design and Printing Services)) home_2 Start point…" at bounding box center [450, 352] width 766 height 368
click at [655, 220] on div at bounding box center [657, 219] width 29 height 29
click at [620, 267] on div "Master [PERSON_NAME] (Graphic Design and Printing Services)) home_2 Start point…" at bounding box center [450, 352] width 766 height 368
click at [614, 220] on icon "plus" at bounding box center [613, 220] width 6 height 6
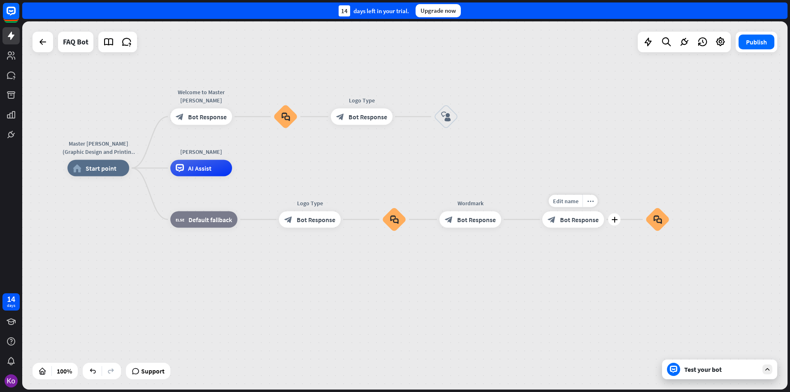
click at [572, 221] on span "Bot Response" at bounding box center [579, 220] width 39 height 8
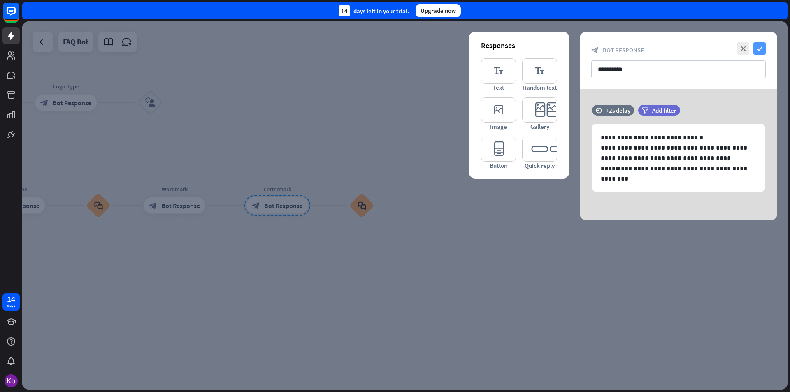
click at [760, 47] on icon "check" at bounding box center [760, 48] width 12 height 12
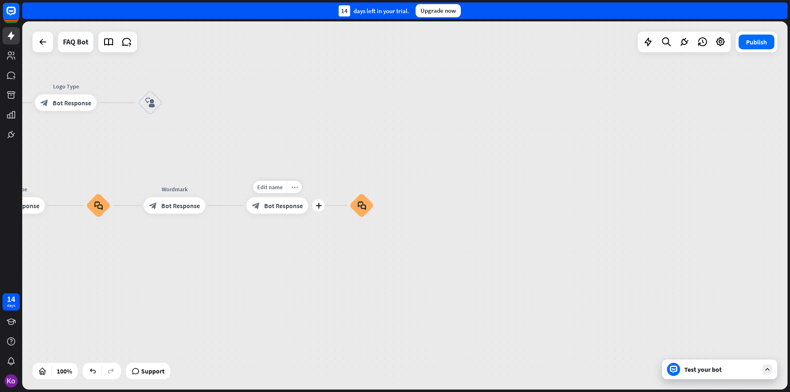
click at [295, 188] on icon "more_horiz" at bounding box center [294, 187] width 7 height 6
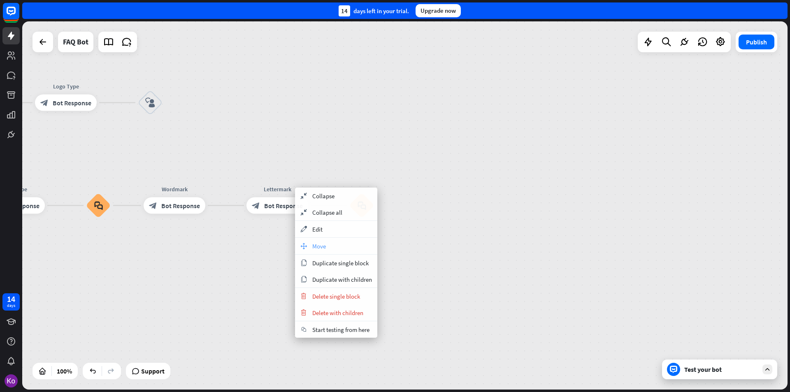
click at [315, 248] on span "Move" at bounding box center [319, 246] width 14 height 8
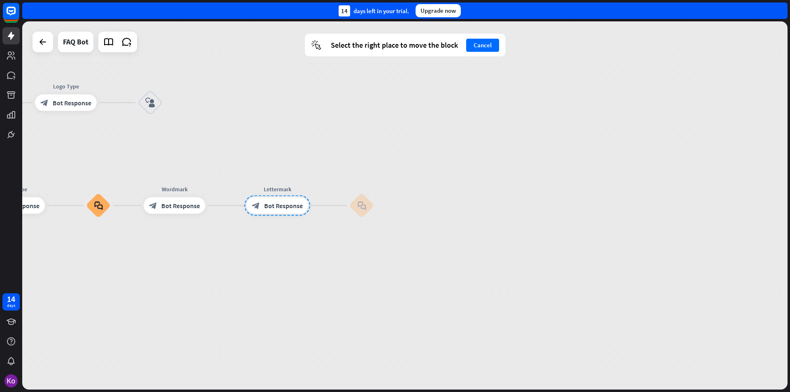
click at [367, 274] on div "Master [PERSON_NAME] (Graphic Design and Printing Services)) home_2 Start point…" at bounding box center [155, 338] width 766 height 368
click at [310, 242] on div "Master [PERSON_NAME] (Graphic Design and Printing Services)) home_2 Start point…" at bounding box center [155, 338] width 766 height 368
click at [356, 207] on div "block_faq" at bounding box center [361, 205] width 25 height 25
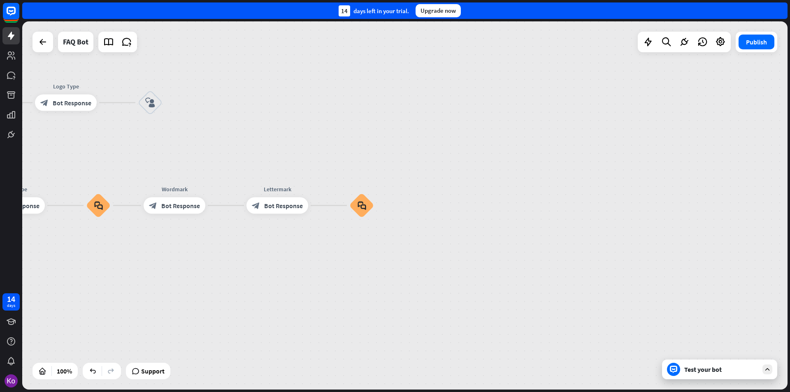
click at [361, 205] on icon "block_faq" at bounding box center [362, 205] width 9 height 9
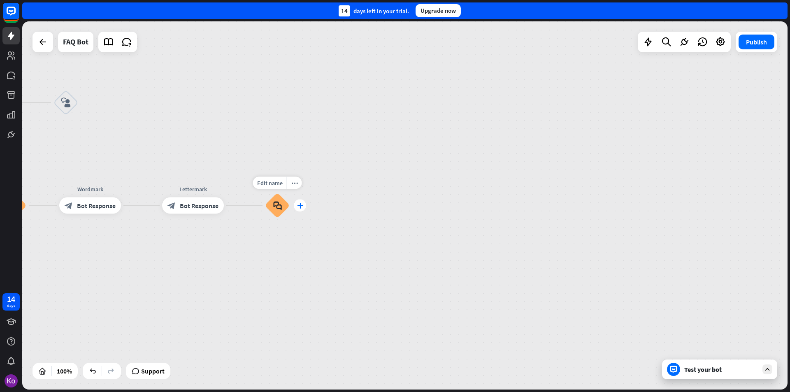
click at [300, 205] on icon "plus" at bounding box center [300, 206] width 6 height 6
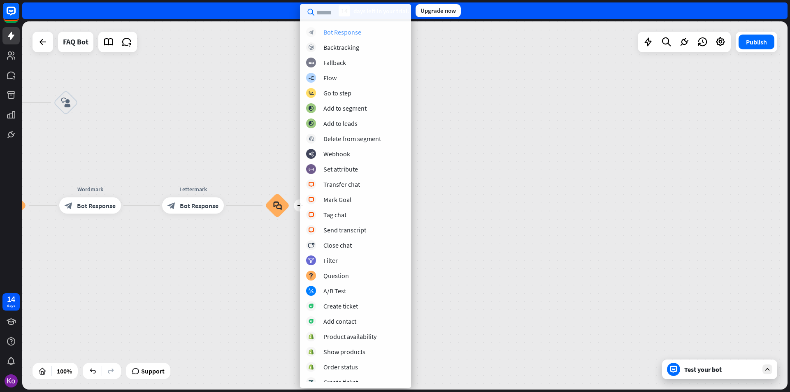
click at [337, 33] on div "Bot Response" at bounding box center [342, 32] width 38 height 8
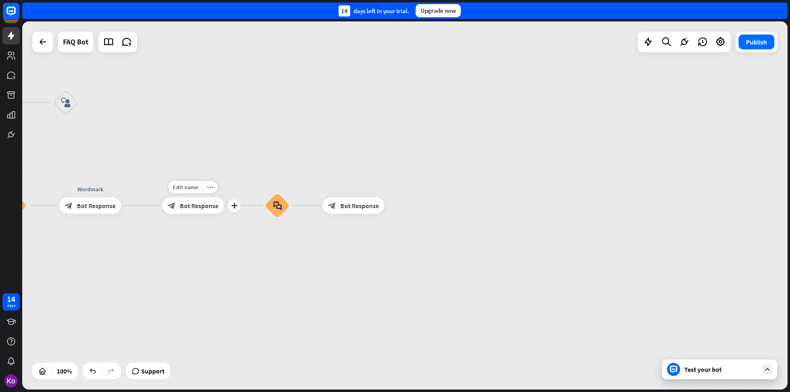
click at [209, 207] on span "Bot Response" at bounding box center [199, 206] width 39 height 8
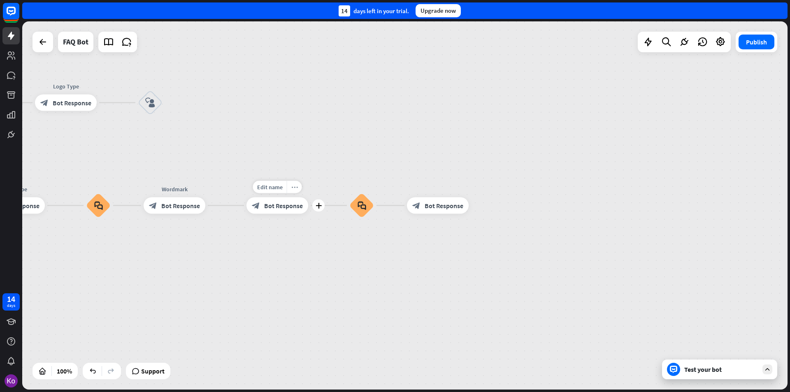
click at [296, 190] on div "more_horiz" at bounding box center [294, 187] width 15 height 12
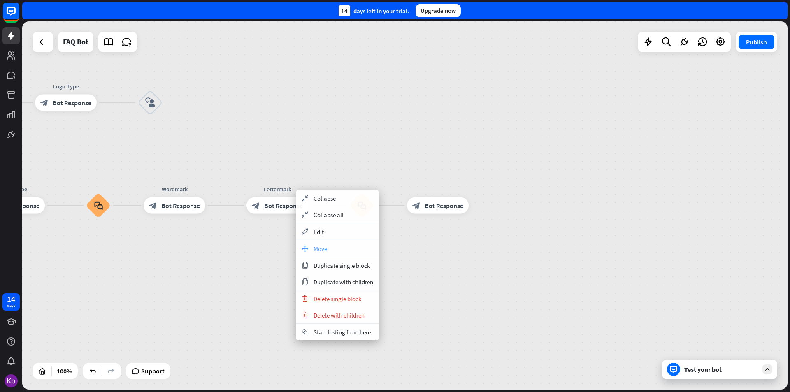
click at [324, 250] on span "Move" at bounding box center [321, 249] width 14 height 8
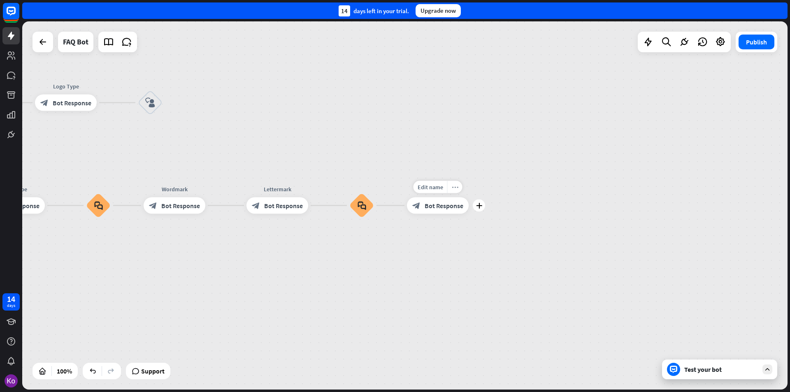
click at [455, 191] on div "more_horiz" at bounding box center [454, 187] width 15 height 12
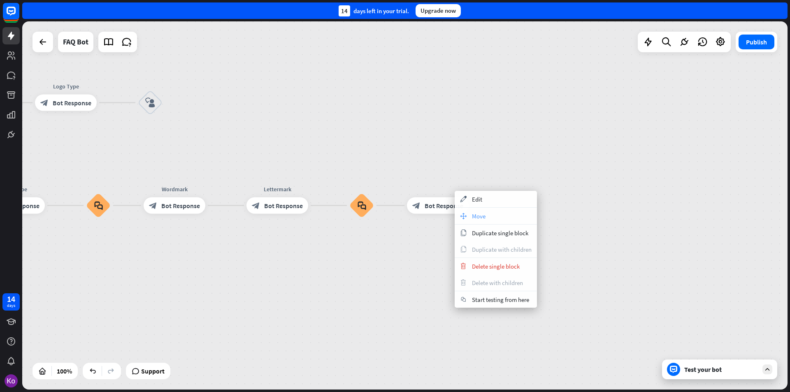
click at [472, 216] on div "move_block Move" at bounding box center [496, 216] width 82 height 16
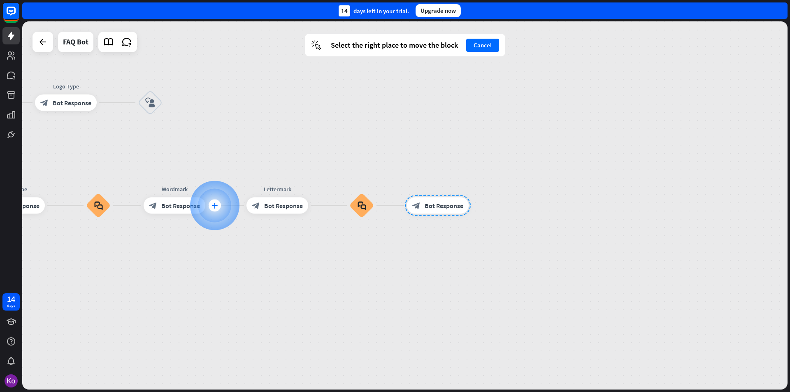
click at [212, 208] on icon "plus" at bounding box center [215, 206] width 6 height 6
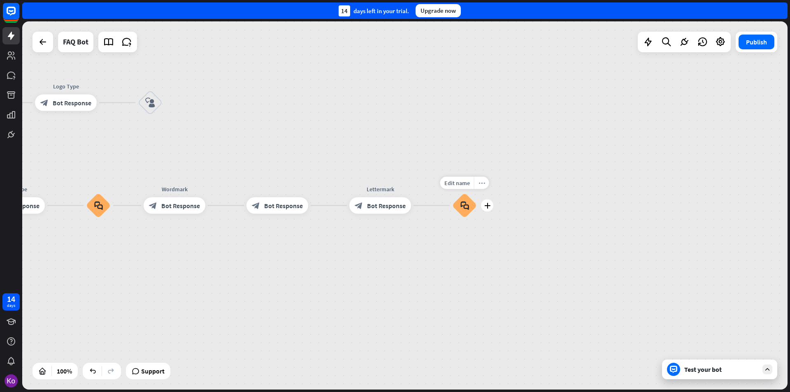
click at [484, 184] on icon "more_horiz" at bounding box center [482, 183] width 7 height 6
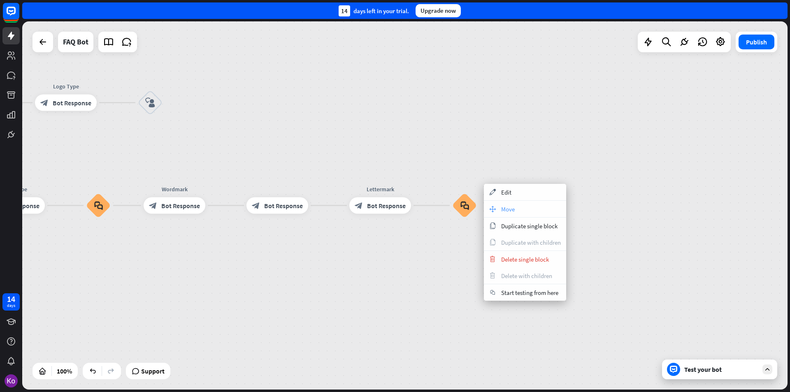
click at [504, 209] on span "Move" at bounding box center [508, 209] width 14 height 8
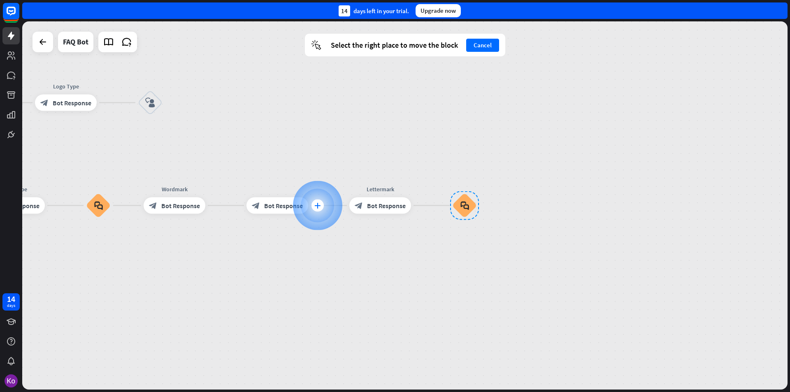
click at [315, 205] on icon "plus" at bounding box center [317, 206] width 6 height 6
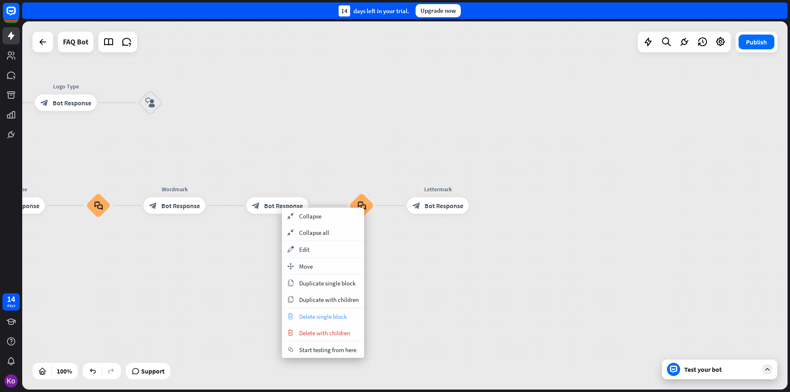
click at [319, 318] on span "Delete single block" at bounding box center [323, 317] width 48 height 8
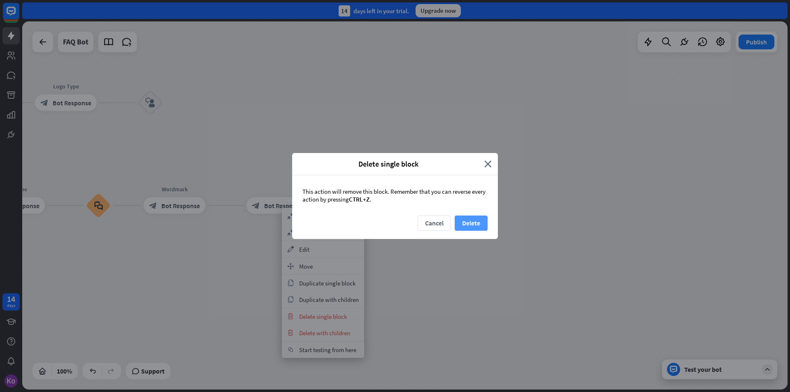
click at [472, 221] on button "Delete" at bounding box center [471, 223] width 33 height 15
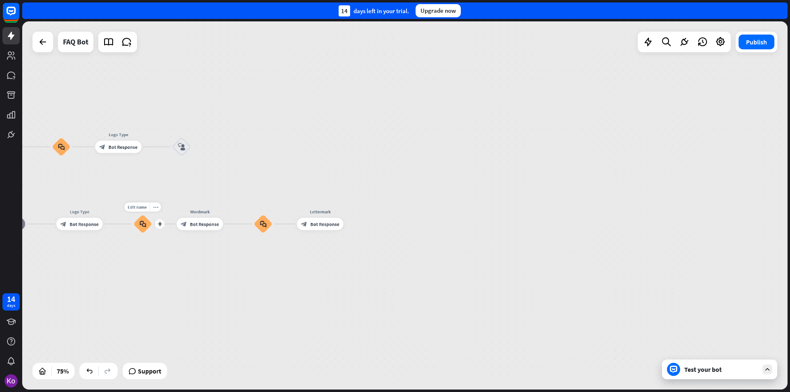
click at [144, 221] on icon "block_faq" at bounding box center [143, 224] width 7 height 7
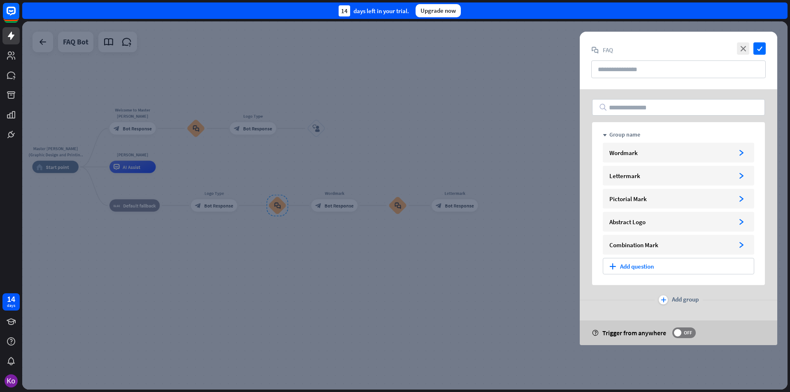
click at [684, 332] on span "OFF" at bounding box center [688, 333] width 13 height 7
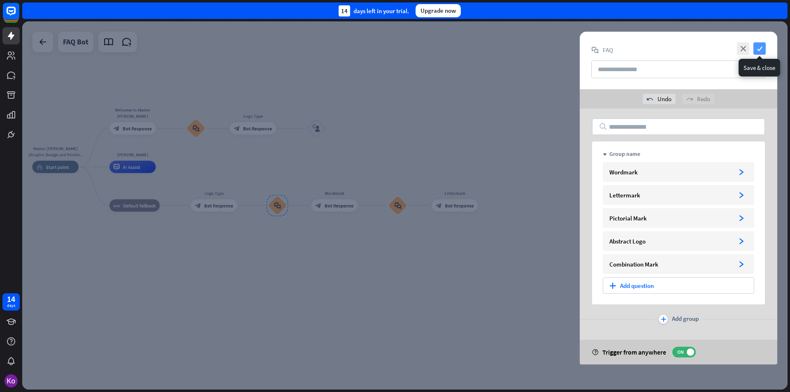
click at [760, 47] on icon "check" at bounding box center [760, 48] width 12 height 12
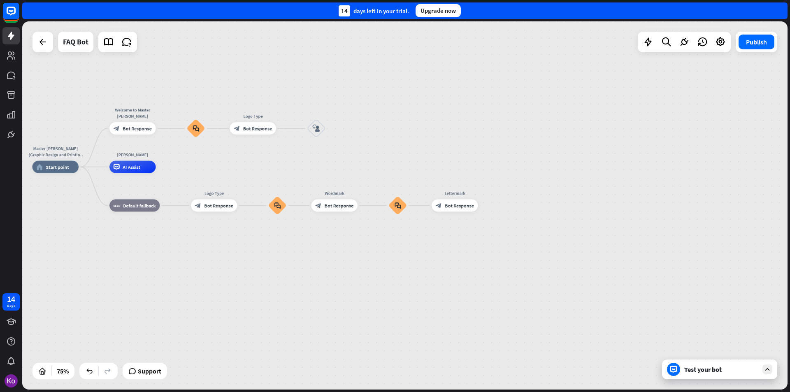
click at [701, 371] on div "Test your bot" at bounding box center [721, 369] width 74 height 8
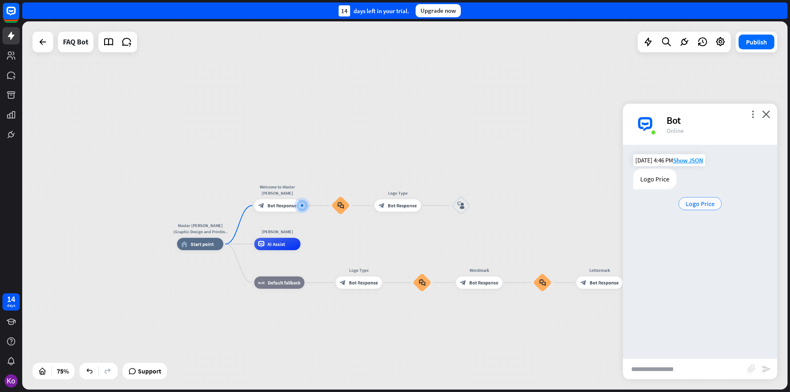
click at [699, 203] on span "Logo Price" at bounding box center [700, 204] width 29 height 8
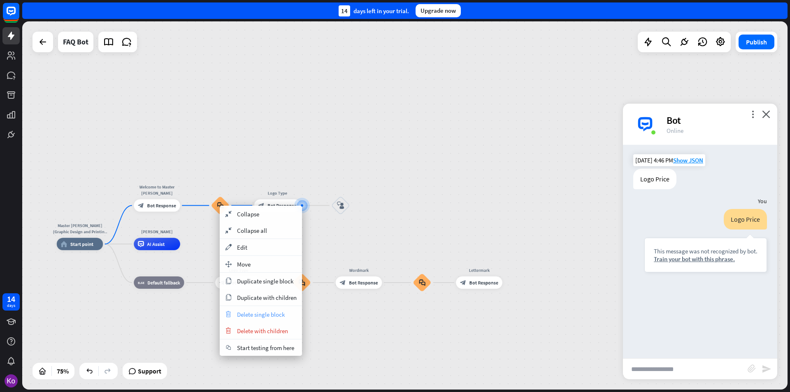
click at [265, 315] on span "Delete single block" at bounding box center [261, 315] width 48 height 8
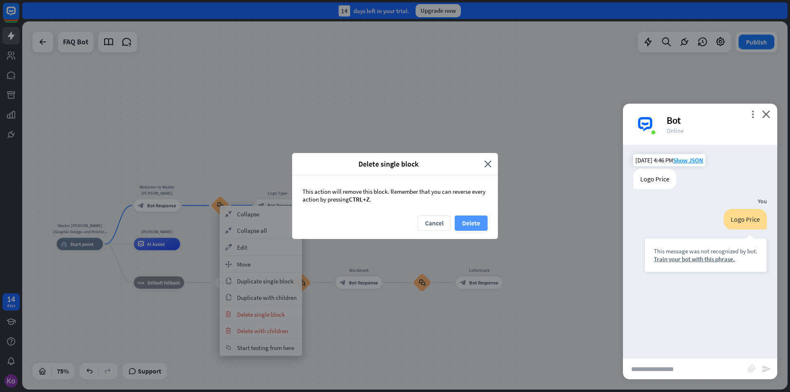
click at [474, 225] on button "Delete" at bounding box center [471, 223] width 33 height 15
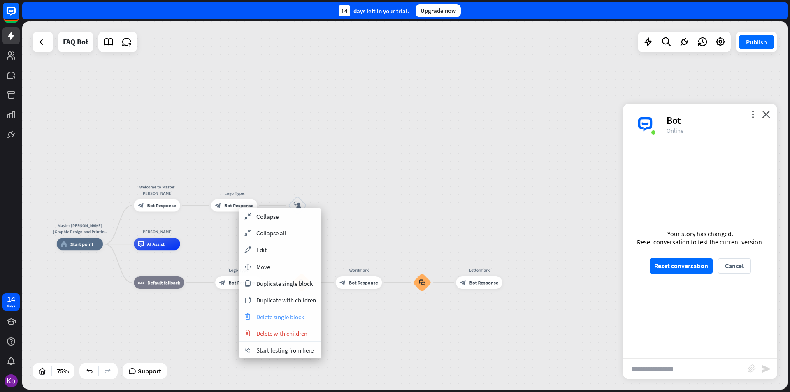
click at [285, 315] on span "Delete single block" at bounding box center [280, 317] width 48 height 8
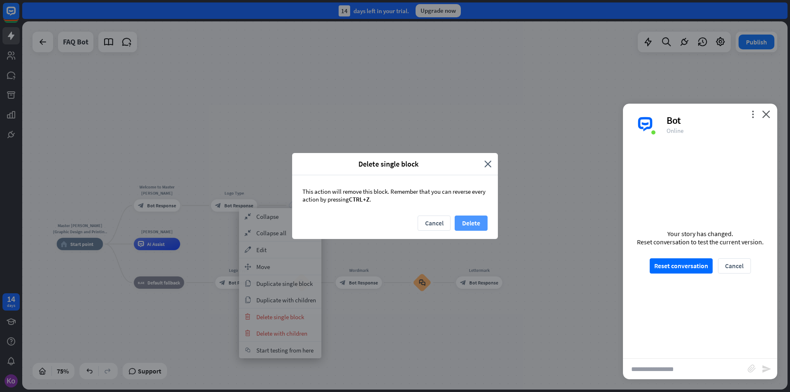
click at [476, 226] on button "Delete" at bounding box center [471, 223] width 33 height 15
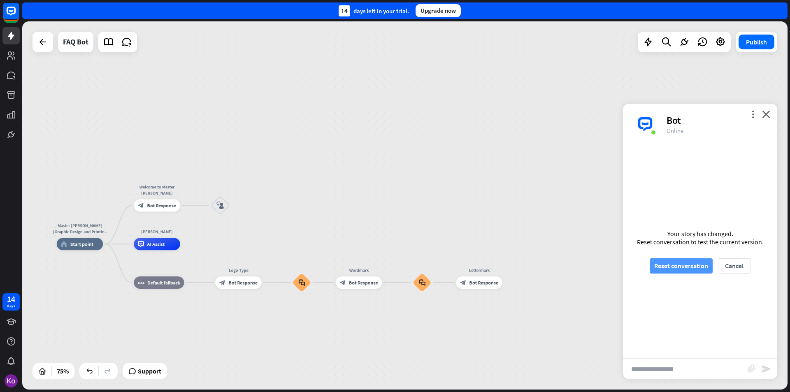
click at [670, 267] on button "Reset conversation" at bounding box center [681, 265] width 63 height 15
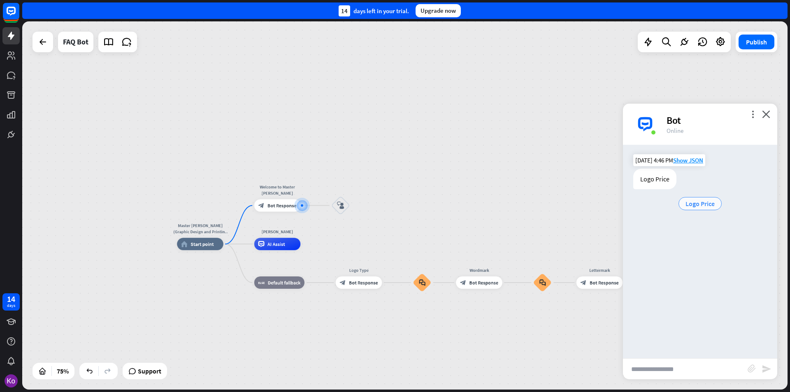
click at [697, 205] on span "Logo Price" at bounding box center [700, 204] width 29 height 8
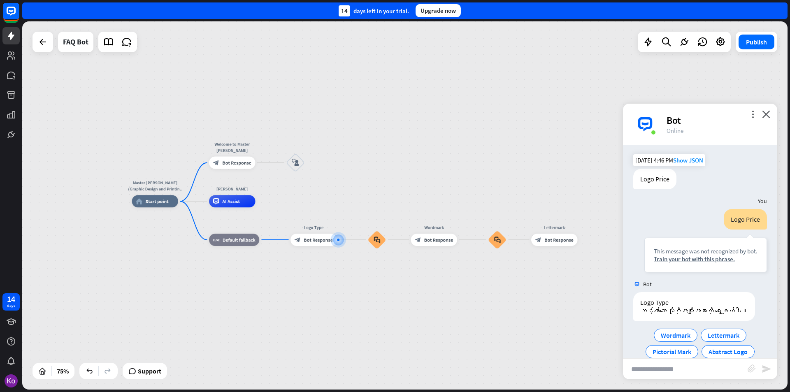
scroll to position [39, 0]
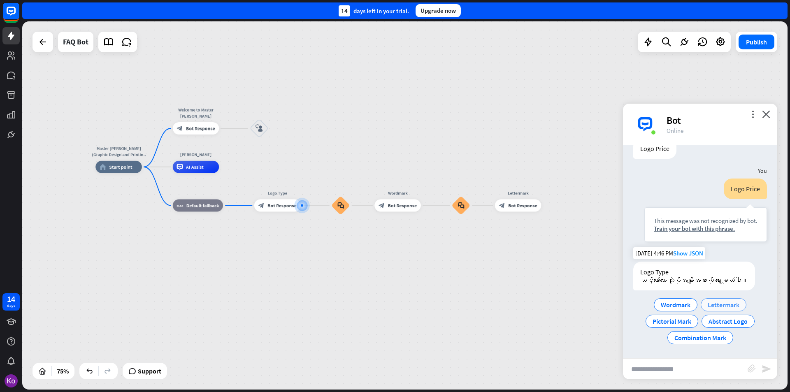
click at [719, 305] on span "Lettermark" at bounding box center [724, 305] width 32 height 8
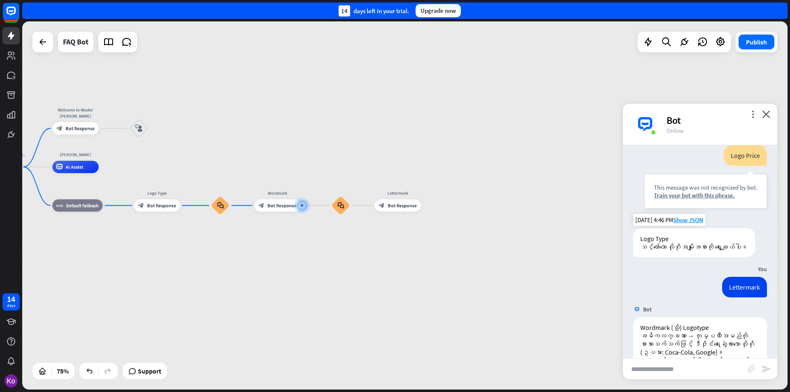
scroll to position [113, 0]
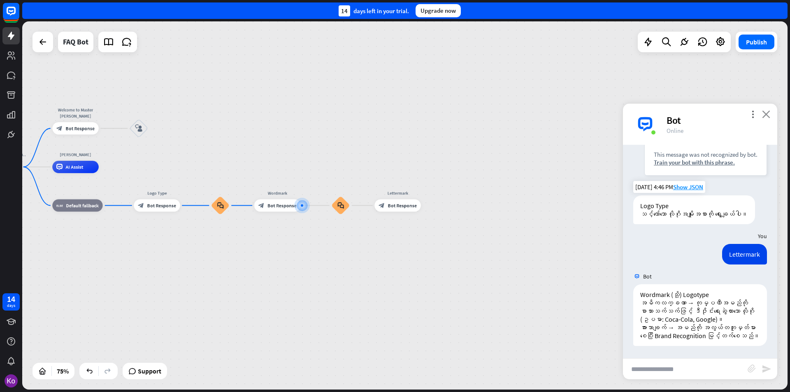
click at [769, 117] on icon "close" at bounding box center [766, 114] width 8 height 8
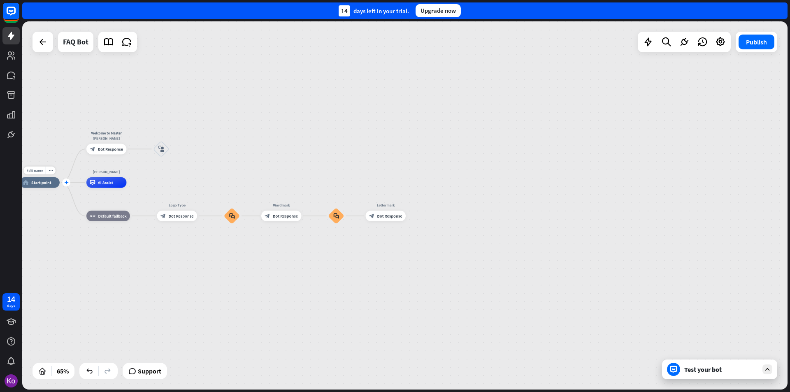
click at [63, 184] on div "plus" at bounding box center [66, 183] width 8 height 8
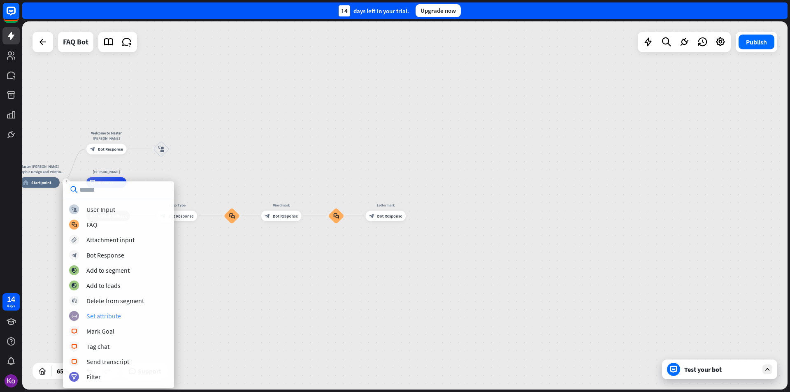
click at [106, 316] on div "Set attribute" at bounding box center [103, 316] width 35 height 8
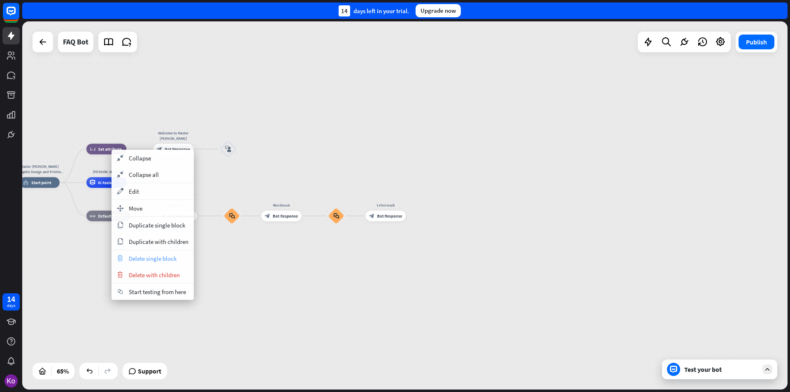
click at [164, 259] on span "Delete single block" at bounding box center [153, 259] width 48 height 8
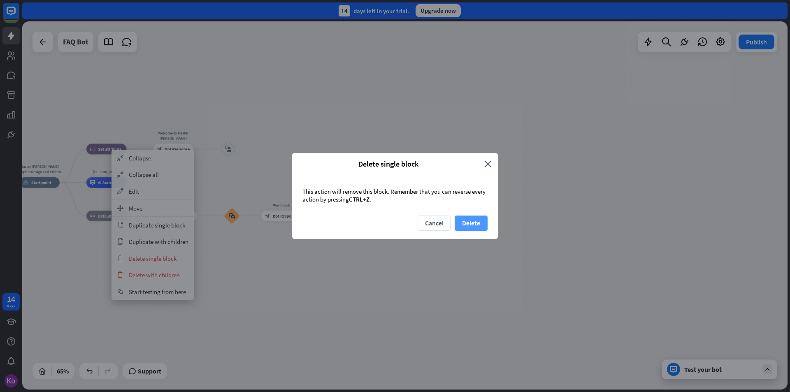
click at [469, 224] on button "Delete" at bounding box center [471, 223] width 33 height 15
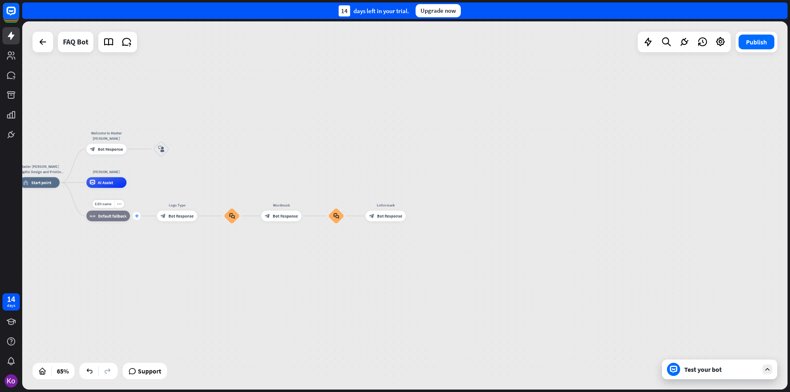
click at [139, 219] on div "plus" at bounding box center [137, 216] width 8 height 8
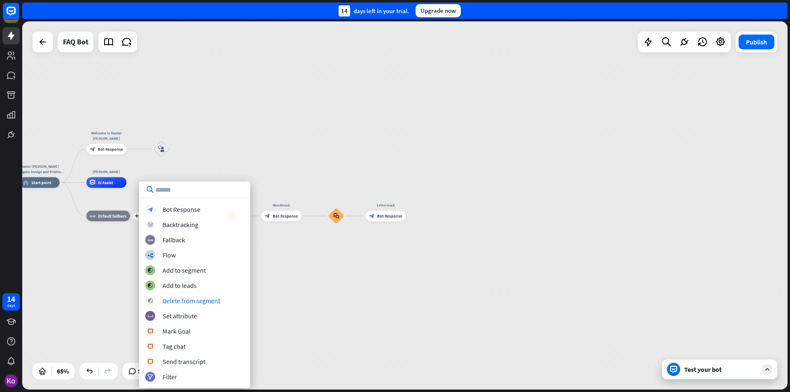
click at [315, 303] on div "Master [PERSON_NAME] (Graphic Design and Printing Services)) home_2 Start point…" at bounding box center [268, 303] width 498 height 240
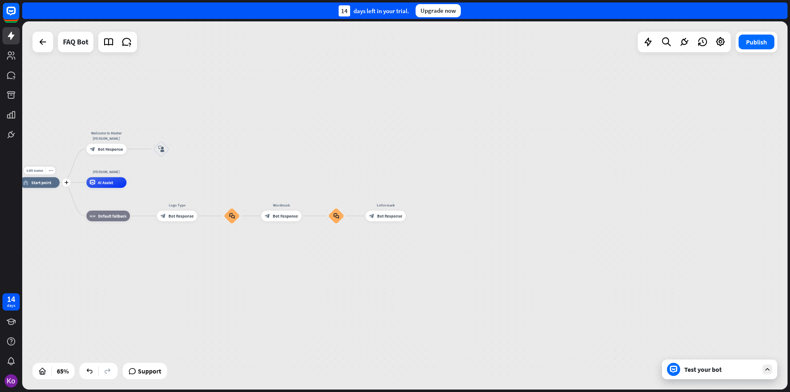
click at [47, 186] on div "home_2 Start point" at bounding box center [39, 182] width 40 height 11
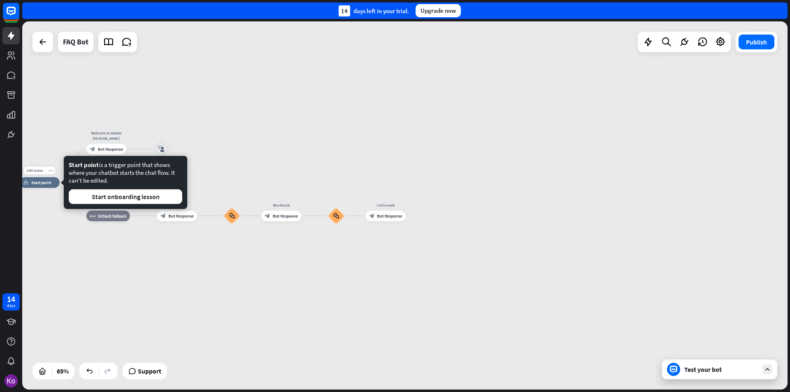
click at [86, 272] on div "Edit name more_horiz plus home_2 Start point Welcome to Master [PERSON_NAME] bl…" at bounding box center [268, 303] width 498 height 240
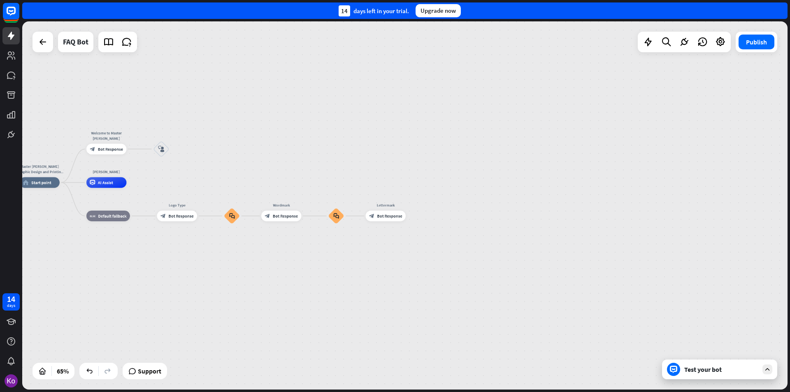
drag, startPoint x: 66, startPoint y: 182, endPoint x: 71, endPoint y: 225, distance: 43.5
click at [68, 183] on icon "plus" at bounding box center [66, 183] width 4 height 4
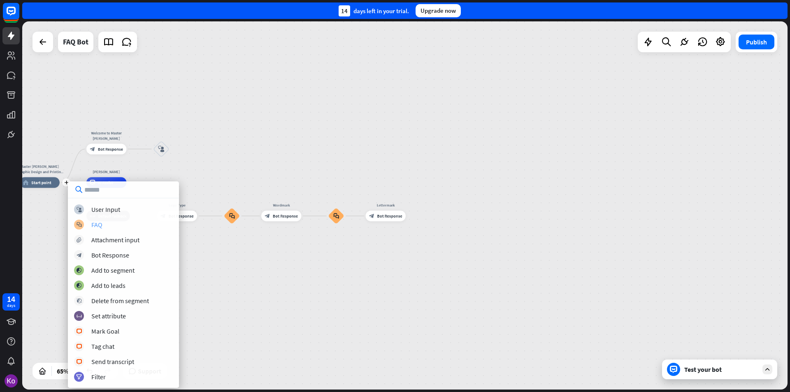
click at [102, 228] on div "block_faq FAQ" at bounding box center [123, 225] width 99 height 10
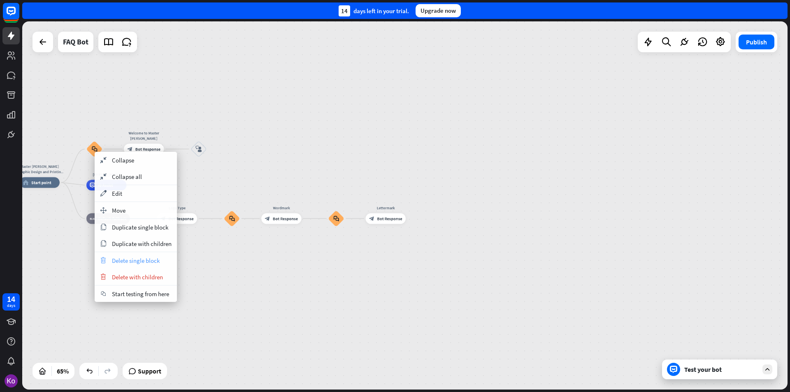
click at [135, 263] on span "Delete single block" at bounding box center [136, 261] width 48 height 8
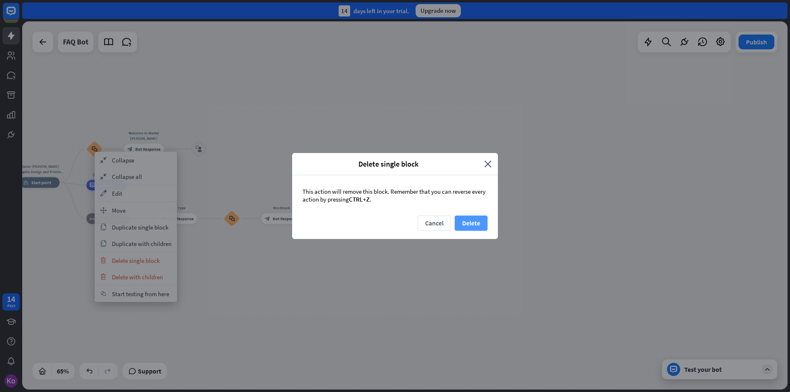
click at [482, 224] on button "Delete" at bounding box center [471, 223] width 33 height 15
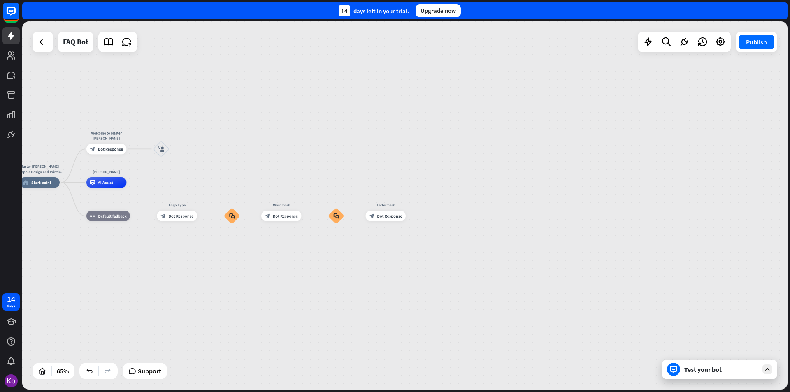
click at [538, 242] on div "Master [PERSON_NAME] (Graphic Design and Printing Services)) home_2 Start point…" at bounding box center [405, 205] width 766 height 368
click at [126, 43] on icon at bounding box center [126, 42] width 11 height 11
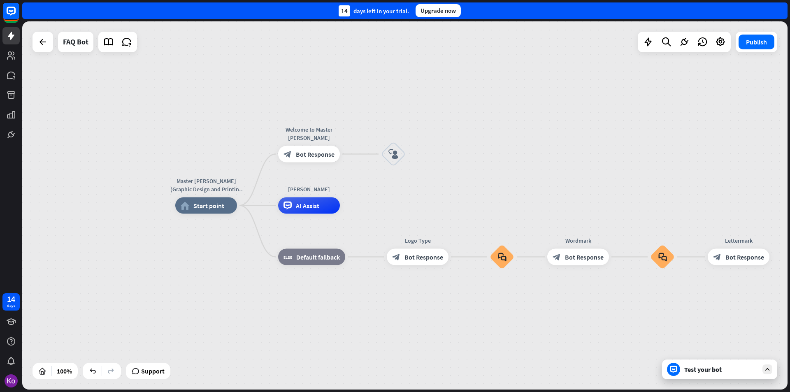
drag, startPoint x: 258, startPoint y: 341, endPoint x: 251, endPoint y: 341, distance: 7.4
click at [258, 340] on div "Master [PERSON_NAME] (Graphic Design and Printing Services)) home_2 Start point…" at bounding box center [558, 390] width 766 height 368
click at [178, 340] on div "Master [PERSON_NAME] (Graphic Design and Printing Services)) home_2 Start point…" at bounding box center [558, 389] width 766 height 368
click at [264, 349] on div "Master [PERSON_NAME] (Graphic Design and Printing Services)) home_2 Start point…" at bounding box center [558, 389] width 766 height 368
click at [123, 242] on div "Master [PERSON_NAME] (Graphic Design and Printing Services)) home_2 Start point…" at bounding box center [405, 205] width 766 height 368
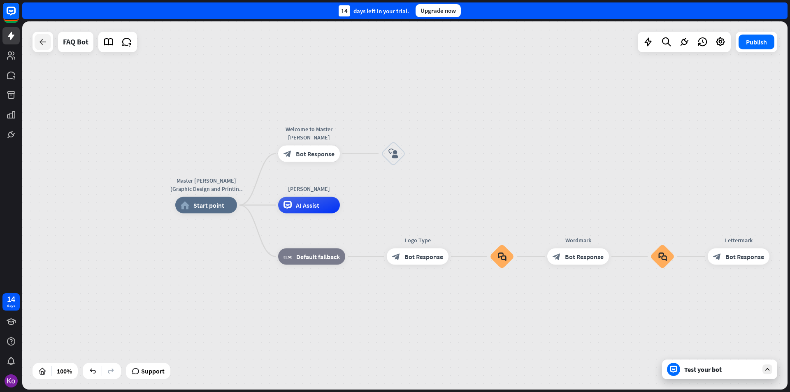
click at [44, 45] on icon at bounding box center [43, 42] width 10 height 10
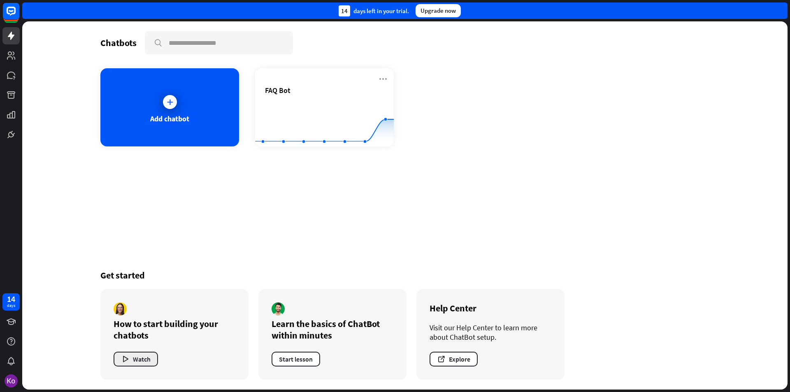
click at [136, 358] on button "Watch" at bounding box center [136, 359] width 44 height 15
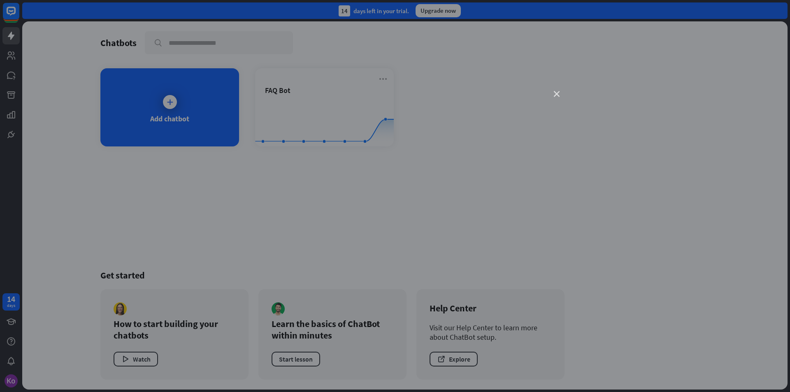
click at [558, 95] on icon "close" at bounding box center [557, 94] width 6 height 6
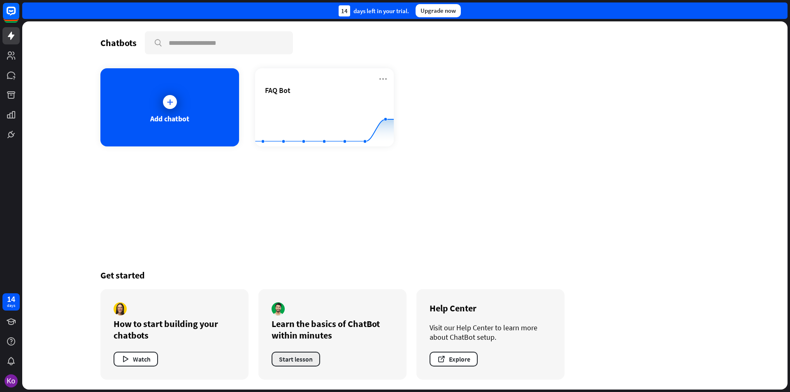
click at [294, 360] on button "Start lesson" at bounding box center [296, 359] width 49 height 15
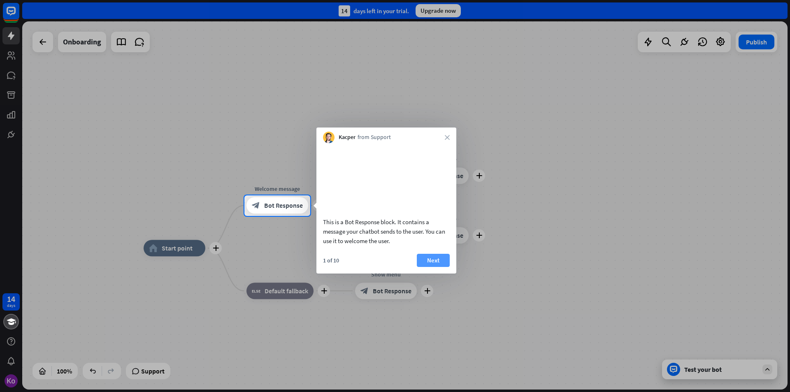
click at [429, 267] on button "Next" at bounding box center [433, 260] width 33 height 13
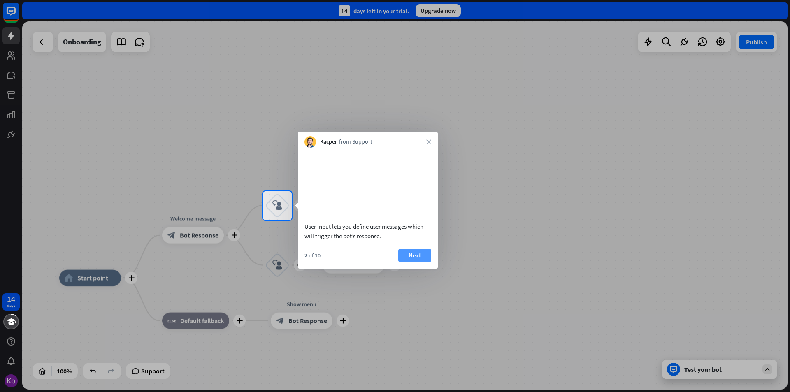
click at [415, 262] on button "Next" at bounding box center [414, 255] width 33 height 13
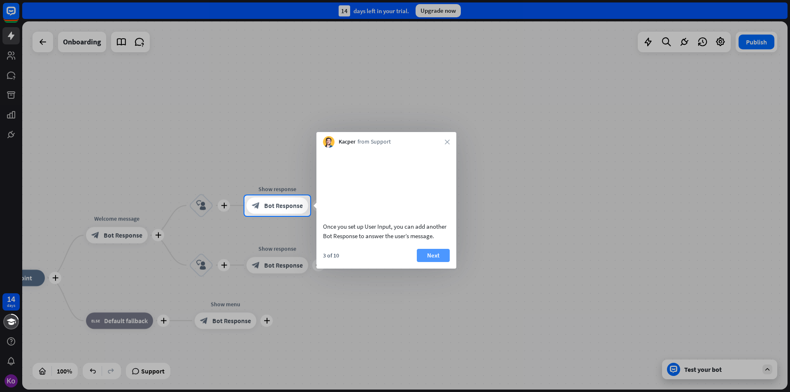
click at [435, 262] on button "Next" at bounding box center [433, 255] width 33 height 13
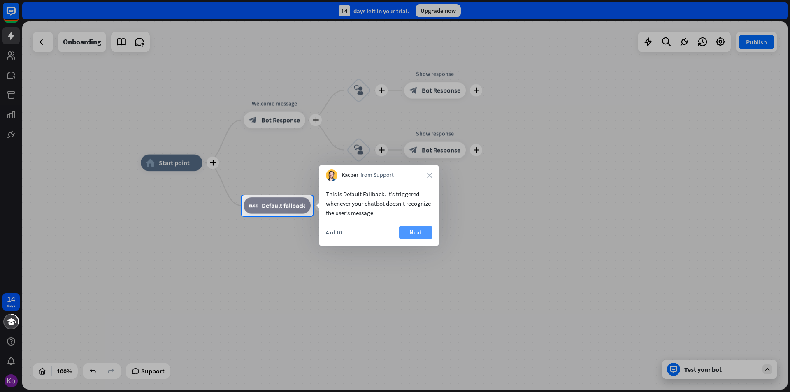
click at [416, 233] on button "Next" at bounding box center [415, 232] width 33 height 13
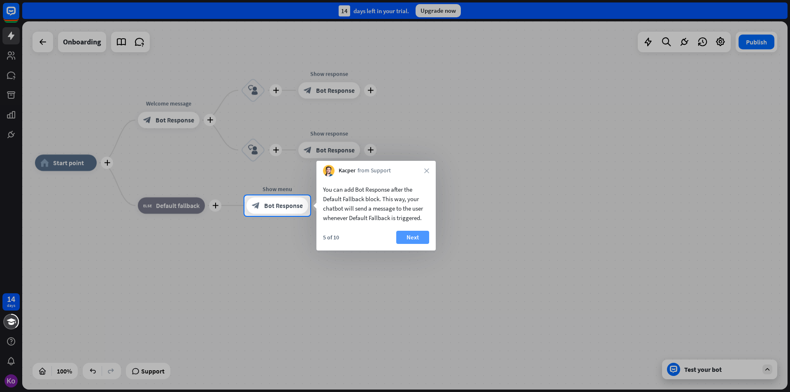
click at [414, 236] on button "Next" at bounding box center [412, 237] width 33 height 13
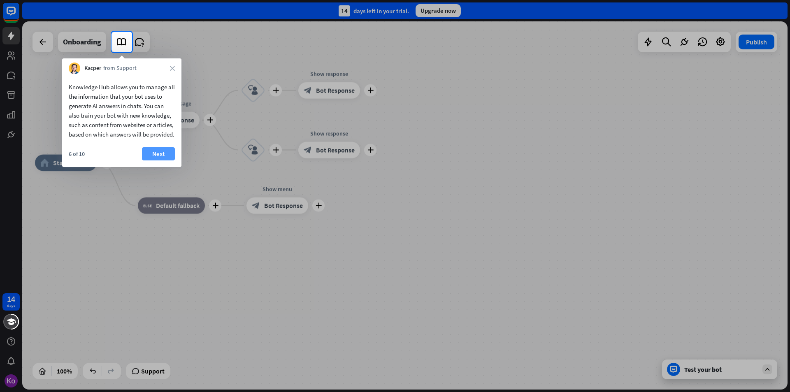
click at [162, 161] on button "Next" at bounding box center [158, 153] width 33 height 13
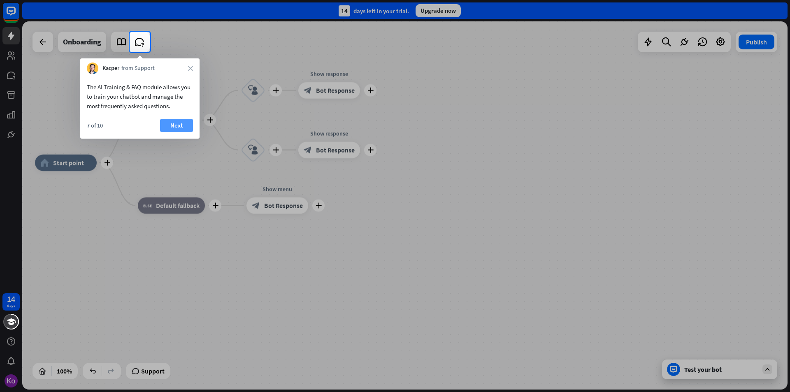
click at [176, 123] on button "Next" at bounding box center [176, 125] width 33 height 13
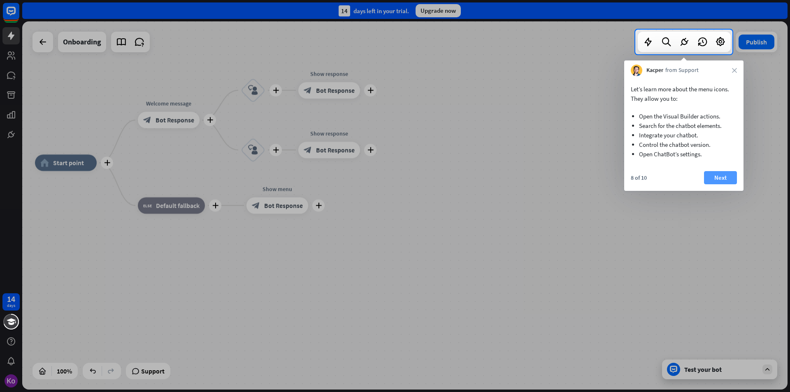
click at [726, 176] on button "Next" at bounding box center [720, 177] width 33 height 13
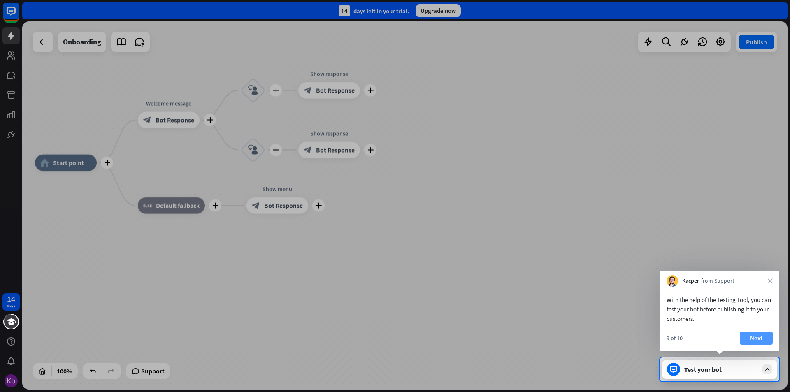
click at [763, 337] on button "Next" at bounding box center [756, 338] width 33 height 13
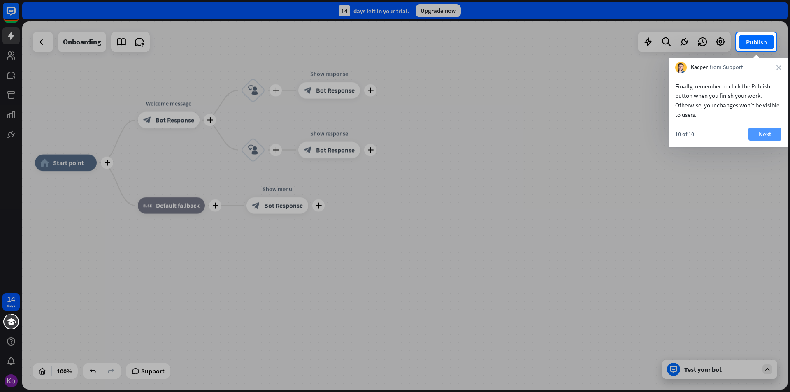
click at [768, 133] on button "Next" at bounding box center [765, 134] width 33 height 13
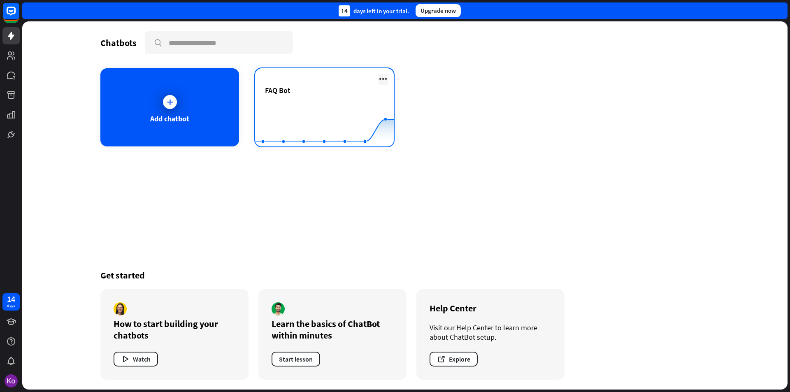
click at [382, 79] on icon at bounding box center [383, 79] width 10 height 10
click at [327, 101] on rect at bounding box center [324, 125] width 139 height 51
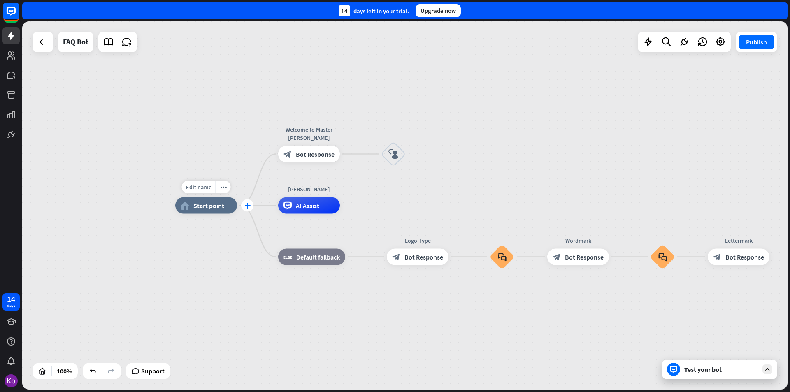
click at [245, 207] on icon "plus" at bounding box center [247, 206] width 6 height 6
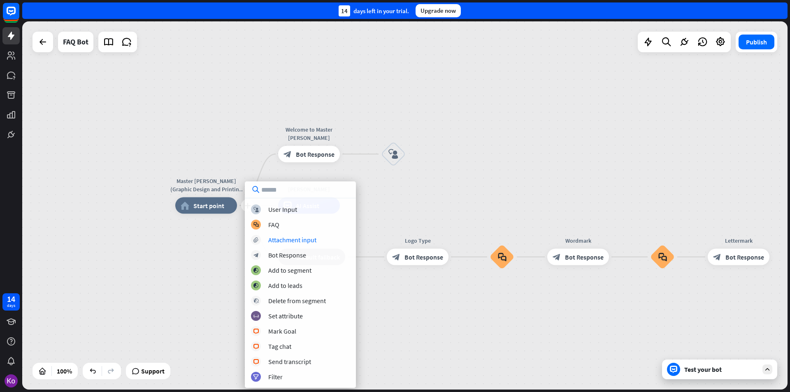
click at [404, 206] on div "plus Master [PERSON_NAME] (Graphic Design and Printing Services)) home_2 Start …" at bounding box center [558, 390] width 766 height 368
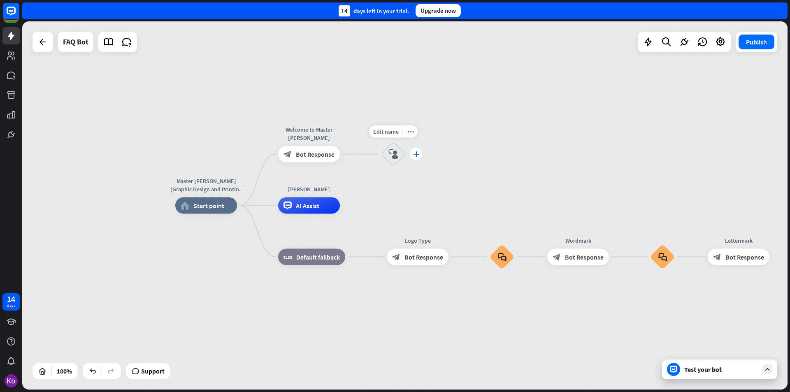
click at [417, 156] on icon "plus" at bounding box center [416, 154] width 6 height 6
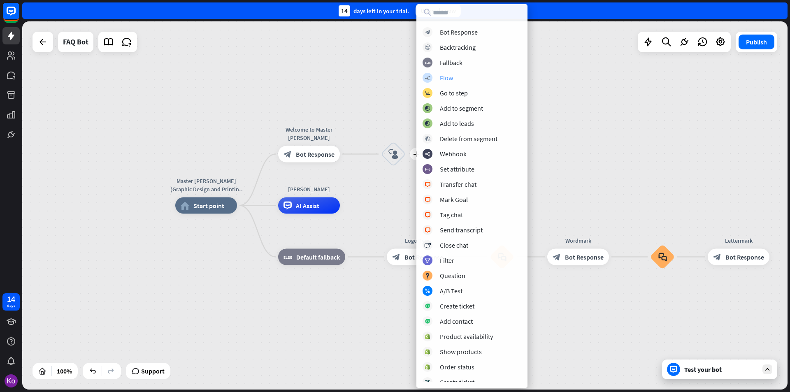
click at [431, 79] on div "builder_tree" at bounding box center [428, 78] width 10 height 10
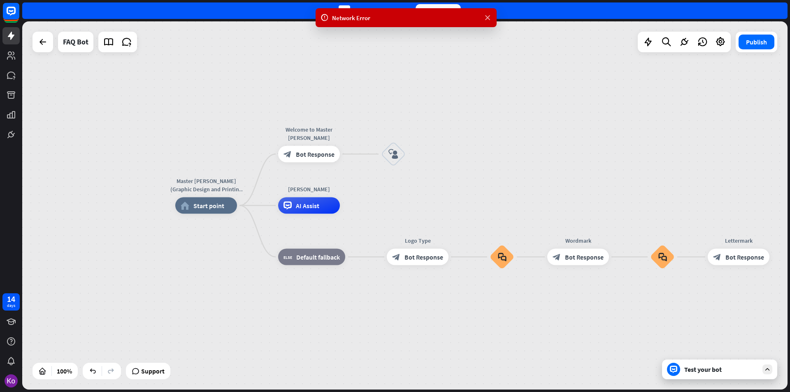
click at [488, 22] on icon at bounding box center [488, 18] width 8 height 9
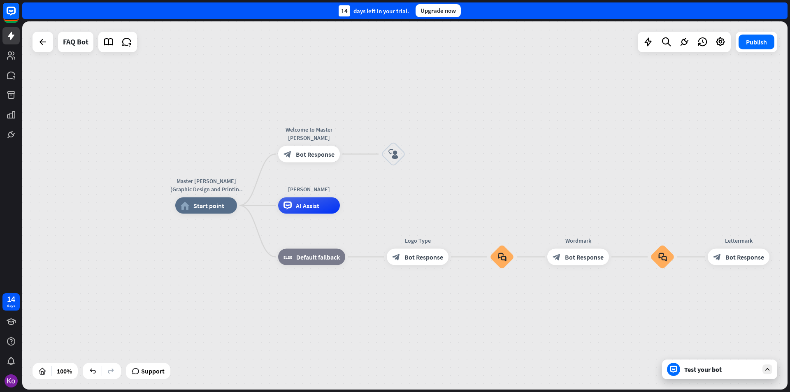
click at [582, 340] on div "Master [PERSON_NAME] (Graphic Design and Printing Services)) home_2 Start point…" at bounding box center [558, 390] width 766 height 368
click at [523, 361] on div "Master [PERSON_NAME] (Graphic Design and Printing Services)) home_2 Start point…" at bounding box center [558, 390] width 766 height 368
click at [574, 349] on div "Master [PERSON_NAME] (Graphic Design and Printing Services)) home_2 Start point…" at bounding box center [558, 390] width 766 height 368
click at [417, 155] on icon "plus" at bounding box center [416, 154] width 6 height 6
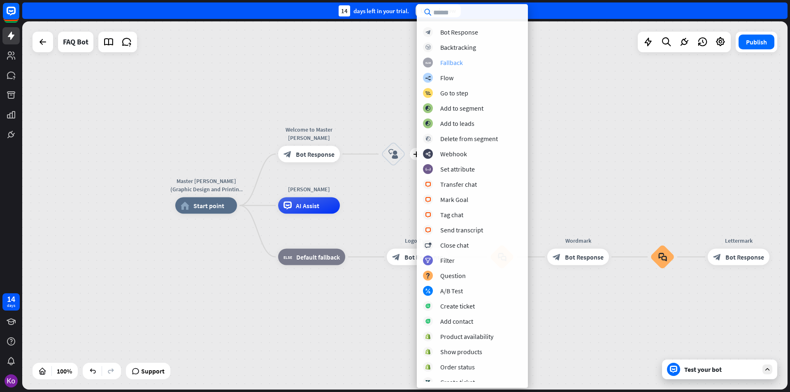
click at [455, 64] on div "Fallback" at bounding box center [451, 62] width 23 height 8
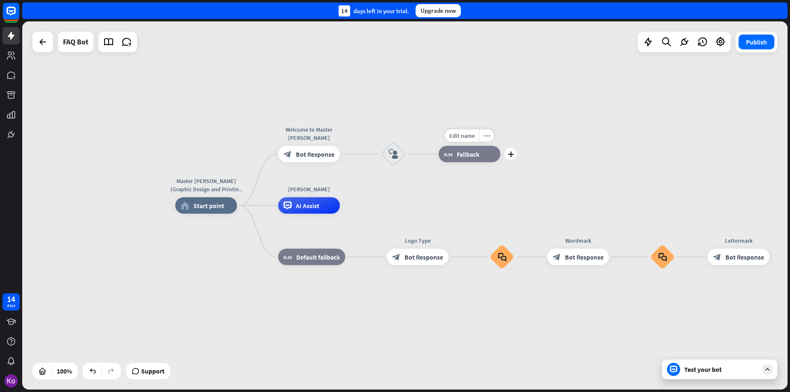
click at [483, 158] on div "block_fallback Fallback" at bounding box center [470, 154] width 62 height 16
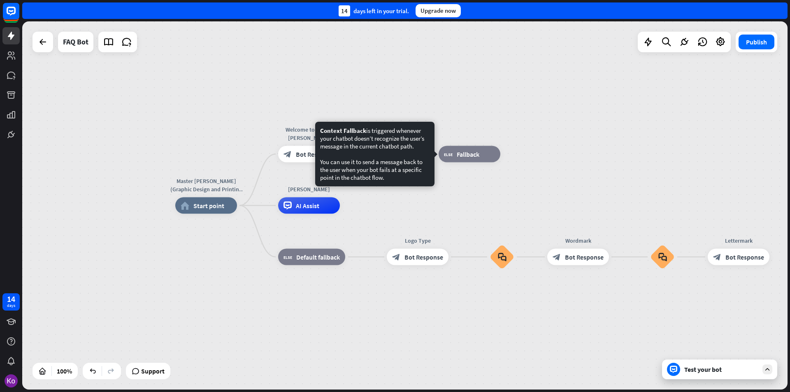
click at [473, 204] on div "Master [PERSON_NAME] (Graphic Design and Printing Services)) home_2 Start point…" at bounding box center [405, 205] width 766 height 368
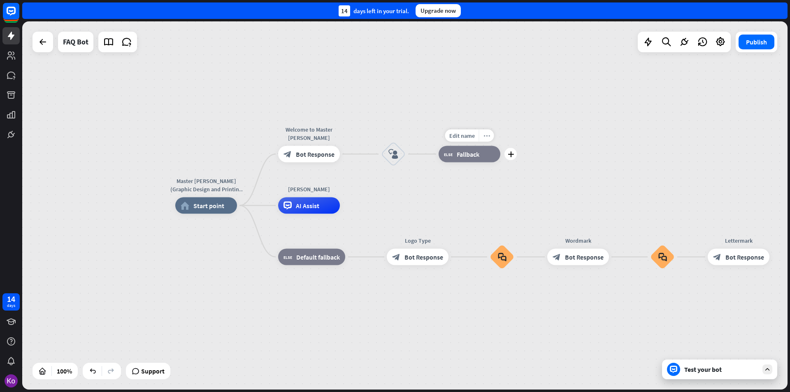
click at [482, 137] on div "more_horiz" at bounding box center [486, 136] width 15 height 12
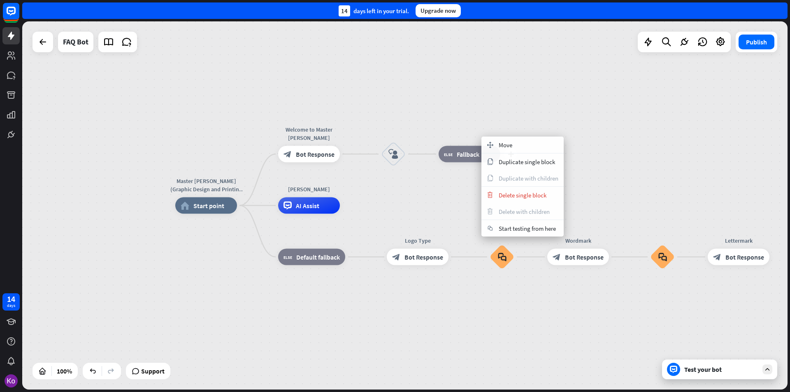
click at [468, 163] on div "plus block_fallback Fallback" at bounding box center [470, 154] width 62 height 16
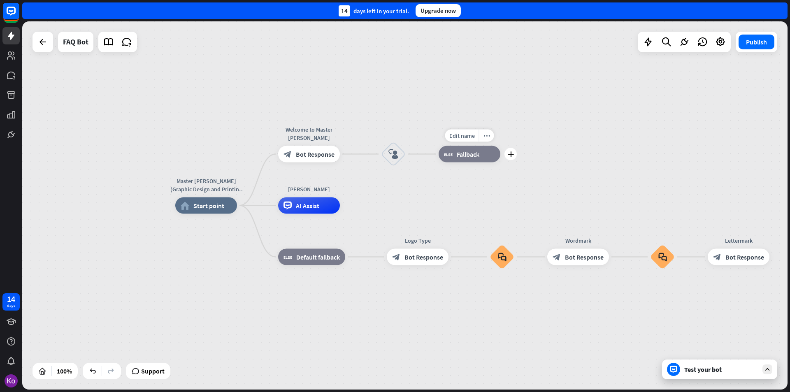
click at [465, 157] on span "Fallback" at bounding box center [468, 154] width 23 height 8
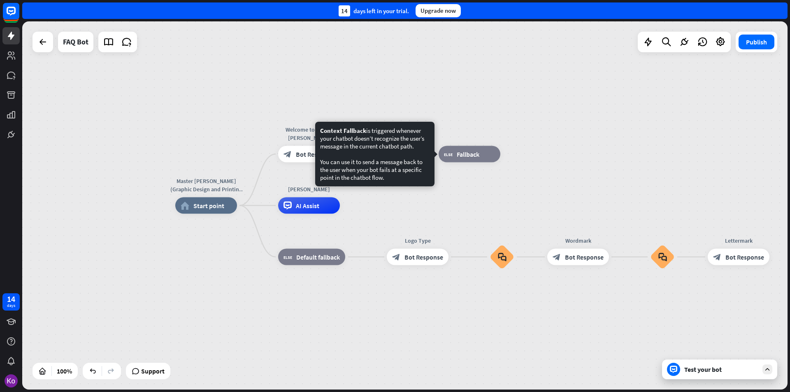
click at [467, 195] on div "Master [PERSON_NAME] (Graphic Design and Printing Services)) home_2 Start point…" at bounding box center [405, 205] width 766 height 368
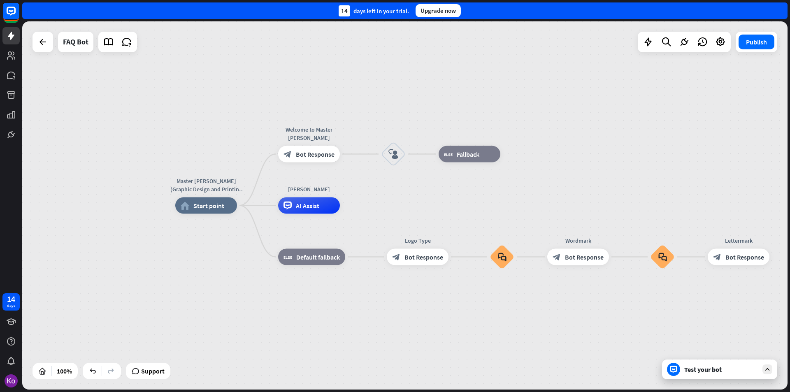
drag, startPoint x: 465, startPoint y: 157, endPoint x: 432, endPoint y: 279, distance: 126.4
click at [432, 282] on div "Master [PERSON_NAME] (Graphic Design and Printing Services)) home_2 Start point…" at bounding box center [558, 390] width 766 height 368
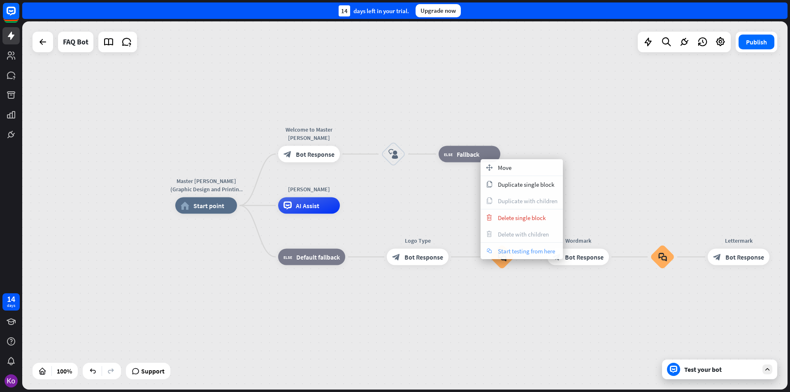
click at [528, 251] on span "Start testing from here" at bounding box center [526, 251] width 57 height 8
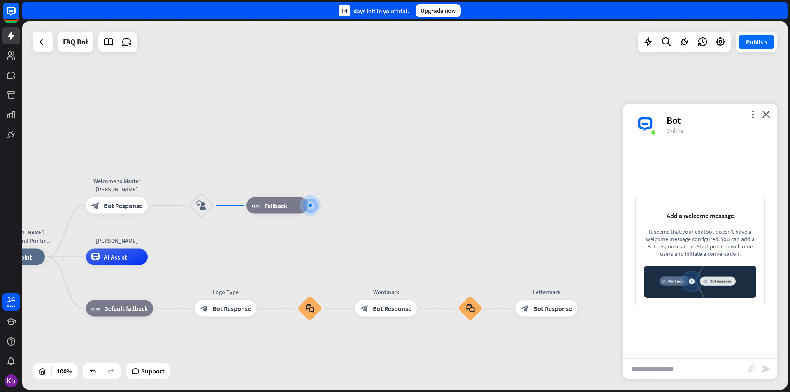
click at [321, 248] on div "Master [PERSON_NAME] (Graphic Design and Printing Services)) home_2 Start point…" at bounding box center [405, 205] width 766 height 368
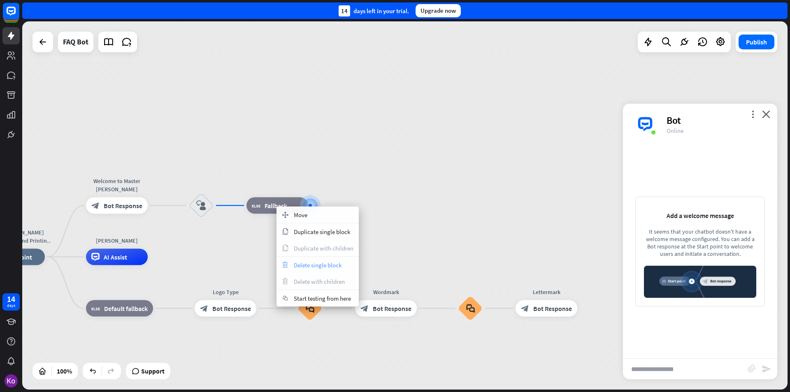
click at [320, 265] on span "Delete single block" at bounding box center [318, 265] width 48 height 8
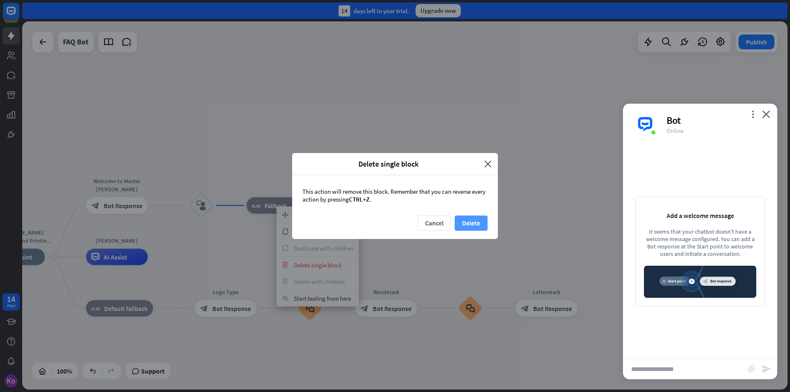
click at [470, 223] on button "Delete" at bounding box center [471, 223] width 33 height 15
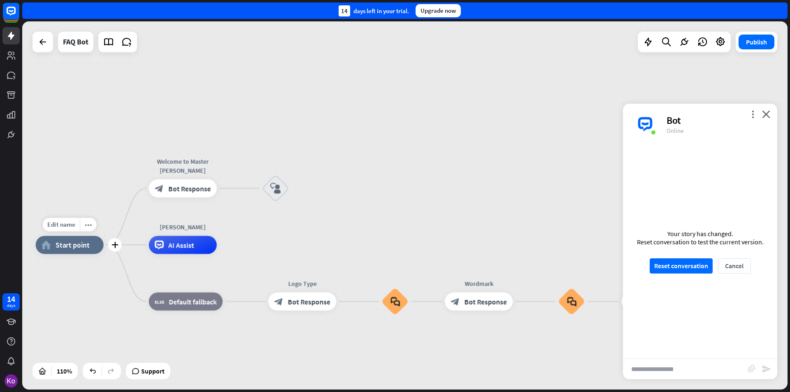
click at [66, 249] on span "Start point" at bounding box center [73, 244] width 34 height 9
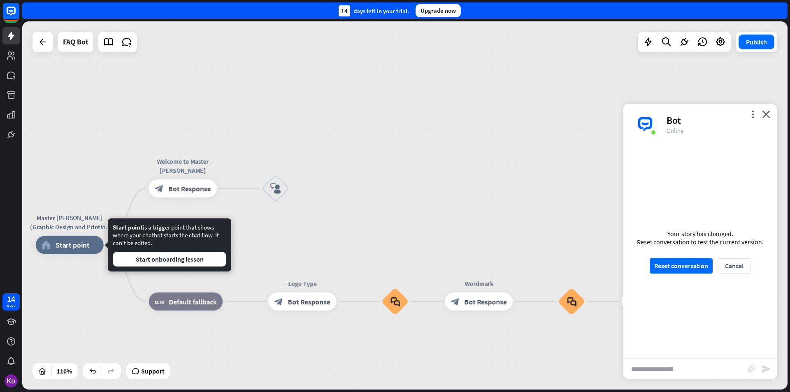
drag, startPoint x: 83, startPoint y: 163, endPoint x: 85, endPoint y: 170, distance: 7.2
click at [86, 163] on div "Edit name more_horiz Master [PERSON_NAME] (Graphic Design and Printing Services…" at bounding box center [405, 205] width 766 height 368
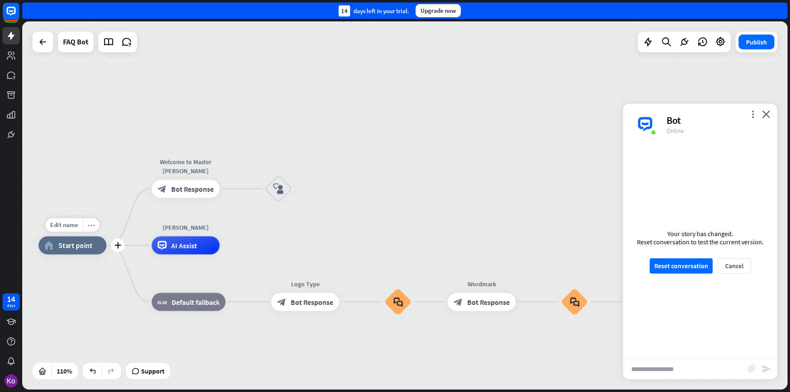
click at [95, 226] on div "more_horiz" at bounding box center [91, 225] width 17 height 14
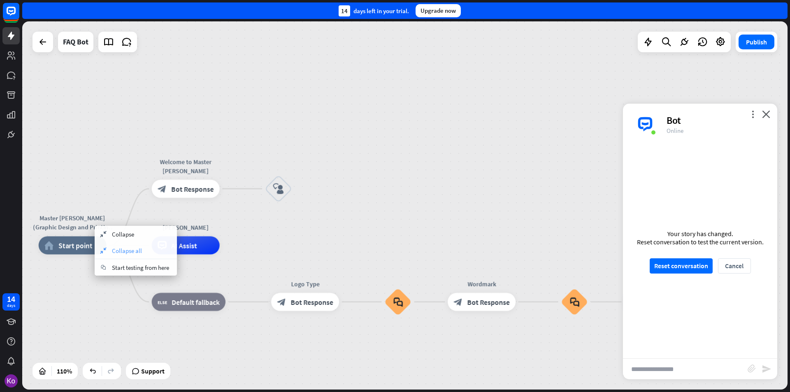
click at [133, 250] on span "Collapse all" at bounding box center [127, 251] width 30 height 8
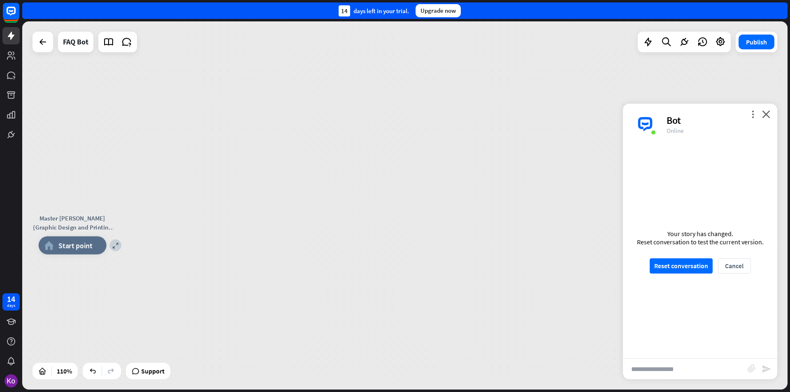
click at [93, 227] on icon "more_horiz" at bounding box center [91, 225] width 7 height 7
click at [78, 254] on div "expand Master [PERSON_NAME] (Graphic Design and Printing Services)) home_2 Star…" at bounding box center [73, 245] width 68 height 18
click at [116, 247] on icon "expand" at bounding box center [116, 245] width 6 height 6
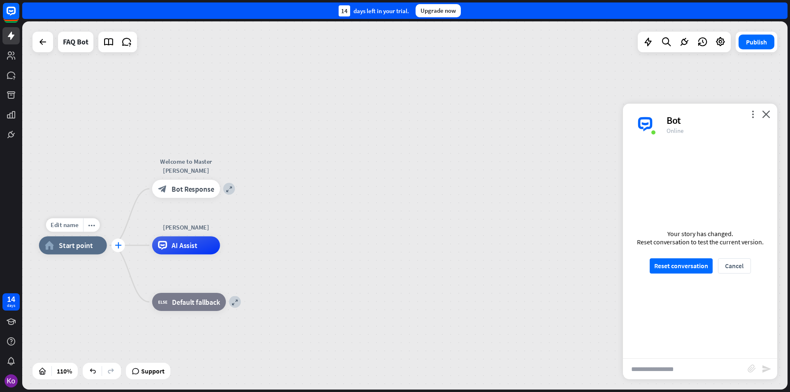
click at [118, 247] on icon "plus" at bounding box center [118, 245] width 7 height 6
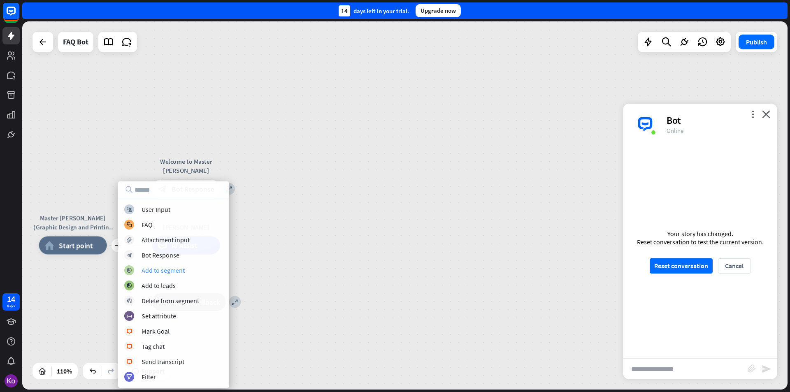
click at [173, 274] on div "Add to segment" at bounding box center [163, 270] width 43 height 8
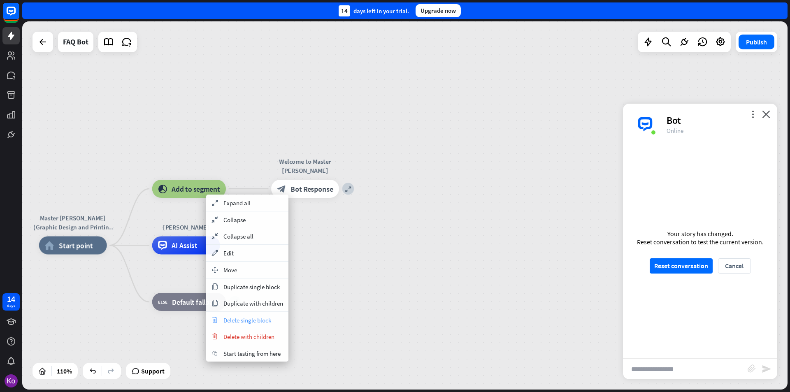
click at [254, 318] on span "Delete single block" at bounding box center [247, 321] width 48 height 8
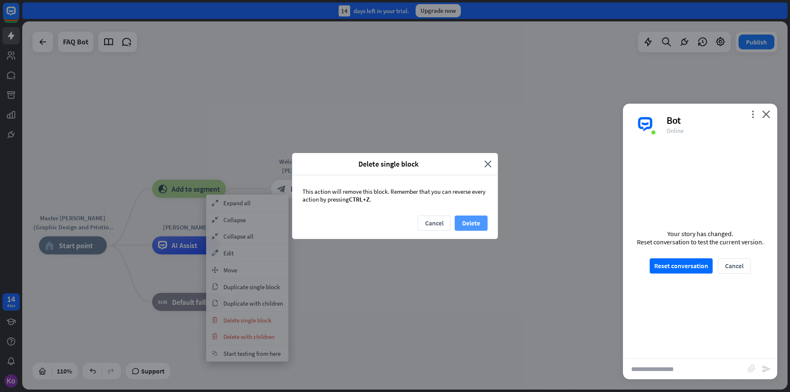
click at [475, 223] on button "Delete" at bounding box center [471, 223] width 33 height 15
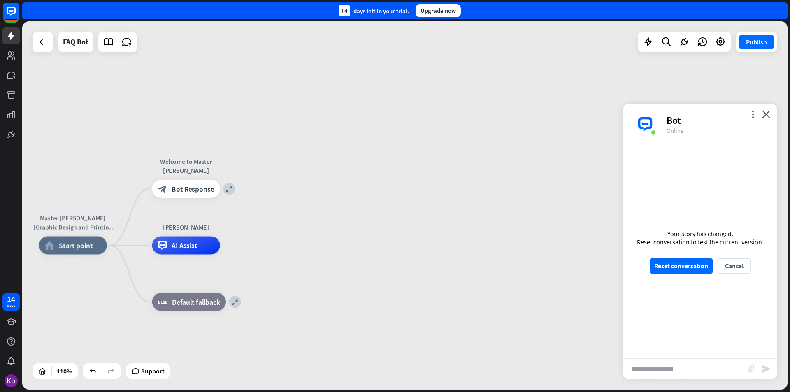
click at [767, 111] on icon "close" at bounding box center [766, 114] width 8 height 8
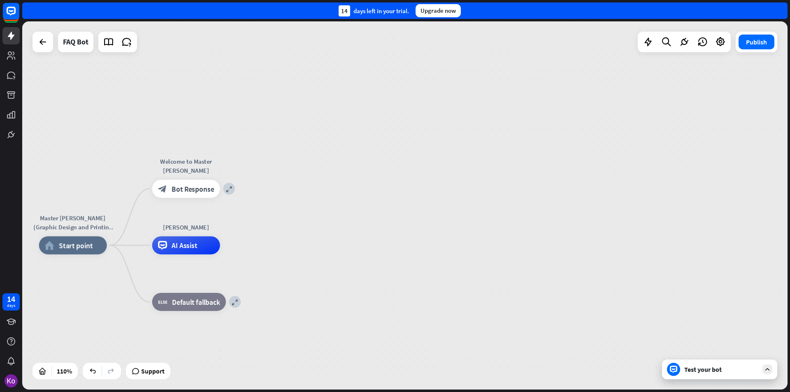
click at [443, 193] on div "Master [PERSON_NAME] (Graphic Design and Printing Services)) home_2 Start point…" at bounding box center [405, 205] width 766 height 368
